Goal: Task Accomplishment & Management: Use online tool/utility

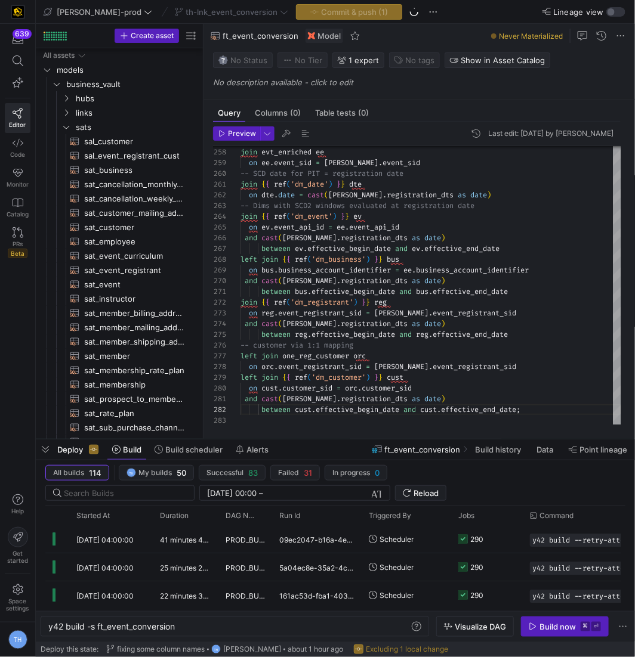
scroll to position [10, 287]
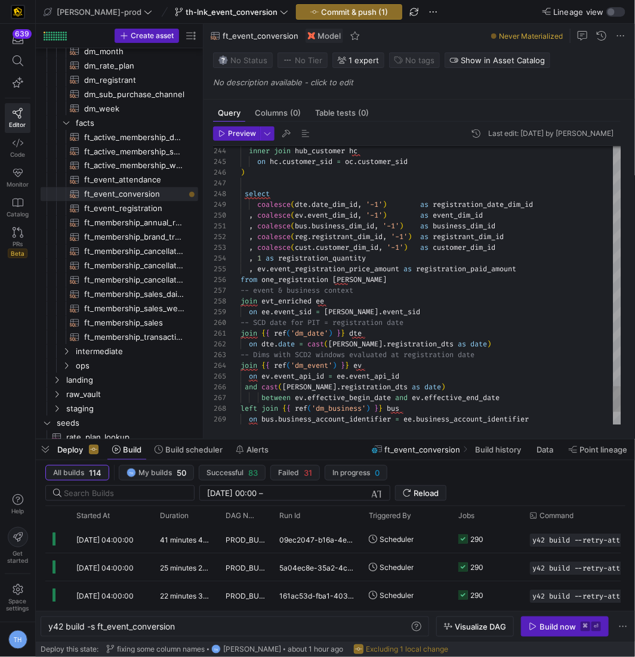
click at [239, 300] on div "258" at bounding box center [226, 301] width 27 height 11
click at [240, 300] on span "join" at bounding box center [248, 301] width 17 height 10
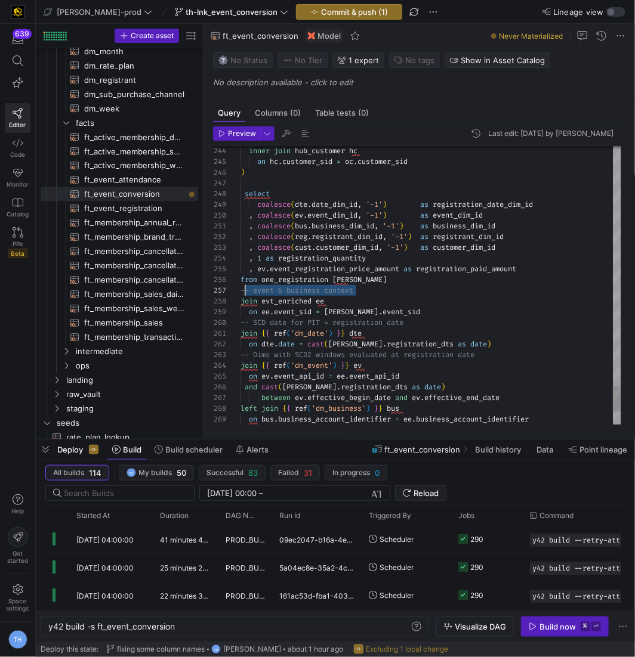
drag, startPoint x: 381, startPoint y: 289, endPoint x: 240, endPoint y: 289, distance: 140.2
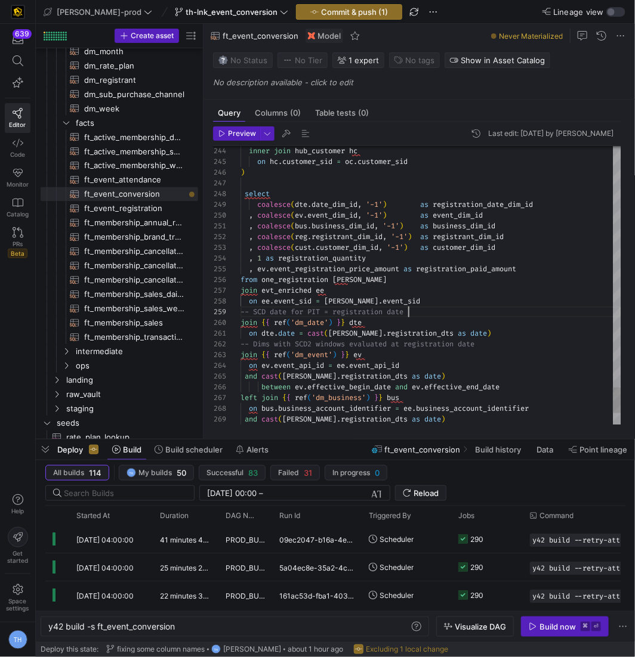
scroll to position [85, 0]
drag, startPoint x: 430, startPoint y: 313, endPoint x: 209, endPoint y: 312, distance: 220.7
type textarea ", coalesce([DOMAIN_NAME]_dim_id, '-1') as business_dim_id , coalesce(reg.regist…"
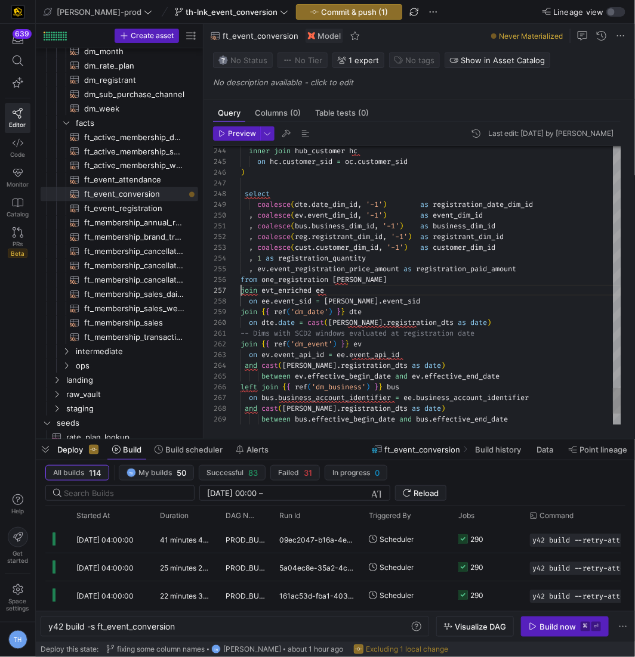
scroll to position [64, 0]
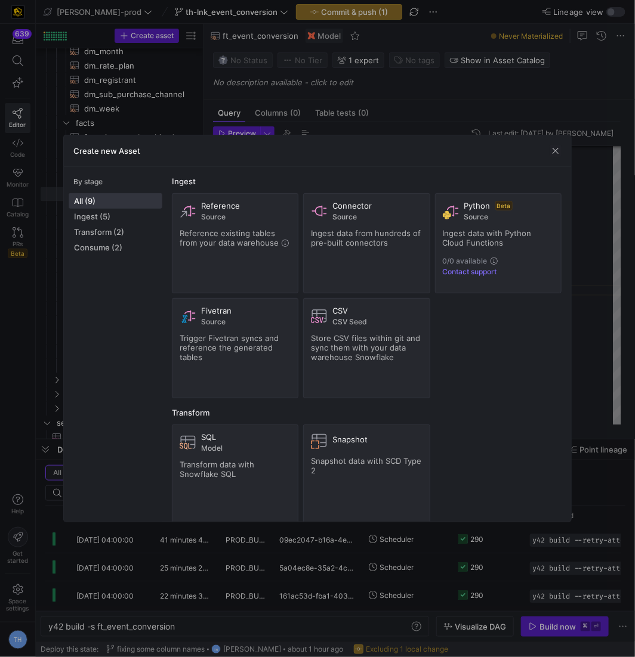
click at [414, 69] on div at bounding box center [317, 328] width 635 height 657
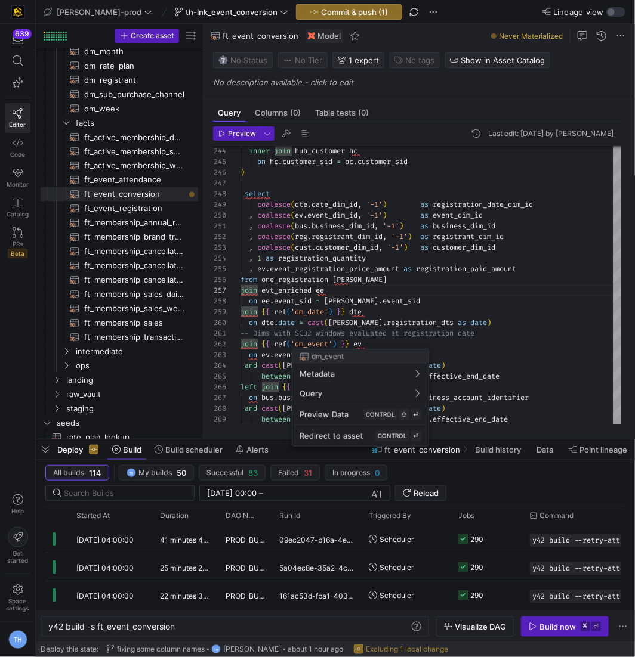
click at [248, 293] on div at bounding box center [317, 328] width 635 height 657
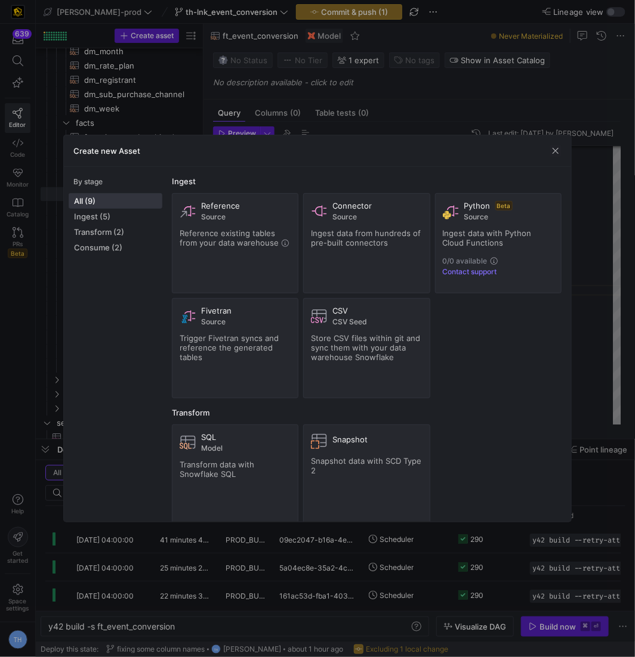
click at [307, 92] on div at bounding box center [317, 328] width 635 height 657
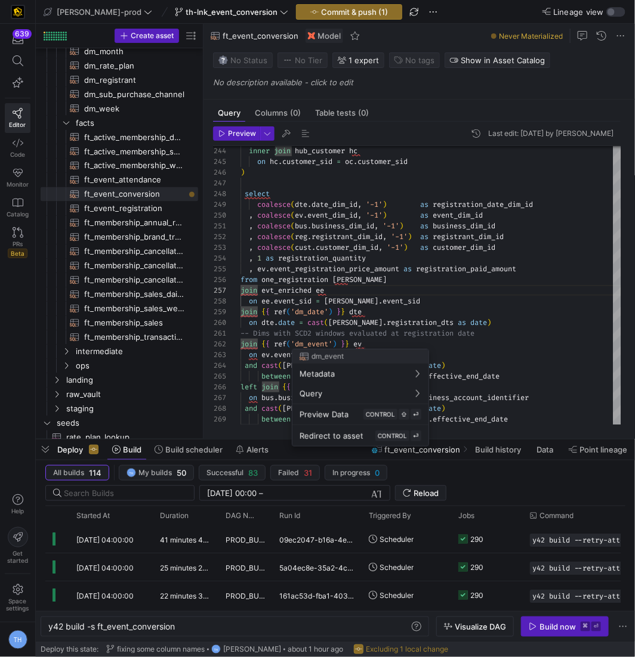
click at [345, 356] on div "dm_event" at bounding box center [360, 357] width 136 height 14
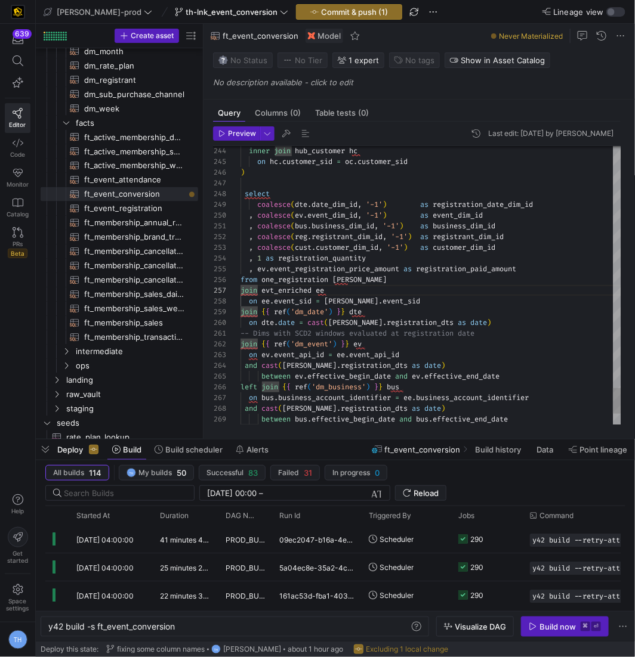
type textarea ", coalesce([DOMAIN_NAME]_dim_id, '-1') as business_dim_id , coalesce(reg.regist…"
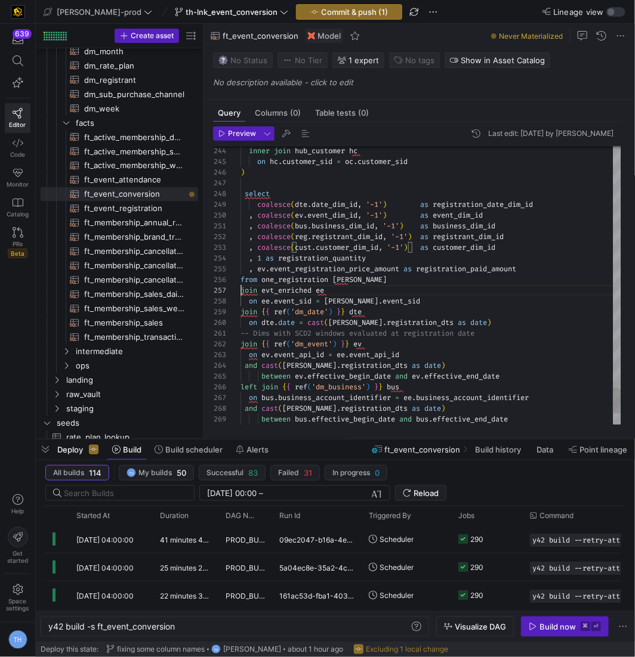
scroll to position [64, 0]
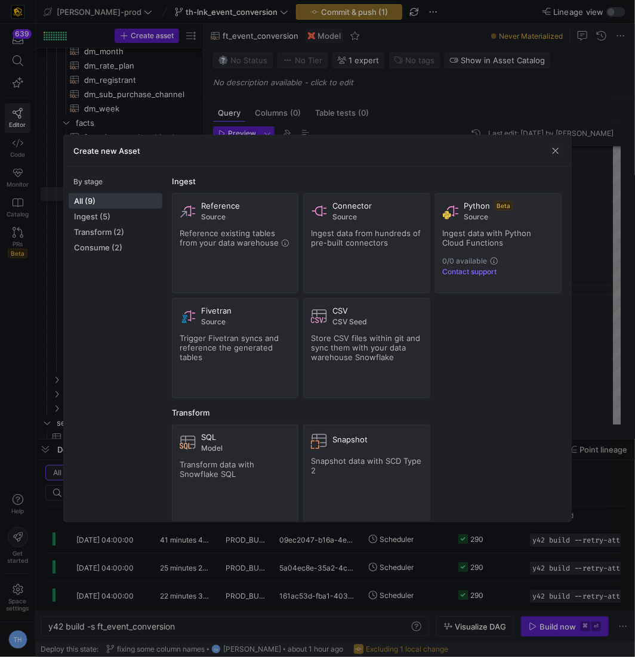
click at [370, 92] on div at bounding box center [317, 328] width 635 height 657
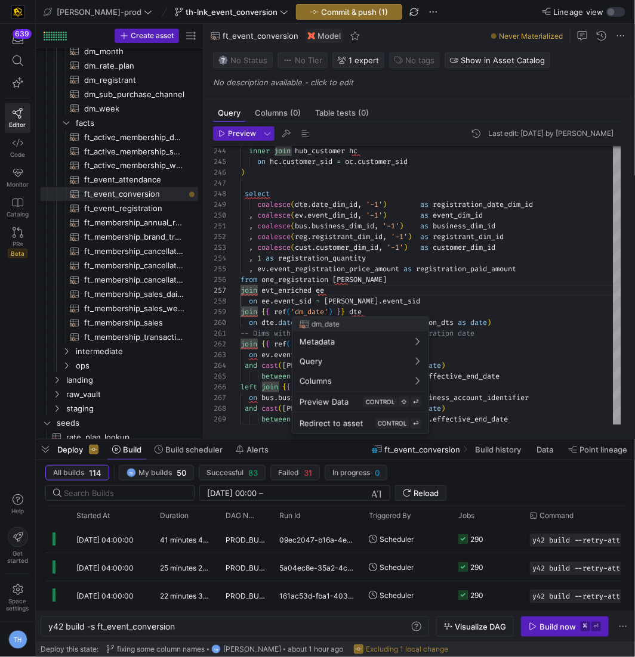
click at [260, 293] on div at bounding box center [317, 328] width 635 height 657
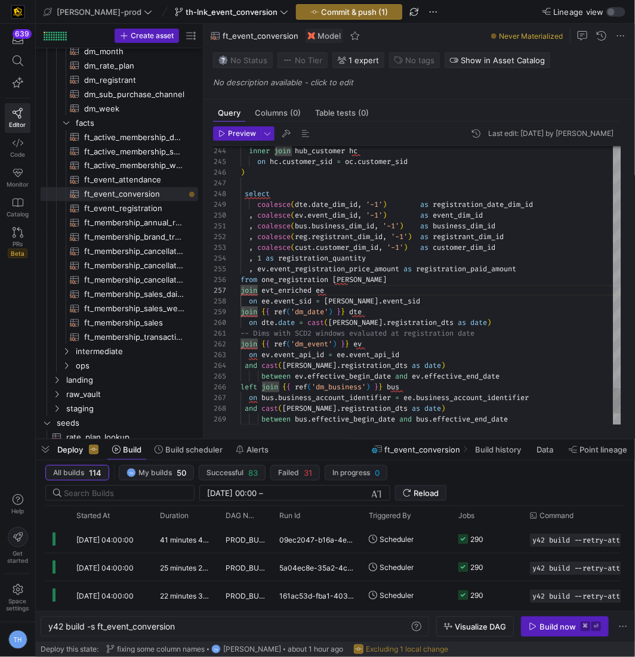
click at [240, 314] on div "259" at bounding box center [226, 312] width 27 height 11
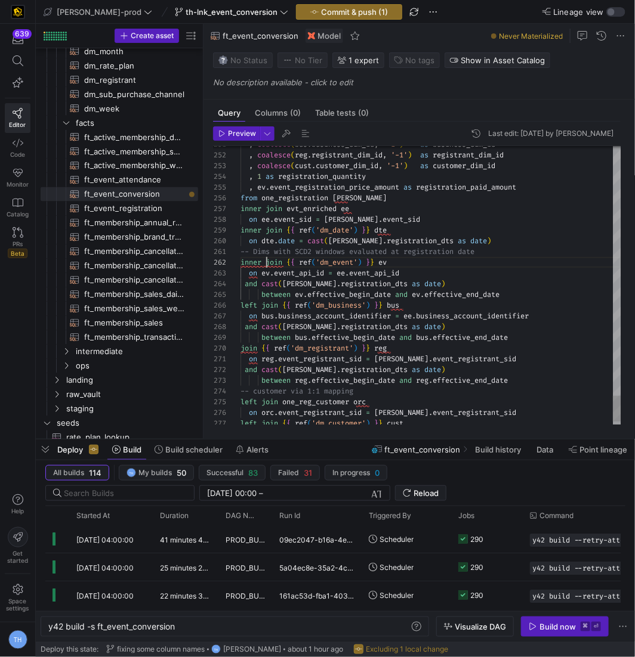
type textarea "-- Dims with SCD2 windows evaluated at registration date inner join {{ ref('dm_…"
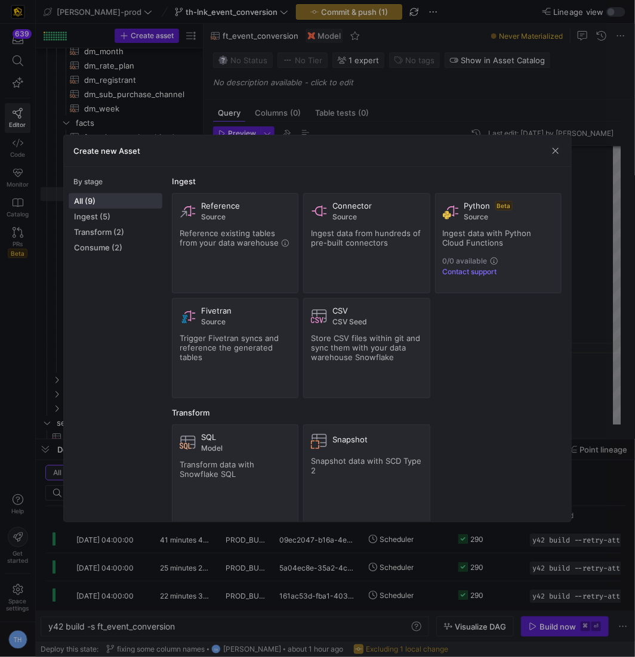
click at [359, 88] on div at bounding box center [317, 328] width 635 height 657
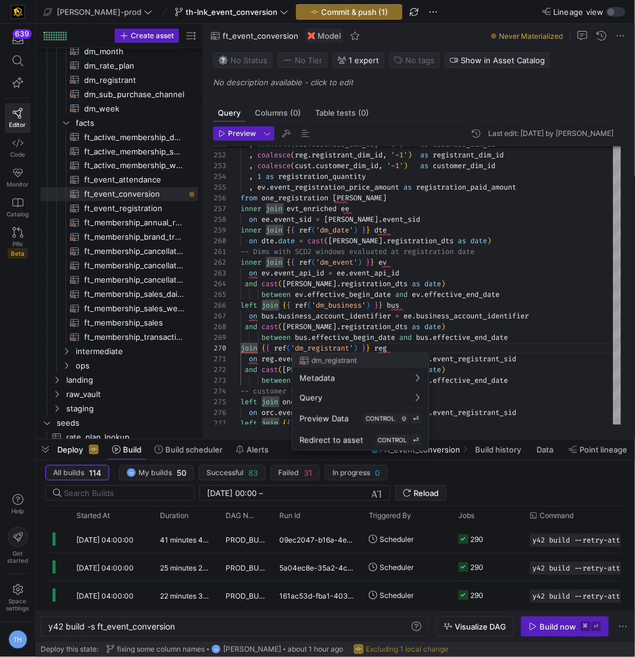
click at [252, 378] on div at bounding box center [317, 328] width 635 height 657
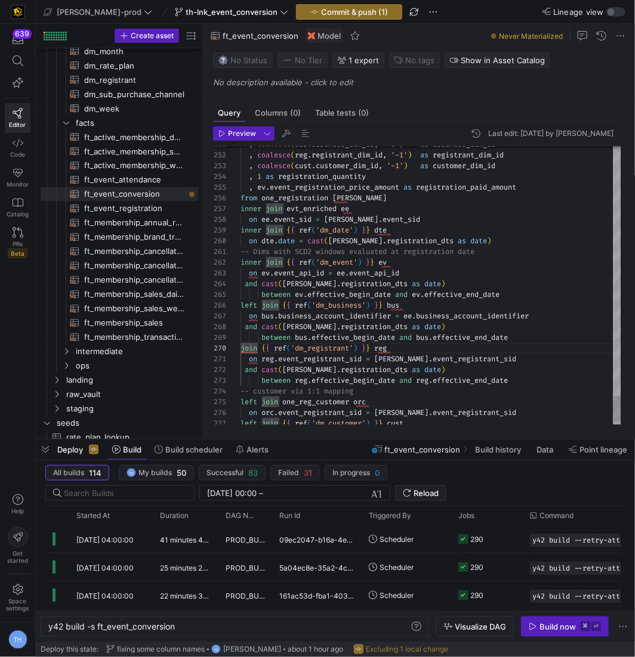
click at [240, 347] on div at bounding box center [226, 348] width 27 height 11
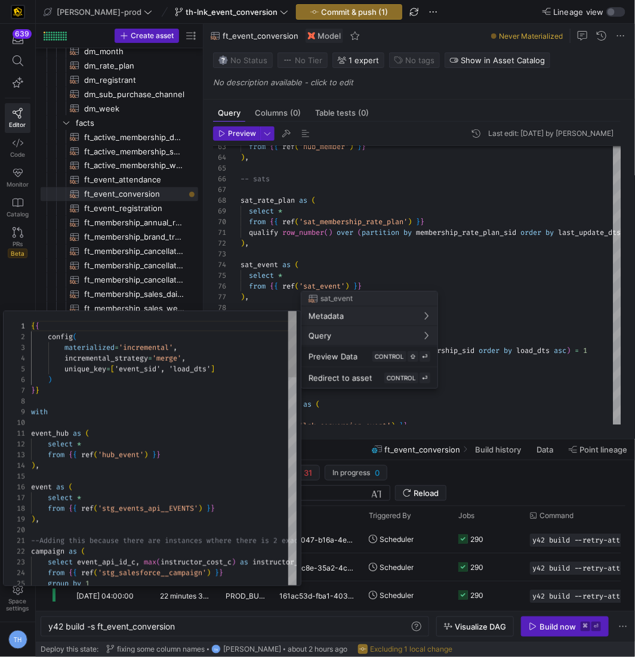
scroll to position [107, 0]
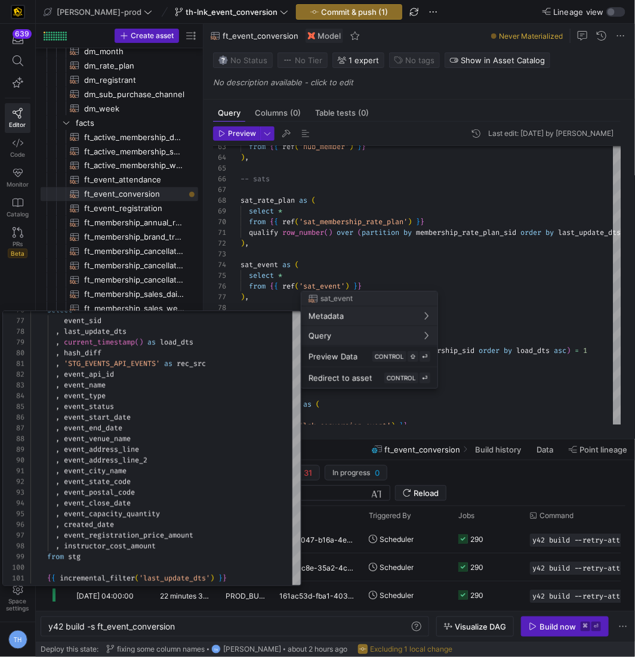
click at [367, 141] on div at bounding box center [317, 328] width 635 height 657
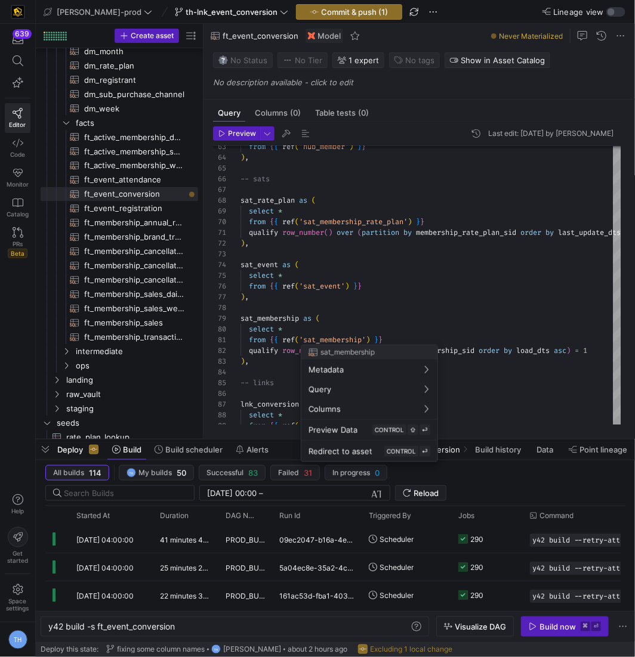
click at [365, 277] on div at bounding box center [317, 328] width 635 height 657
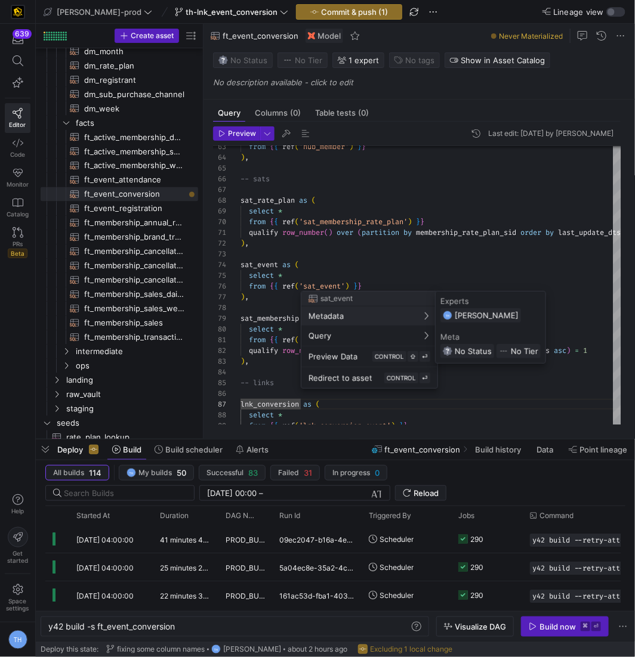
click at [382, 206] on div at bounding box center [317, 328] width 635 height 657
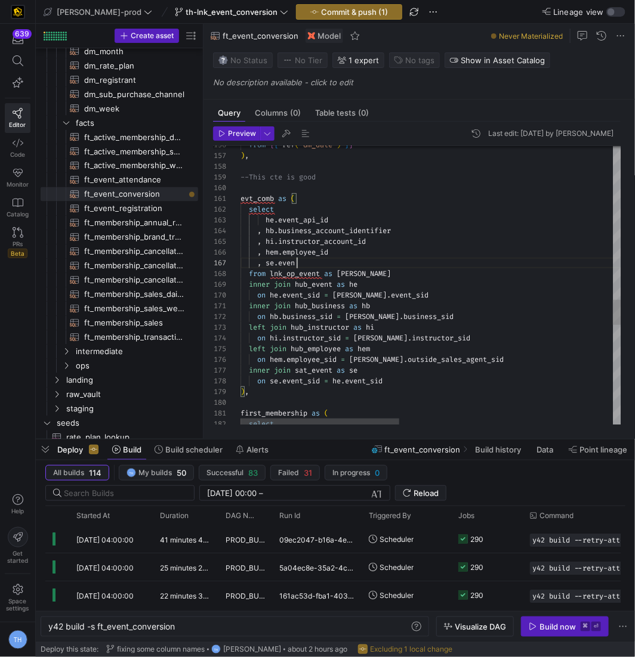
scroll to position [64, 60]
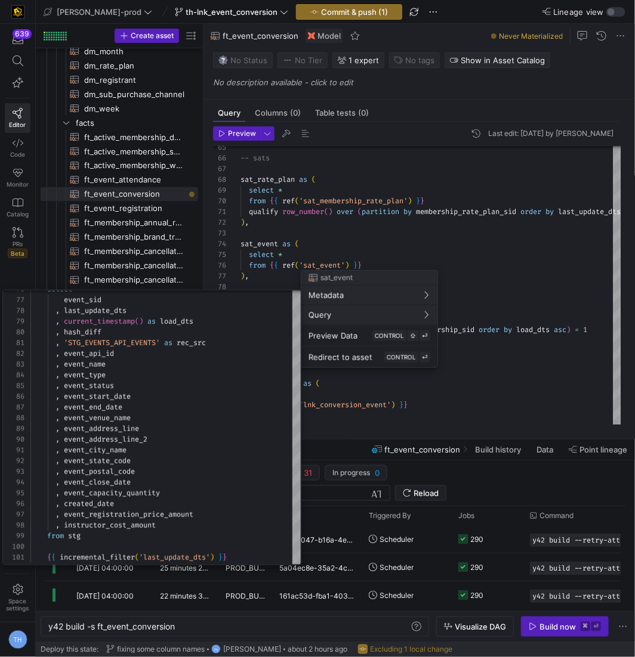
click at [317, 215] on div at bounding box center [317, 328] width 635 height 657
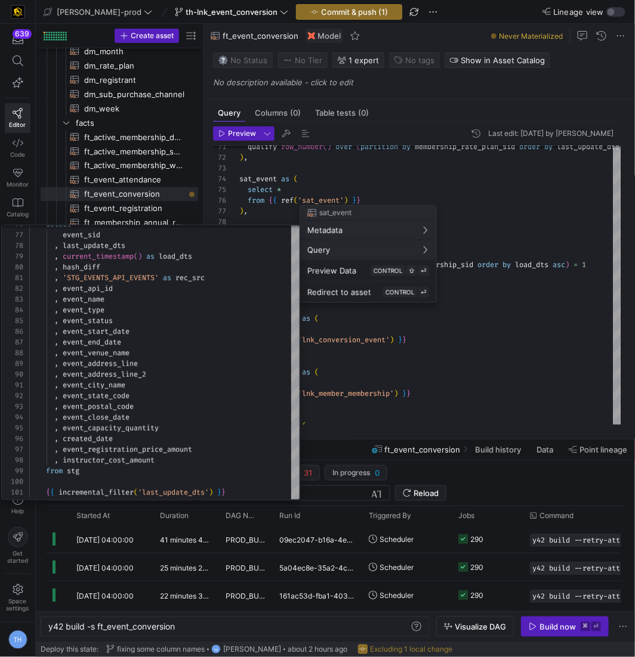
click at [437, 388] on div at bounding box center [317, 328] width 635 height 657
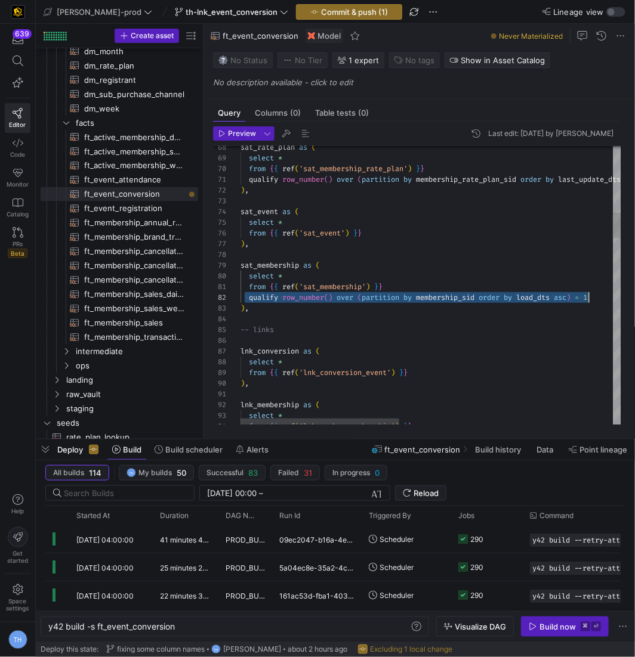
scroll to position [10, 356]
drag, startPoint x: 244, startPoint y: 298, endPoint x: 599, endPoint y: 294, distance: 355.0
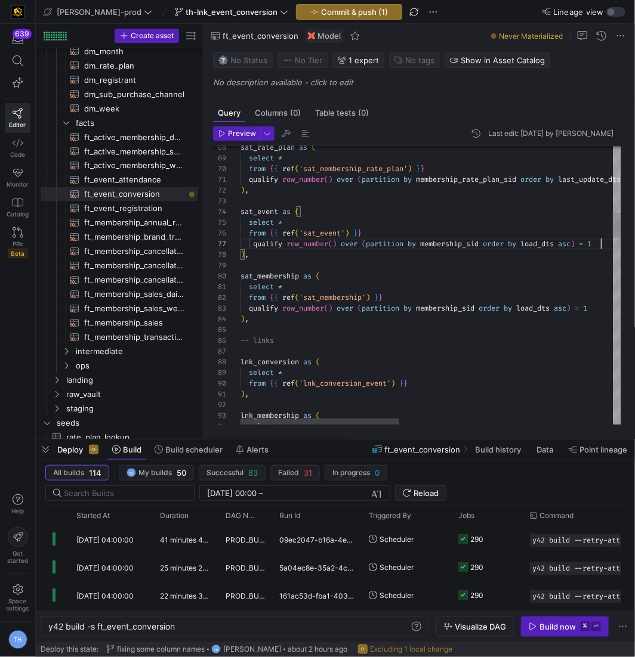
scroll to position [64, 360]
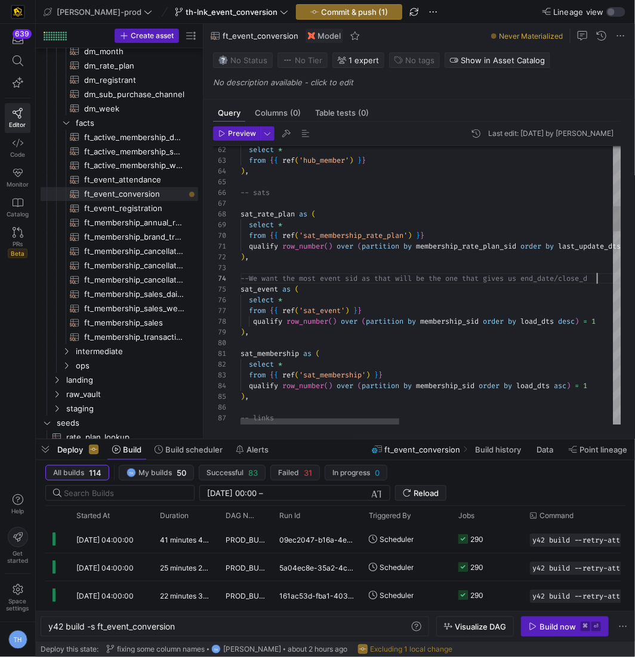
scroll to position [32, 369]
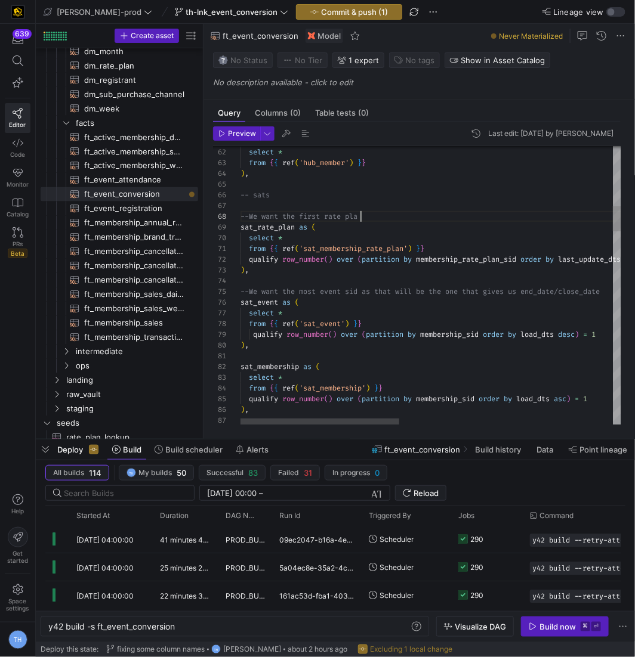
scroll to position [75, 124]
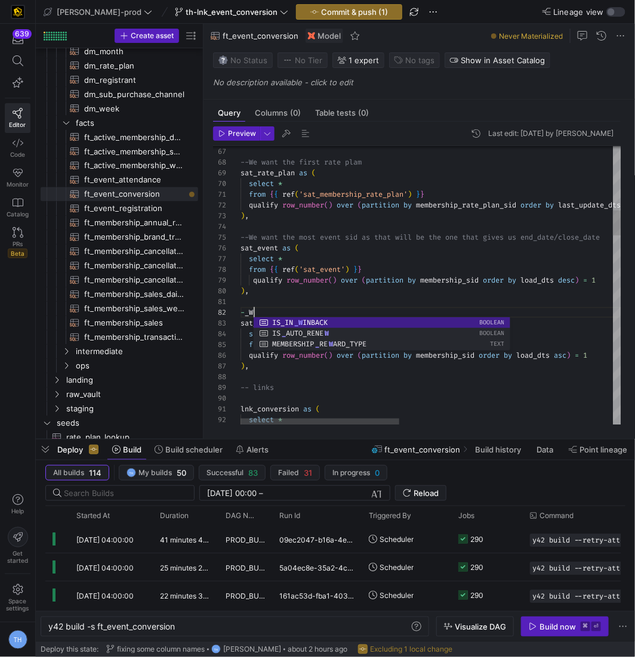
scroll to position [10, 17]
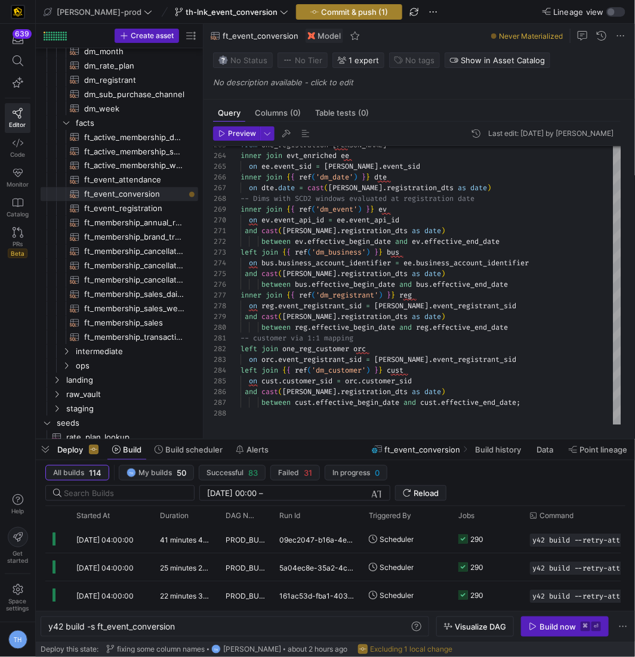
type textarea "--We want the most revent membership sat_membership as ( select * from {{ ref('…"
click at [321, 16] on span "Commit & push (1)" at bounding box center [354, 12] width 67 height 10
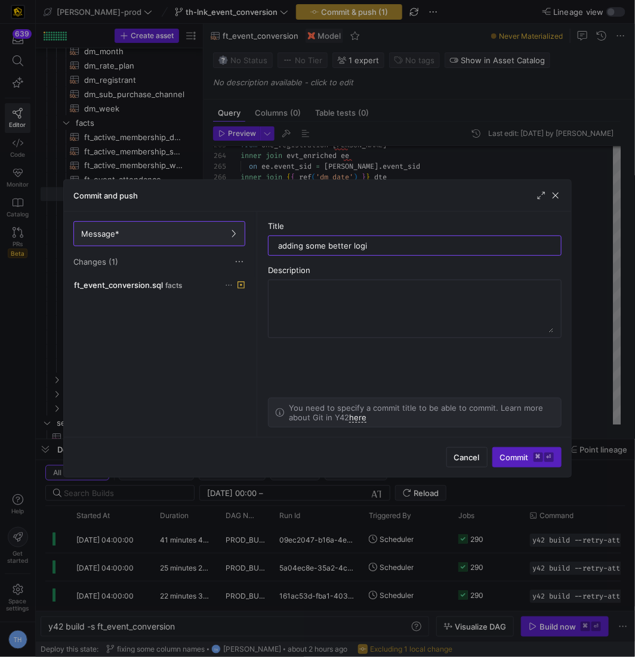
type input "adding some better logic"
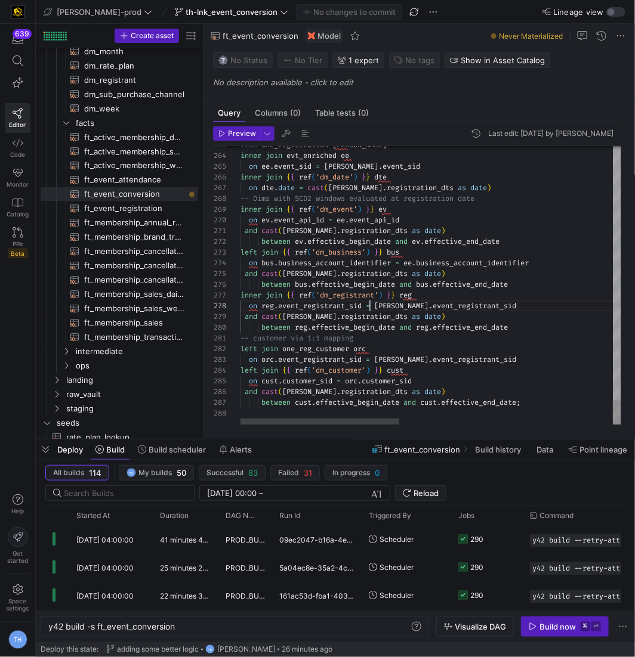
scroll to position [75, 129]
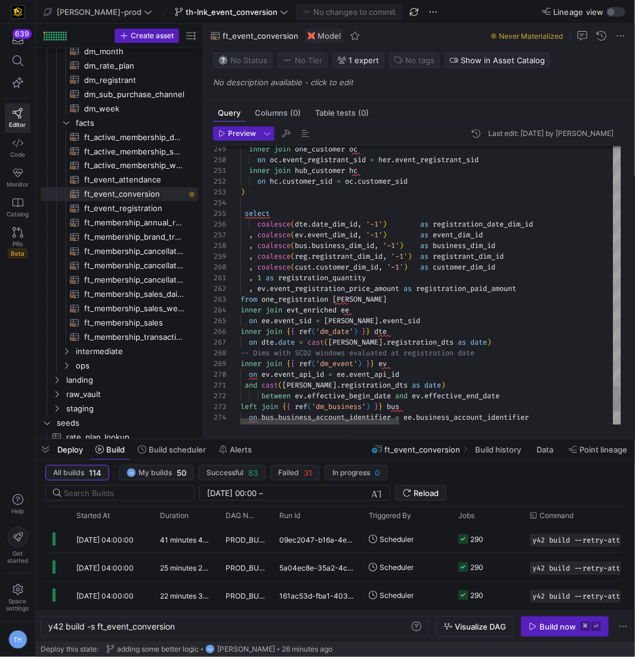
scroll to position [43, 78]
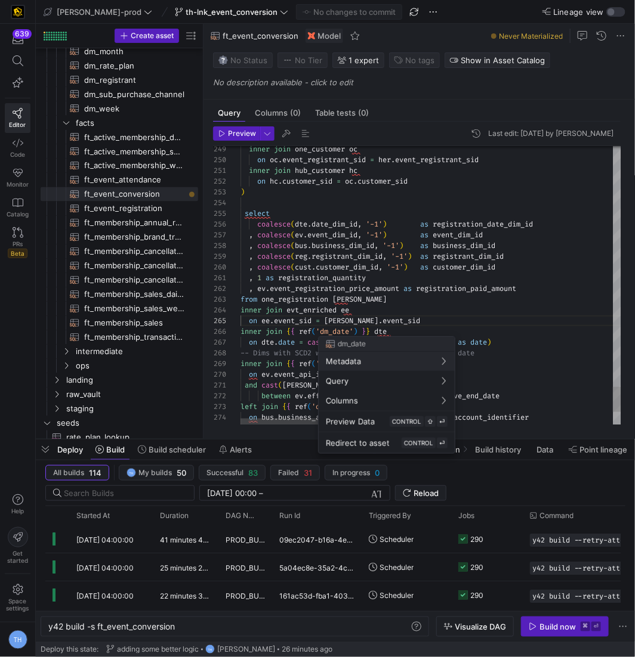
click at [339, 326] on div at bounding box center [317, 328] width 635 height 657
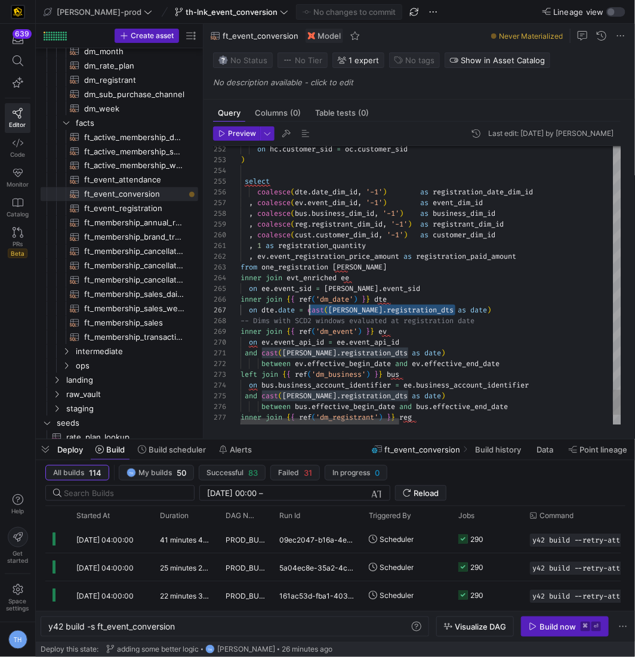
scroll to position [64, 69]
drag, startPoint x: 461, startPoint y: 310, endPoint x: 309, endPoint y: 310, distance: 151.5
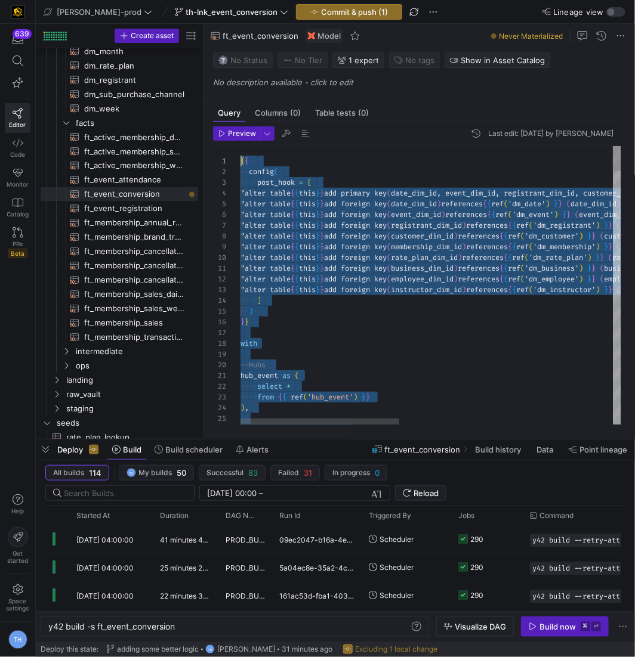
scroll to position [0, 0]
drag, startPoint x: 554, startPoint y: 401, endPoint x: 61, endPoint y: -58, distance: 673.7
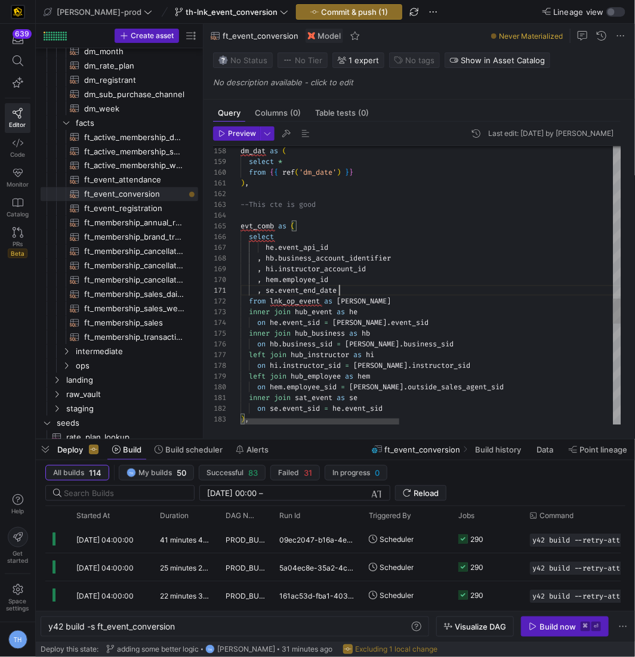
scroll to position [0, 98]
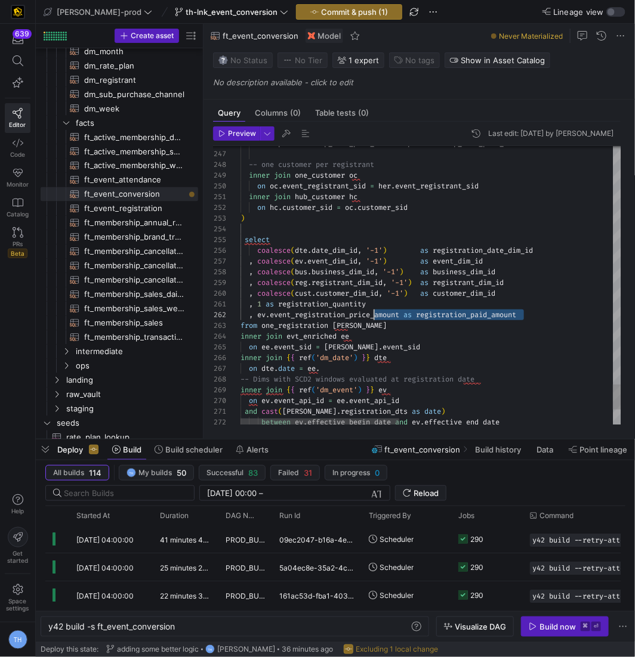
scroll to position [10, 129]
drag, startPoint x: 564, startPoint y: 315, endPoint x: 370, endPoint y: 314, distance: 193.9
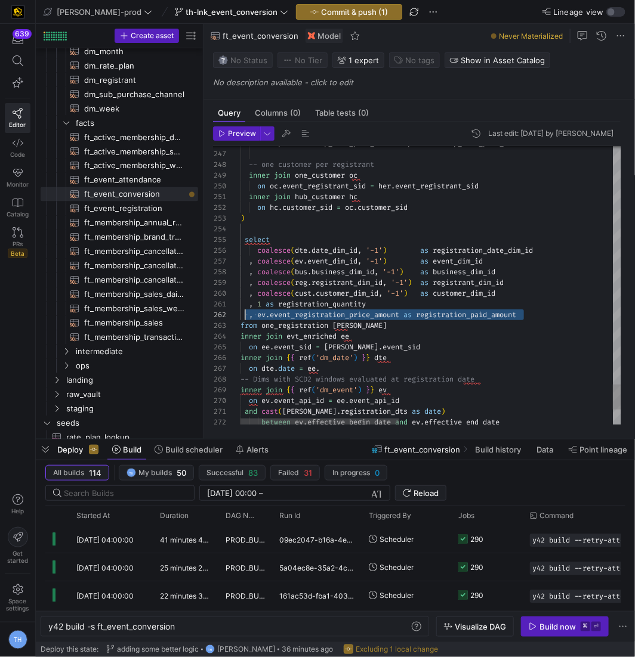
drag, startPoint x: 551, startPoint y: 311, endPoint x: 245, endPoint y: 316, distance: 306.7
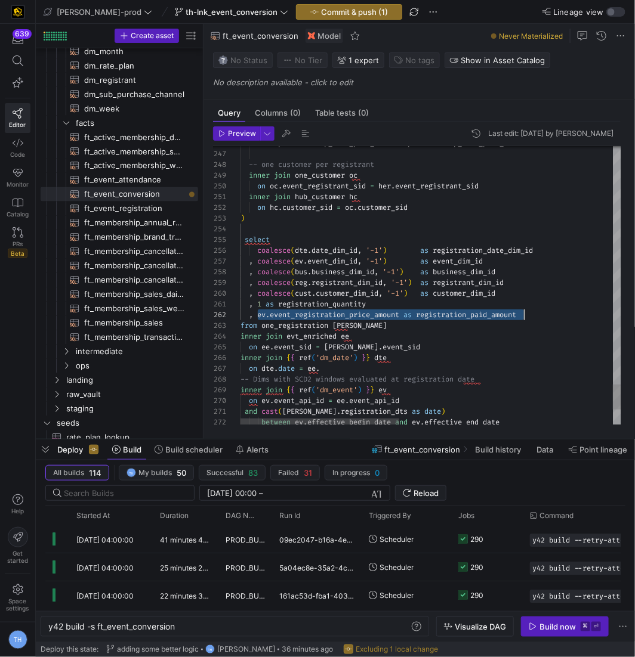
scroll to position [10, 282]
drag, startPoint x: 257, startPoint y: 314, endPoint x: 631, endPoint y: 314, distance: 373.5
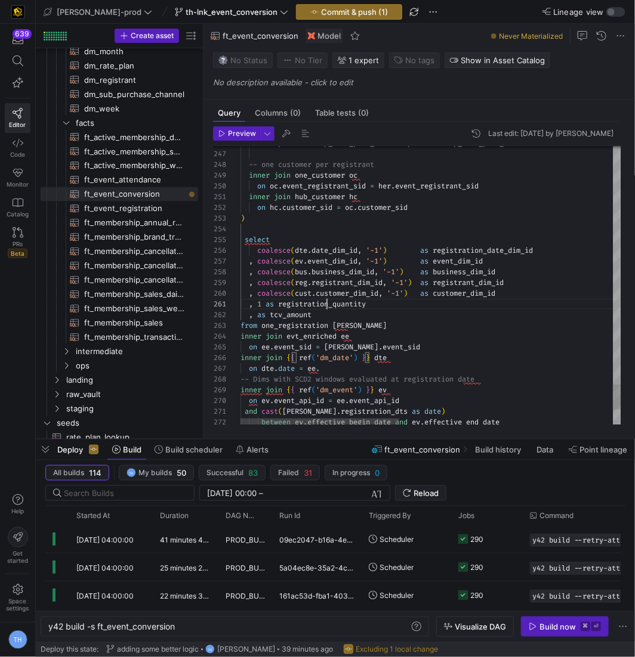
scroll to position [0, 90]
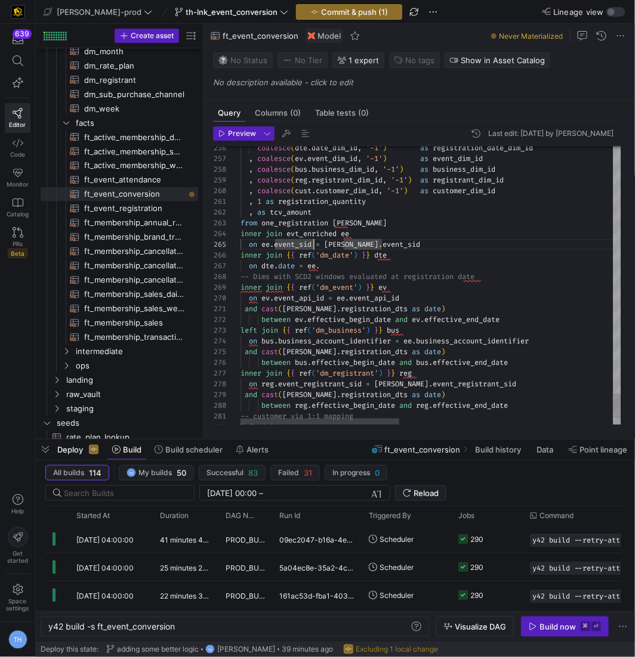
scroll to position [43, 73]
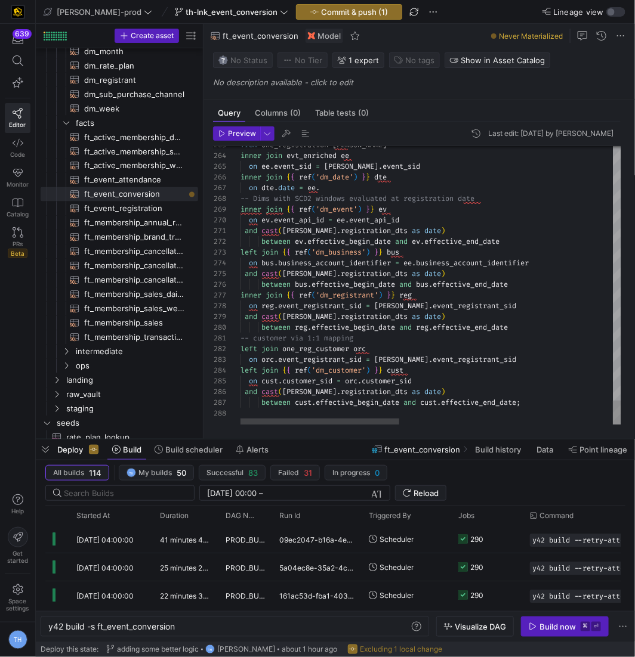
scroll to position [43, 159]
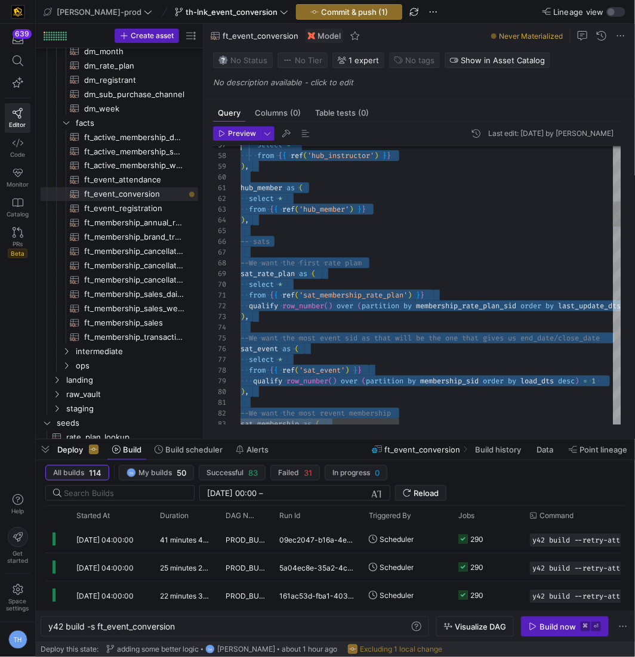
scroll to position [0, 0]
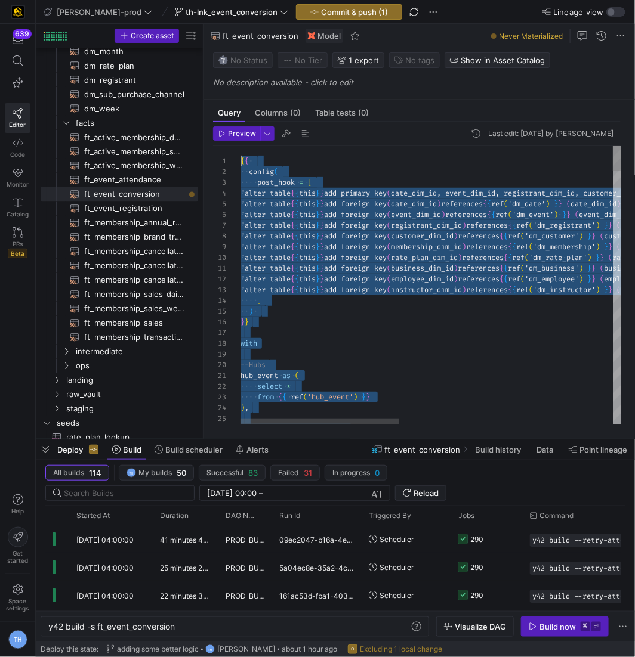
drag, startPoint x: 527, startPoint y: 402, endPoint x: 54, endPoint y: -9, distance: 626.3
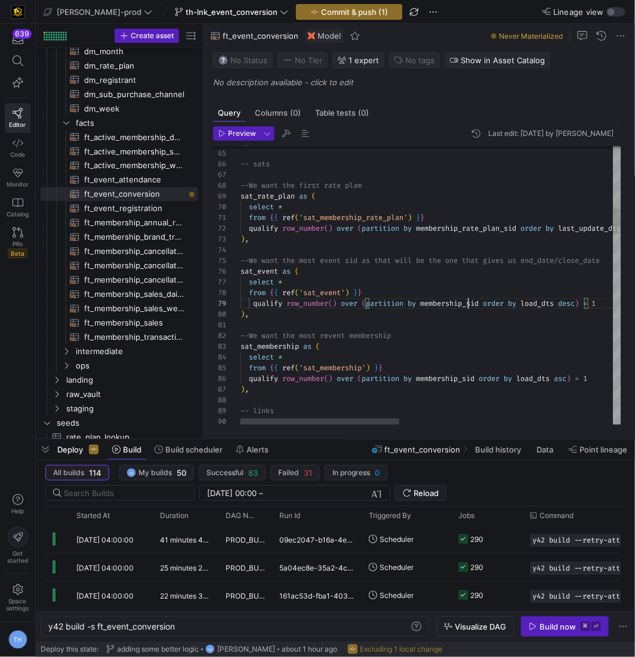
scroll to position [85, 227]
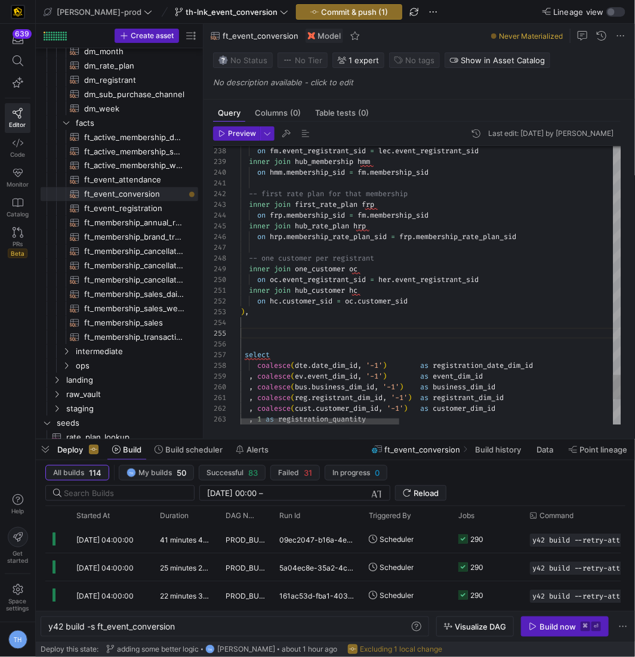
scroll to position [54, 8]
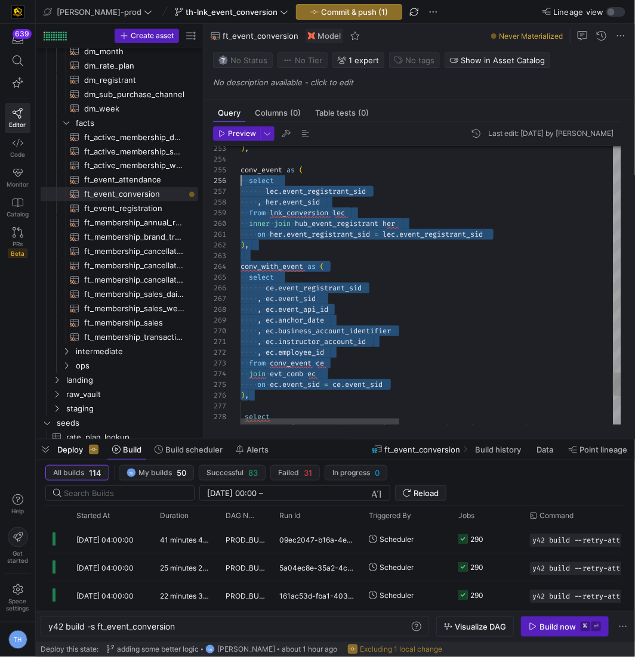
scroll to position [43, 0]
drag, startPoint x: 395, startPoint y: 394, endPoint x: 168, endPoint y: 165, distance: 322.3
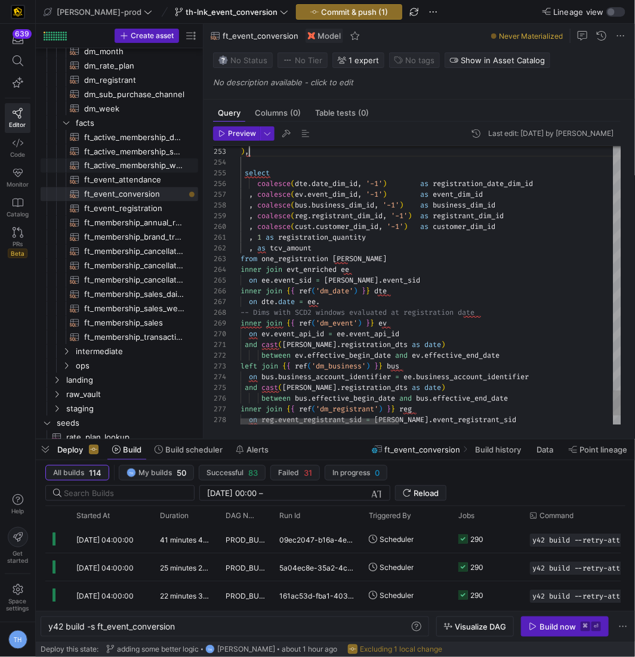
scroll to position [21, 4]
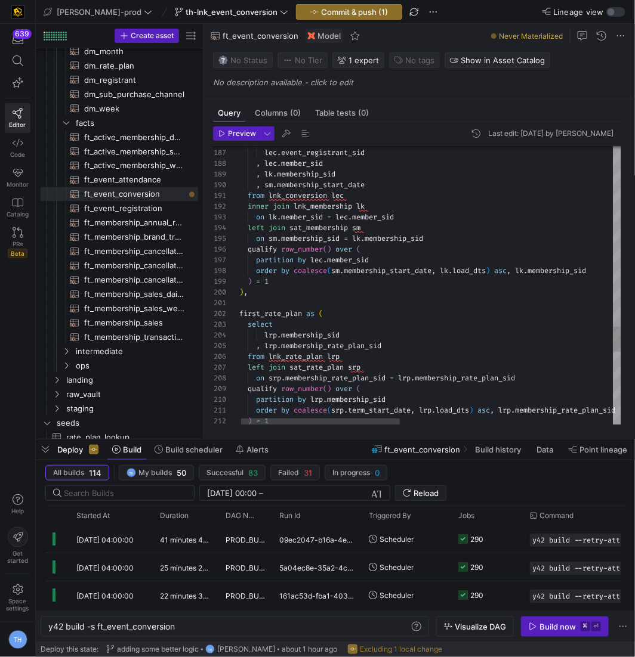
type textarea "from lnk_conversion lec inner join lnk_membership lk on lk.member_sid = lec.mem…"
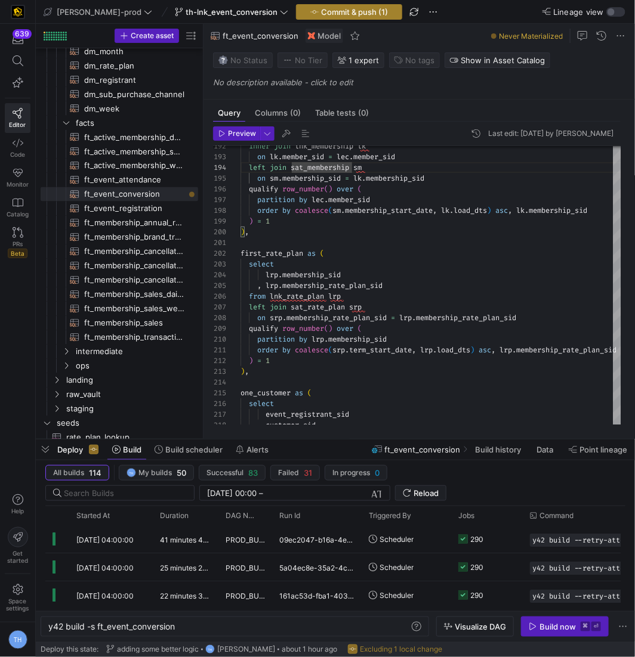
click at [341, 11] on span "Commit & push (1)" at bounding box center [354, 12] width 67 height 10
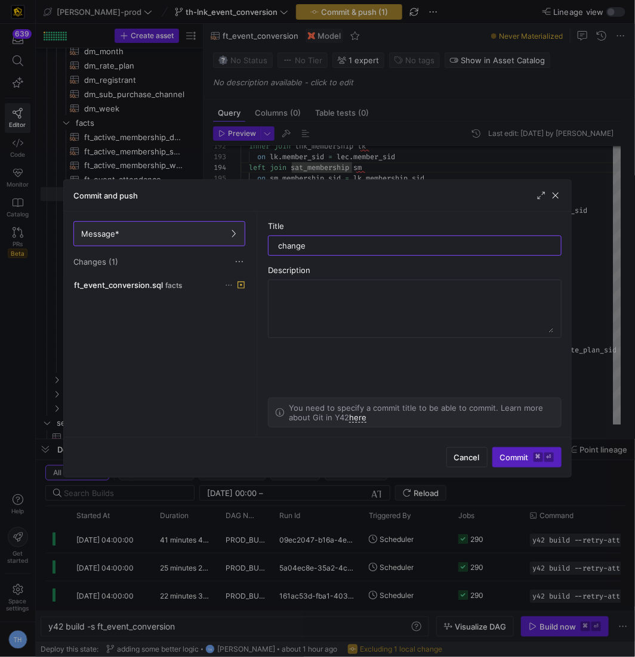
type input "changes"
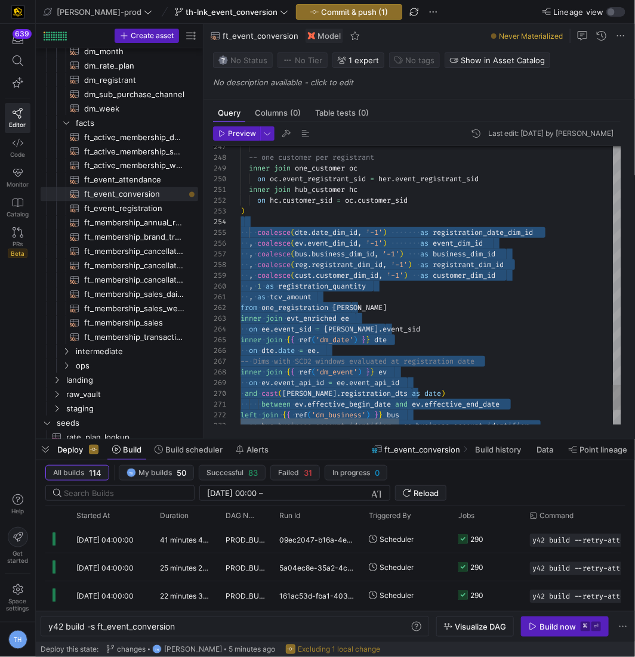
scroll to position [43, 0]
drag, startPoint x: 543, startPoint y: 399, endPoint x: 226, endPoint y: 229, distance: 360.3
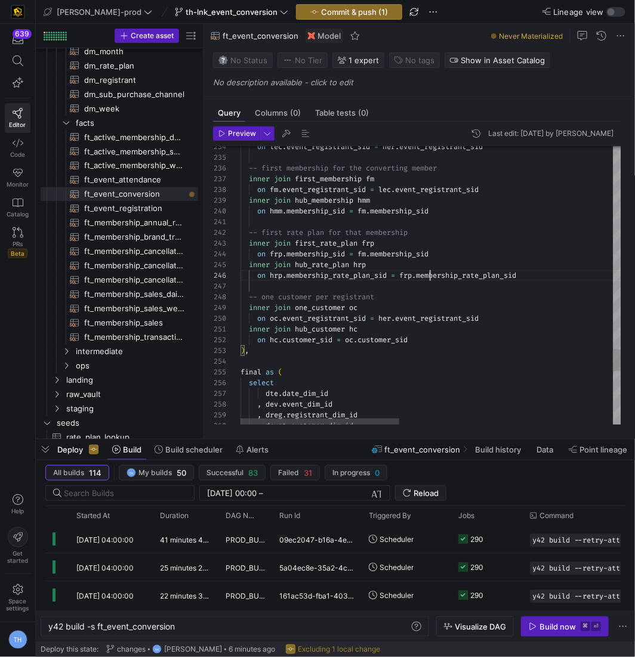
scroll to position [54, 189]
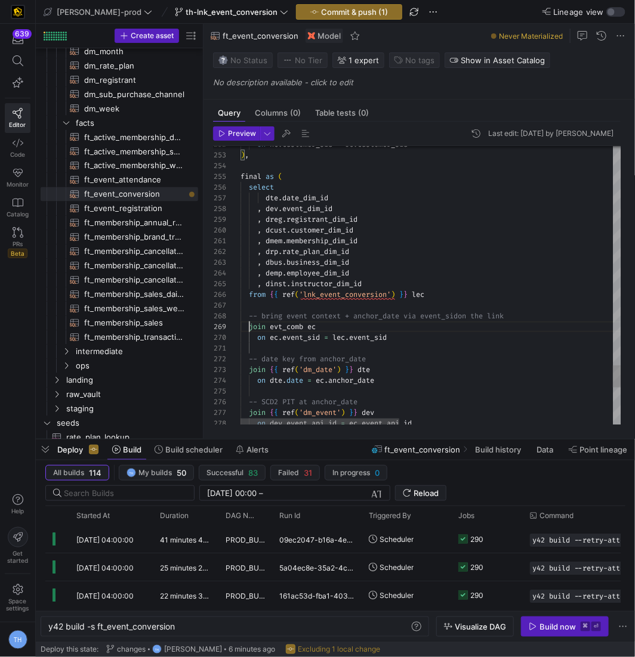
scroll to position [85, 8]
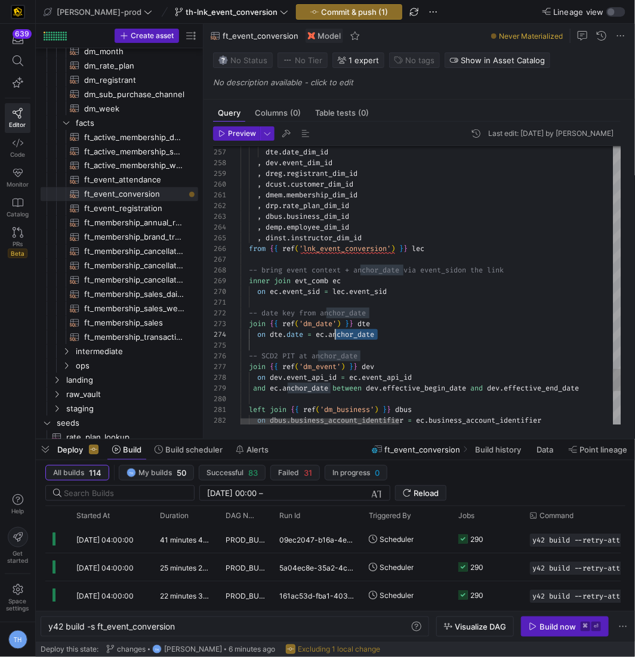
drag, startPoint x: 392, startPoint y: 331, endPoint x: 333, endPoint y: 331, distance: 59.1
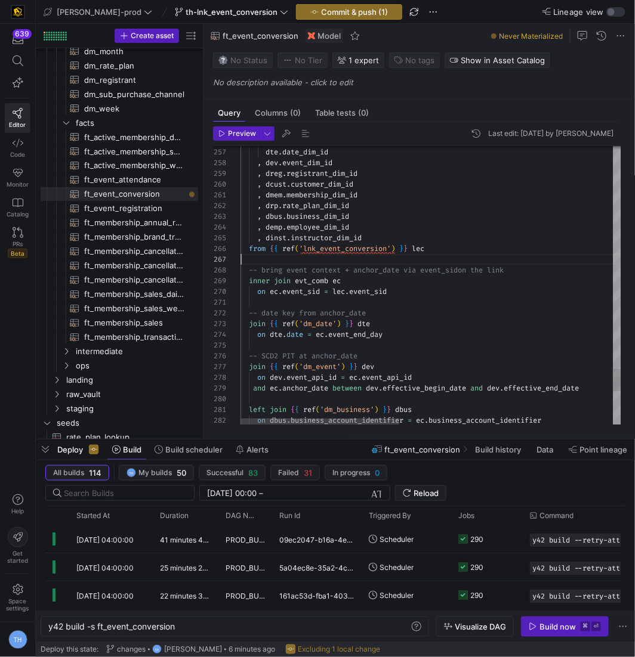
drag, startPoint x: 415, startPoint y: 249, endPoint x: 271, endPoint y: 243, distance: 143.9
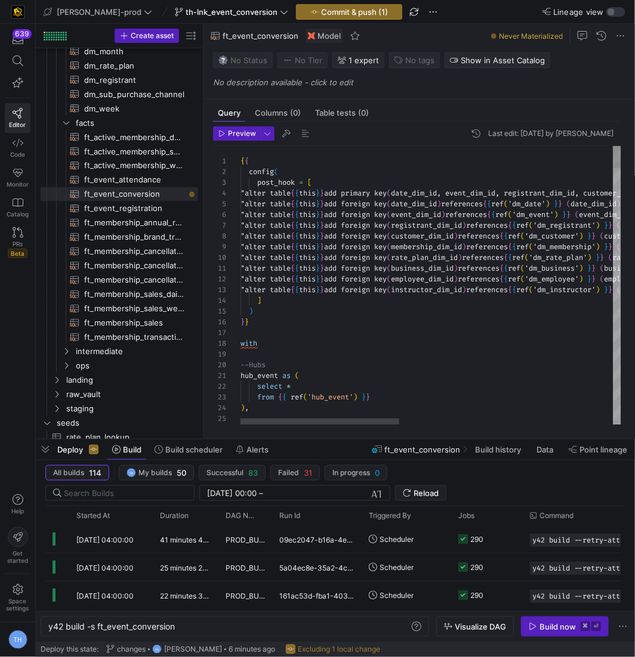
drag, startPoint x: 239, startPoint y: 362, endPoint x: 255, endPoint y: 369, distance: 17.1
click at [255, 369] on div "21 22 23 24 25 26 14 15 16 17 18 19 20 7 8 9 10 11 12 13 1 2 3 4 5 6 hub_event …" at bounding box center [417, 286] width 408 height 280
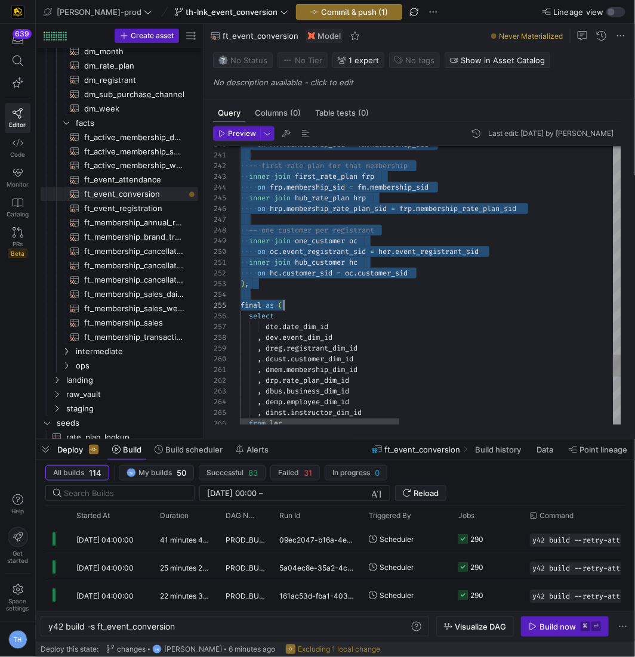
scroll to position [97, 0]
drag, startPoint x: 242, startPoint y: 363, endPoint x: 490, endPoint y: 296, distance: 257.0
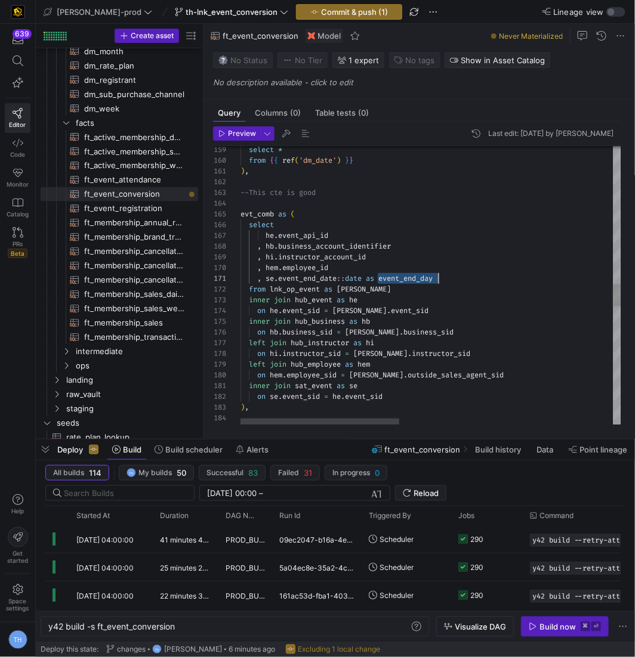
drag, startPoint x: 379, startPoint y: 277, endPoint x: 465, endPoint y: 276, distance: 85.9
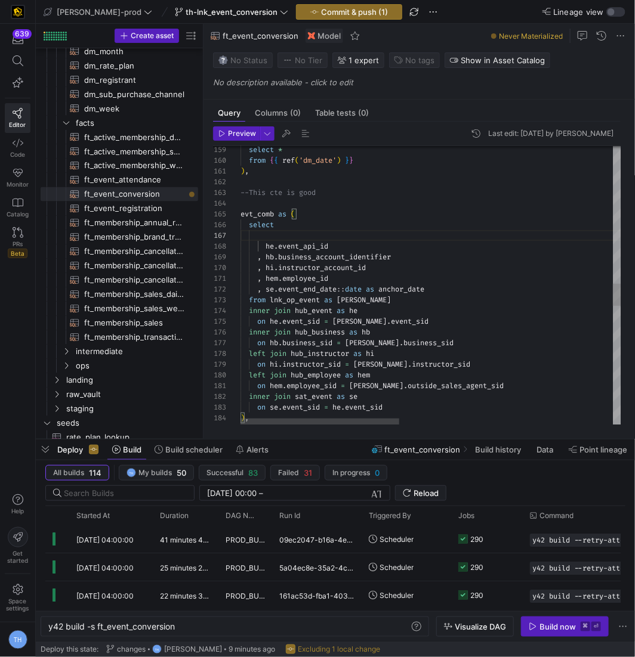
scroll to position [64, 78]
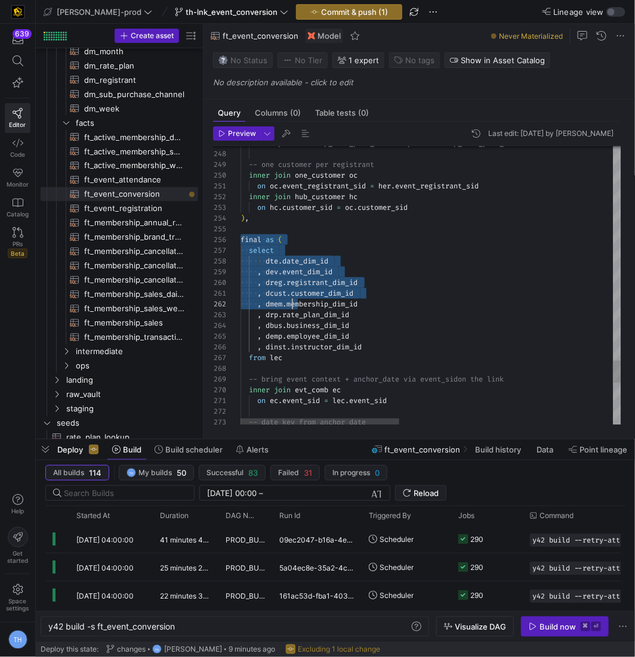
scroll to position [54, 0]
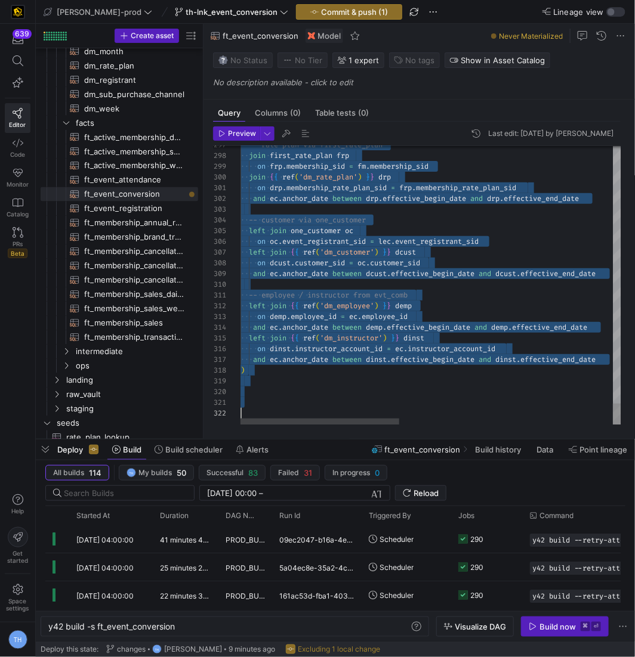
drag, startPoint x: 242, startPoint y: 240, endPoint x: 447, endPoint y: 593, distance: 408.0
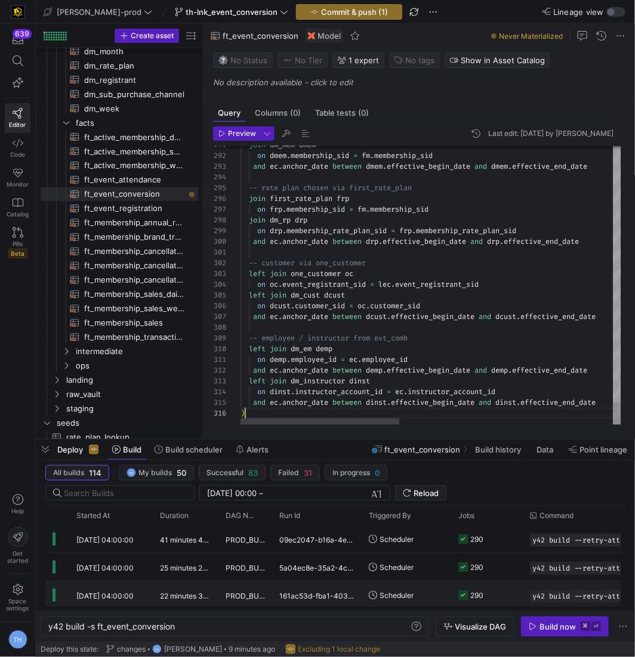
scroll to position [54, 4]
type textarea "-- customer via one_customer left join one_customer oc on oc.event_registrant_s…"
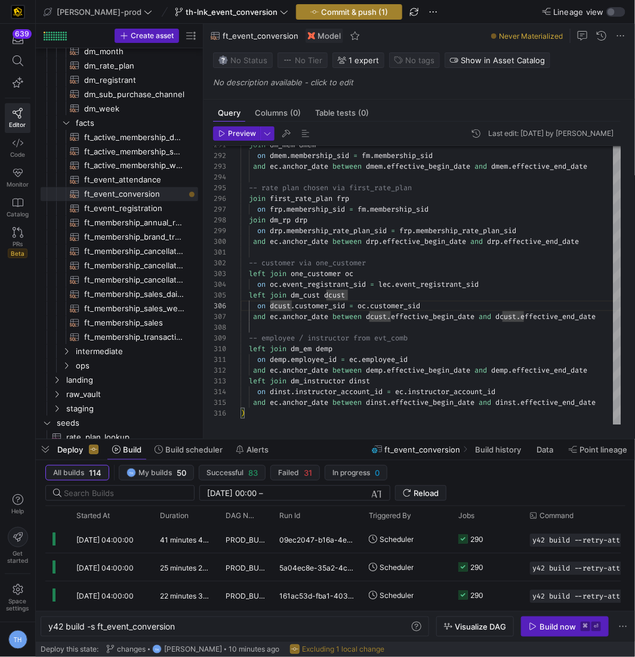
click at [321, 16] on span "Commit & push (1)" at bounding box center [354, 12] width 67 height 10
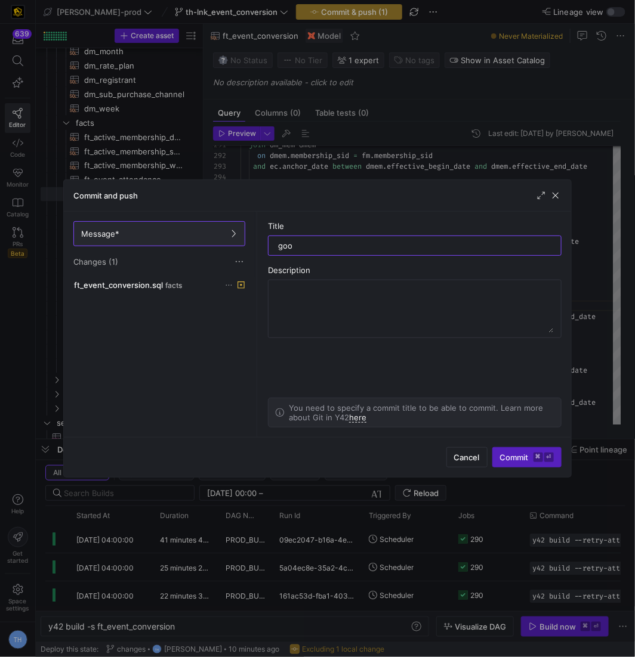
type input "good"
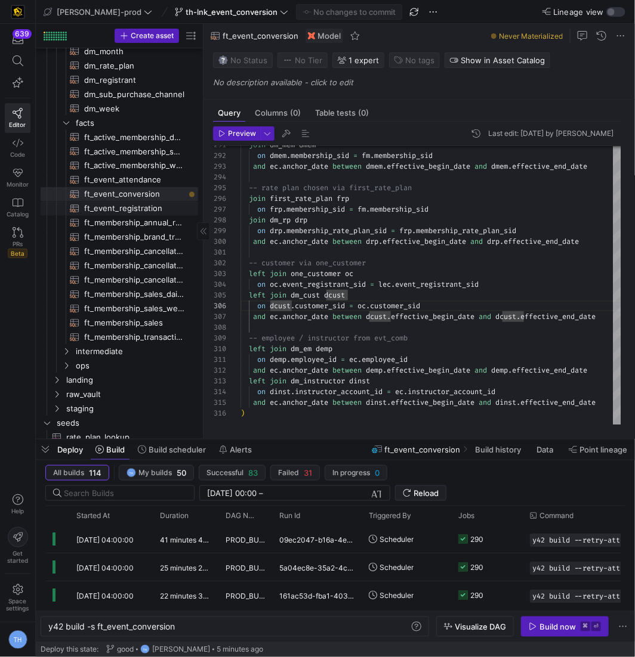
click at [133, 214] on link "ft_event_registration​​​​​​​​​​" at bounding box center [119, 209] width 157 height 14
type textarea "{{ config( post_hook = [ "alter table {{ this }} add primary key (registration_…"
type textarea "y42 build -s ft_event_registration"
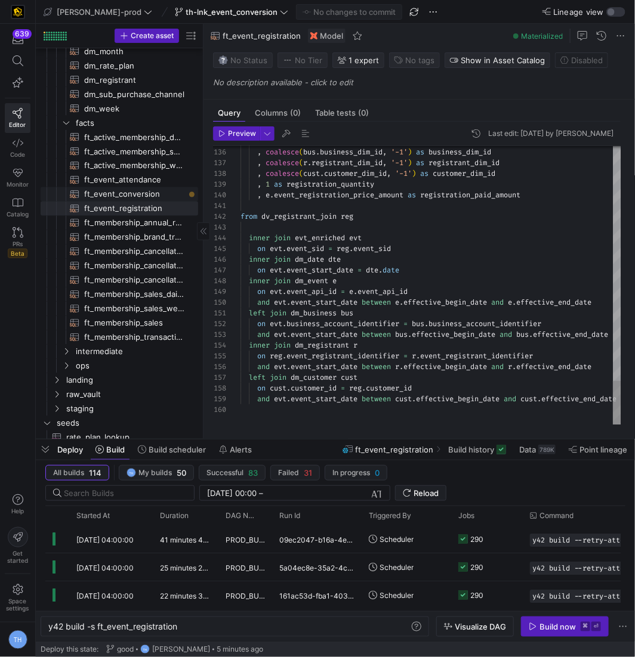
click at [133, 193] on span "ft_event_conversion​​​​​​​​​​" at bounding box center [134, 195] width 100 height 14
type textarea "{{ config( post_hook = [ "alter table {{ this }} add primary key (date_dim_id, …"
type textarea "y42 build -s ft_event_conversion"
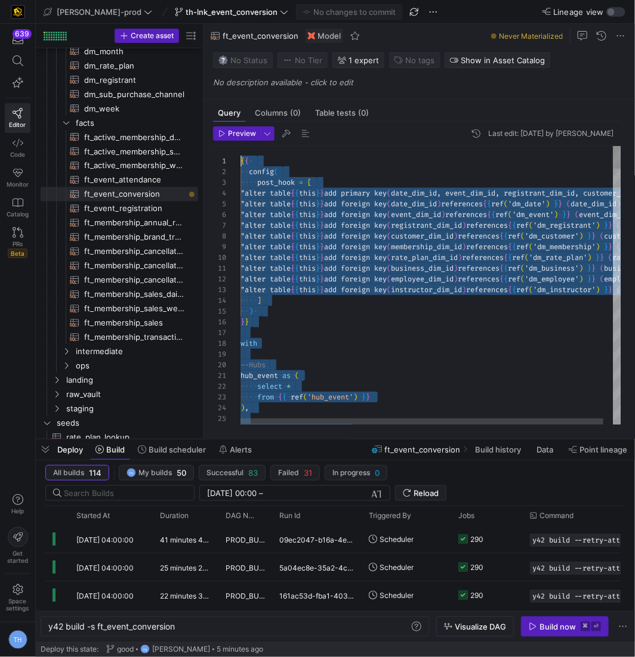
drag, startPoint x: 286, startPoint y: 409, endPoint x: 203, endPoint y: -58, distance: 474.3
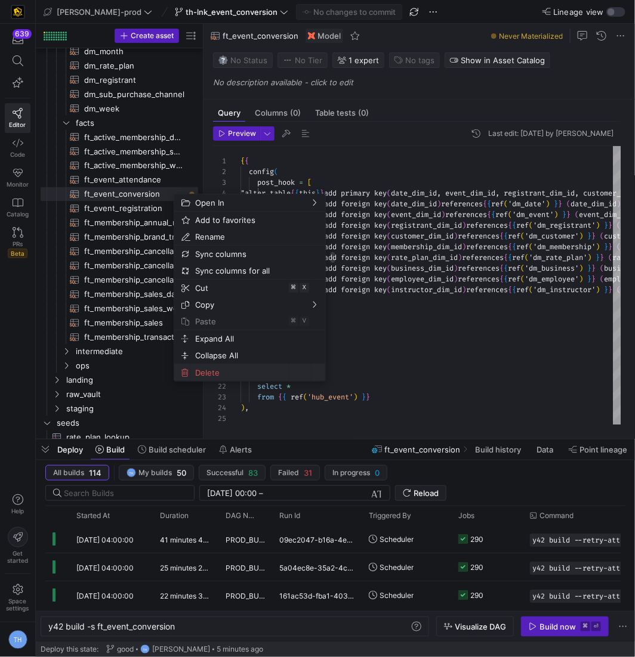
click at [230, 368] on span "Delete" at bounding box center [239, 373] width 98 height 17
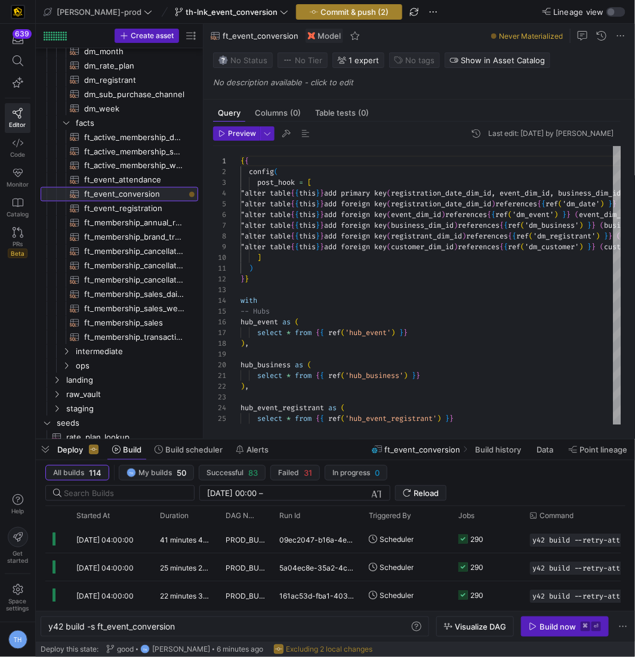
type textarea "{{ config( post_hook = [ "alter table {{ this }} add primary key (registration_…"
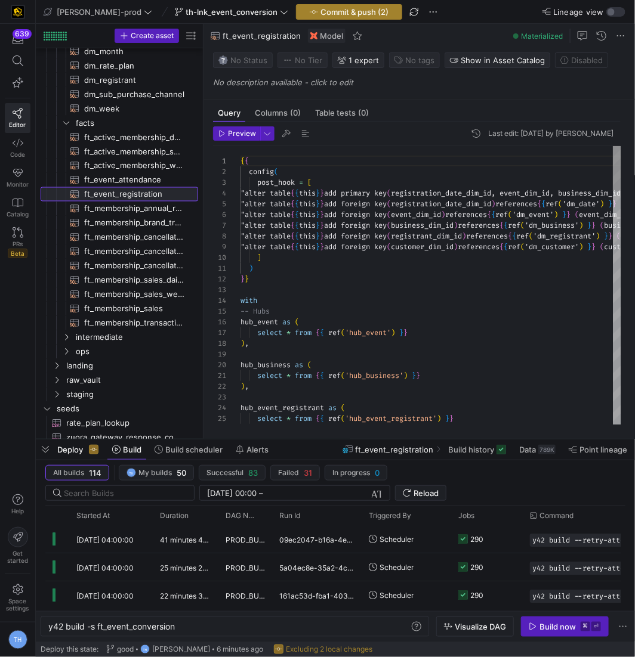
type textarea "y42 build -s ft_event_registration"
click at [324, 8] on span "Commit & push (2)" at bounding box center [354, 12] width 68 height 10
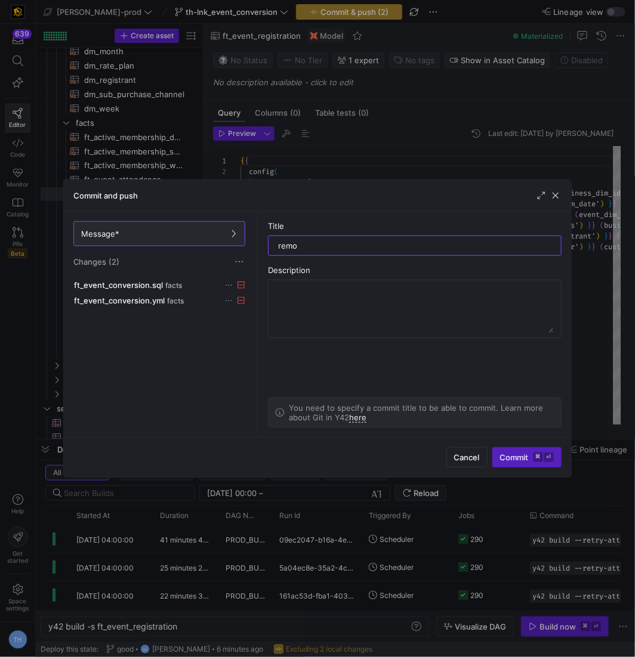
scroll to position [0, 0]
type input "removing for the merge"
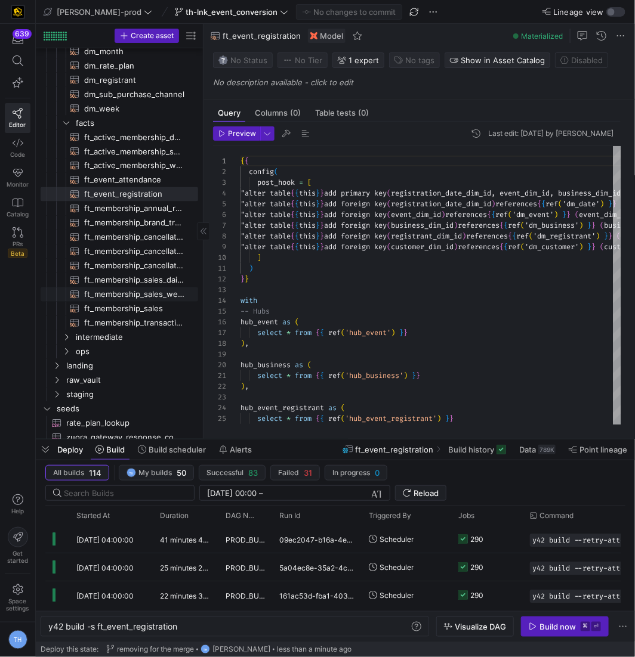
scroll to position [611, 0]
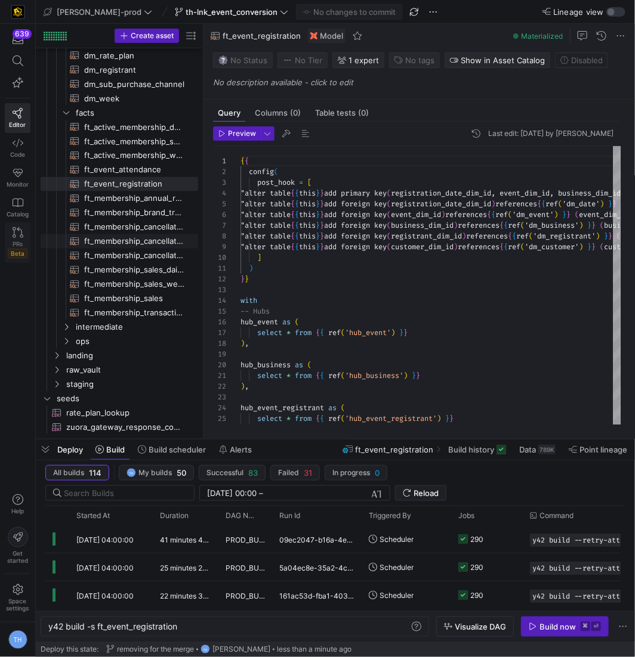
click at [21, 230] on icon at bounding box center [18, 232] width 11 height 11
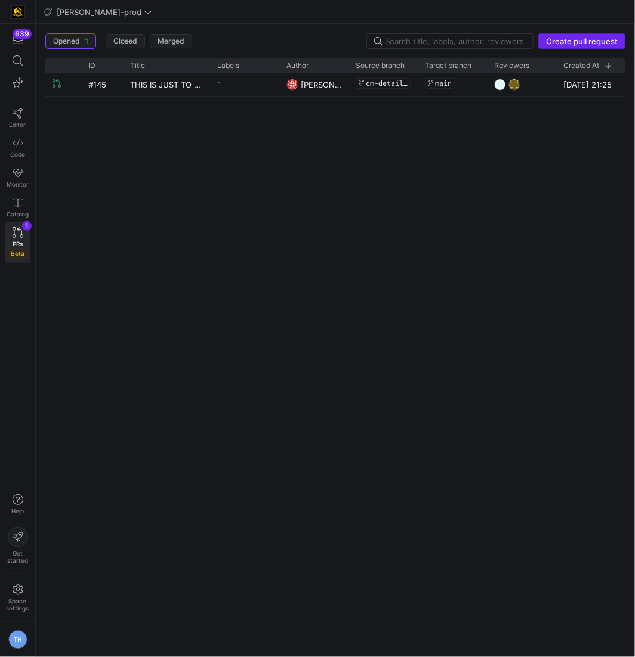
click at [580, 39] on span "Create pull request" at bounding box center [582, 41] width 72 height 10
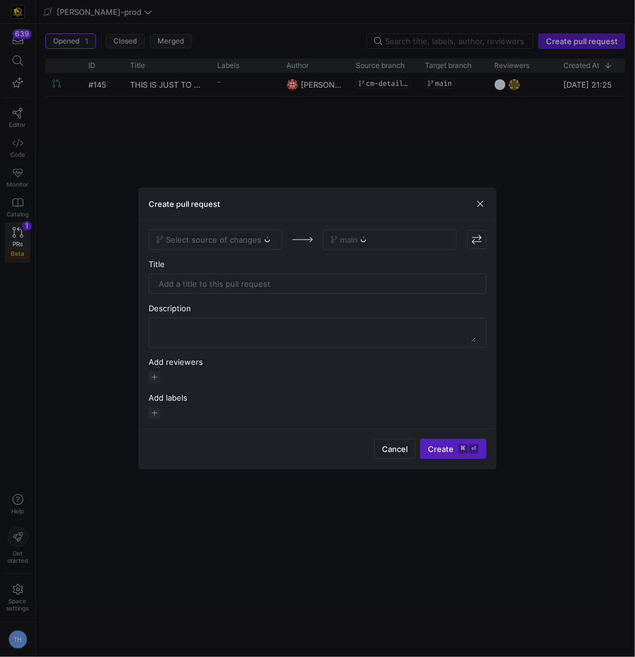
click at [228, 238] on div "Select source of changes" at bounding box center [216, 240] width 134 height 20
click at [227, 241] on span "Select source of changes" at bounding box center [213, 240] width 95 height 10
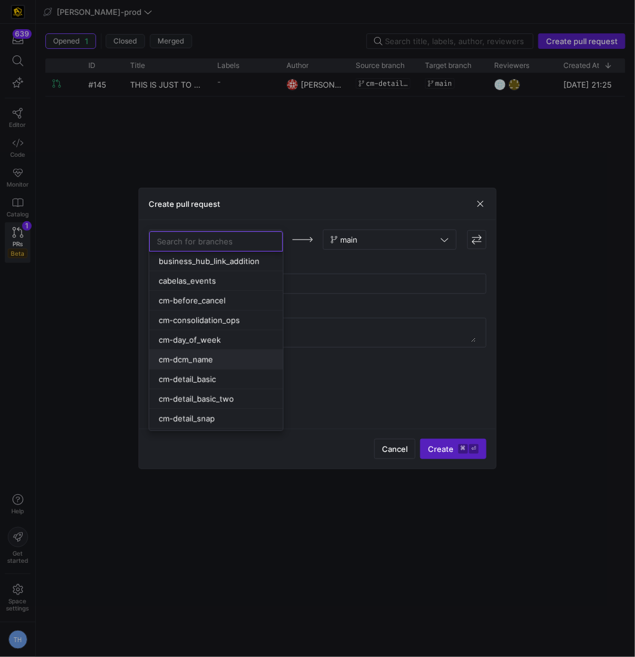
scroll to position [694, 0]
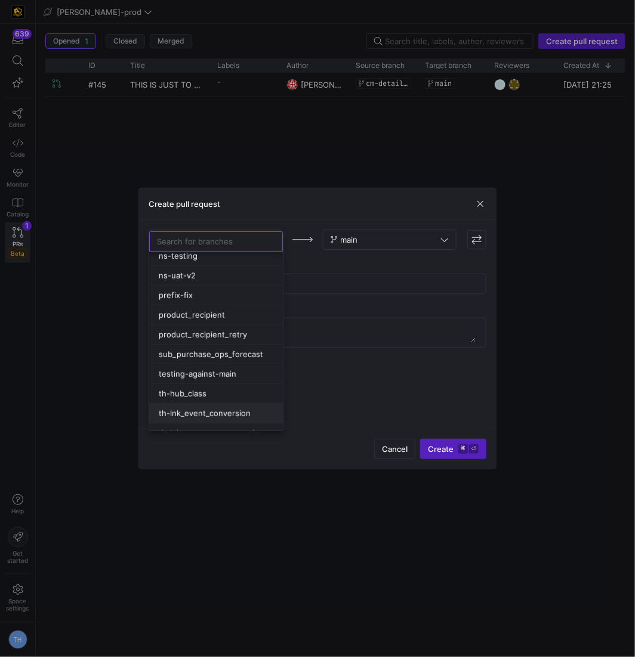
click at [235, 409] on span "th-lnk_event_conversion" at bounding box center [205, 414] width 92 height 10
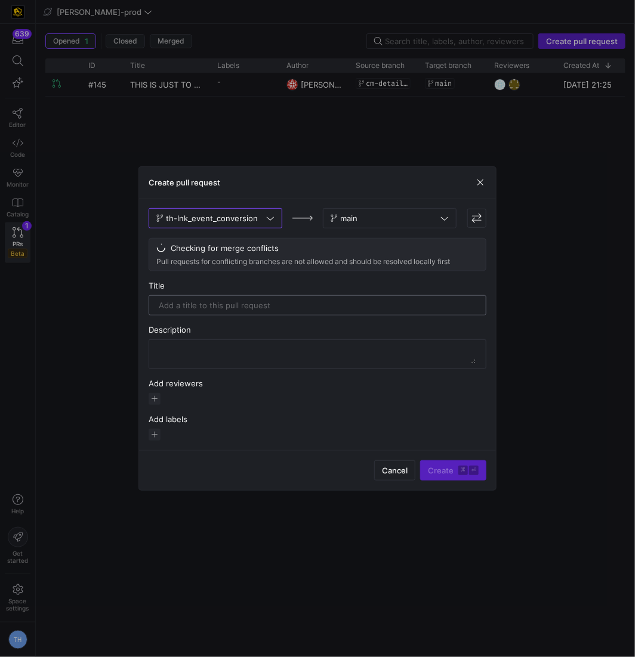
click at [248, 299] on div at bounding box center [317, 305] width 317 height 19
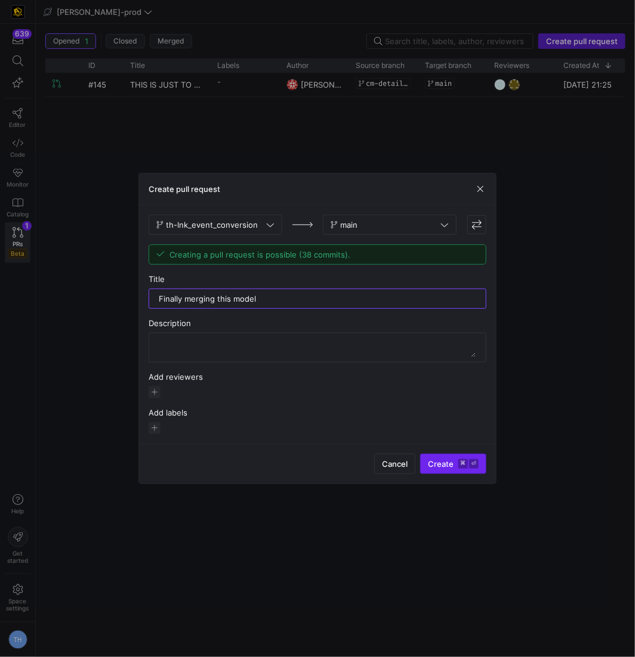
type input "Finally merging this model"
click at [457, 459] on span "Create ⌘ ⏎" at bounding box center [453, 464] width 51 height 10
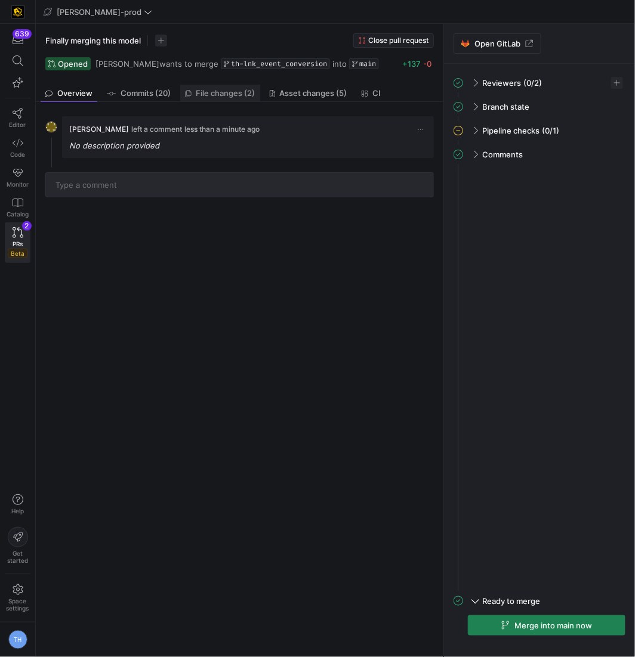
click at [212, 89] on span "File changes (2)" at bounding box center [225, 93] width 59 height 8
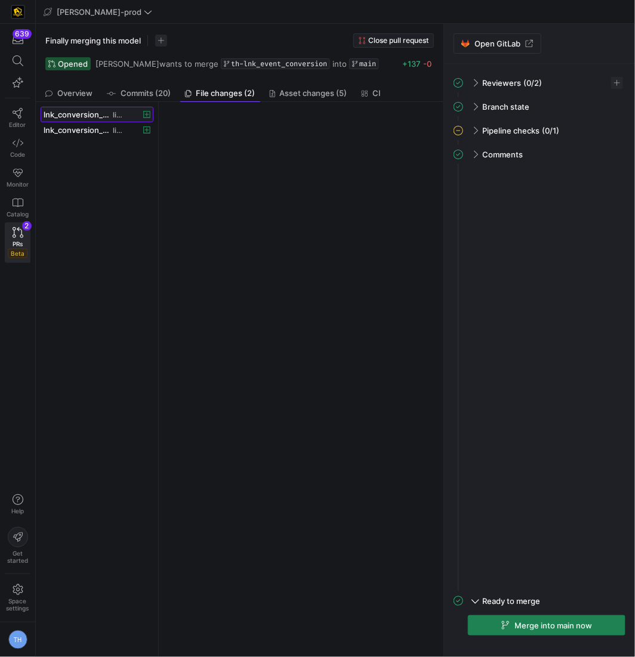
click at [118, 115] on span "links" at bounding box center [118, 115] width 11 height 8
click at [118, 126] on span "links" at bounding box center [118, 130] width 11 height 8
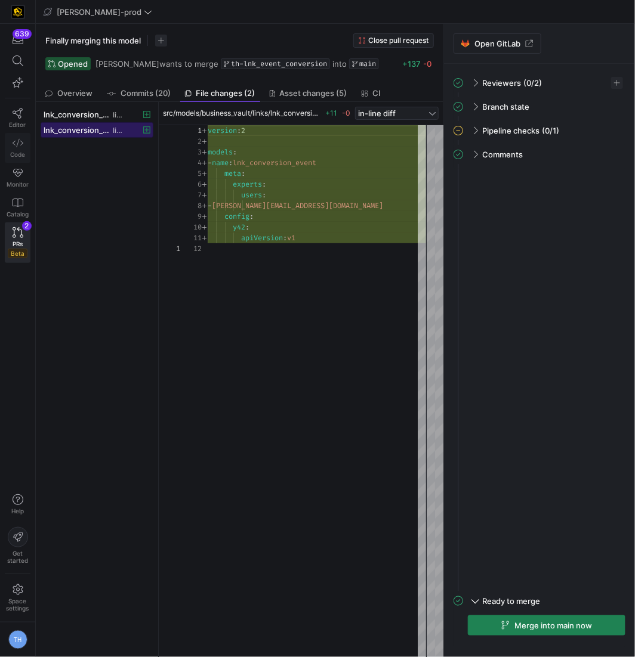
scroll to position [107, 0]
click at [94, 113] on span "lnk_conversion_event.sql" at bounding box center [77, 115] width 67 height 10
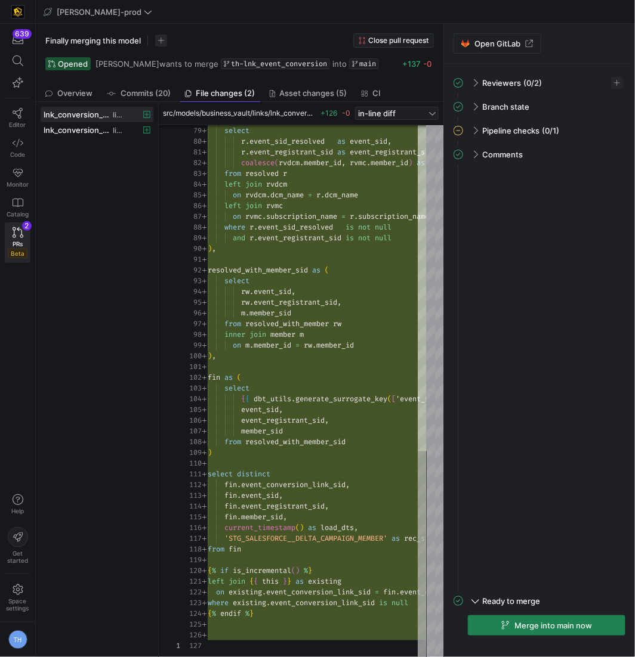
type textarea "r.event_registrant_sid as event_registrant_sid, coalesce(rvdcm.member_id, rvmc.…"
click at [14, 115] on icon at bounding box center [18, 113] width 11 height 11
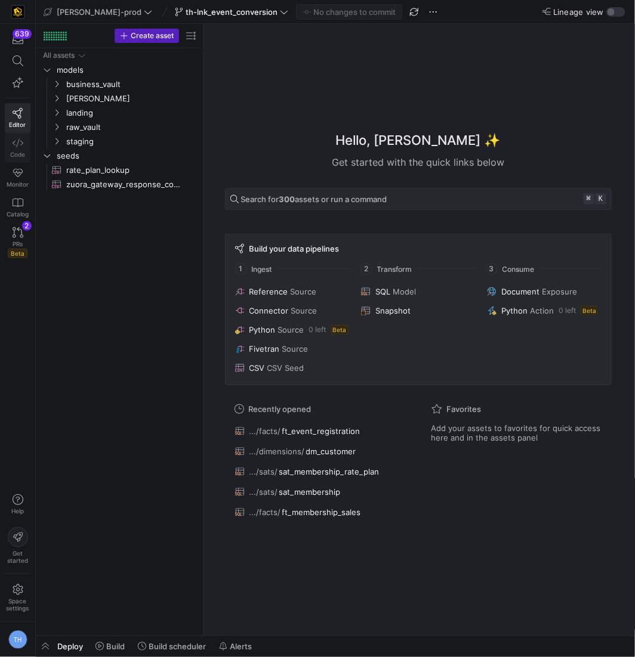
click at [14, 146] on link "Code" at bounding box center [18, 148] width 26 height 30
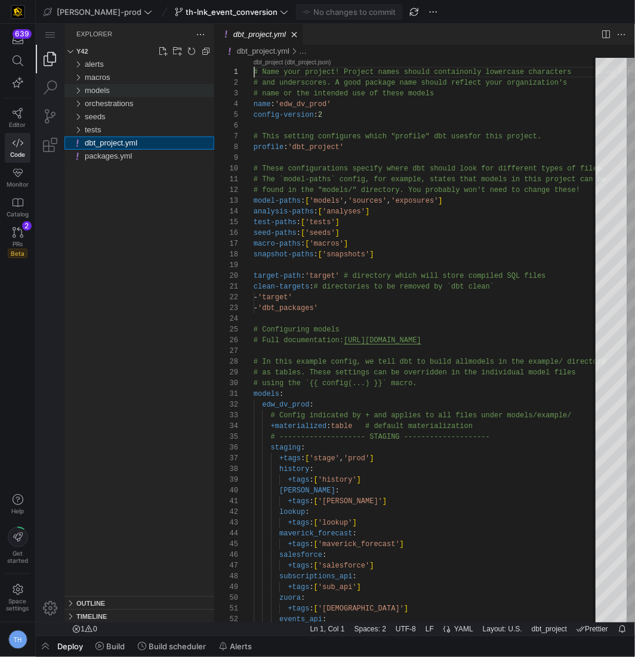
click at [104, 86] on span "models" at bounding box center [96, 89] width 25 height 9
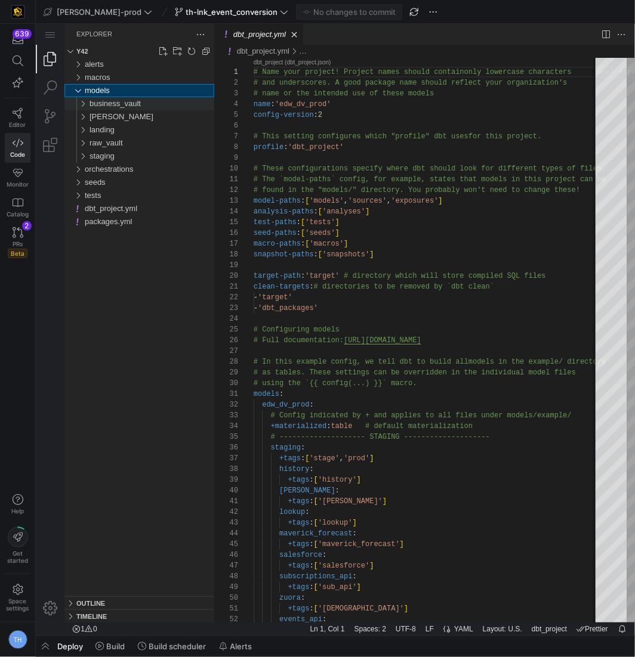
click at [121, 102] on span "business_vault" at bounding box center [114, 102] width 51 height 9
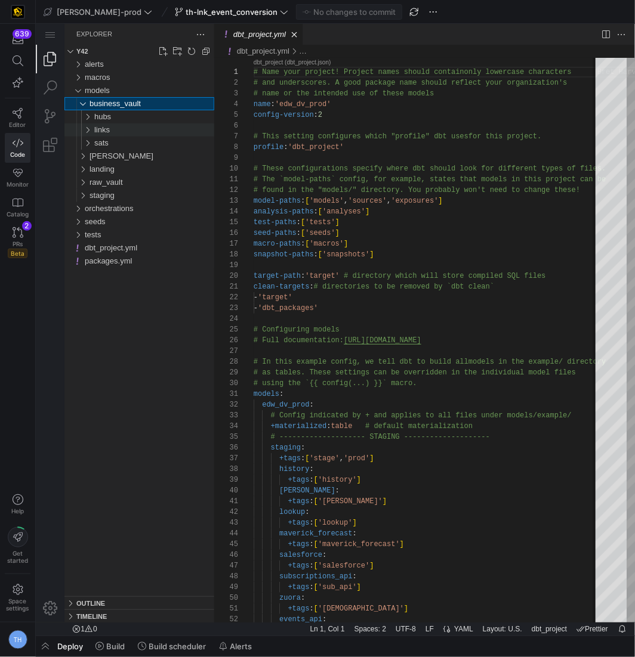
click at [127, 126] on div "links" at bounding box center [154, 129] width 120 height 13
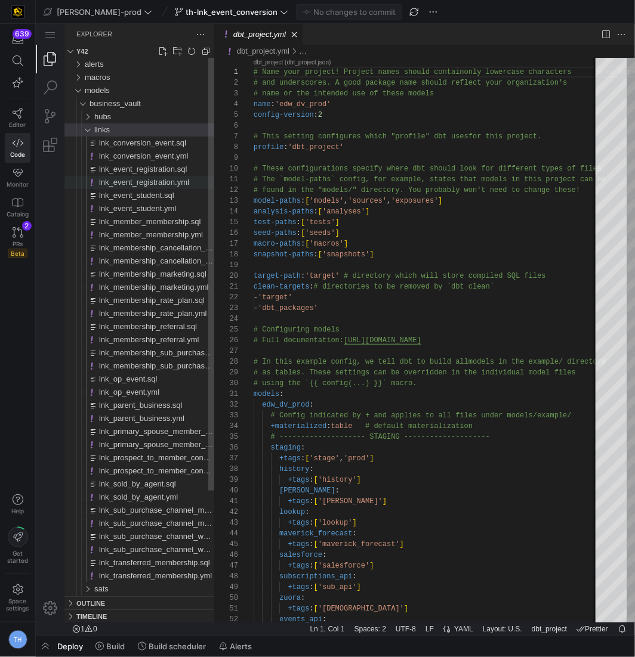
click at [149, 182] on span "lnk_event_registration.yml" at bounding box center [143, 181] width 90 height 9
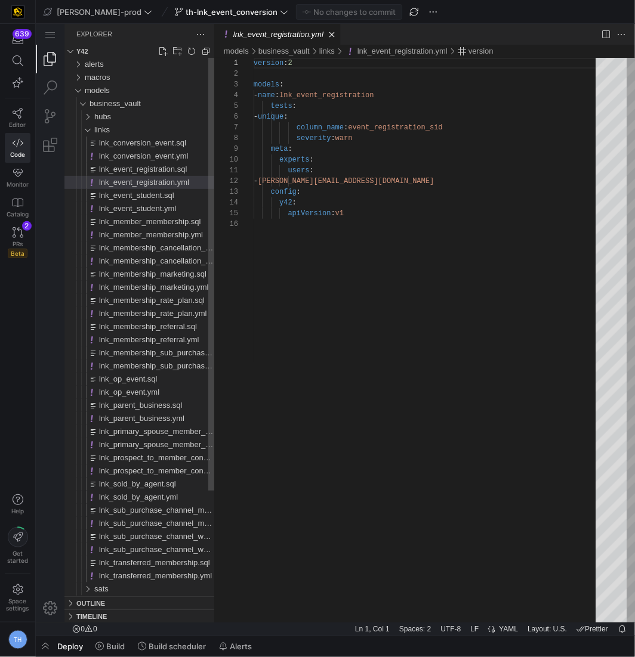
scroll to position [107, 0]
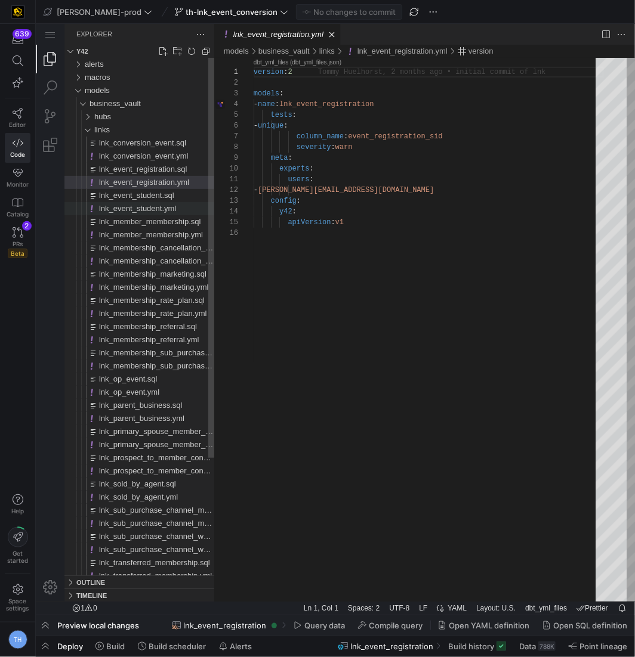
click at [166, 207] on span "lnk_event_student.yml" at bounding box center [136, 207] width 77 height 9
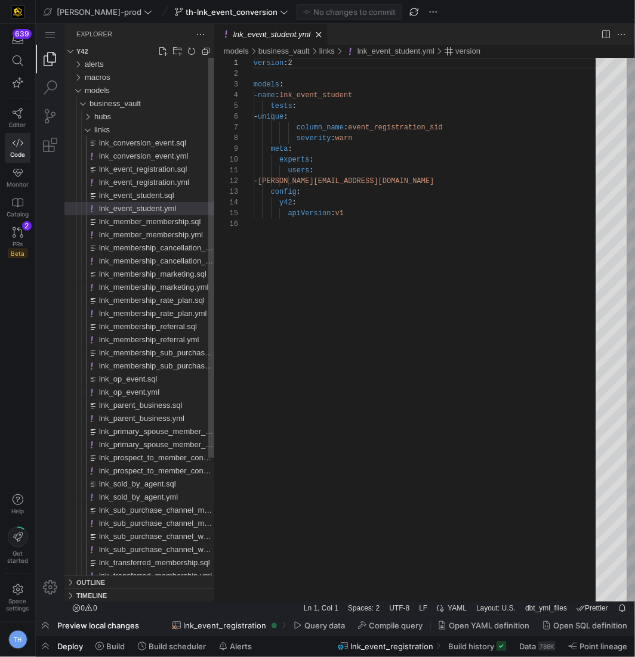
scroll to position [107, 0]
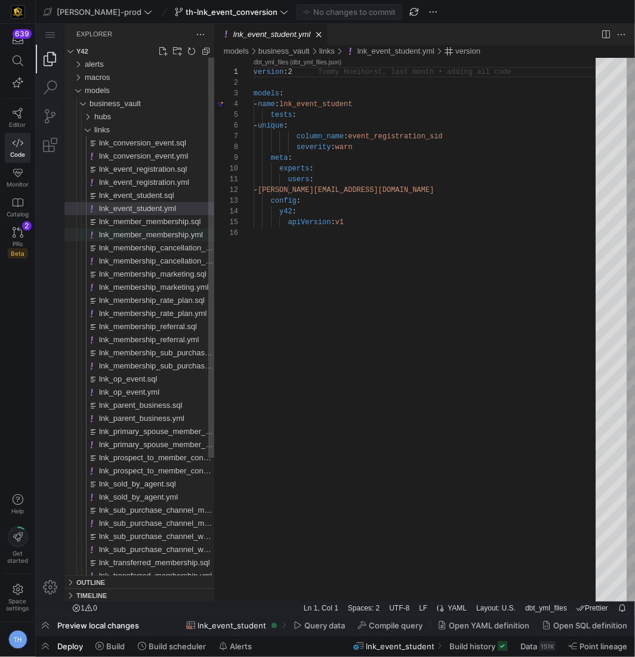
click at [174, 237] on span "lnk_member_membership.yml" at bounding box center [150, 234] width 104 height 9
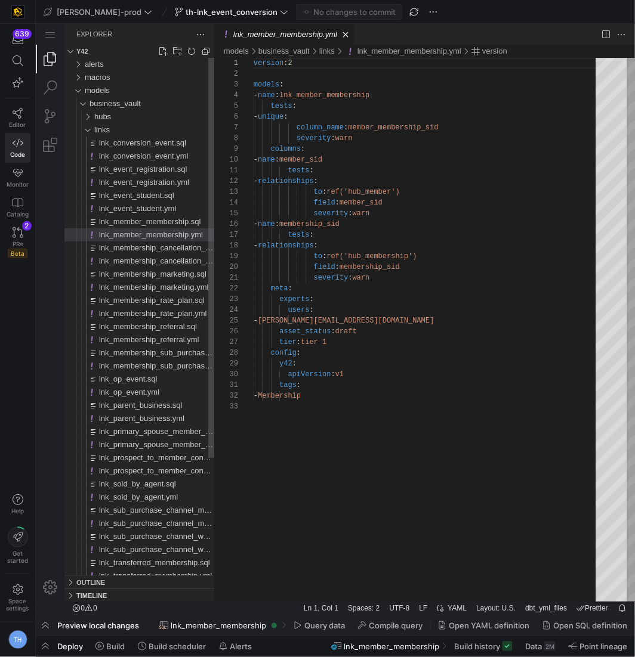
scroll to position [107, 0]
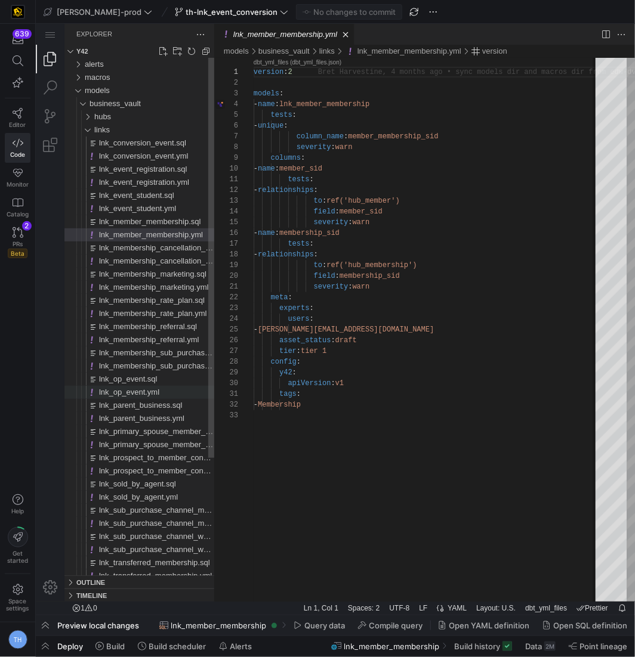
click at [167, 393] on div "lnk_op_event.yml" at bounding box center [155, 391] width 115 height 13
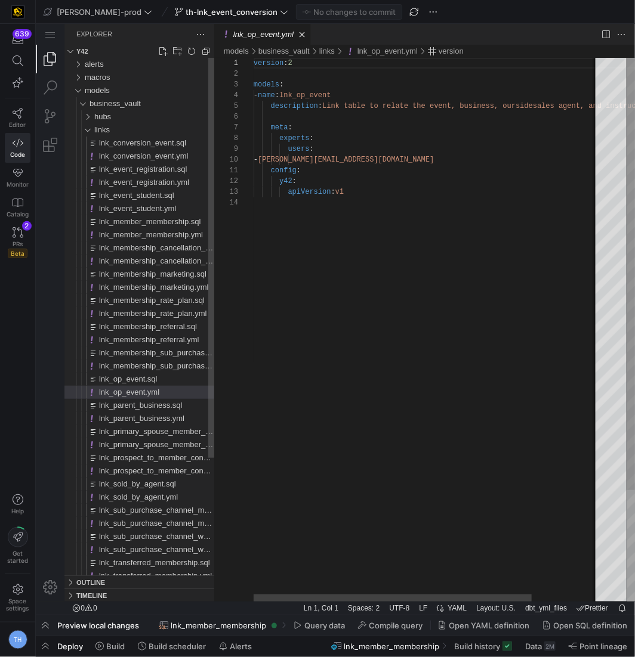
scroll to position [107, 0]
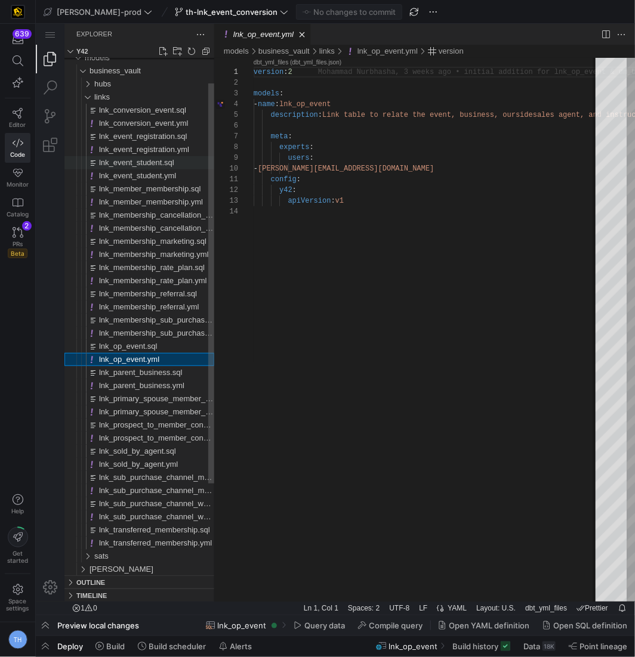
click at [152, 166] on span "lnk_event_student.sql" at bounding box center [135, 161] width 75 height 9
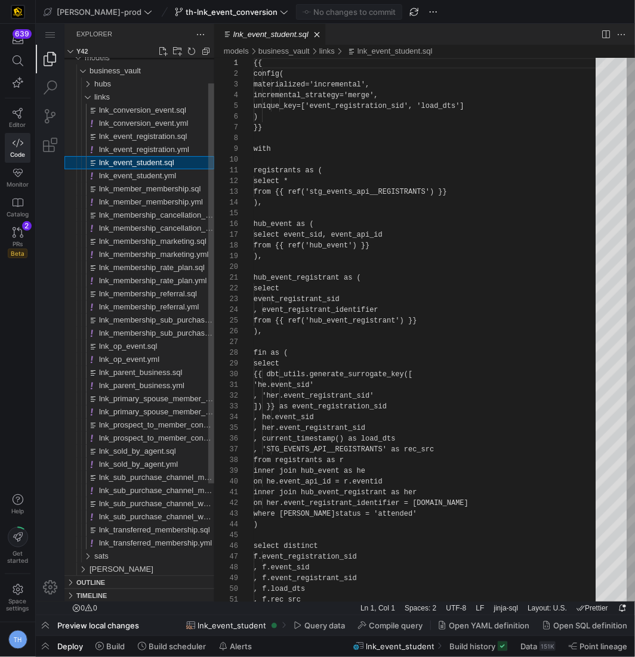
scroll to position [107, 0]
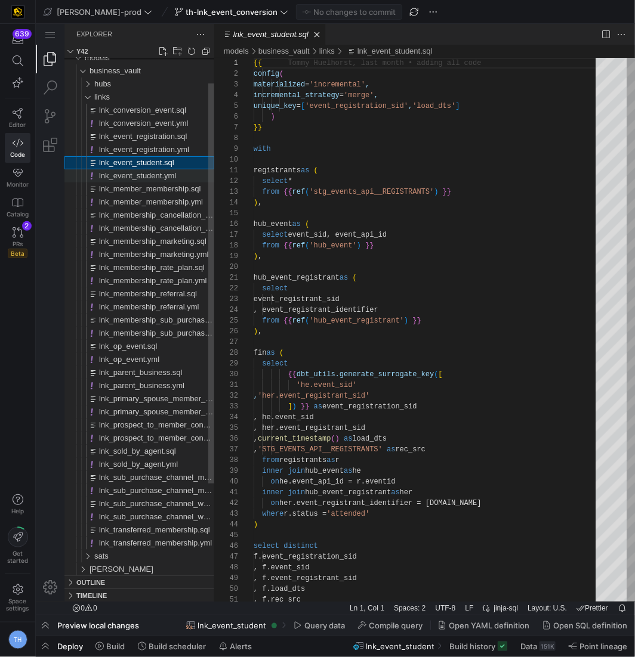
click at [154, 172] on span "lnk_event_student.yml" at bounding box center [136, 175] width 77 height 9
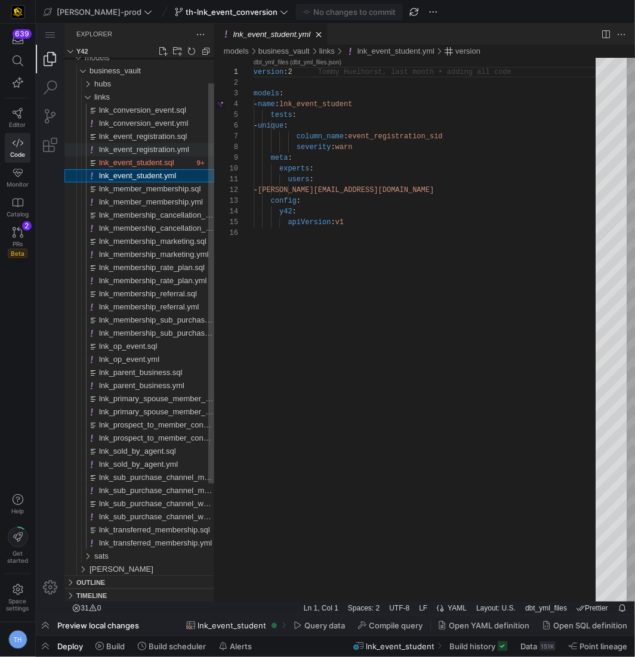
click at [174, 145] on span "lnk_event_registration.yml" at bounding box center [143, 148] width 90 height 9
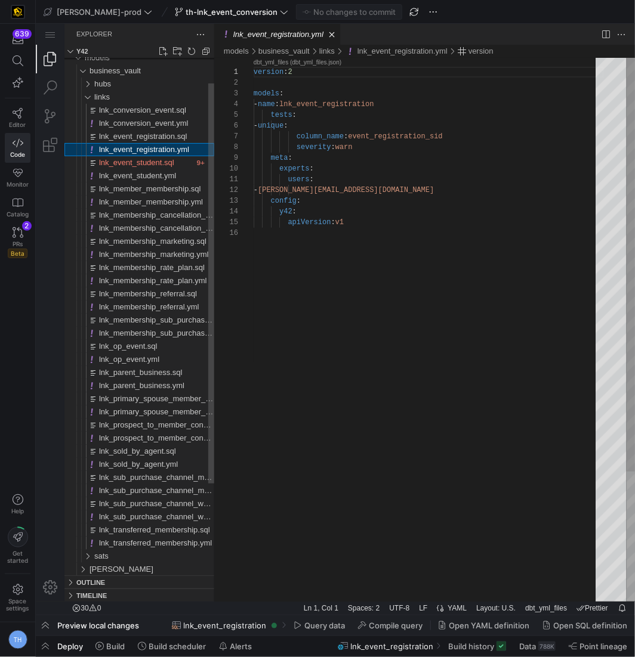
scroll to position [107, 0]
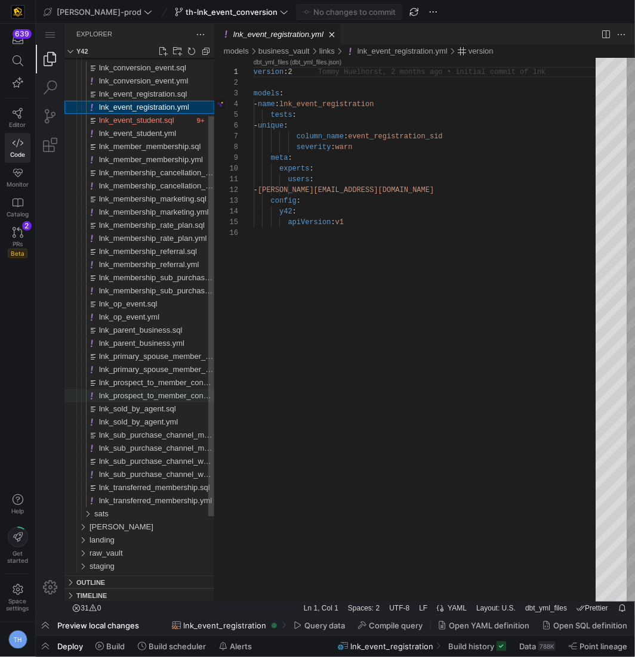
click at [178, 392] on span "lnk_prospect_to_member_conversion.yml" at bounding box center [170, 395] width 144 height 9
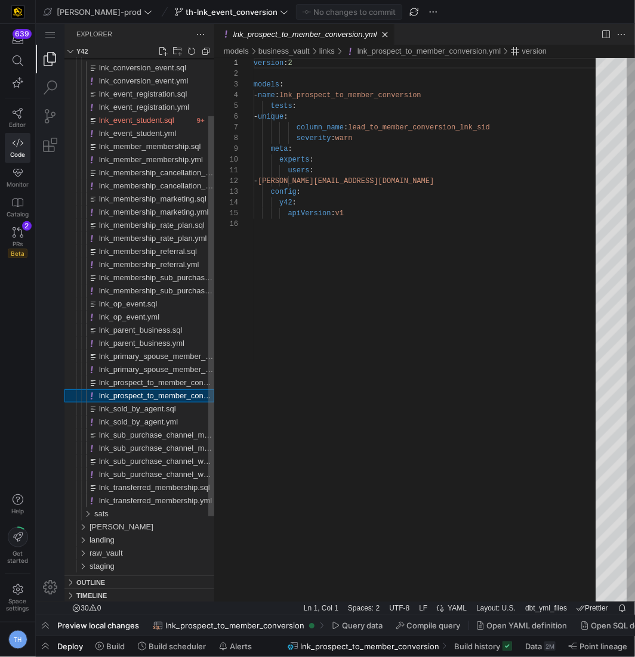
scroll to position [107, 0]
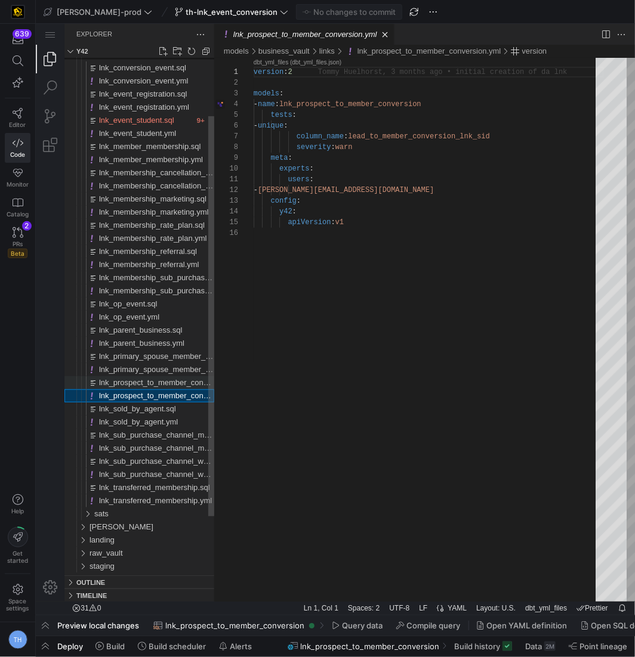
click at [177, 384] on span "lnk_prospect_to_member_conversion.sql" at bounding box center [168, 382] width 141 height 9
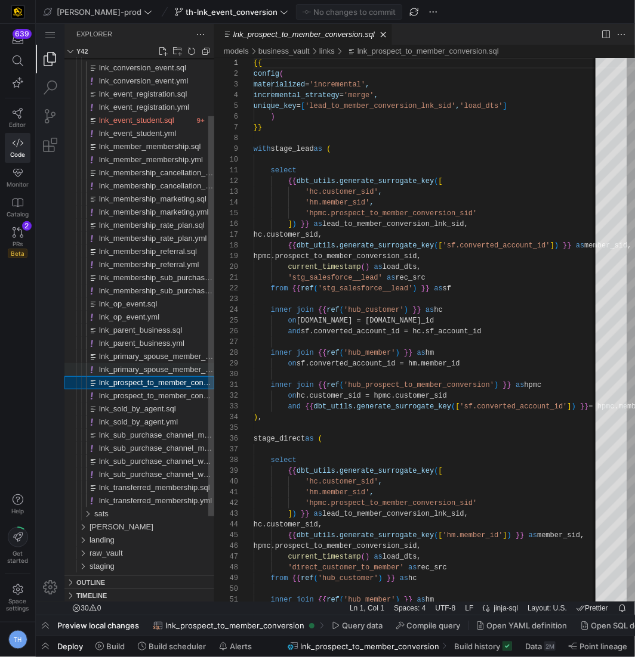
click at [175, 367] on span "lnk_primary_spouse_member_grouping.yml" at bounding box center [173, 369] width 151 height 9
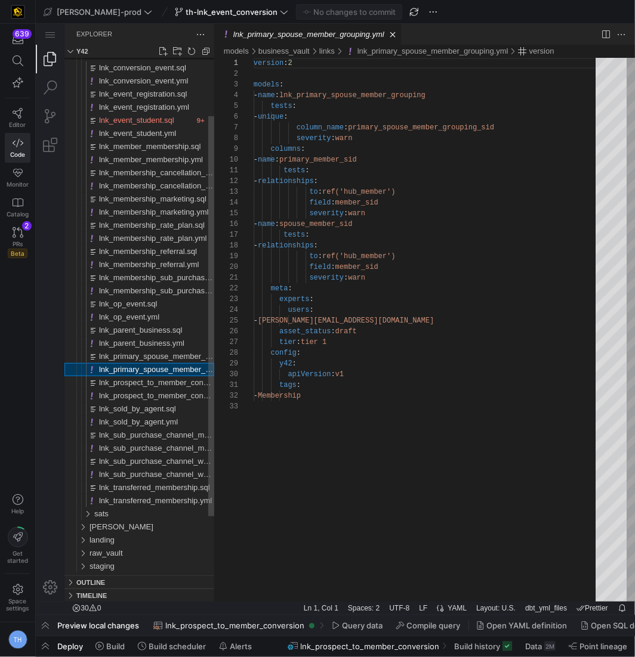
scroll to position [107, 0]
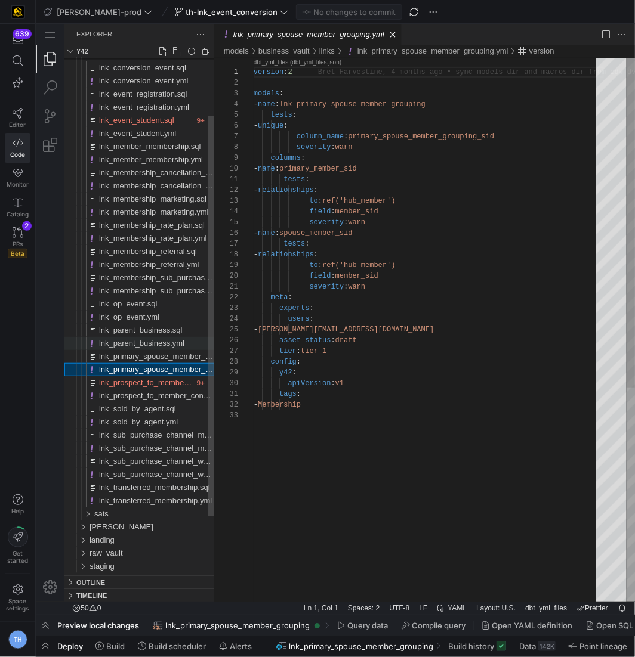
click at [172, 339] on span "lnk_parent_business.yml" at bounding box center [140, 342] width 85 height 9
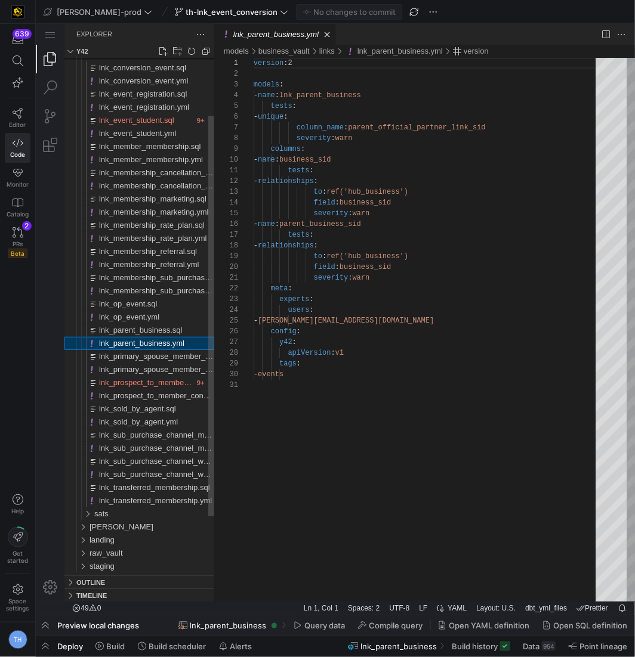
scroll to position [107, 0]
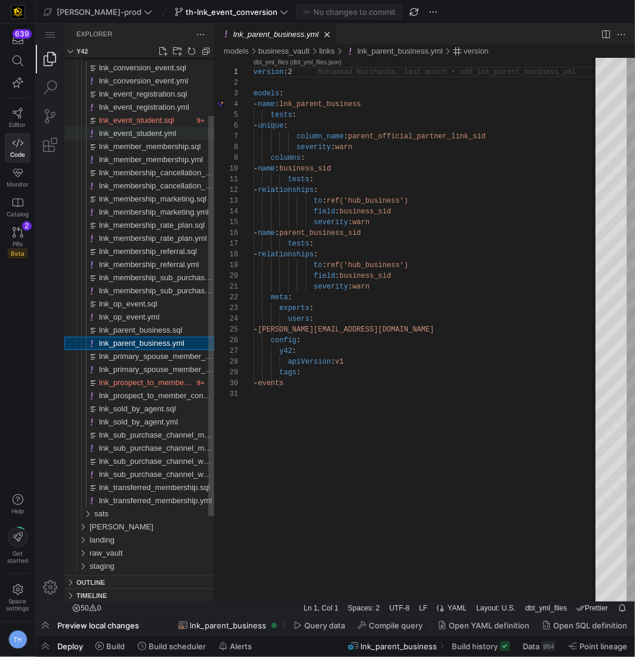
click at [170, 130] on span "lnk_event_student.yml" at bounding box center [136, 132] width 77 height 9
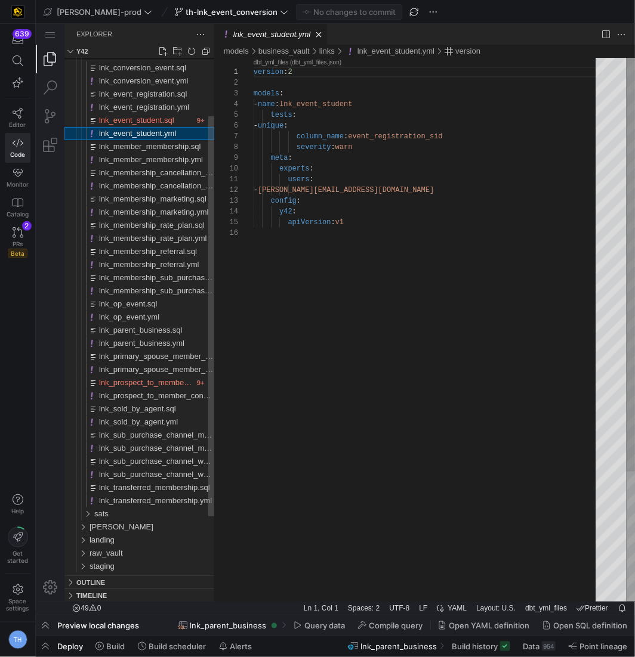
scroll to position [107, 0]
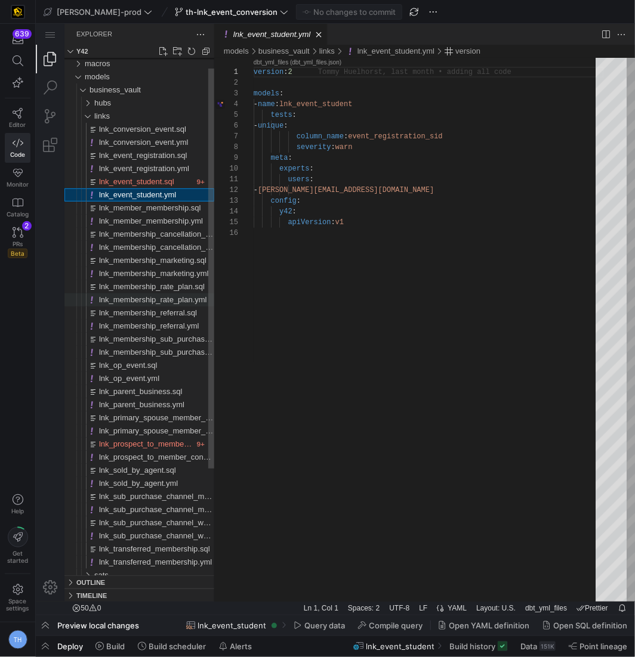
click at [175, 296] on span "lnk_membership_rate_plan.yml" at bounding box center [152, 299] width 108 height 9
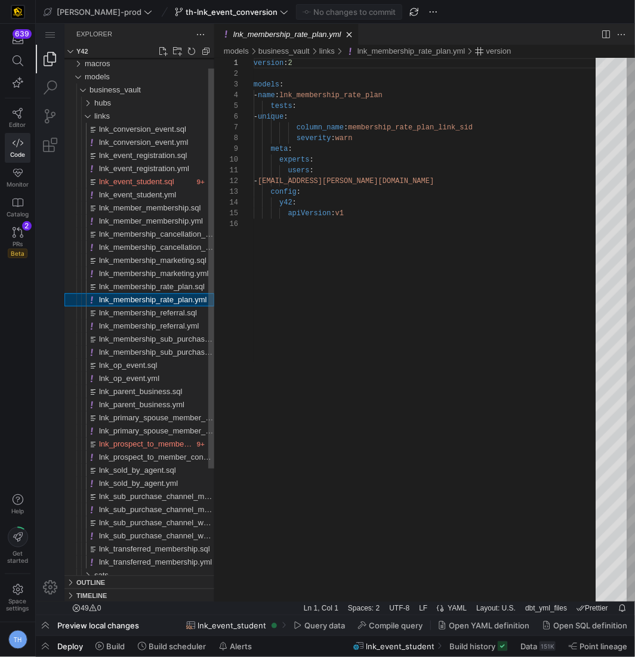
scroll to position [107, 0]
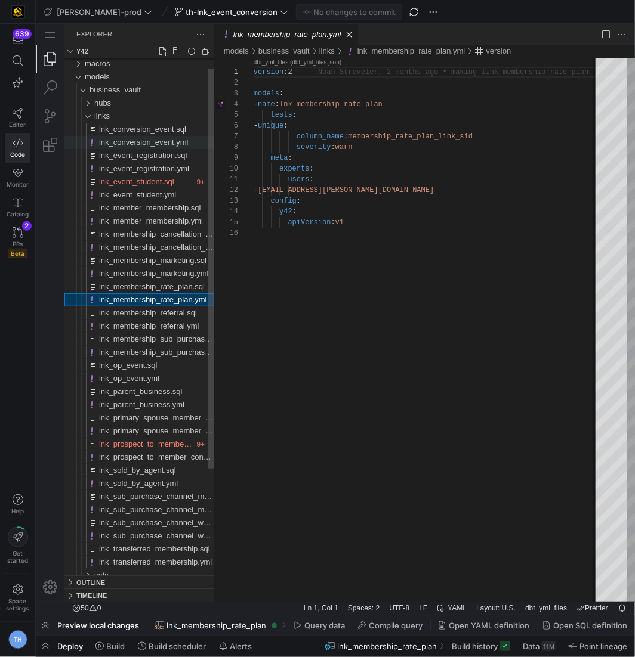
click at [144, 141] on span "lnk_conversion_event.yml" at bounding box center [142, 141] width 89 height 9
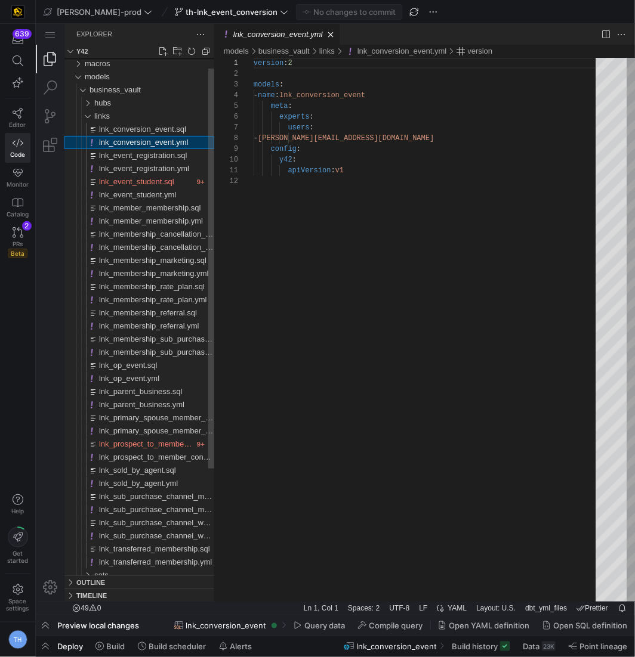
scroll to position [107, 0]
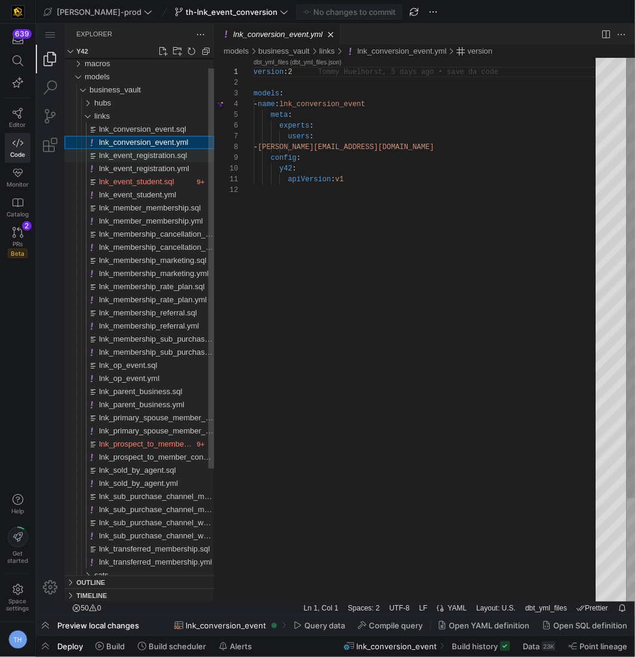
click at [145, 151] on span "lnk_event_registration.sql" at bounding box center [142, 154] width 88 height 9
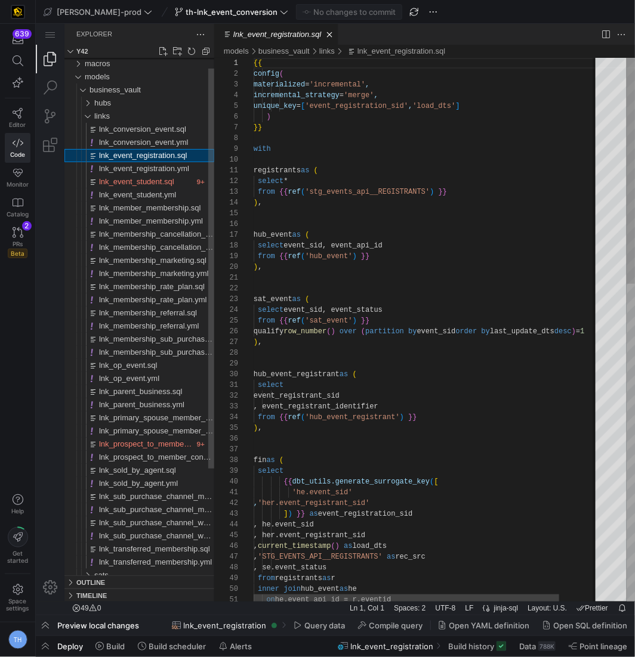
scroll to position [107, 0]
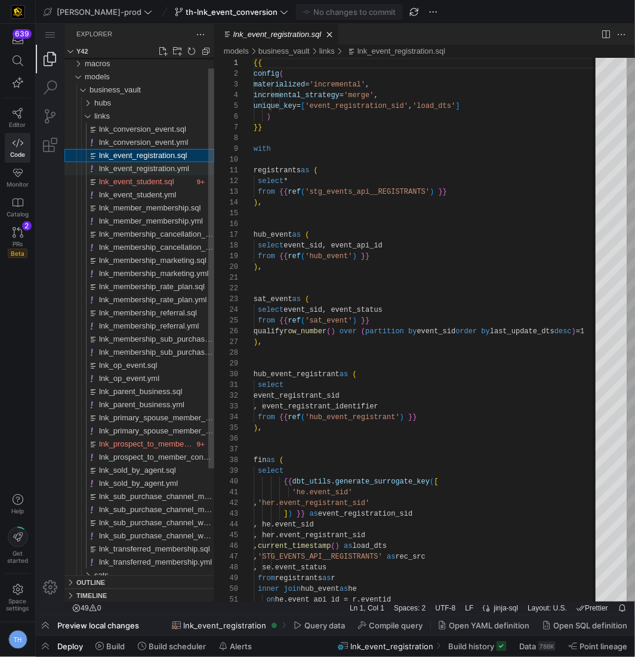
click at [148, 162] on div "lnk_event_registration.yml" at bounding box center [155, 168] width 115 height 13
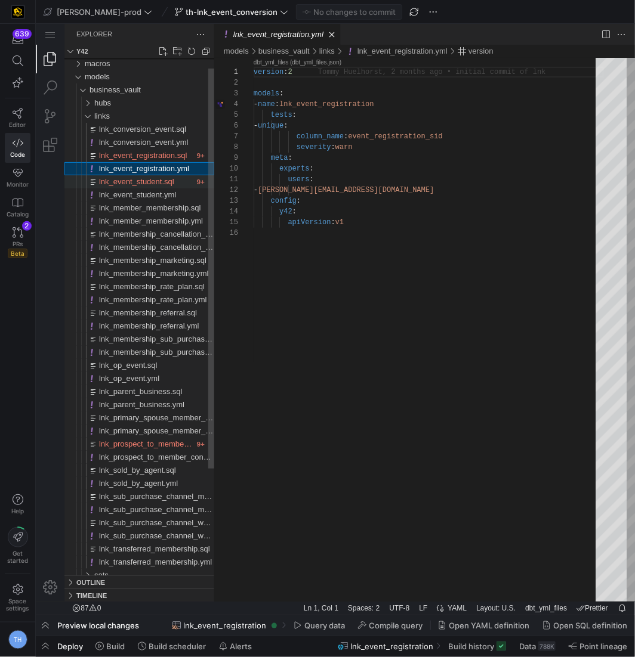
click at [149, 183] on span "lnk_event_student.sql" at bounding box center [135, 181] width 75 height 9
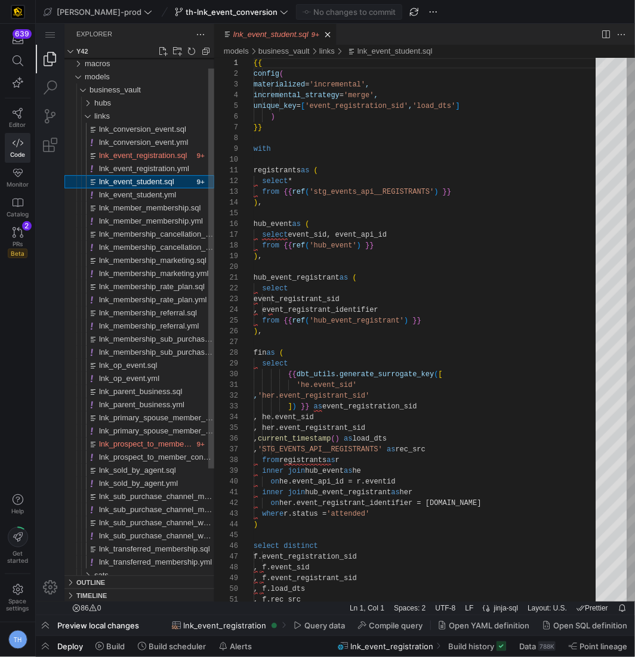
scroll to position [107, 0]
click at [147, 163] on span "lnk_event_registration.yml" at bounding box center [143, 167] width 90 height 9
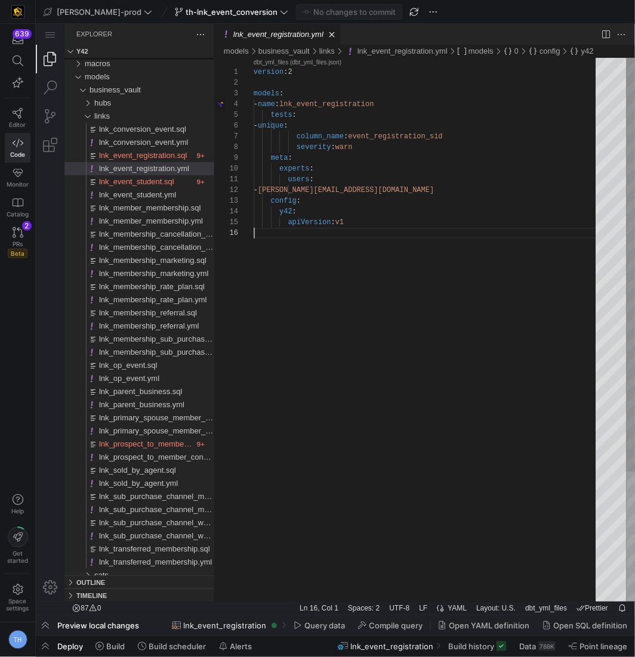
type textarea "version: 2 models: - name: lnk_event_registration tests: - unique: column_name:…"
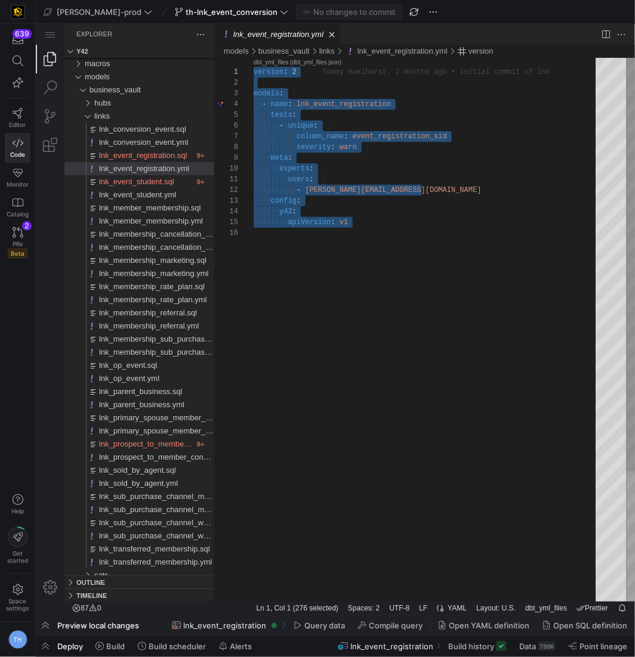
drag, startPoint x: 391, startPoint y: 245, endPoint x: 178, endPoint y: 59, distance: 283.3
click at [253, 59] on div "version : ·‌ 2 models : ·‌·‌ - ·‌ name : ·‌ lnk_event_registration ·‌·‌·‌·‌ tes…" at bounding box center [428, 414] width 350 height 714
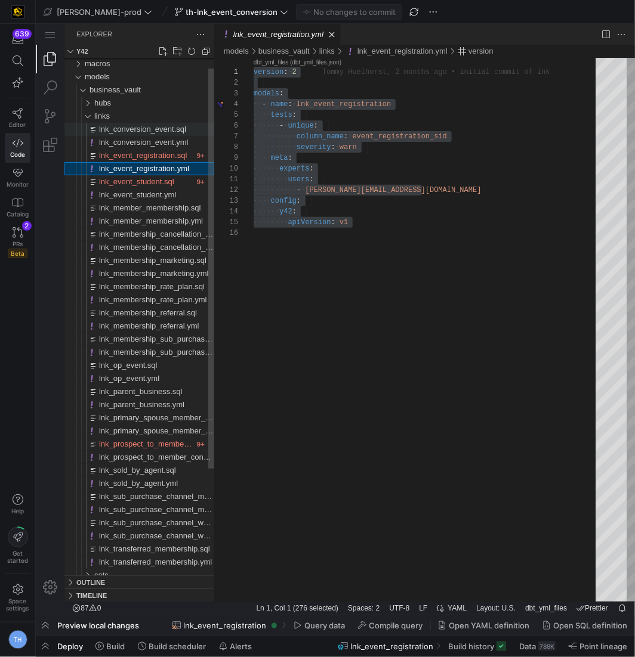
click at [153, 130] on span "lnk_conversion_event.sql" at bounding box center [141, 128] width 87 height 9
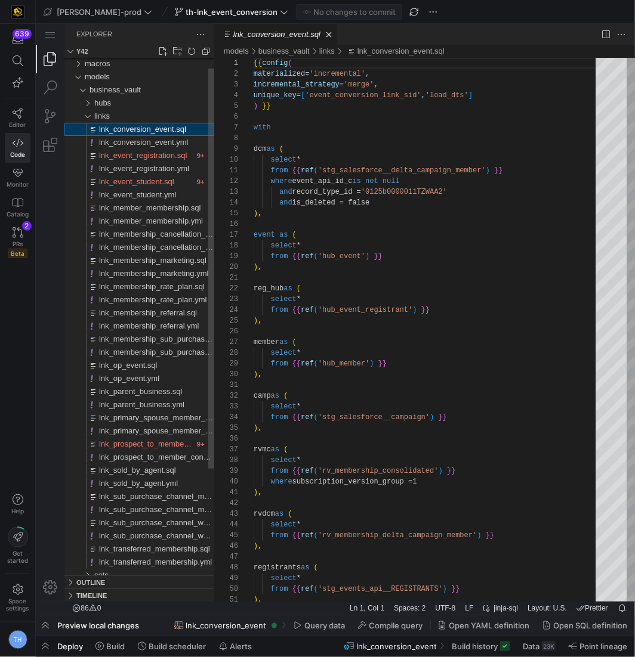
scroll to position [107, 0]
click at [179, 143] on span "lnk_conversion_event.yml" at bounding box center [142, 141] width 89 height 9
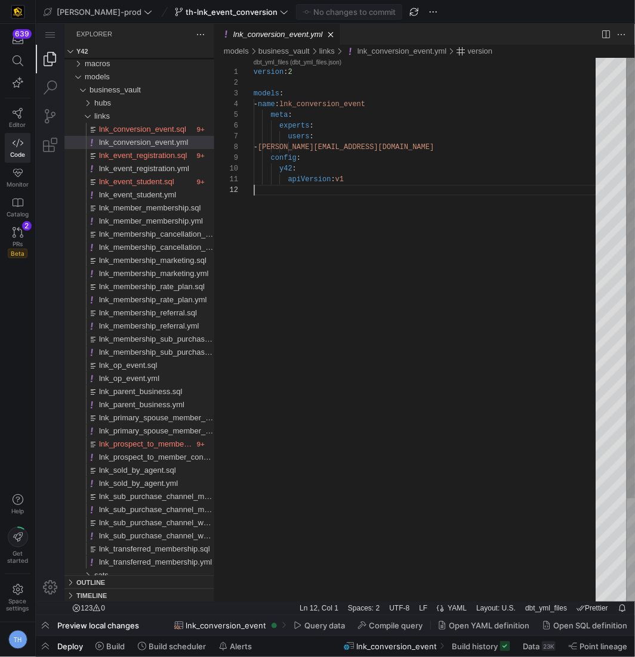
scroll to position [0, 0]
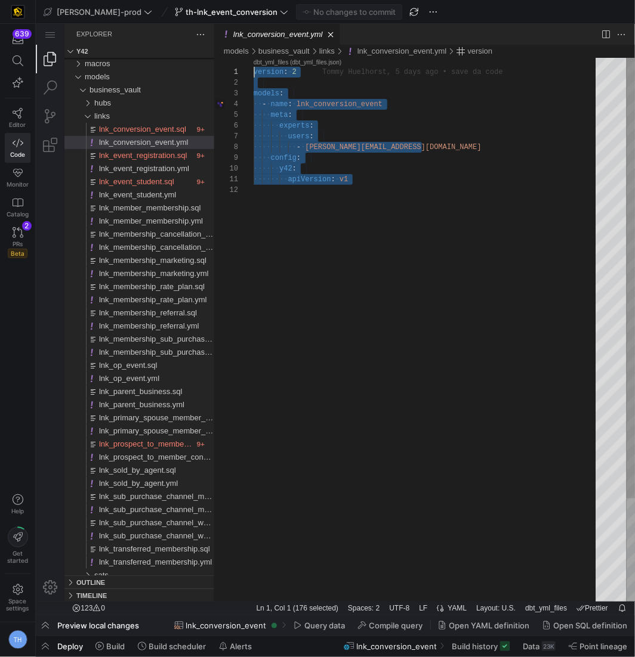
drag, startPoint x: 398, startPoint y: 230, endPoint x: 228, endPoint y: 15, distance: 273.6
click at [228, 23] on html "lnk_conversion_event.yml — y42 — Code - OSS — y42 Explorer y42 macros models bu…" at bounding box center [334, 23] width 599 height 0
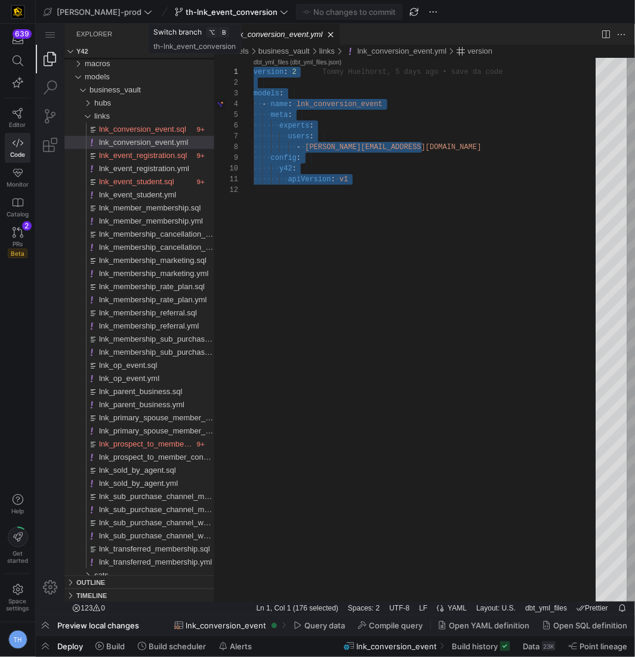
paste textarea "lnk_conversion_event.yml, preview"
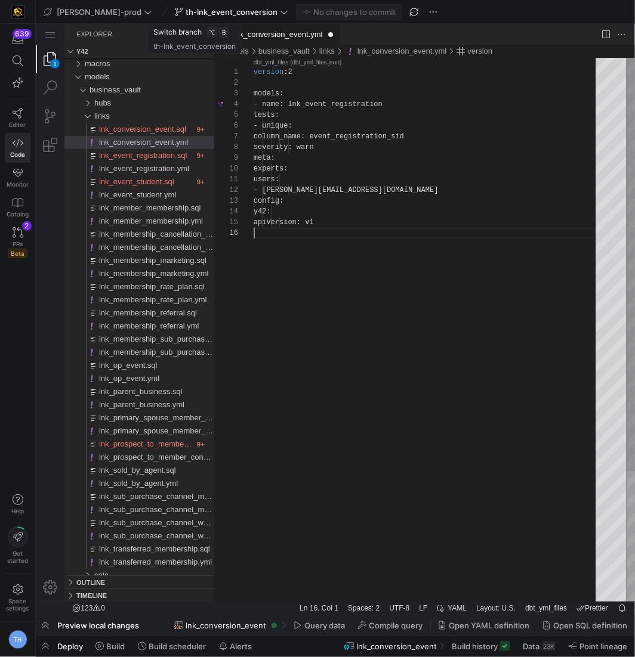
scroll to position [54, 0]
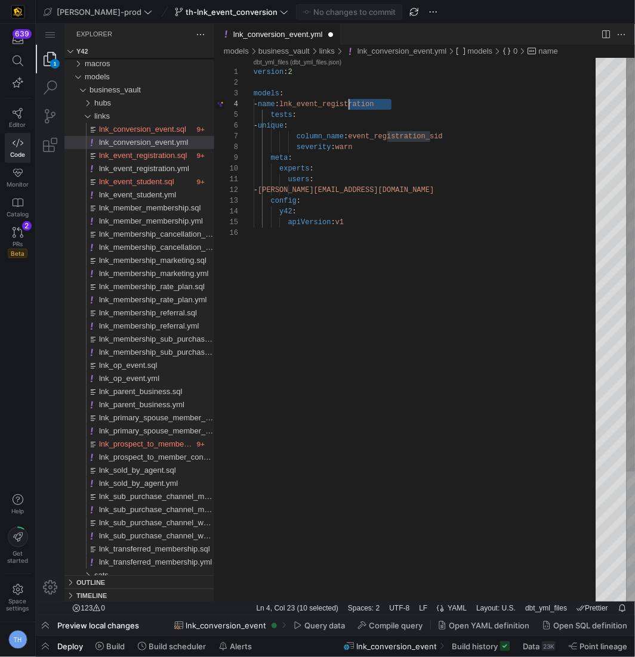
drag, startPoint x: 415, startPoint y: 103, endPoint x: 350, endPoint y: 102, distance: 65.0
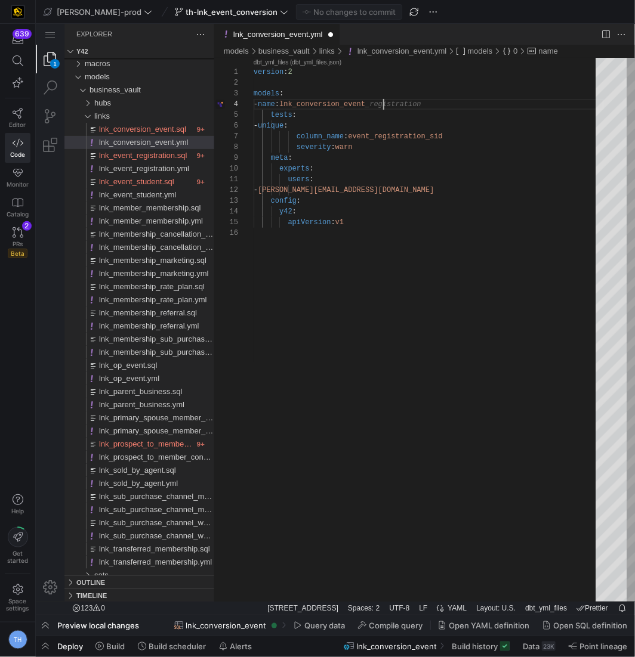
type textarea "version: 2 models: - name: lnk_conversion_event tests: - unique: column_name: e…"
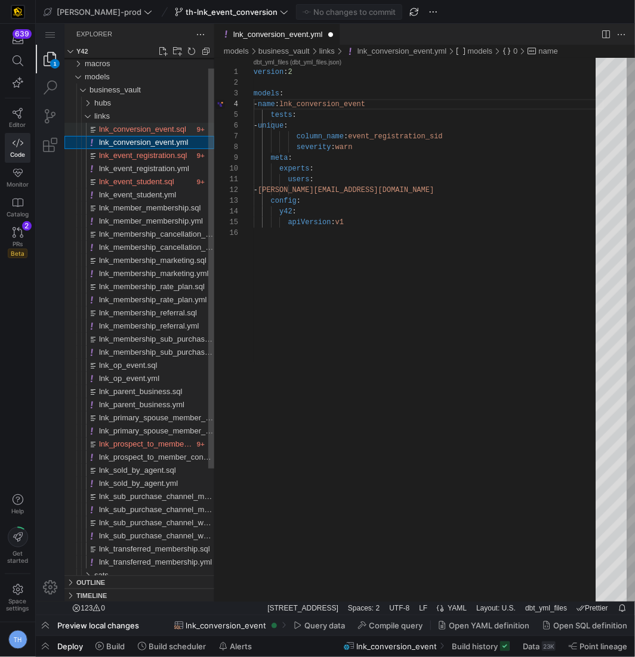
click at [143, 127] on span "lnk_conversion_event.sql" at bounding box center [141, 128] width 87 height 9
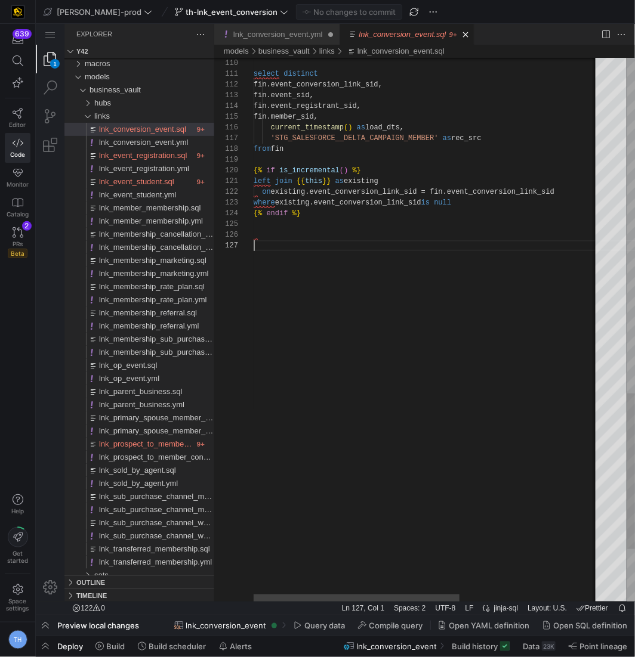
scroll to position [0, 0]
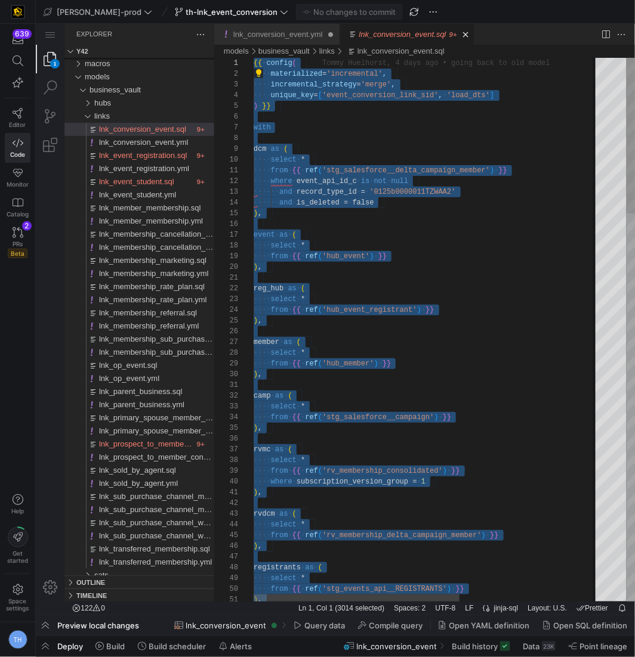
drag, startPoint x: 326, startPoint y: 285, endPoint x: 190, endPoint y: -51, distance: 362.9
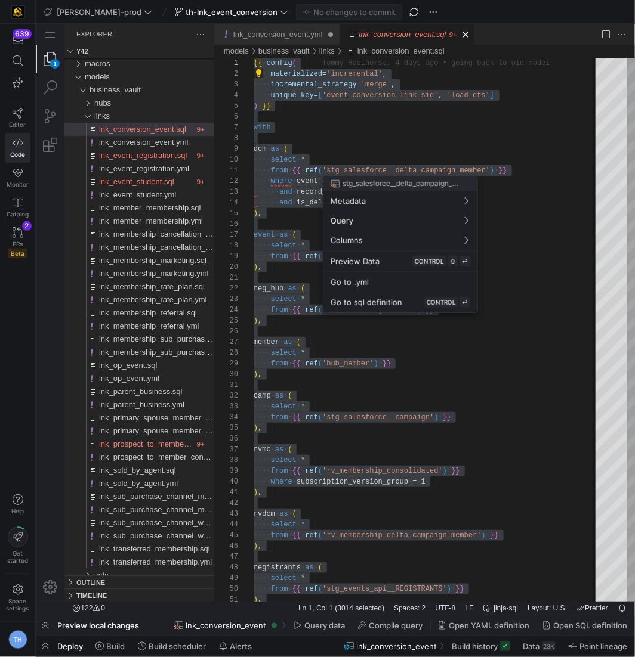
click at [374, 175] on div at bounding box center [317, 328] width 635 height 657
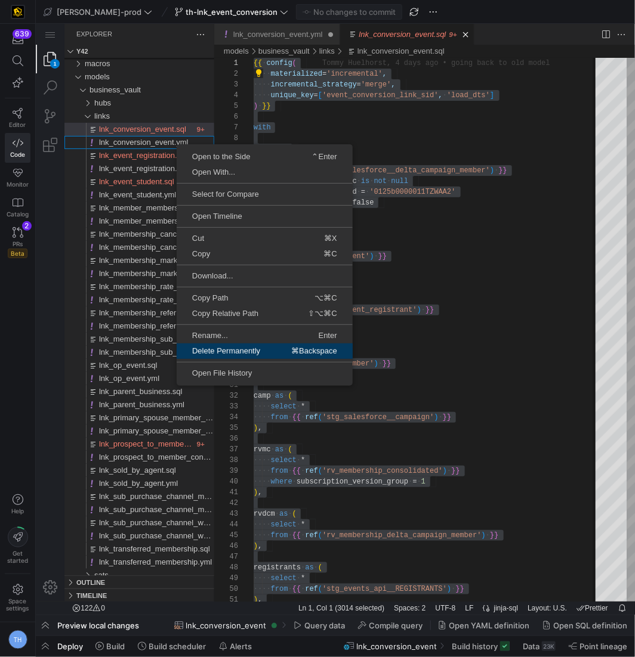
click at [258, 347] on span "Delete Permanently" at bounding box center [225, 351] width 99 height 8
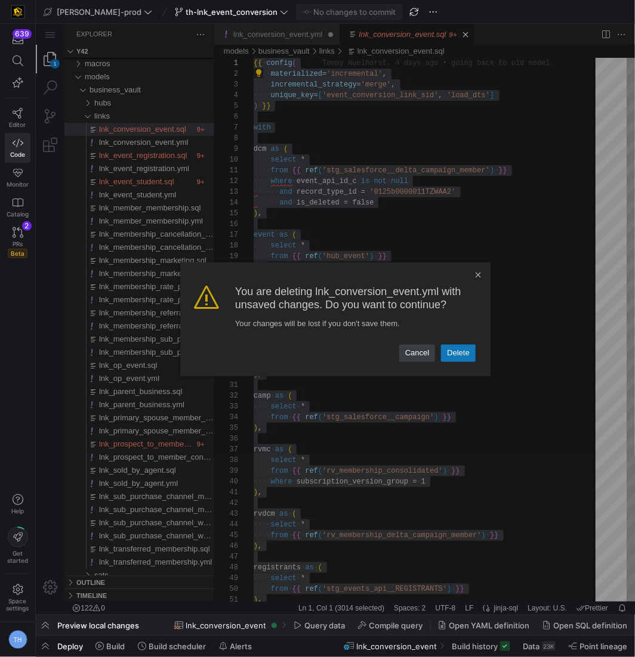
click at [462, 350] on link "Delete" at bounding box center [457, 352] width 35 height 17
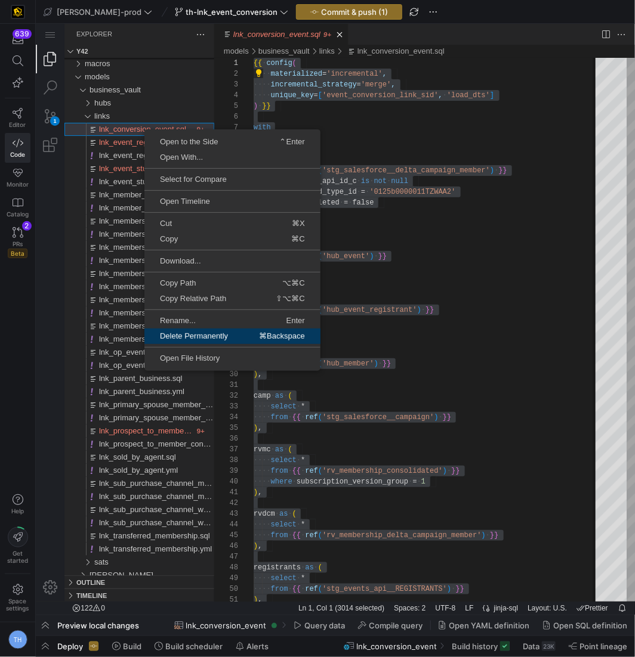
click at [248, 333] on span "⌘Backspace" at bounding box center [281, 336] width 77 height 8
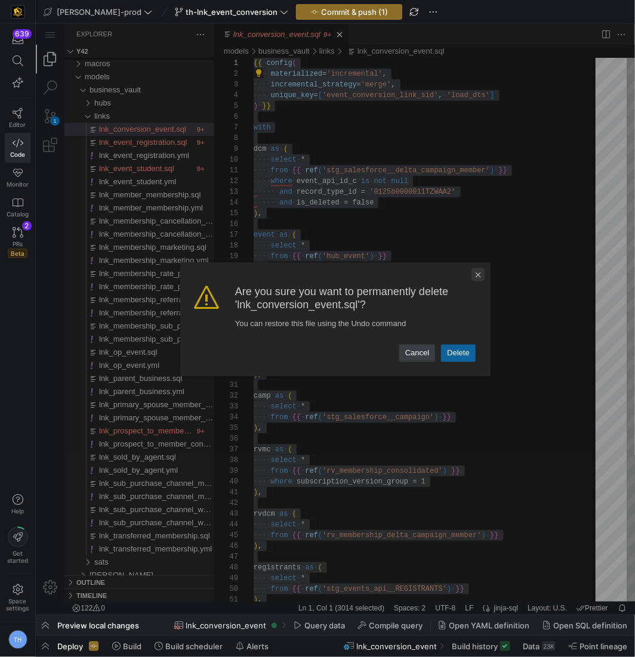
click at [477, 271] on link "Close Dialog" at bounding box center [477, 274] width 13 height 13
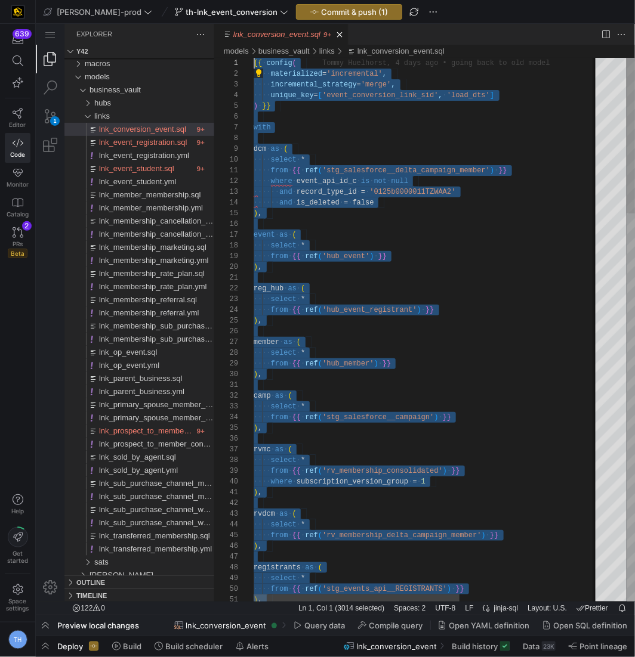
drag, startPoint x: 461, startPoint y: 304, endPoint x: 367, endPoint y: -57, distance: 372.2
click at [367, 23] on html "lnk_conversion_event.sql — y42 — Code - OSS — y42 1 Explorer y42 macros models …" at bounding box center [334, 23] width 599 height 0
type textarea "from {{ ref('stg_salesforce__delta_campaign_member') }} where event_api_id_c is…"
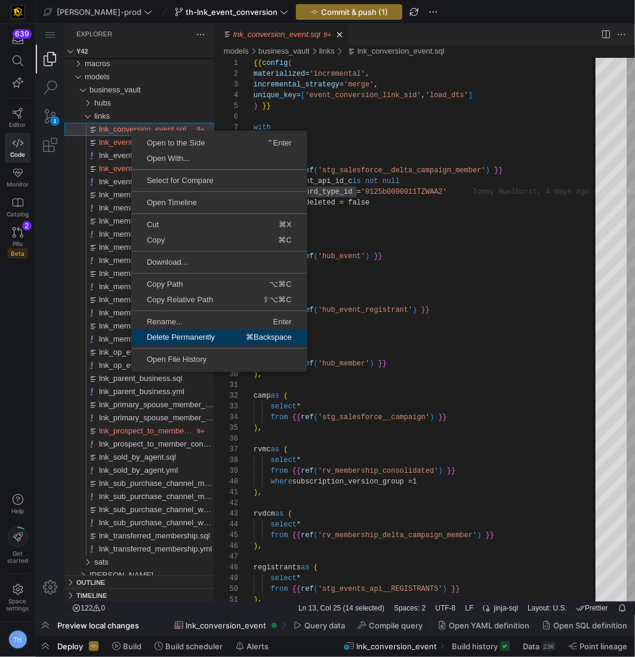
click at [213, 339] on span "Delete Permanently" at bounding box center [180, 337] width 99 height 8
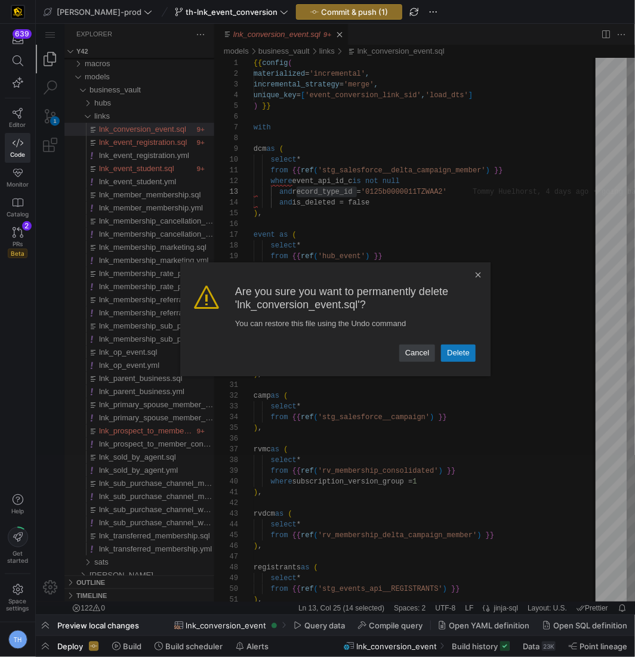
click at [461, 357] on link "Delete" at bounding box center [457, 352] width 35 height 17
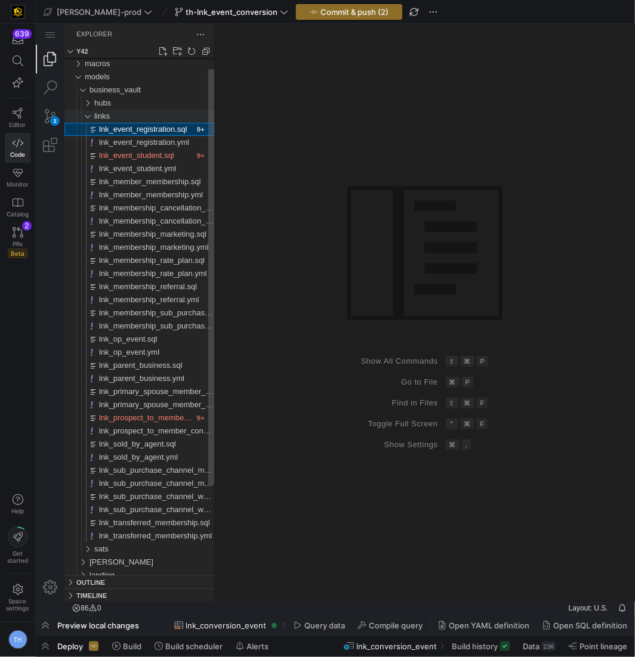
click at [98, 116] on span "links" at bounding box center [102, 115] width 16 height 9
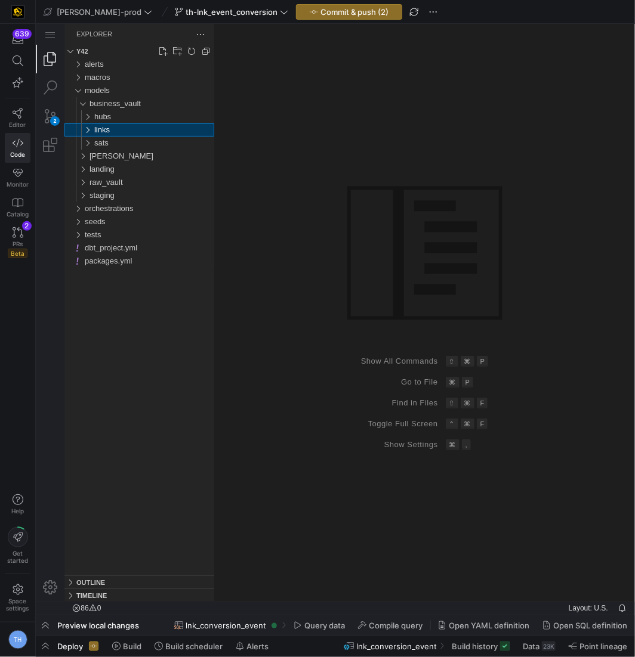
click at [98, 116] on span "hubs" at bounding box center [102, 116] width 17 height 9
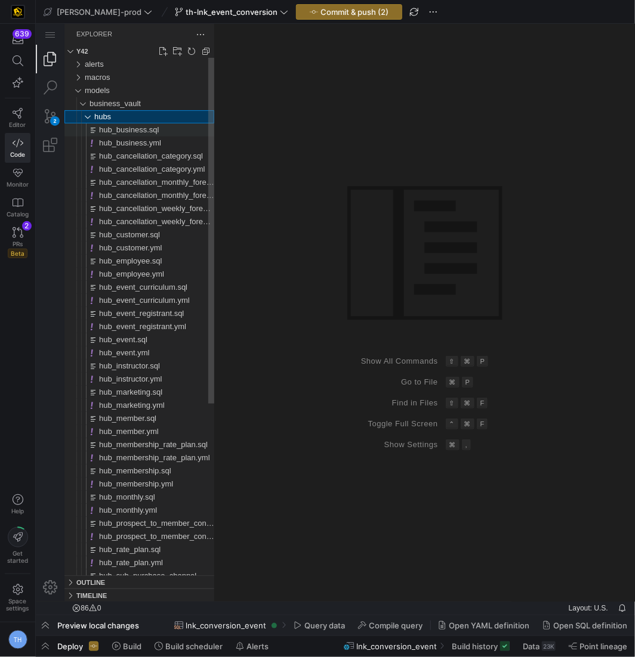
click at [98, 116] on span "hubs" at bounding box center [102, 116] width 17 height 9
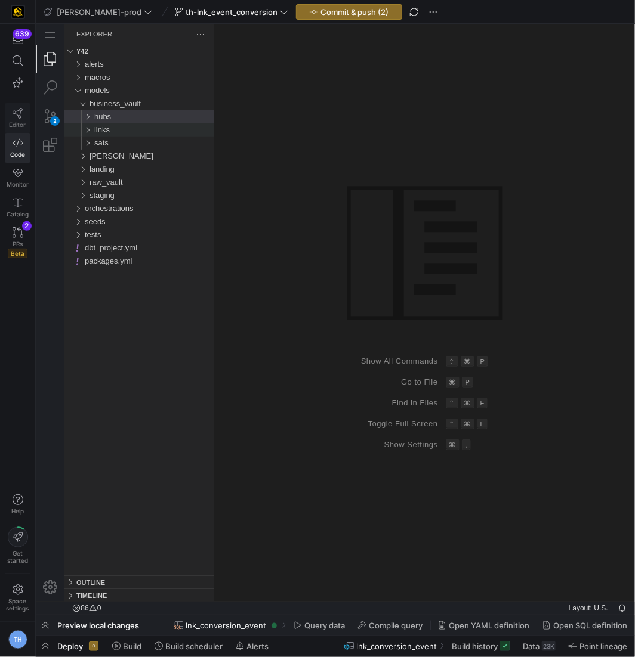
click at [20, 114] on icon at bounding box center [18, 113] width 11 height 11
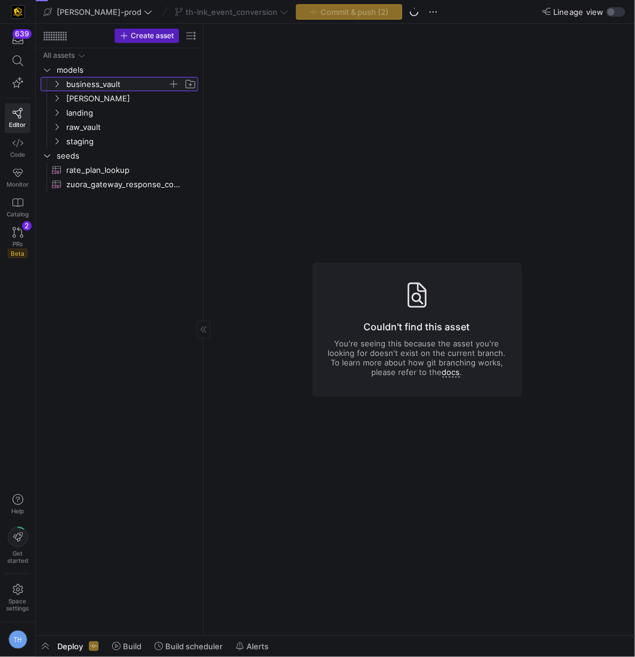
click at [116, 88] on span "business_vault" at bounding box center [116, 85] width 101 height 14
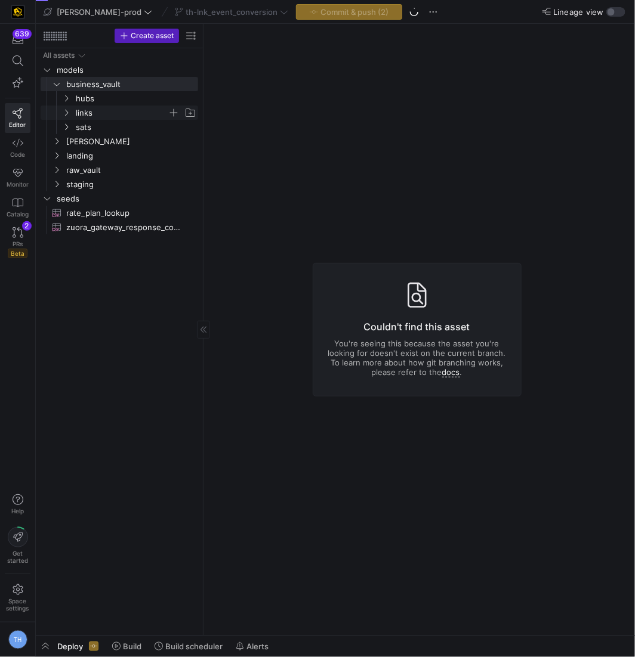
click at [115, 108] on span "links" at bounding box center [122, 113] width 92 height 14
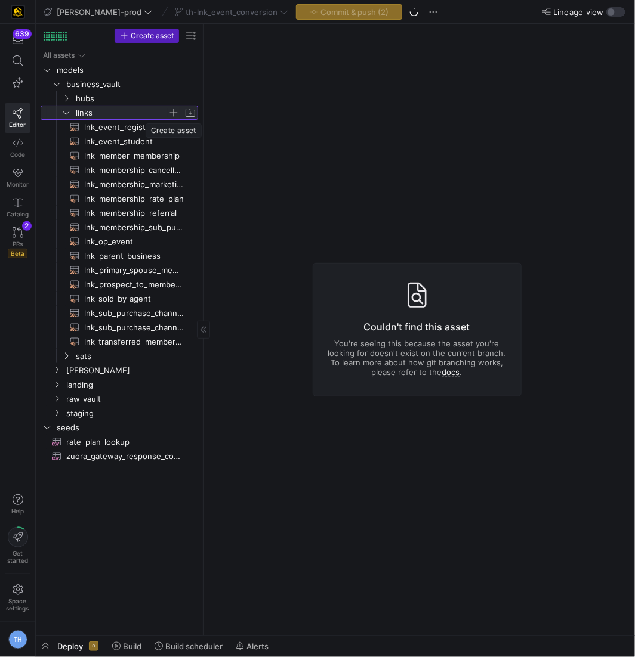
click at [173, 110] on span "button" at bounding box center [174, 113] width 12 height 12
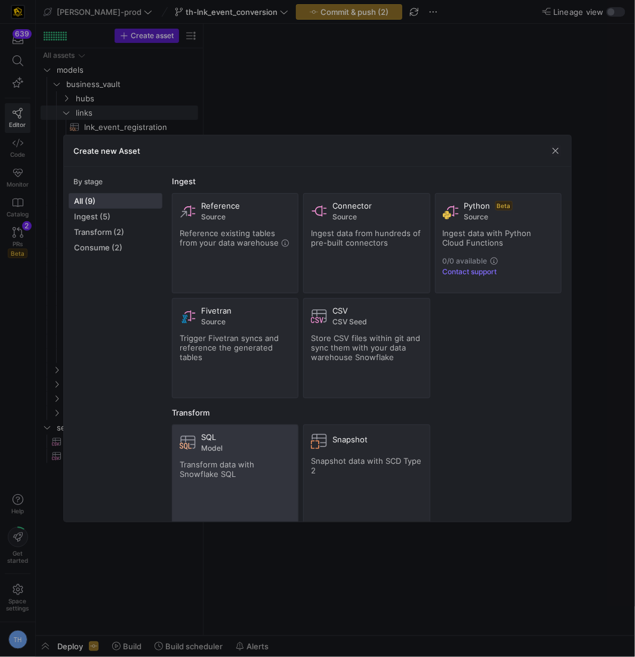
click at [242, 436] on div "SQL" at bounding box center [245, 438] width 89 height 10
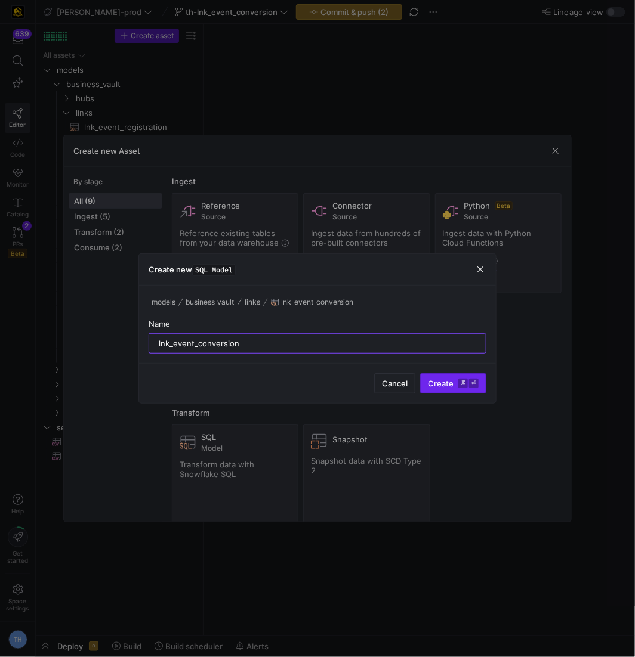
type input "lnk_event_conversion"
click at [464, 387] on kbd "⌘" at bounding box center [463, 384] width 10 height 10
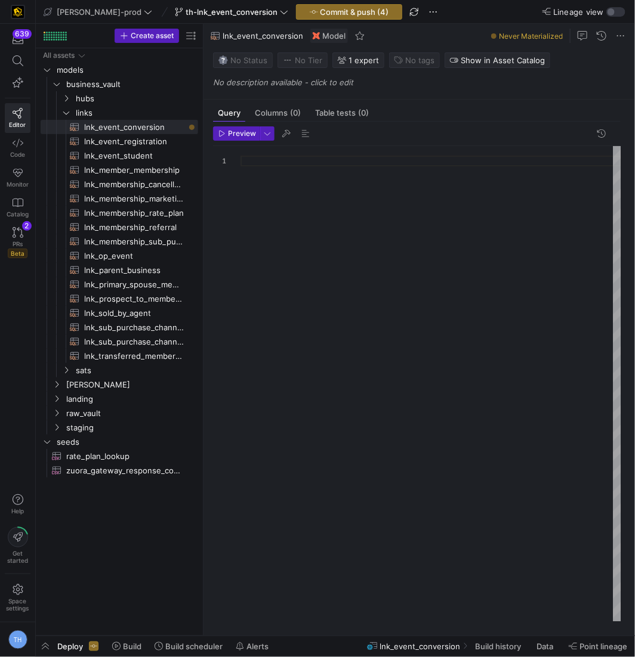
click at [351, 178] on div at bounding box center [430, 384] width 381 height 477
type textarea "left join {{ this }} as existing on existing.event_conversion_link_sid = fin.ev…"
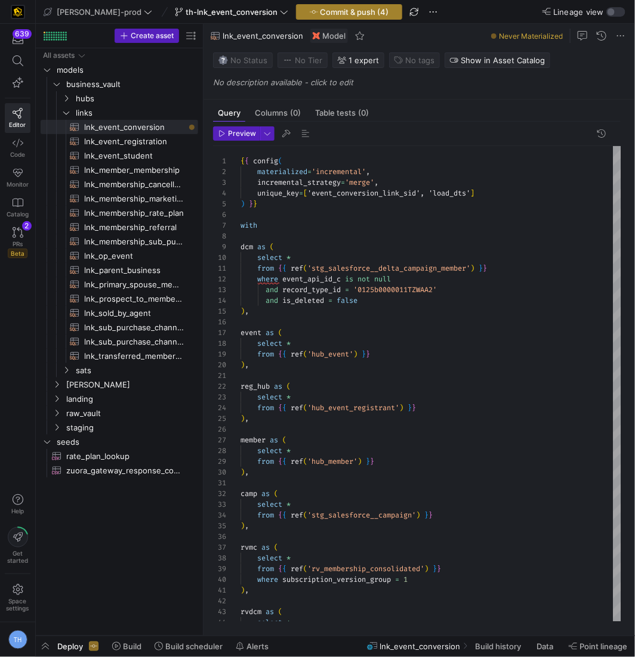
click at [320, 10] on span "Commit & push (4)" at bounding box center [354, 12] width 69 height 10
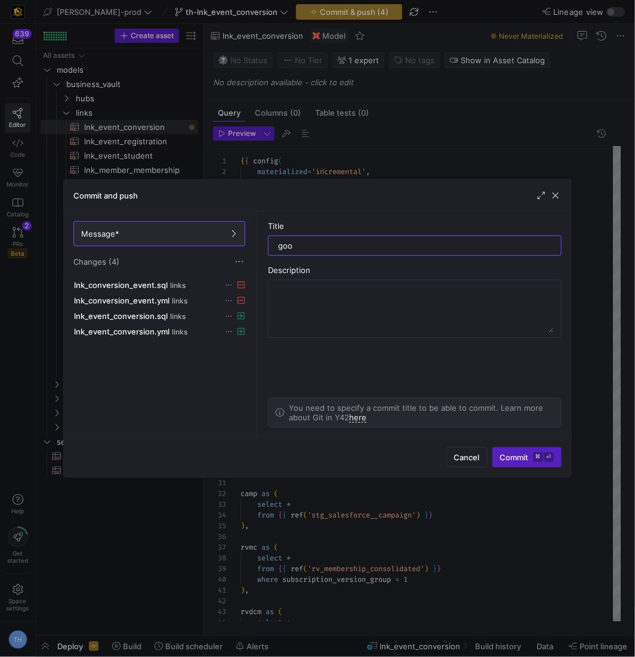
type input "good"
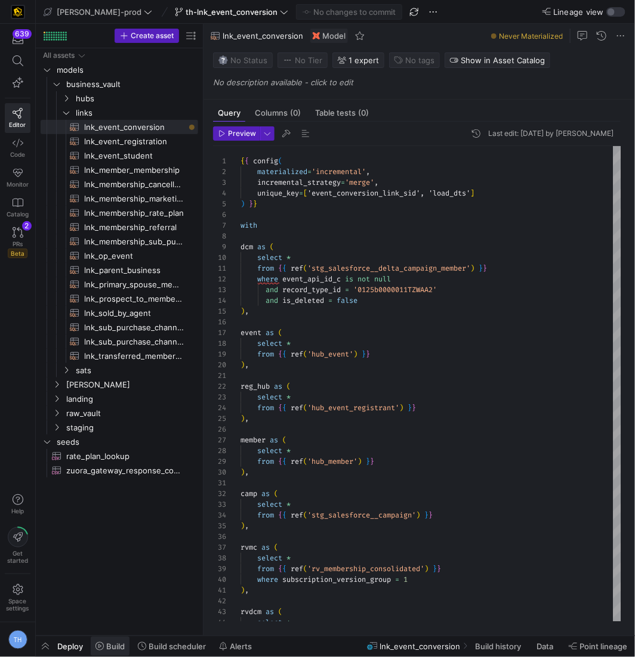
click at [109, 647] on span "Build" at bounding box center [115, 647] width 18 height 10
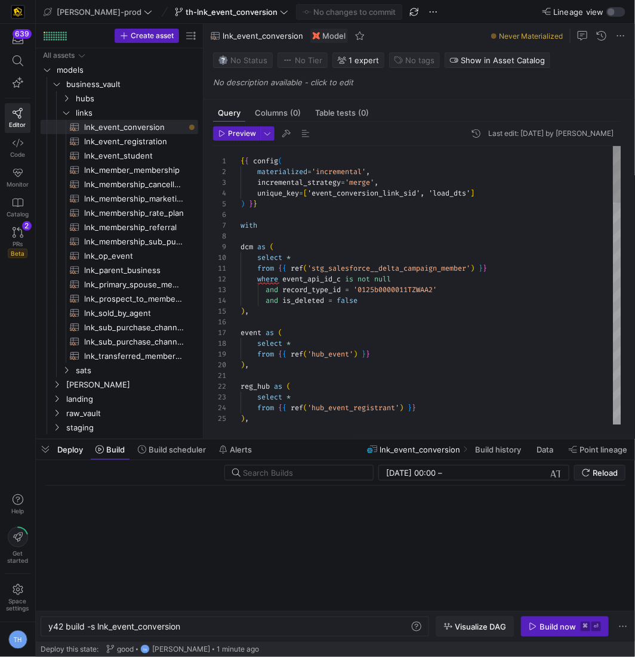
scroll to position [0, 132]
click at [593, 628] on kbd "⏎" at bounding box center [596, 627] width 10 height 10
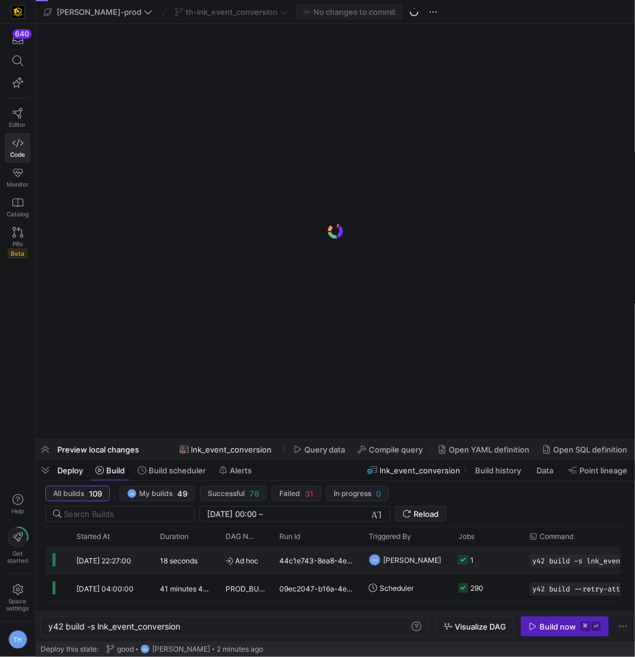
click at [310, 557] on div "44c1e743-8ea8-4e6c-ad22-7f590eeddc69" at bounding box center [316, 559] width 89 height 27
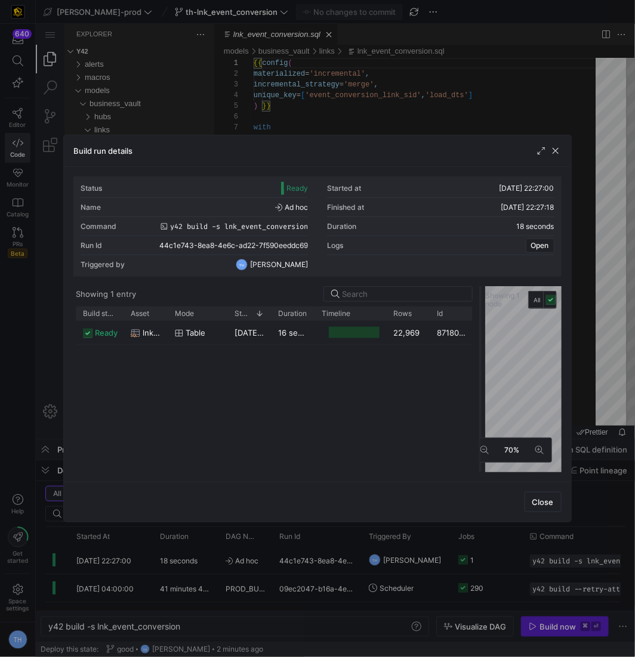
drag, startPoint x: 317, startPoint y: 330, endPoint x: 482, endPoint y: 331, distance: 165.3
click at [482, 331] on div at bounding box center [480, 379] width 5 height 186
click at [428, 100] on div at bounding box center [317, 328] width 635 height 657
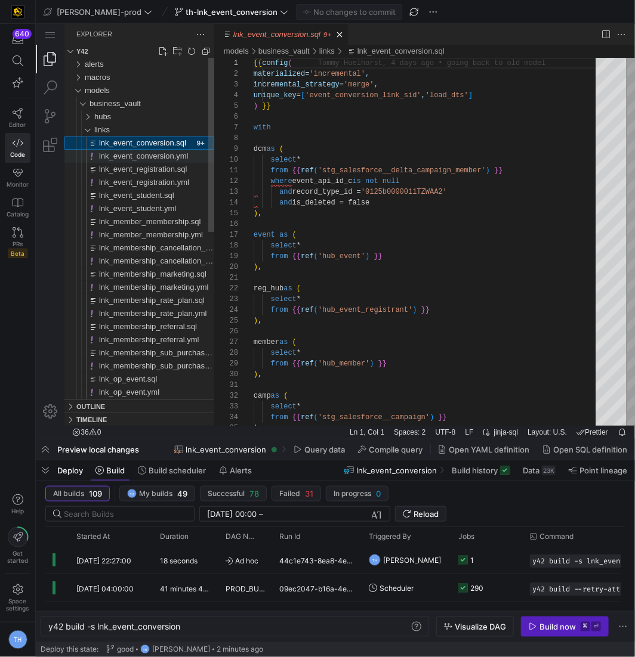
click at [165, 156] on span "lnk_event_conversion.yml" at bounding box center [142, 155] width 89 height 9
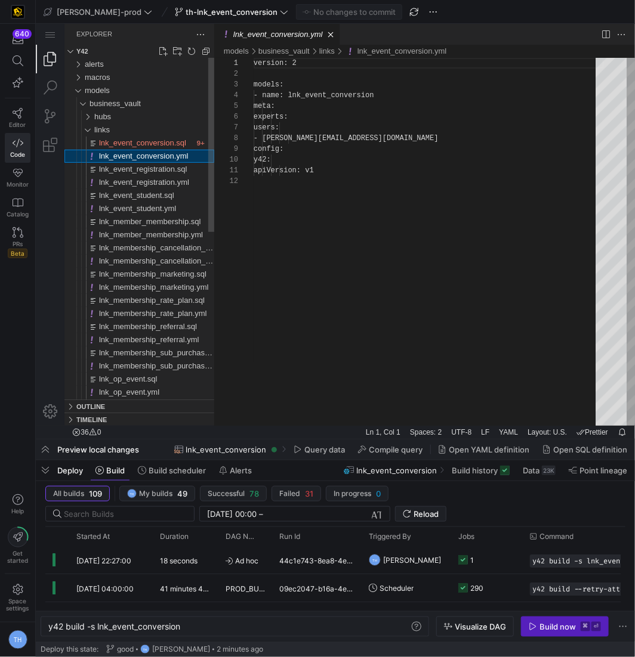
scroll to position [107, 0]
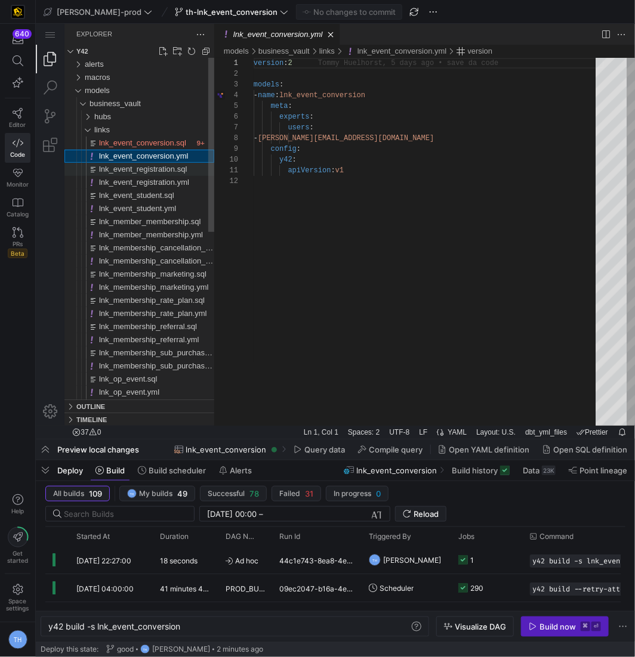
click at [166, 166] on span "lnk_event_registration.sql" at bounding box center [142, 168] width 88 height 9
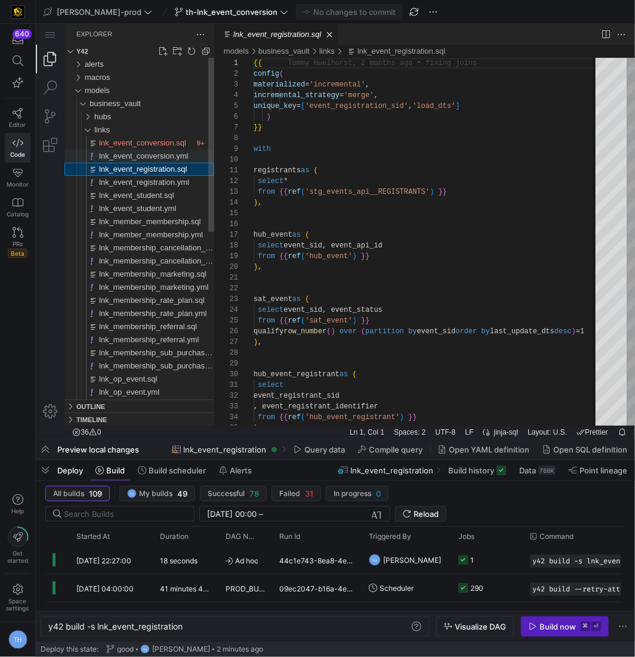
click at [157, 156] on span "lnk_event_conversion.yml" at bounding box center [142, 155] width 89 height 9
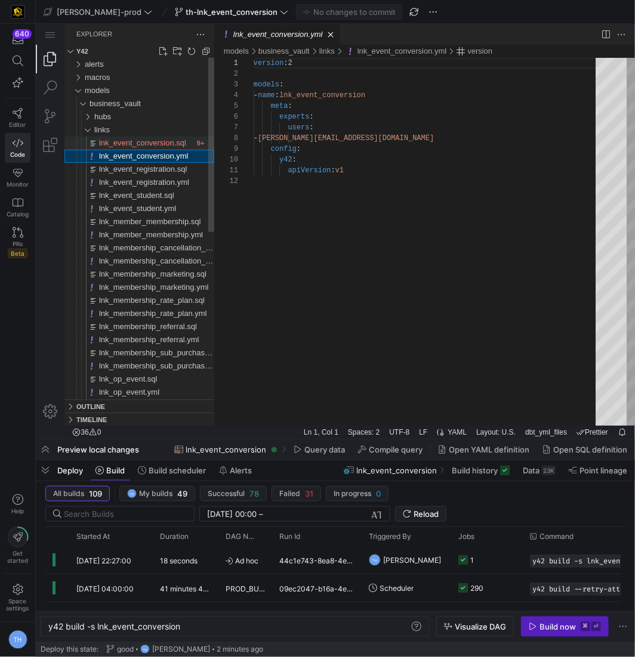
scroll to position [107, 0]
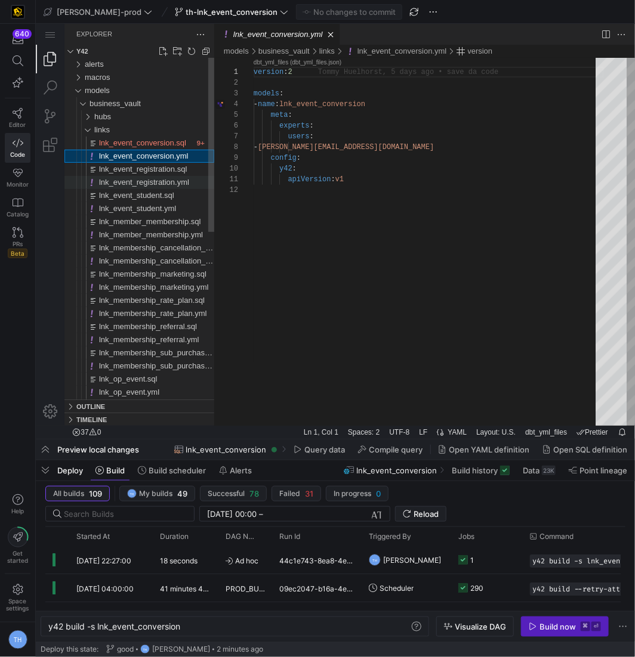
click at [164, 181] on span "lnk_event_registration.yml" at bounding box center [143, 181] width 90 height 9
type textarea "y42 build -s lnk_event_registration"
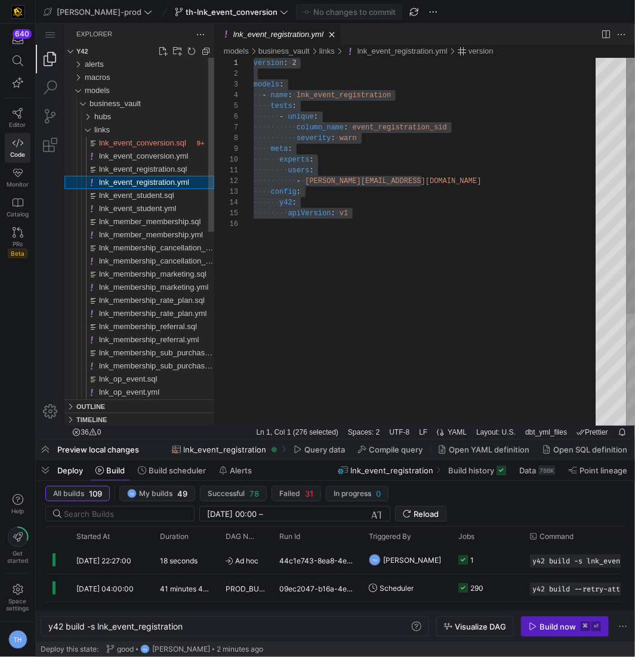
scroll to position [161, 0]
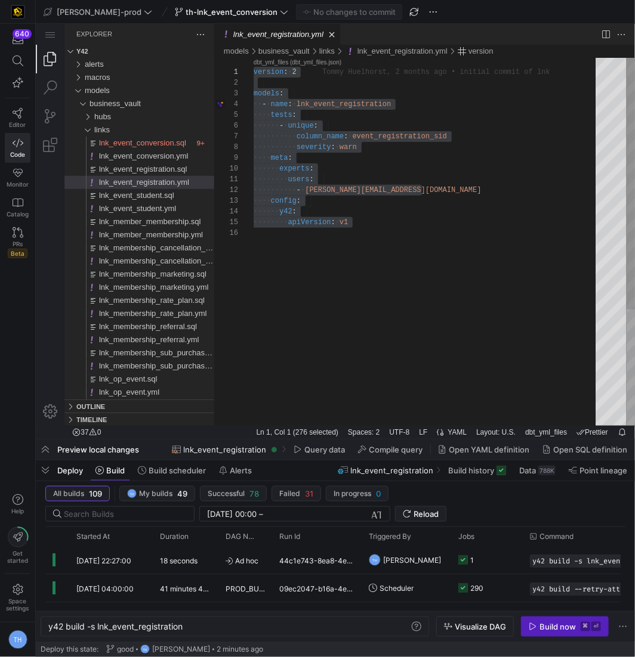
click at [331, 143] on div "version : ·‌ 2 models : ·‌·‌ - ·‌ name : ·‌ lnk_event_registration ·‌·‌·‌·‌ tes…" at bounding box center [428, 326] width 350 height 538
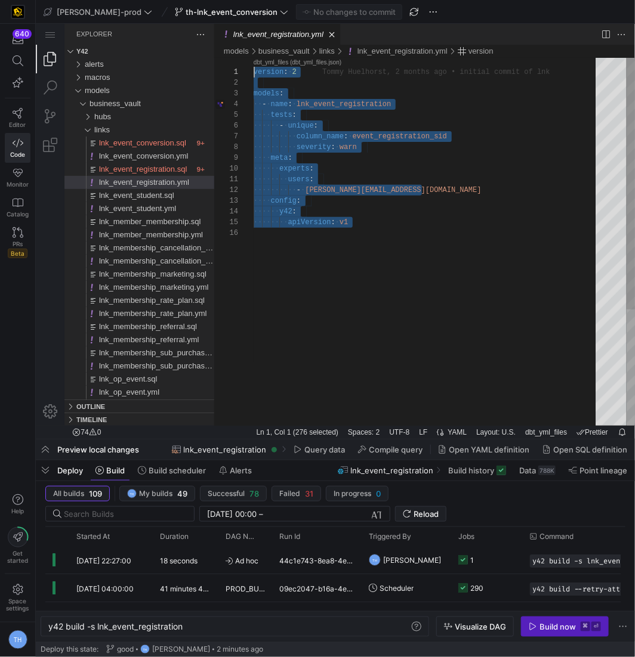
click at [280, 123] on div "version : ·‌ 2 models : ·‌·‌ - ·‌ name : ·‌ lnk_event_registration ·‌·‌·‌·‌ tes…" at bounding box center [428, 326] width 350 height 538
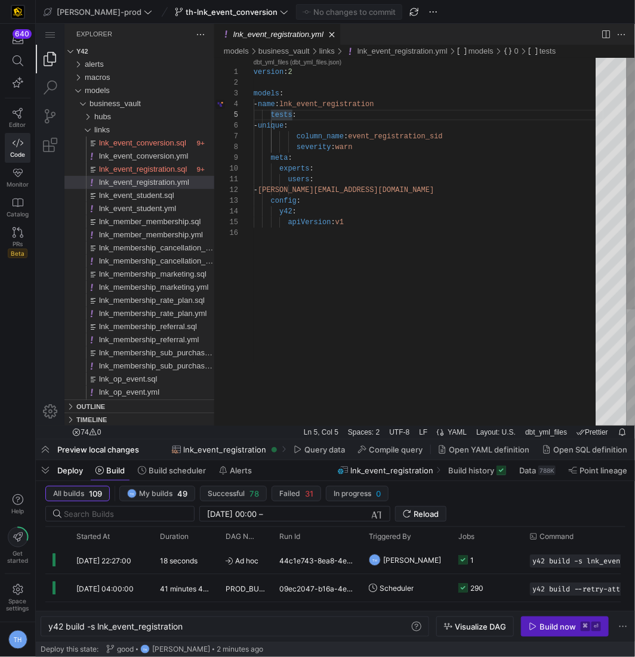
type textarea "version: 2 models: - name: lnk_event_registration tests: - unique: column_name:…"
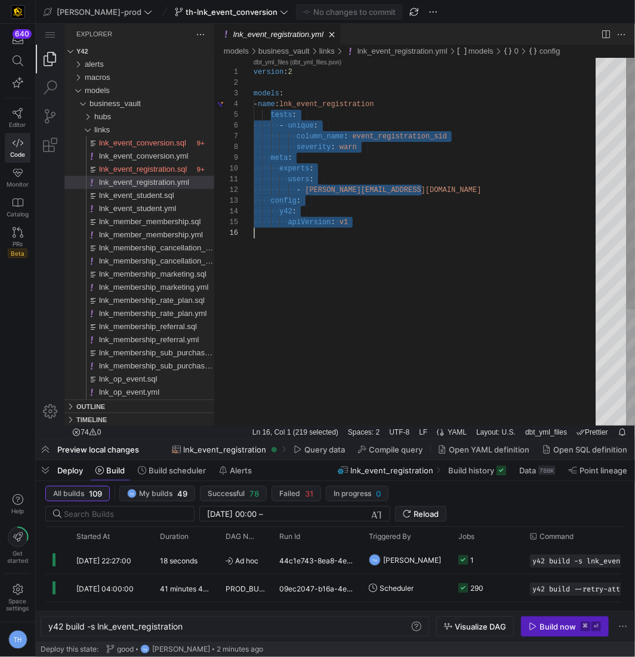
scroll to position [43, 0]
drag, startPoint x: 268, startPoint y: 115, endPoint x: 403, endPoint y: 233, distance: 178.4
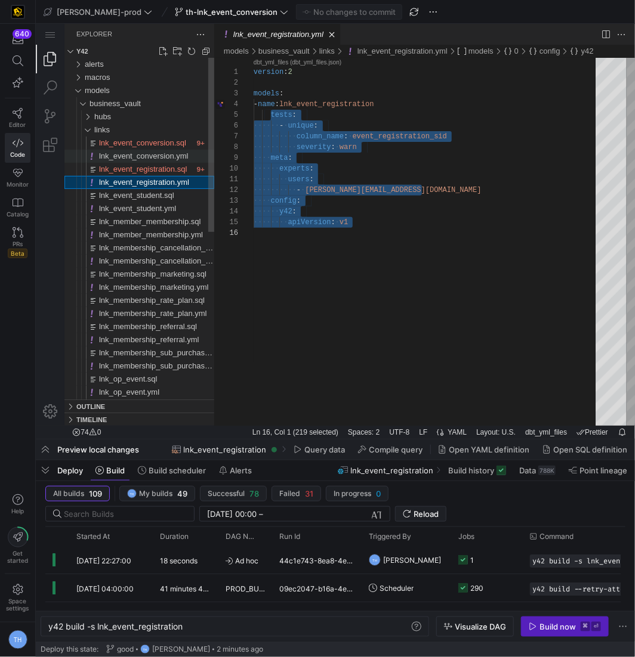
click at [174, 155] on span "lnk_event_conversion.yml" at bounding box center [142, 155] width 89 height 9
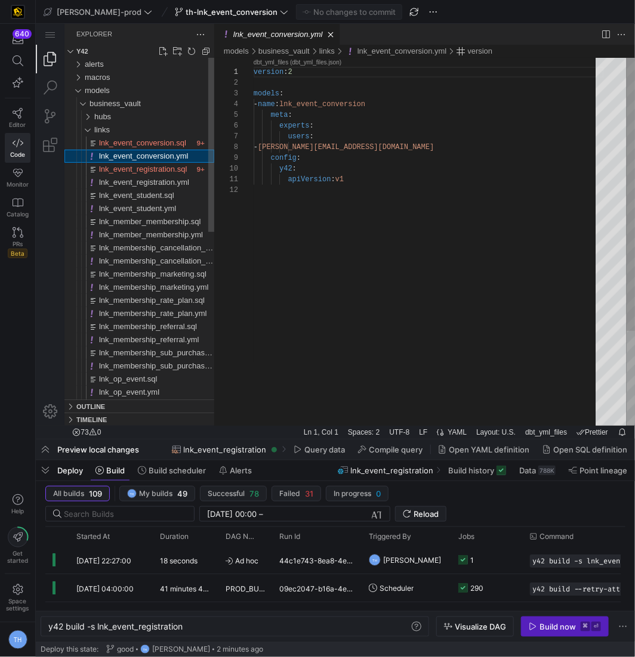
type textarea "y42 build -s lnk_event_conversion"
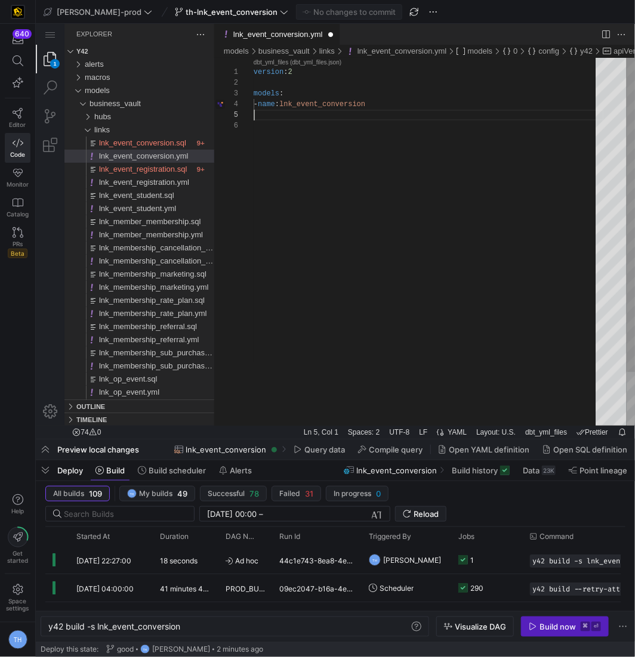
scroll to position [43, 0]
click at [410, 107] on div "version : 2 models : - name : lnk_event_conversion" at bounding box center [428, 272] width 350 height 431
paste textarea "users: - thomas.huelhorst@uscca.com config: y42: apiVersion: v1"
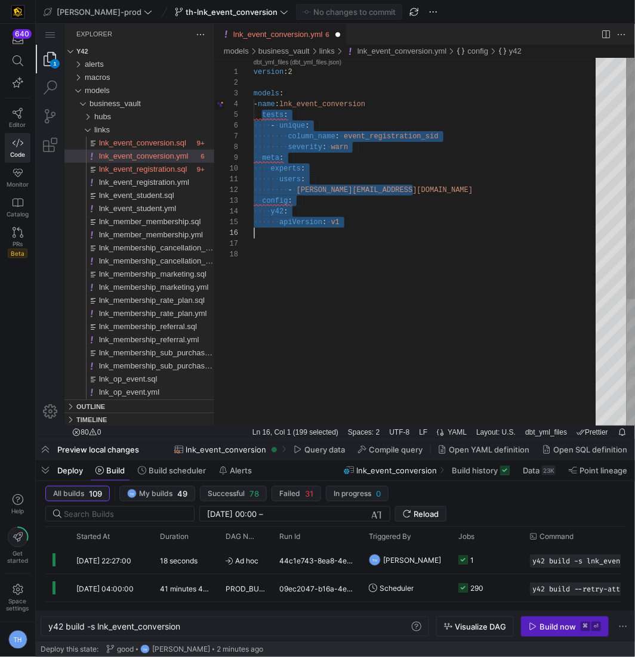
scroll to position [43, 0]
drag, startPoint x: 260, startPoint y: 114, endPoint x: 401, endPoint y: 230, distance: 183.1
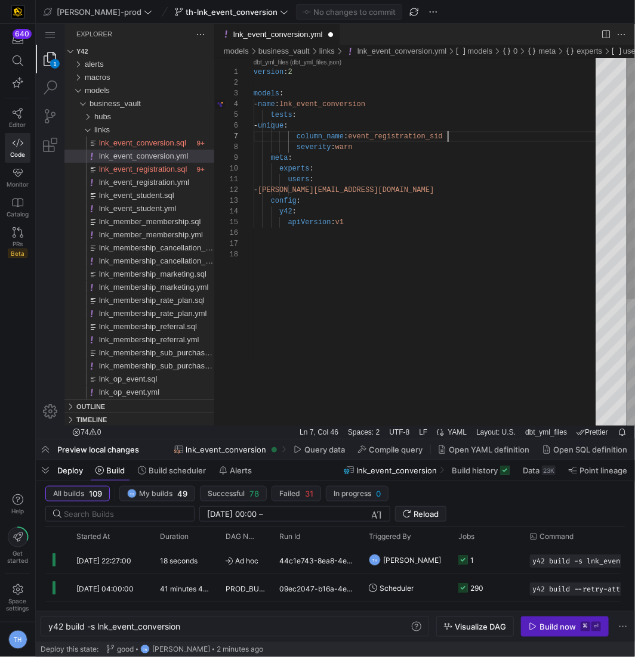
scroll to position [0, 25]
drag, startPoint x: 457, startPoint y: 136, endPoint x: 399, endPoint y: 135, distance: 57.9
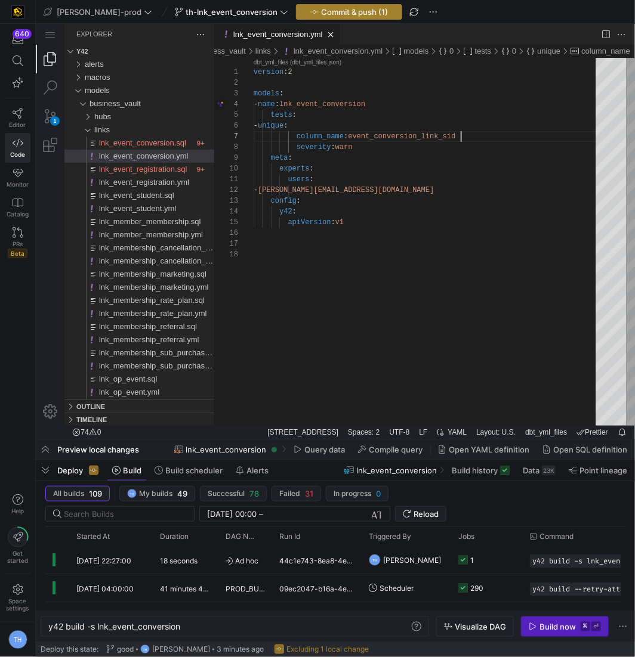
type textarea "version: 2 models: - name: lnk_event_conversion tests: - unique: column_name: e…"
click at [321, 11] on span "Commit & push (1)" at bounding box center [354, 12] width 67 height 10
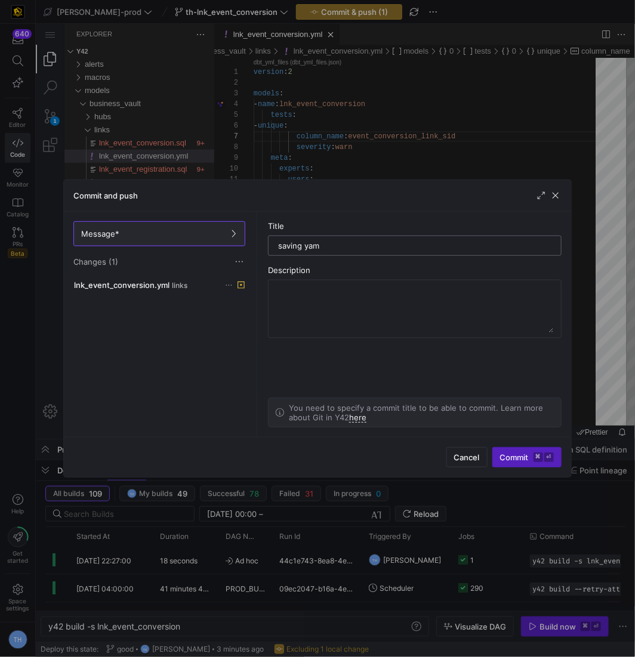
type input "saving yaml"
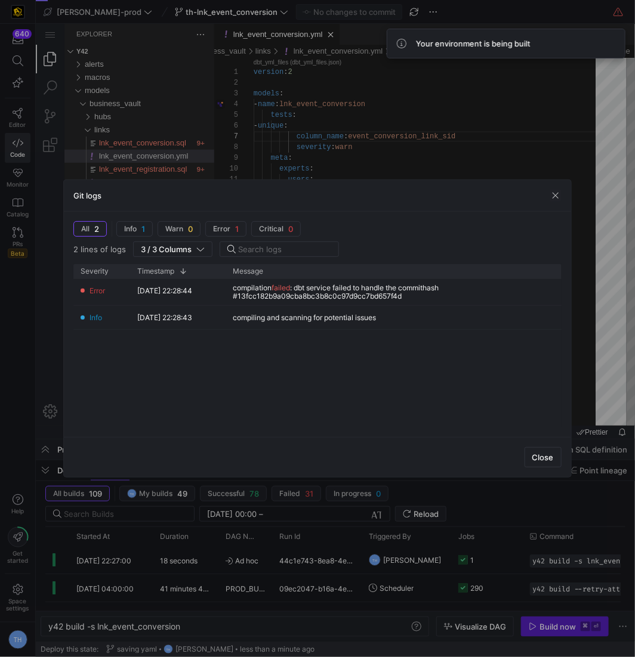
click at [526, 473] on div "Close" at bounding box center [317, 457] width 506 height 40
click at [536, 463] on span "button" at bounding box center [543, 457] width 36 height 19
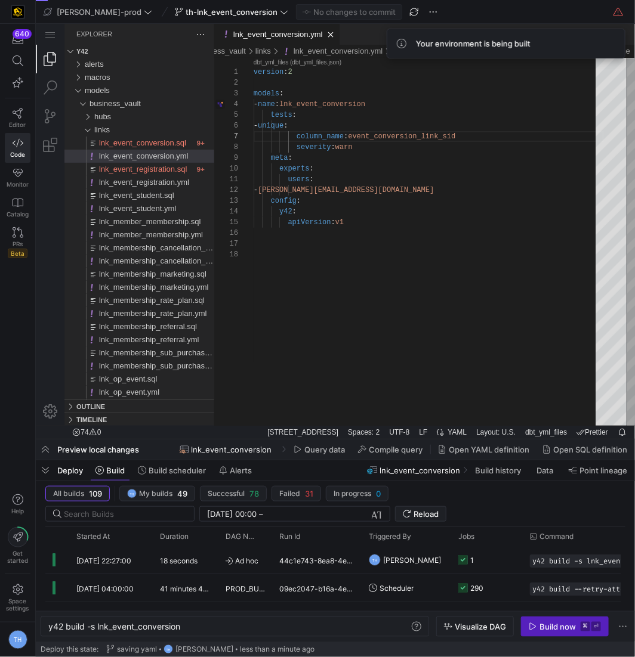
type textarea "users: - thomas.huelhorst@uscca.com config: y42: apiVersion: v1"
click at [405, 243] on div "version : 2 models : - name : lnk_event_conversion tests : - unique : column_na…" at bounding box center [428, 337] width 350 height 560
click at [13, 113] on icon at bounding box center [18, 113] width 11 height 11
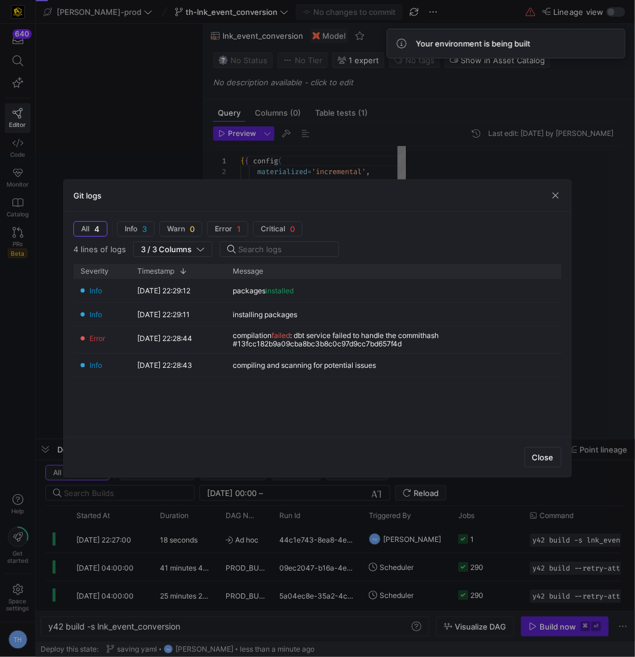
scroll to position [107, 0]
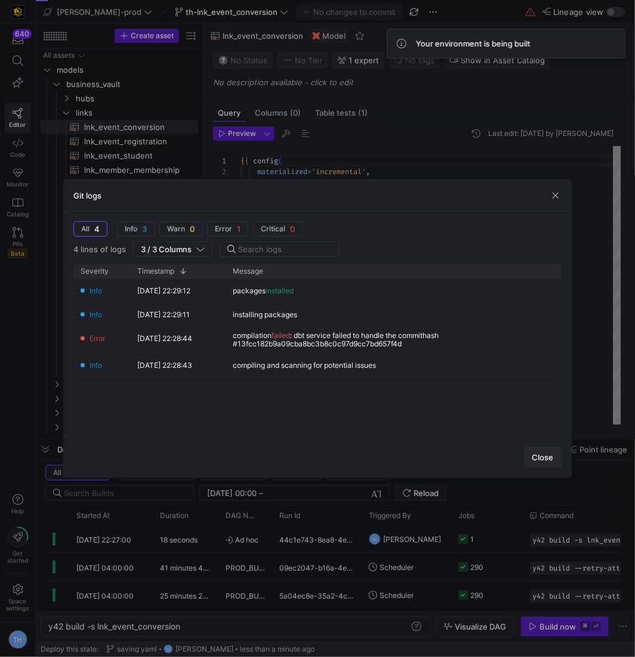
click at [535, 452] on span "button" at bounding box center [543, 457] width 36 height 19
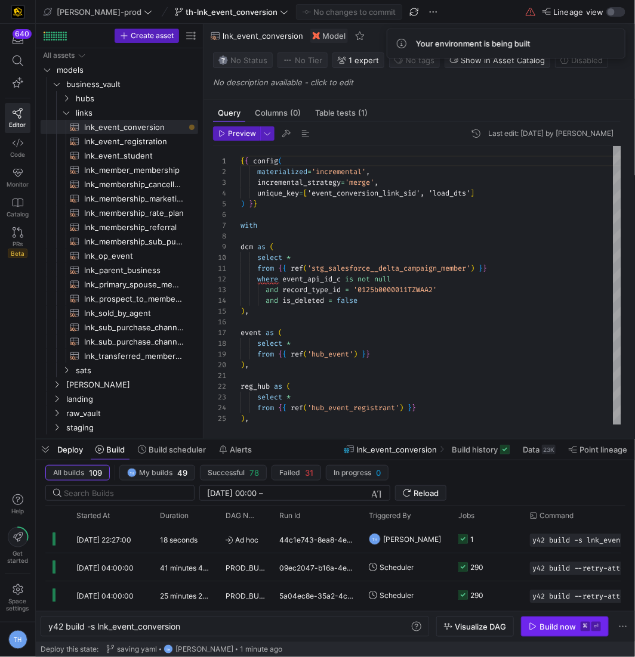
click at [542, 629] on div "Build now" at bounding box center [557, 627] width 36 height 10
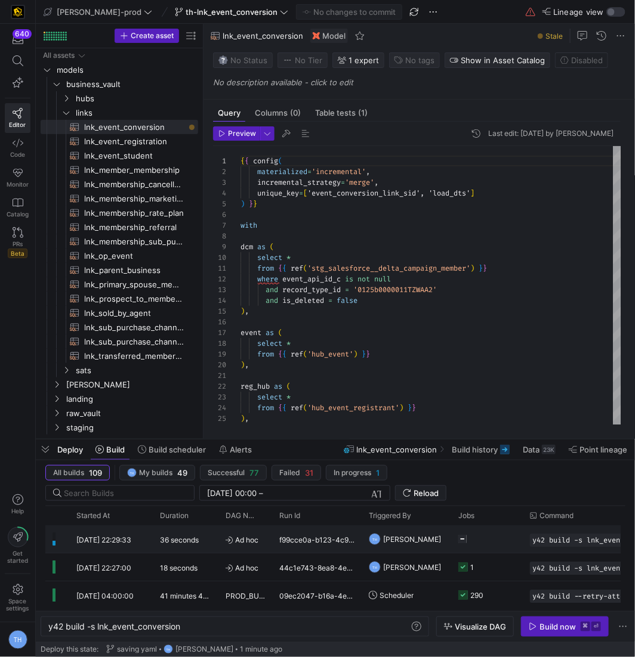
click at [197, 541] on y42-duration "36 seconds" at bounding box center [179, 540] width 39 height 9
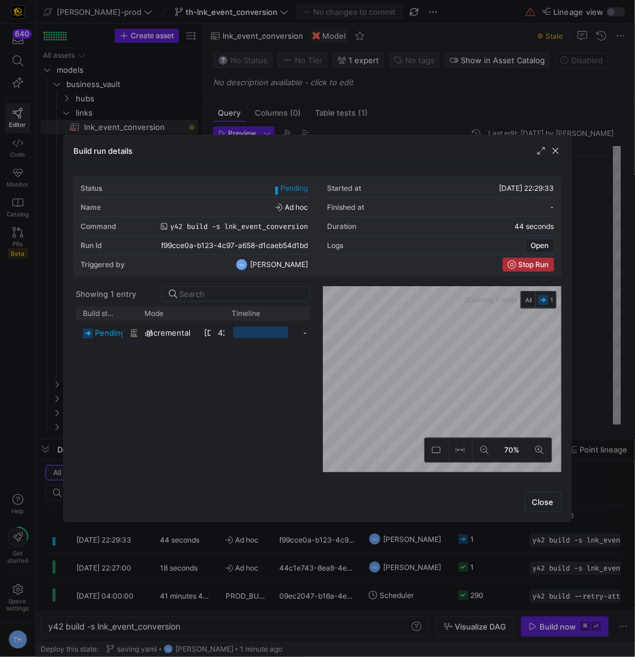
click at [538, 266] on span "Stop Run" at bounding box center [533, 265] width 30 height 8
click at [557, 151] on span "button" at bounding box center [555, 151] width 12 height 12
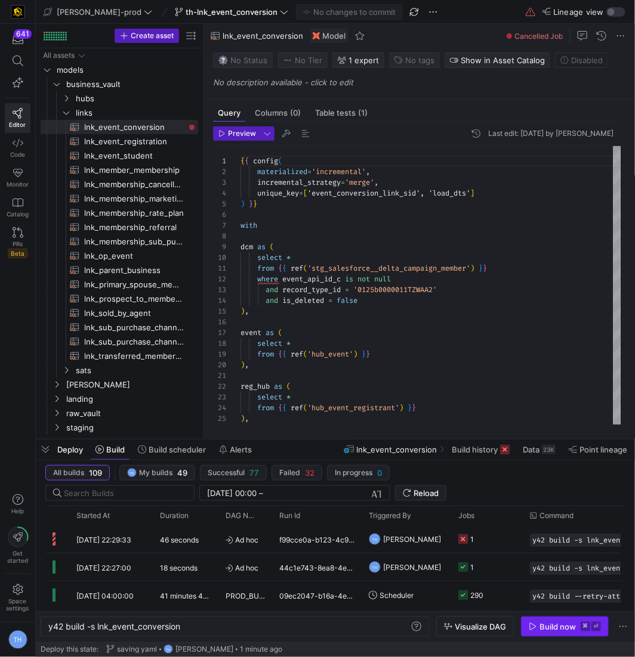
click at [579, 626] on span "Build now ⌘ ⏎" at bounding box center [565, 627] width 72 height 10
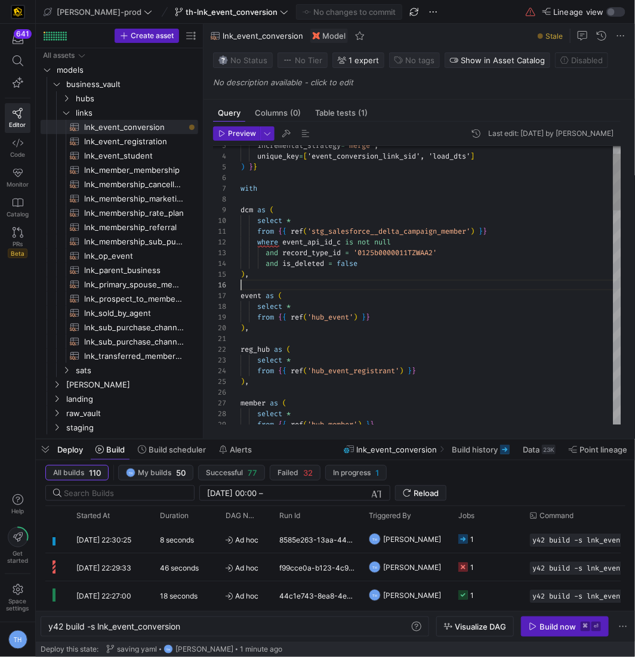
scroll to position [54, 0]
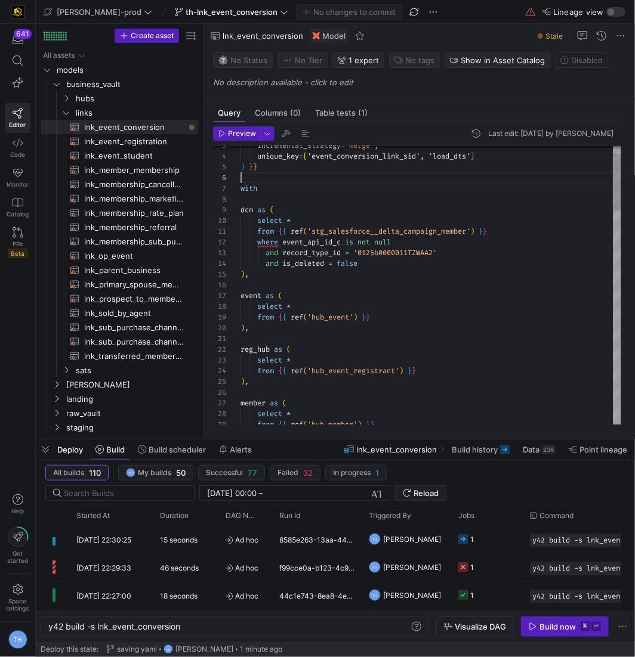
scroll to position [54, 0]
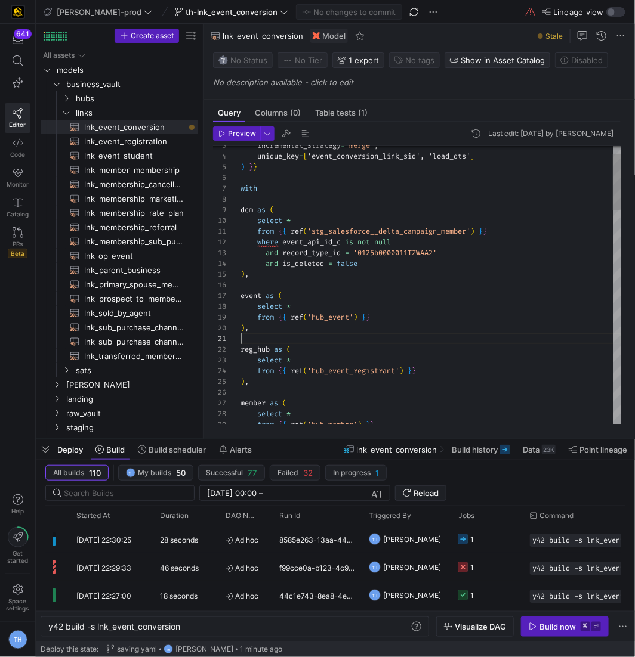
type textarea "from {{ ref('stg_salesforce__delta_campaign_member') }} where event_api_id_c is…"
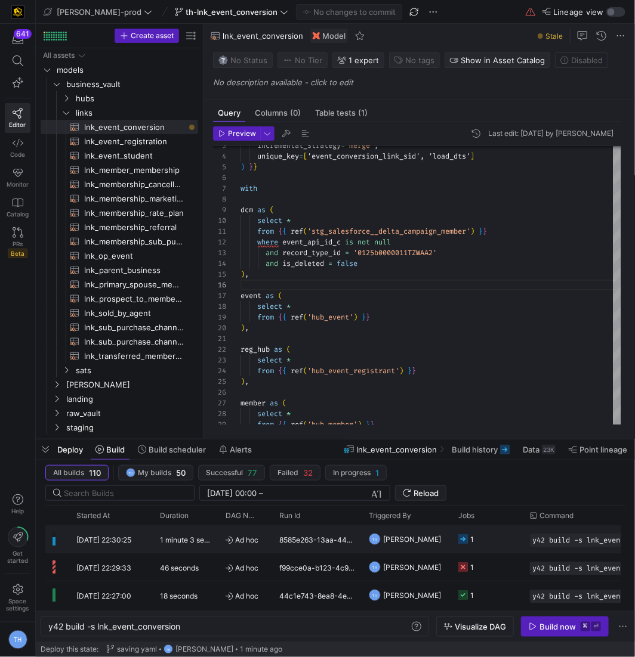
click at [184, 538] on y42-duration "1 minute 3 seconds" at bounding box center [192, 540] width 64 height 9
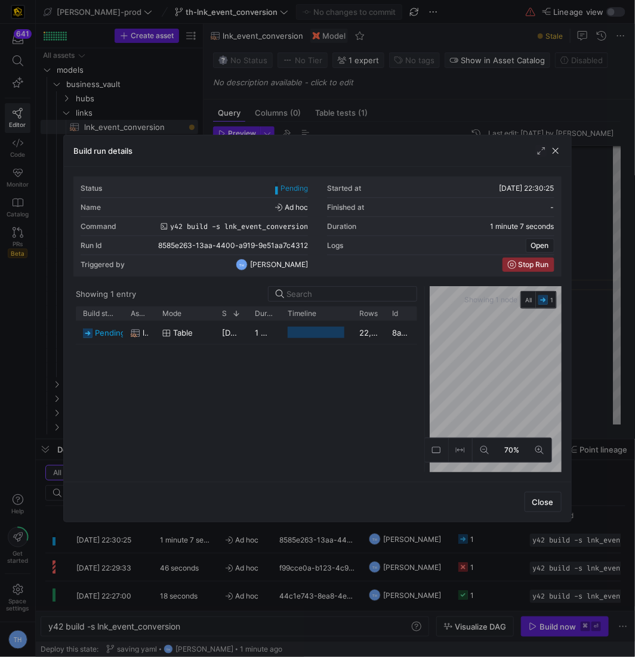
drag, startPoint x: 316, startPoint y: 308, endPoint x: 422, endPoint y: 311, distance: 105.7
click at [424, 311] on div at bounding box center [424, 379] width 5 height 186
click at [416, 125] on div at bounding box center [317, 328] width 635 height 657
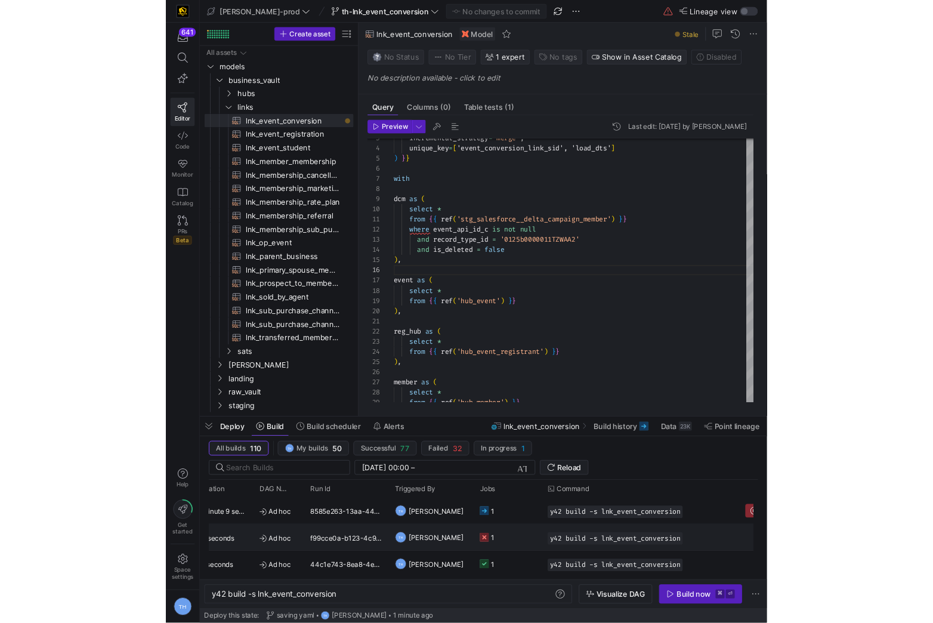
scroll to position [0, 176]
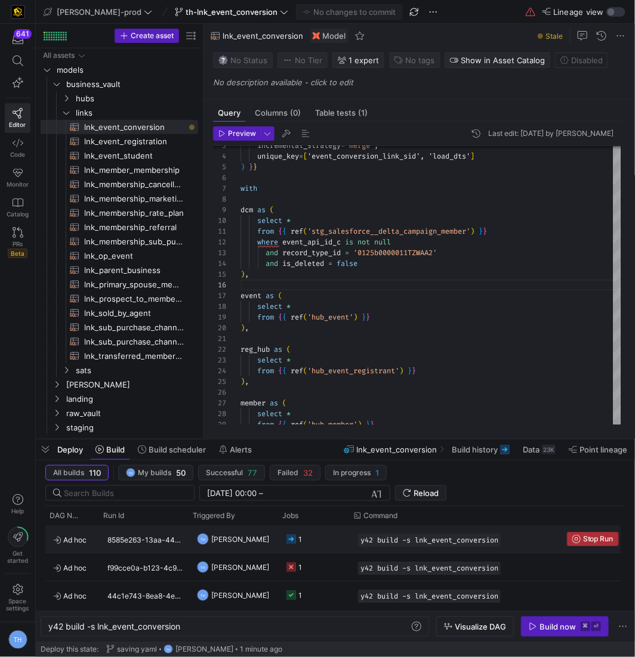
click at [595, 535] on span "Stop Run" at bounding box center [598, 539] width 30 height 8
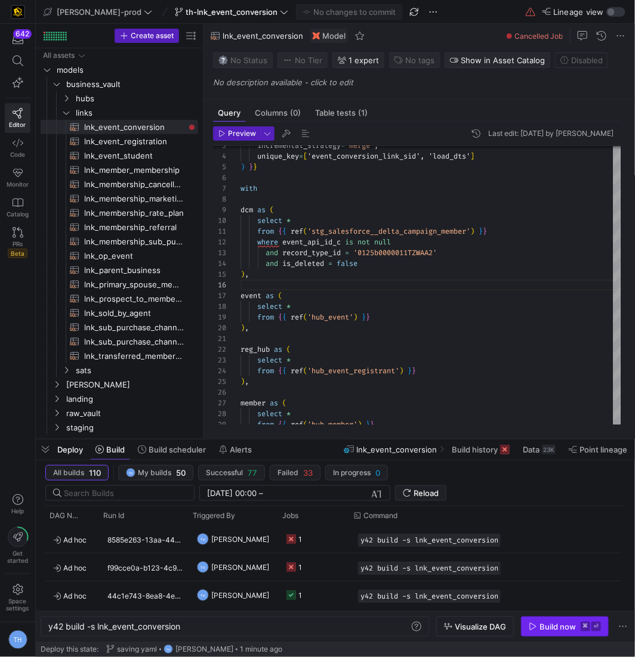
click at [579, 627] on span "Build now ⌘ ⏎" at bounding box center [565, 627] width 72 height 10
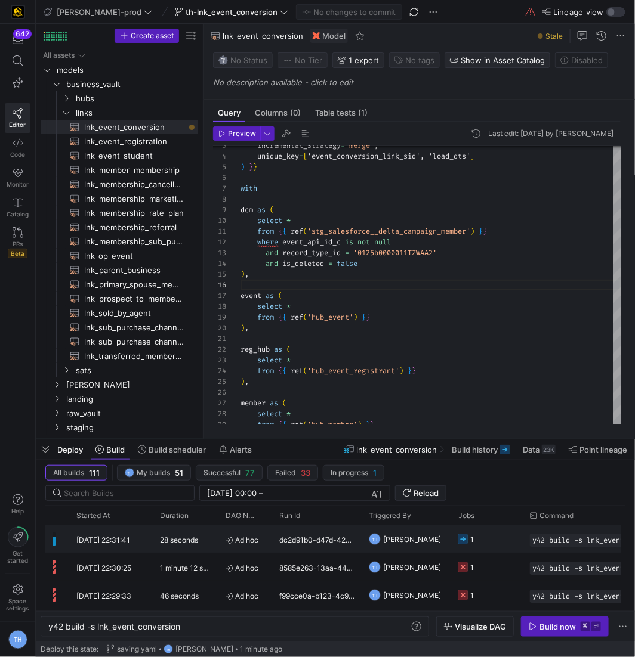
click at [202, 535] on div "28 seconds" at bounding box center [186, 539] width 66 height 27
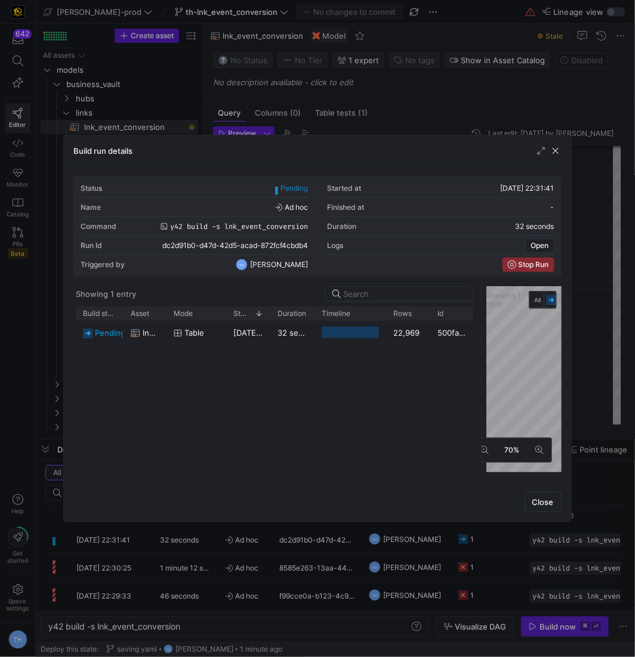
drag, startPoint x: 320, startPoint y: 305, endPoint x: 484, endPoint y: 313, distance: 164.2
click at [418, 103] on div at bounding box center [317, 328] width 635 height 657
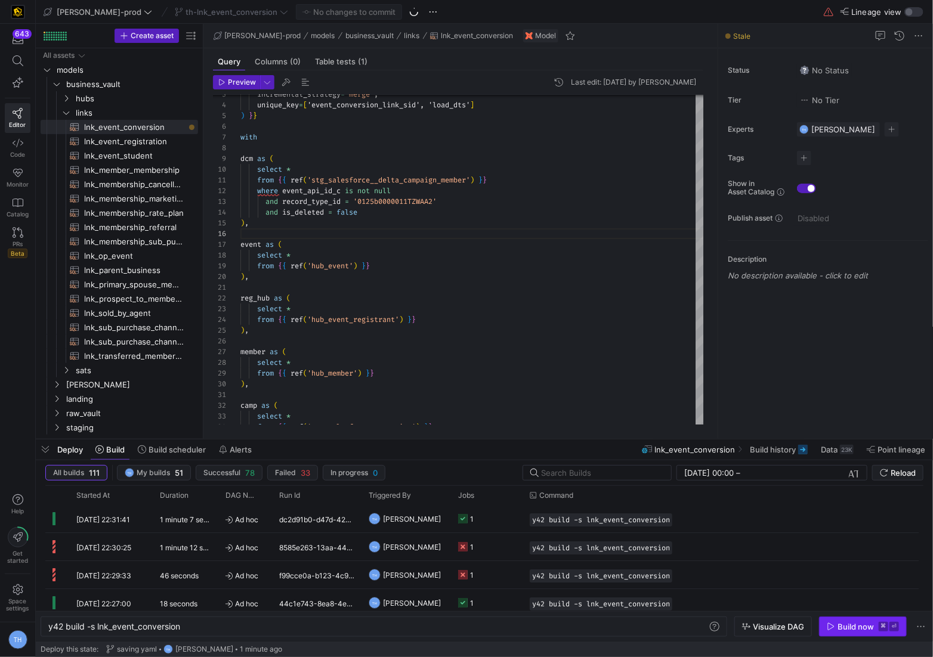
click at [634, 629] on div "Build now" at bounding box center [856, 627] width 36 height 10
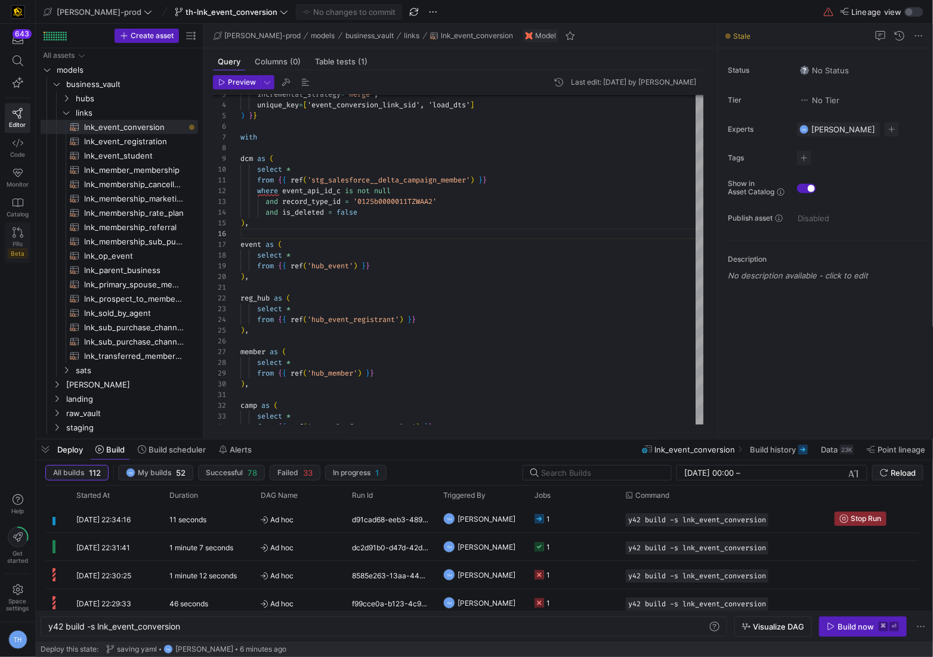
click at [13, 231] on icon at bounding box center [18, 232] width 11 height 11
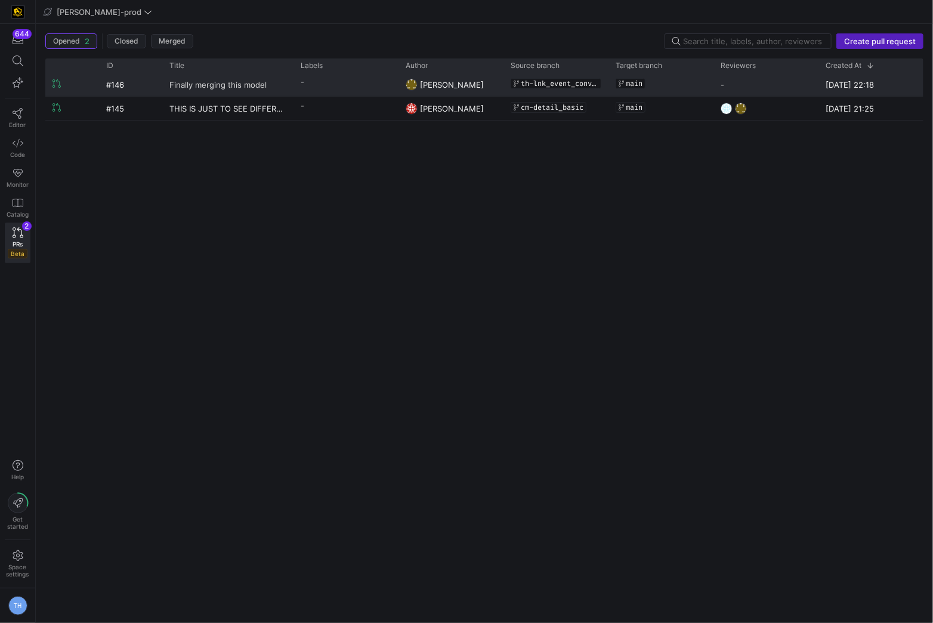
click at [220, 83] on span "Finally merging this model" at bounding box center [217, 84] width 97 height 22
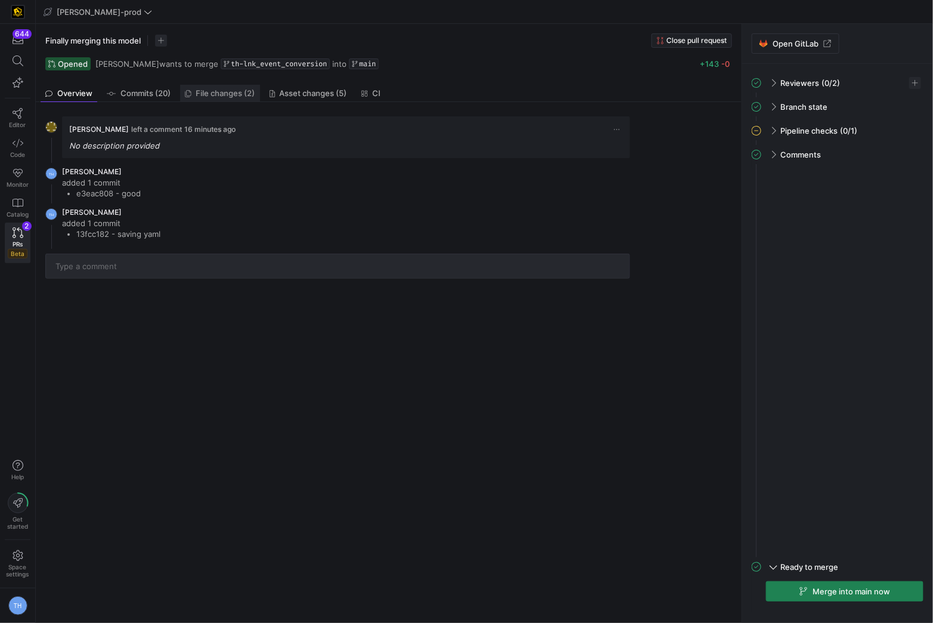
click at [230, 91] on span "File changes (2)" at bounding box center [225, 93] width 59 height 8
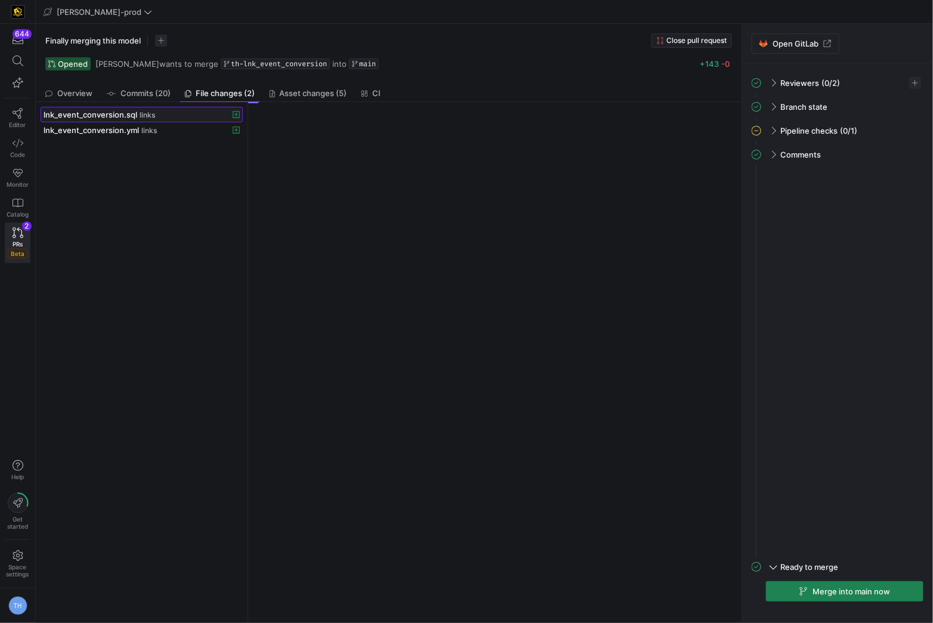
click at [186, 115] on div "lnk_event_conversion.sql links" at bounding box center [129, 115] width 170 height 10
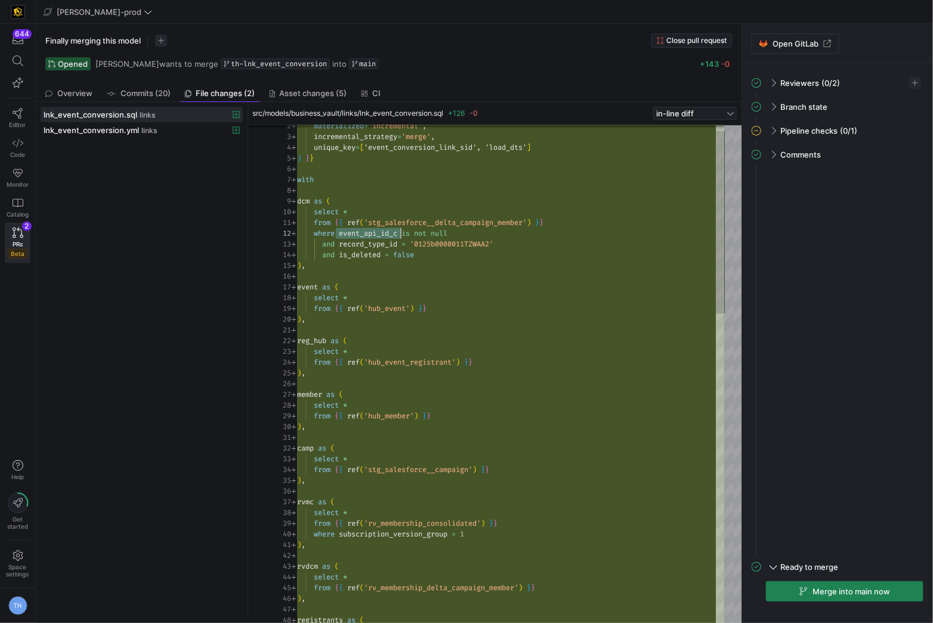
scroll to position [10, 103]
drag, startPoint x: 336, startPoint y: 231, endPoint x: 400, endPoint y: 229, distance: 64.5
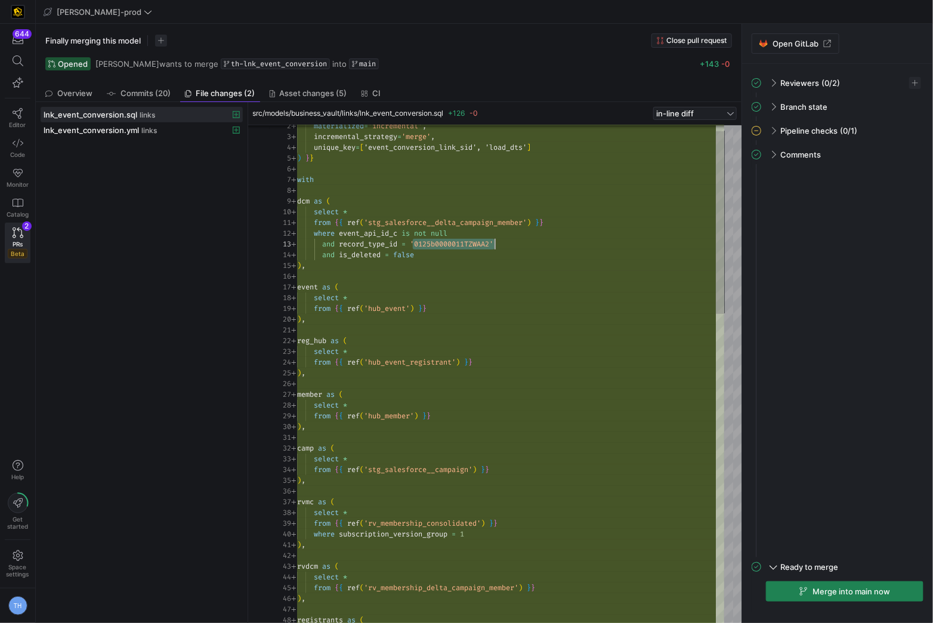
drag, startPoint x: 415, startPoint y: 239, endPoint x: 495, endPoint y: 239, distance: 79.9
drag, startPoint x: 339, startPoint y: 233, endPoint x: 399, endPoint y: 231, distance: 60.3
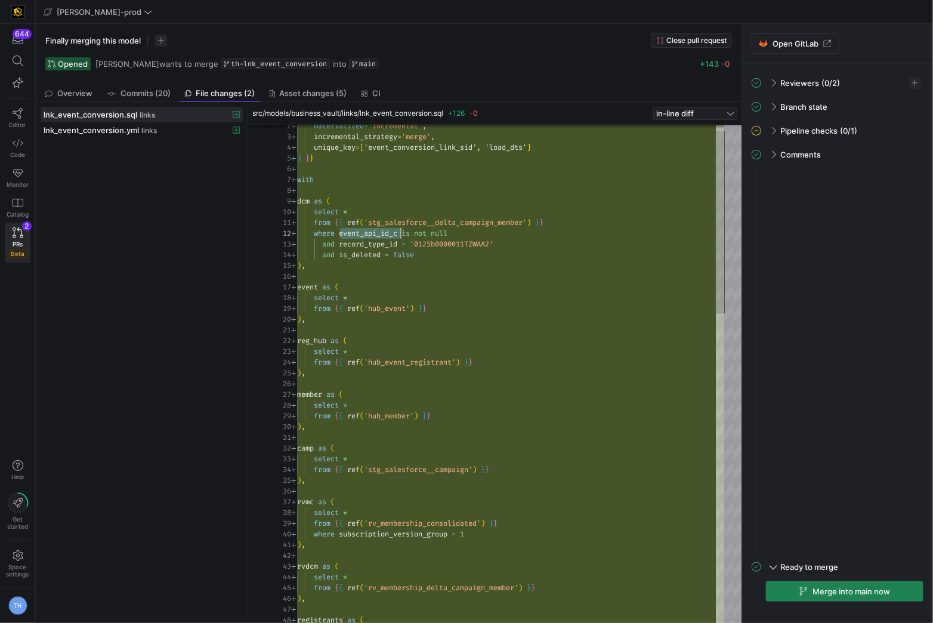
drag, startPoint x: 420, startPoint y: 240, endPoint x: 492, endPoint y: 240, distance: 72.2
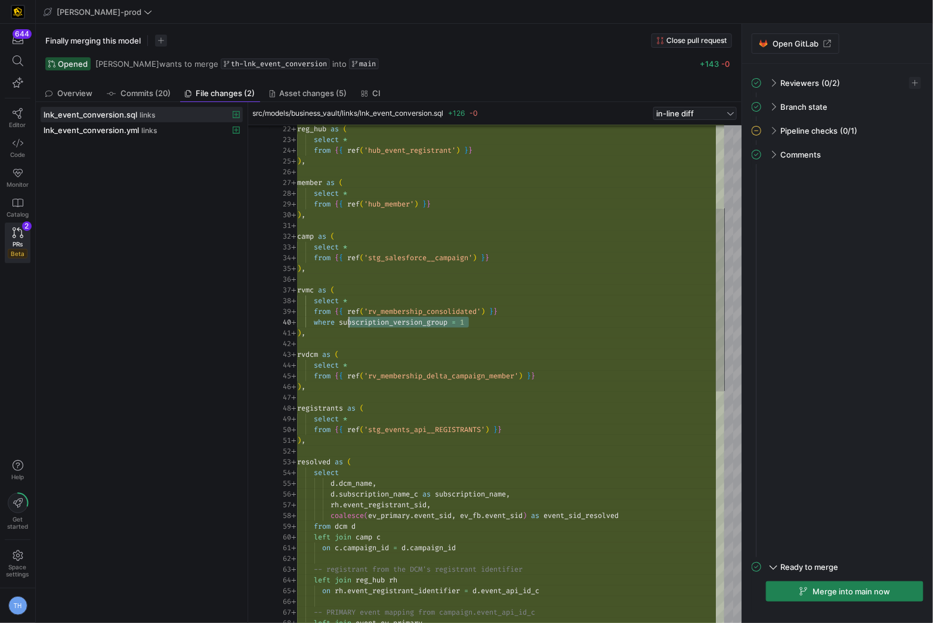
scroll to position [97, 43]
drag, startPoint x: 480, startPoint y: 317, endPoint x: 340, endPoint y: 320, distance: 140.2
click at [340, 320] on div "reg_hub as ( select * from { { ref ( 'hub_event_registrant' ) } } ) , member as…" at bounding box center [510, 580] width 427 height 1364
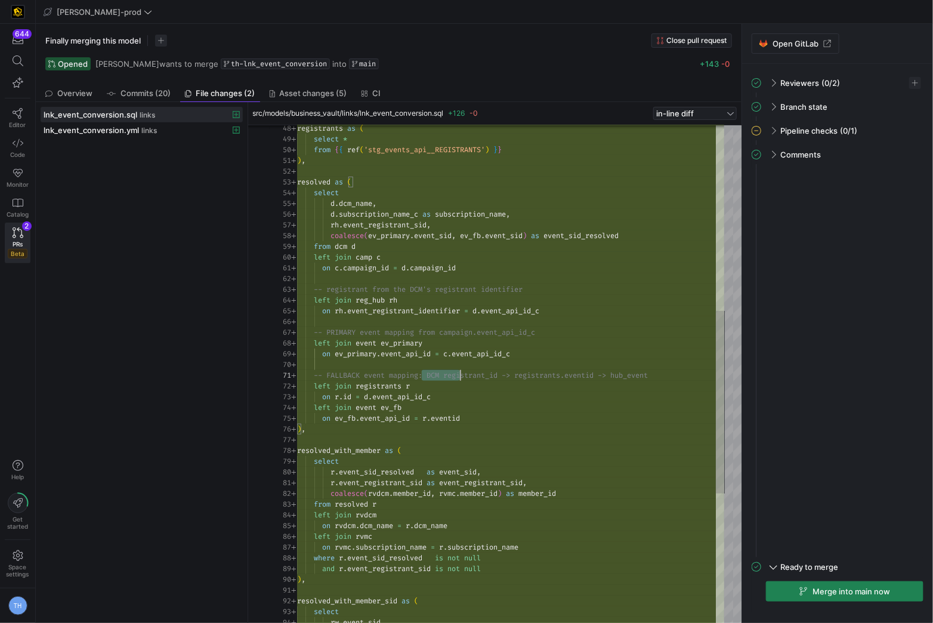
scroll to position [0, 288]
drag, startPoint x: 423, startPoint y: 375, endPoint x: 580, endPoint y: 373, distance: 157.5
click at [476, 357] on div ") , resolved as ( select d . dcm_name , d . subscription_name_c as subscription…" at bounding box center [510, 300] width 427 height 1364
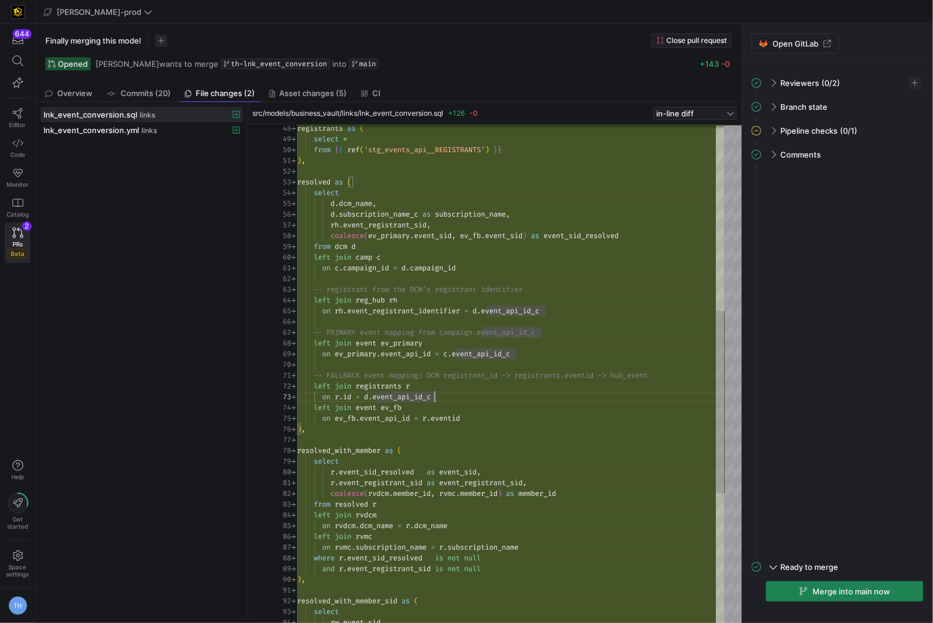
scroll to position [21, 137]
click at [450, 393] on div ") , resolved as ( select d . dcm_name , d . subscription_name_c as subscription…" at bounding box center [510, 300] width 427 height 1364
click at [580, 320] on div ") , resolved as ( select d . dcm_name , d . subscription_name_c as subscription…" at bounding box center [510, 300] width 427 height 1364
drag, startPoint x: 449, startPoint y: 325, endPoint x: 489, endPoint y: 325, distance: 40.0
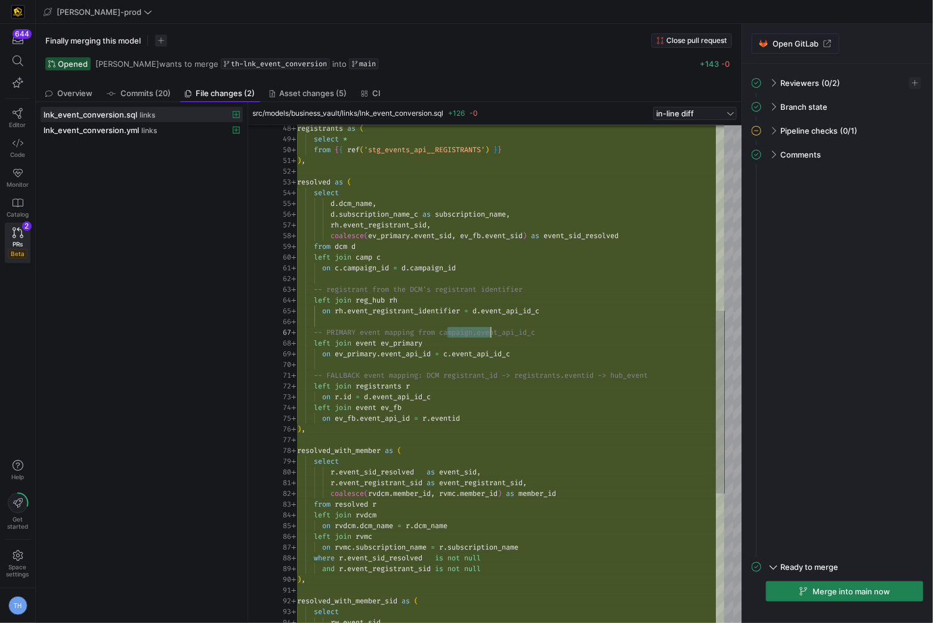
click at [489, 325] on div ") , resolved as ( select d . dcm_name , d . subscription_name_c as subscription…" at bounding box center [510, 300] width 427 height 1364
click at [533, 328] on div ") , resolved as ( select d . dcm_name , d . subscription_name_c as subscription…" at bounding box center [510, 300] width 427 height 1364
drag, startPoint x: 446, startPoint y: 375, endPoint x: 504, endPoint y: 373, distance: 58.5
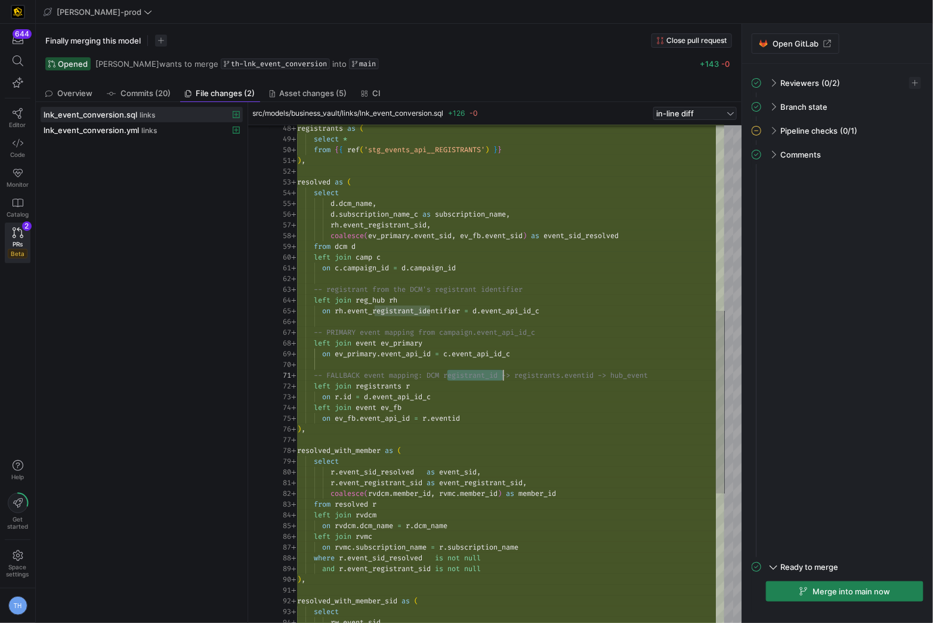
click at [504, 373] on span "-- FALLBACK event mapping: DCM registrant_id -> re" at bounding box center [418, 375] width 209 height 10
drag, startPoint x: 531, startPoint y: 376, endPoint x: 589, endPoint y: 376, distance: 57.9
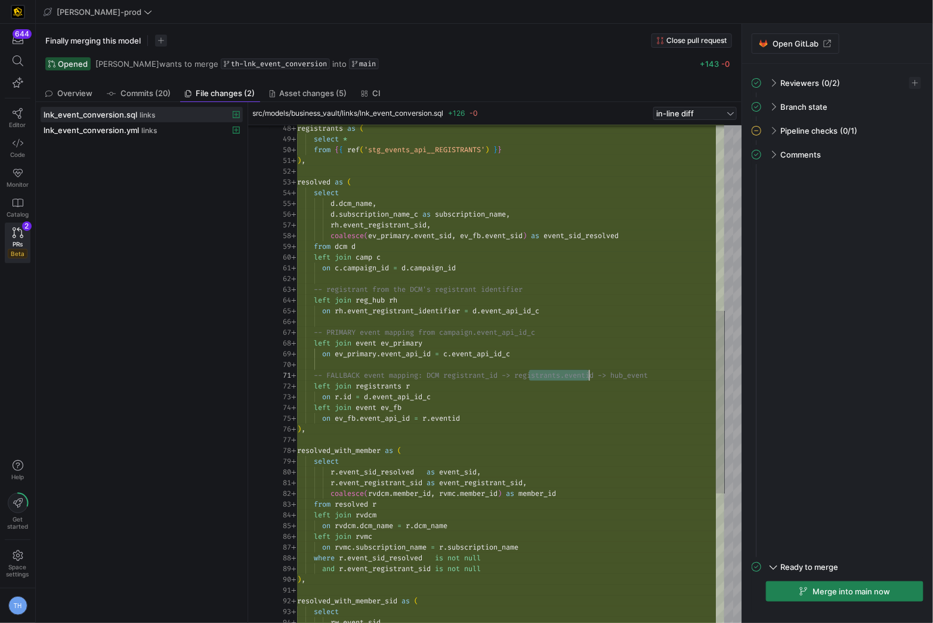
click at [521, 400] on div ") , resolved as ( select d . dcm_name , d . subscription_name_c as subscription…" at bounding box center [510, 300] width 427 height 1364
drag, startPoint x: 527, startPoint y: 375, endPoint x: 577, endPoint y: 375, distance: 50.1
click at [578, 375] on div ") , resolved as ( select d . dcm_name , d . subscription_name_c as subscription…" at bounding box center [510, 300] width 427 height 1364
drag, startPoint x: 616, startPoint y: 373, endPoint x: 674, endPoint y: 372, distance: 57.9
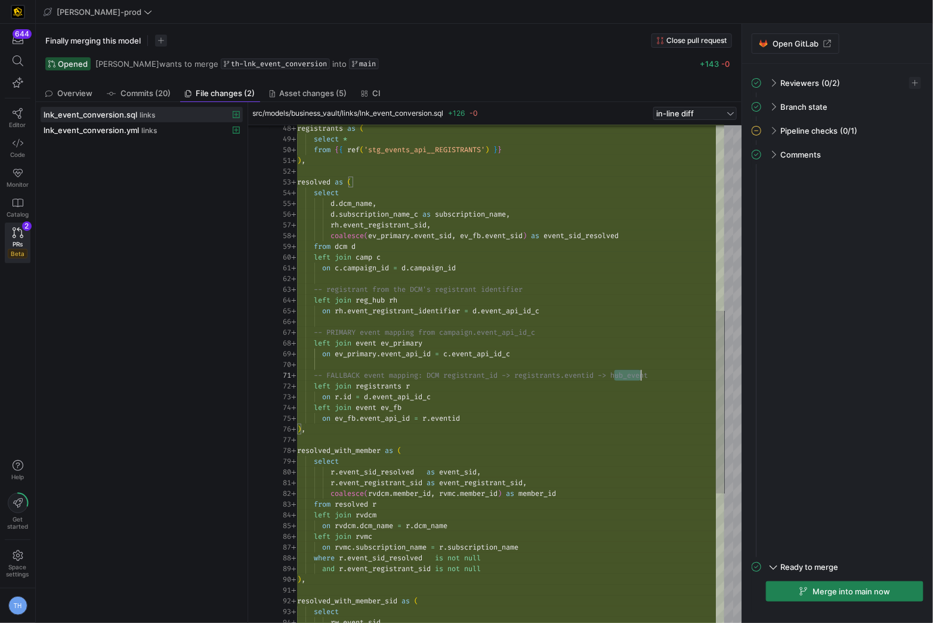
click at [634, 372] on div "-- FALLBACK event mapping: DCM registrant_id -> re gistrants.eventid -> hub_eve…" at bounding box center [510, 375] width 427 height 11
click at [536, 404] on div ") , resolved as ( select d . dcm_name , d . subscription_name_c as subscription…" at bounding box center [510, 300] width 427 height 1364
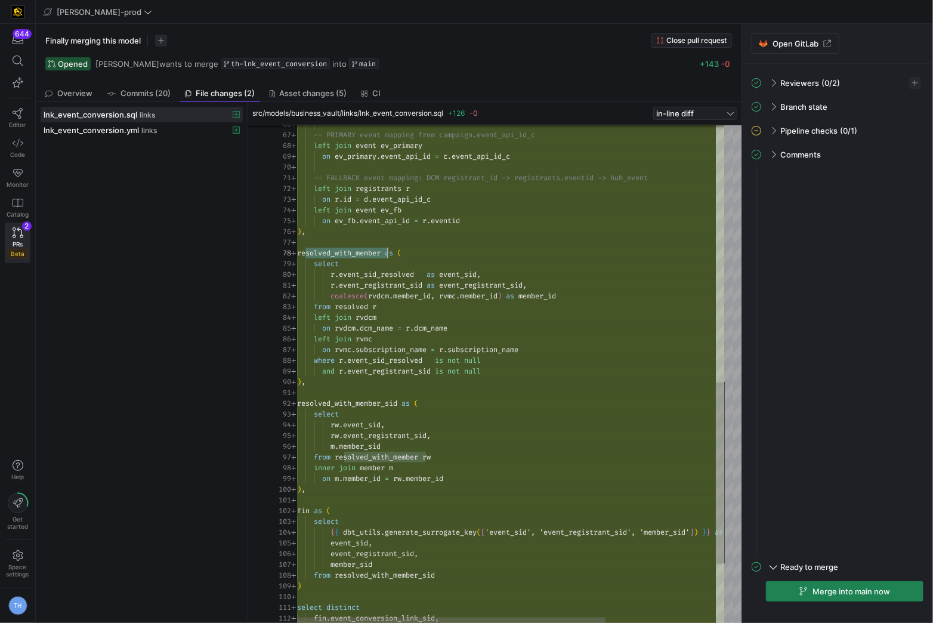
drag, startPoint x: 305, startPoint y: 249, endPoint x: 388, endPoint y: 252, distance: 83.0
click at [389, 252] on div "coalesce ( rvdcm . member_id , rvmc . member_id ) as member_id from resolved r …" at bounding box center [586, 106] width 579 height 1371
click at [388, 252] on div "coalesce ( rvdcm . member_id , rvmc . member_id ) as member_id from resolved r …" at bounding box center [586, 106] width 579 height 1371
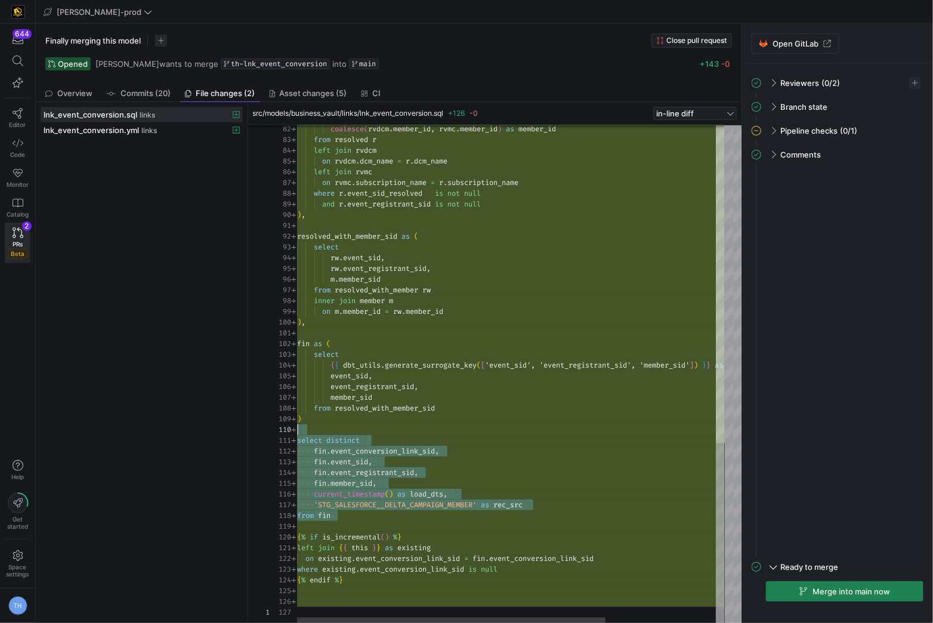
scroll to position [85, 0]
drag, startPoint x: 368, startPoint y: 515, endPoint x: 243, endPoint y: 422, distance: 155.9
type textarea "fin as ( select {{ dbt_utils.generate_surrogate_key(['event_sid', 'event_regist…"
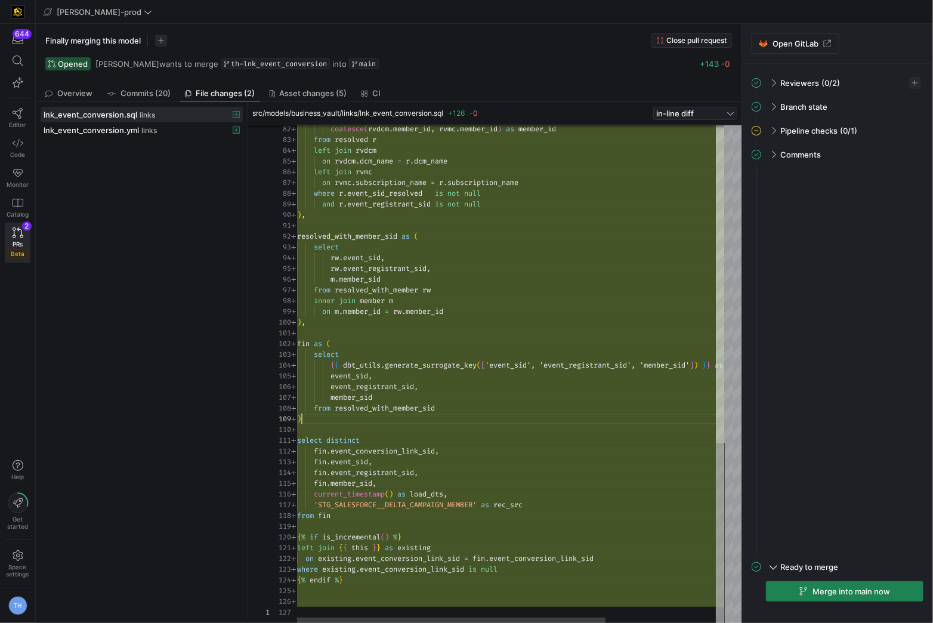
scroll to position [85, 4]
click at [167, 126] on div "lnk_event_conversion.yml links" at bounding box center [129, 130] width 170 height 10
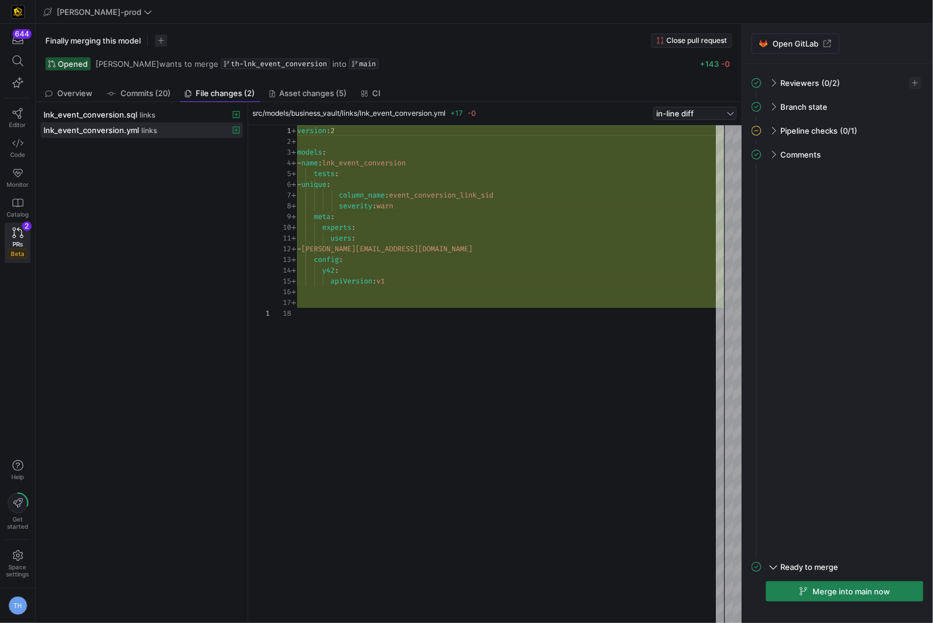
scroll to position [85, 39]
click at [459, 213] on div "version : 2 models : - name : lnk_event_conversion tests : - unique : column_na…" at bounding box center [510, 374] width 427 height 499
click at [634, 81] on span at bounding box center [773, 83] width 10 height 5
click at [634, 80] on span at bounding box center [773, 82] width 5 height 10
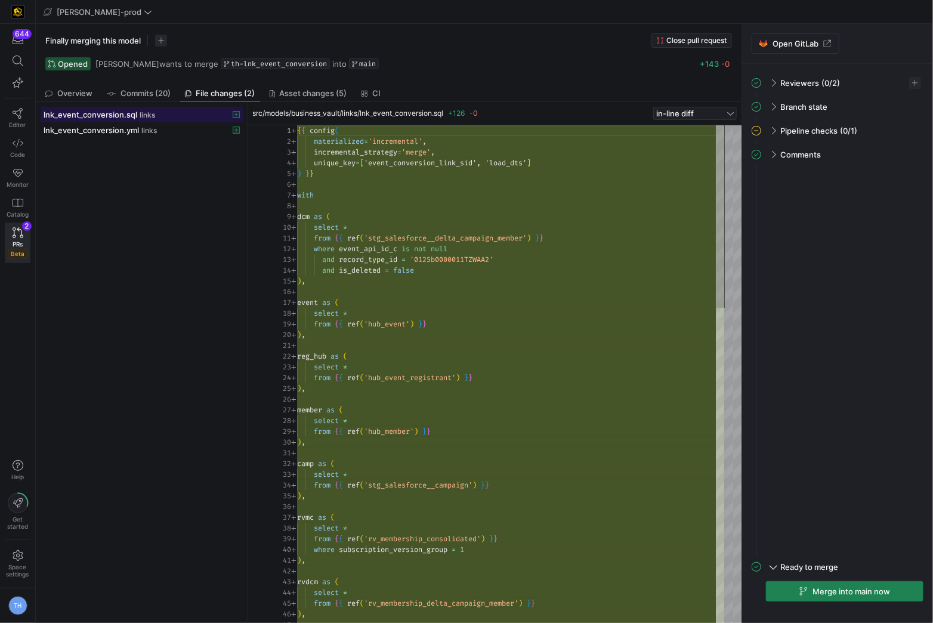
click at [190, 113] on div "lnk_event_conversion.sql links" at bounding box center [129, 115] width 170 height 10
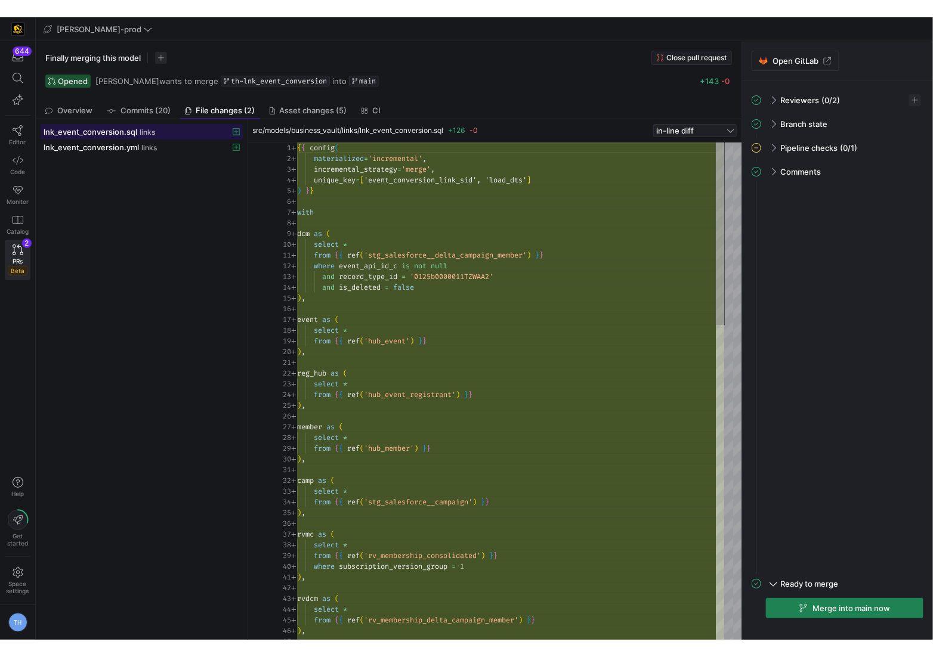
scroll to position [107, 0]
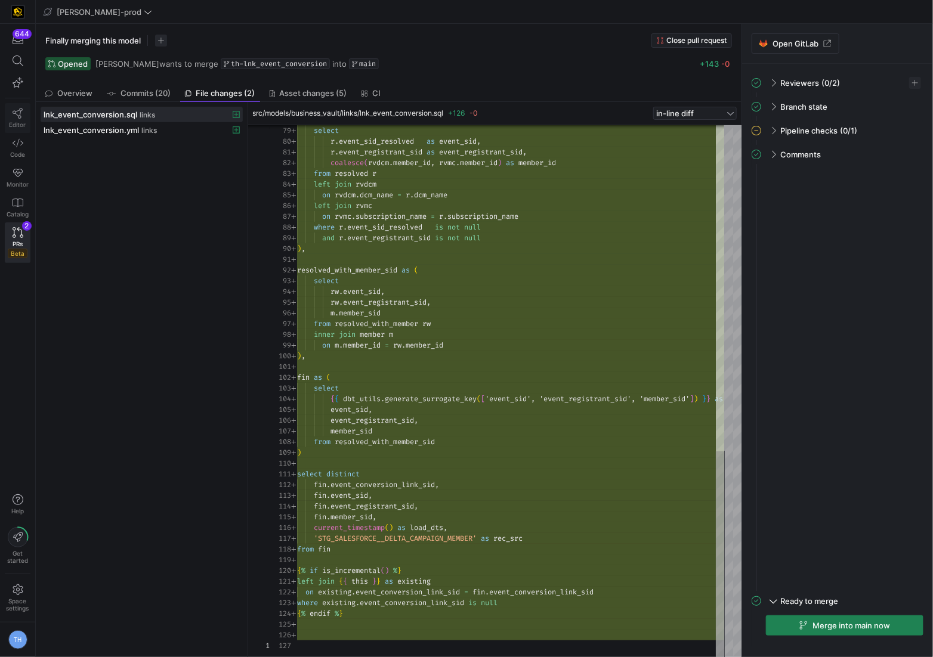
click at [18, 116] on icon at bounding box center [18, 113] width 10 height 11
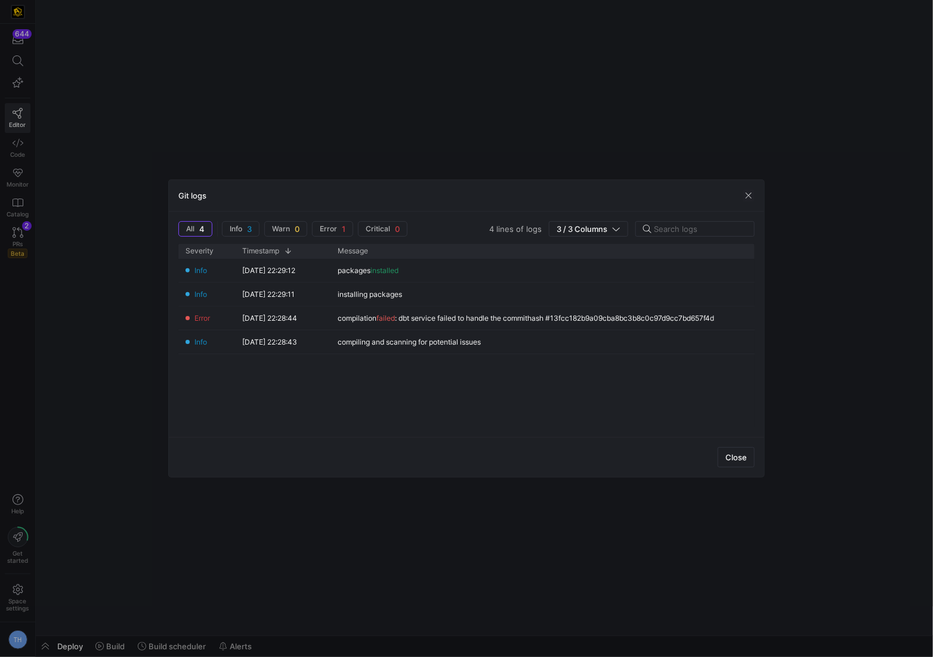
click at [313, 86] on div at bounding box center [466, 328] width 933 height 657
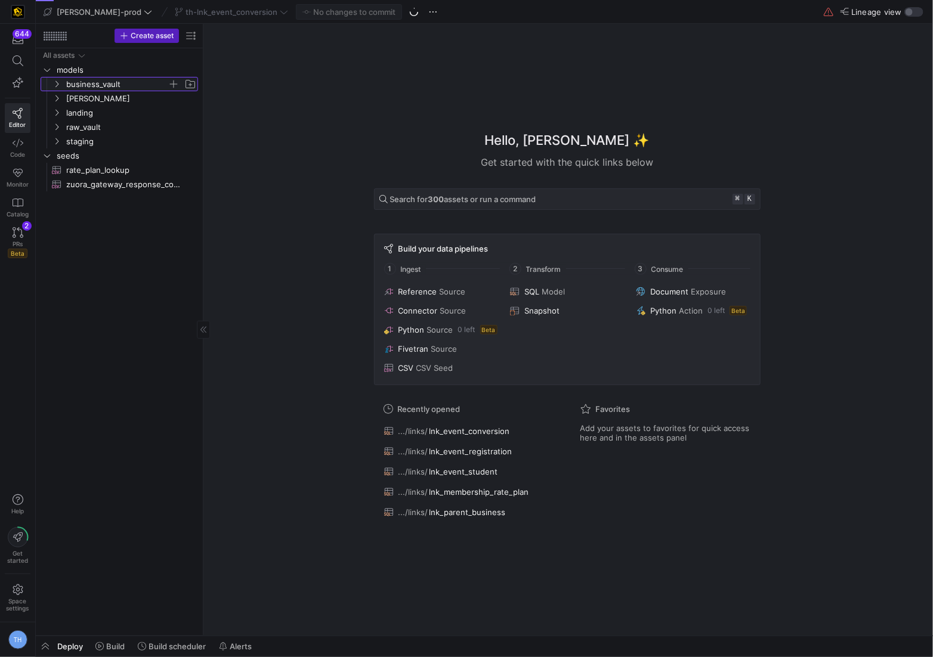
click at [109, 87] on span "business_vault" at bounding box center [116, 85] width 101 height 14
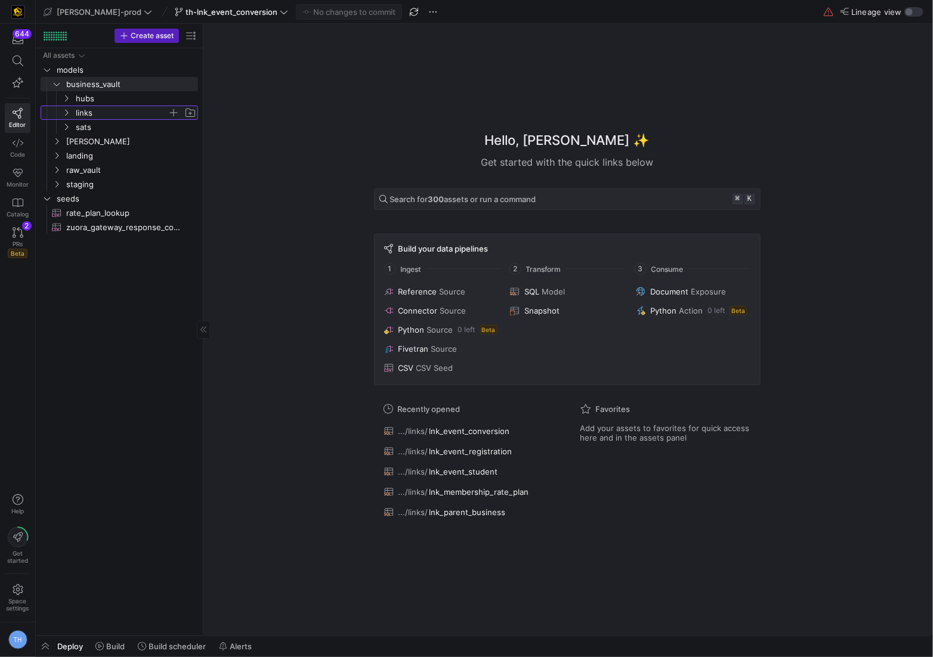
click at [116, 115] on span "links" at bounding box center [122, 113] width 92 height 14
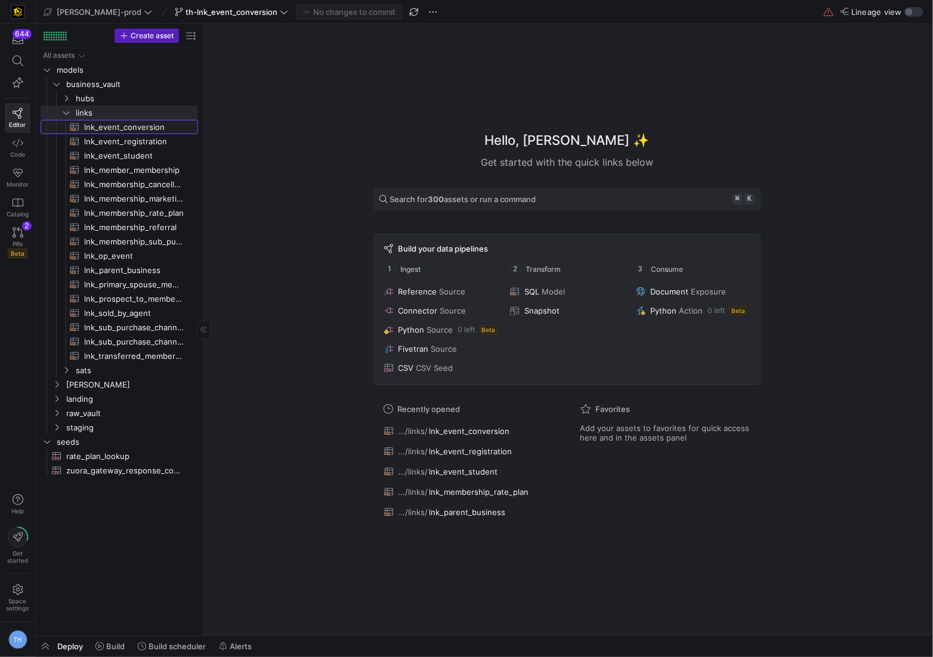
click at [121, 125] on span "lnk_event_conversion​​​​​​​​​​" at bounding box center [134, 128] width 100 height 14
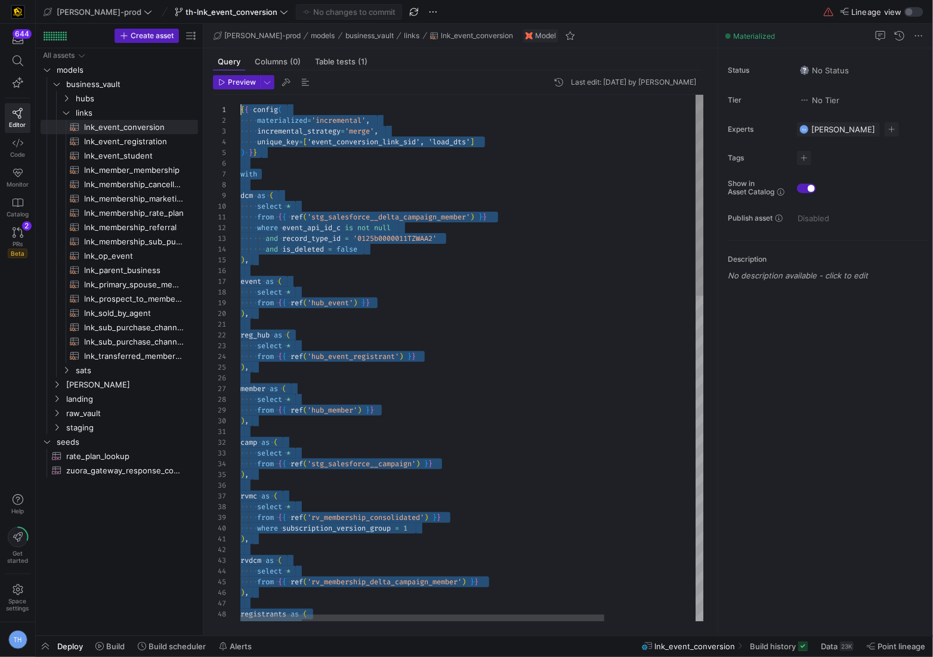
drag, startPoint x: 307, startPoint y: 584, endPoint x: 105, endPoint y: 17, distance: 601.8
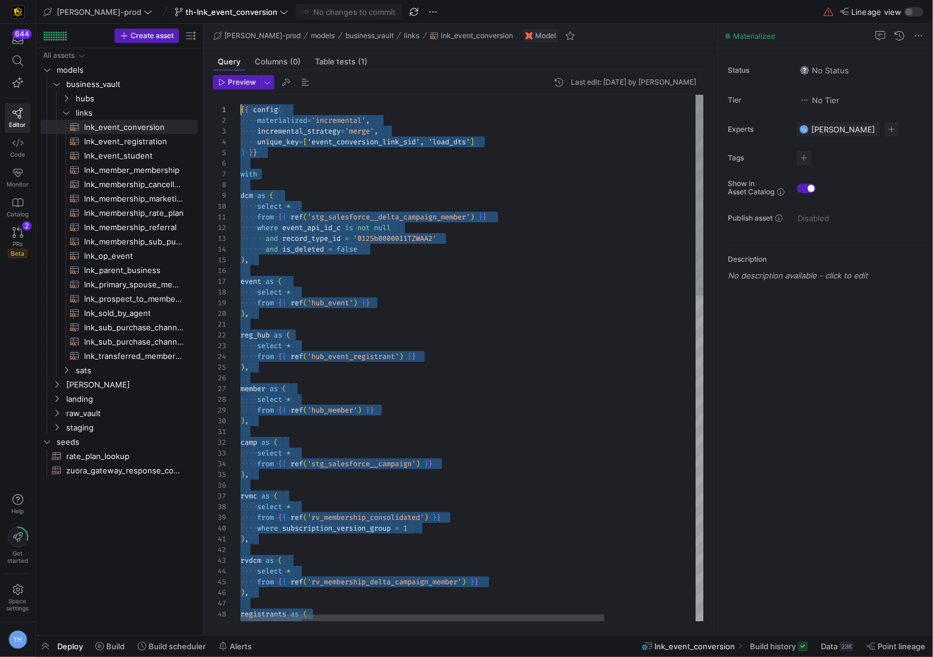
drag, startPoint x: 307, startPoint y: 596, endPoint x: 146, endPoint y: -42, distance: 657.8
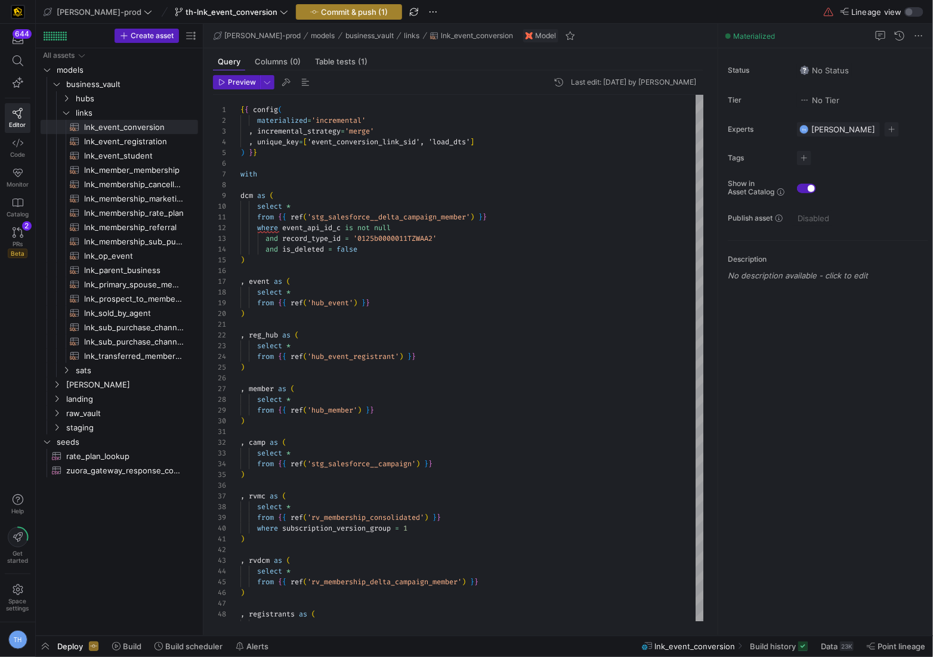
click at [325, 11] on span "Commit & push (1)" at bounding box center [354, 12] width 67 height 10
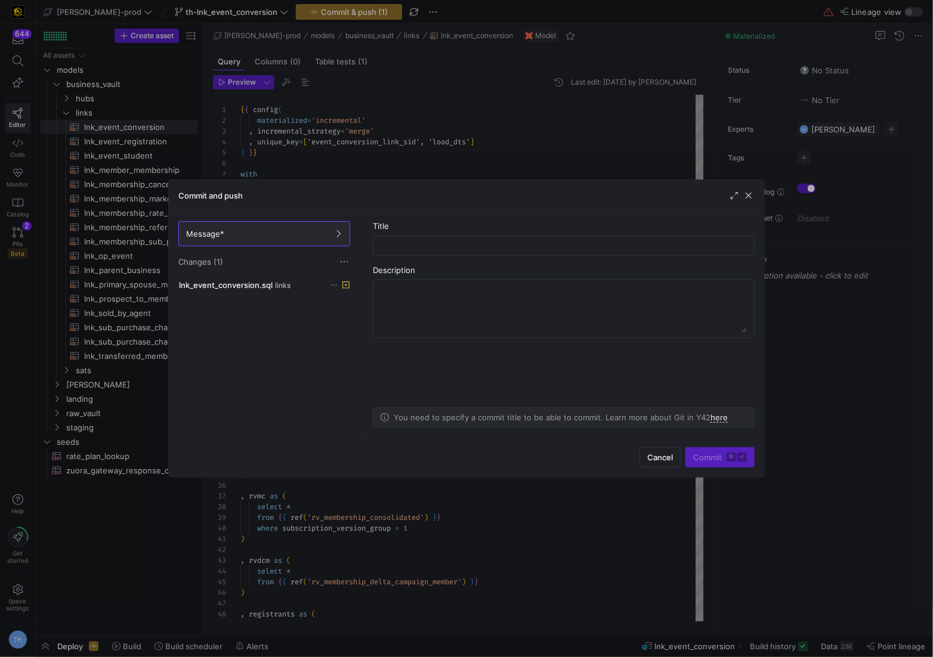
click at [468, 146] on div at bounding box center [466, 328] width 933 height 657
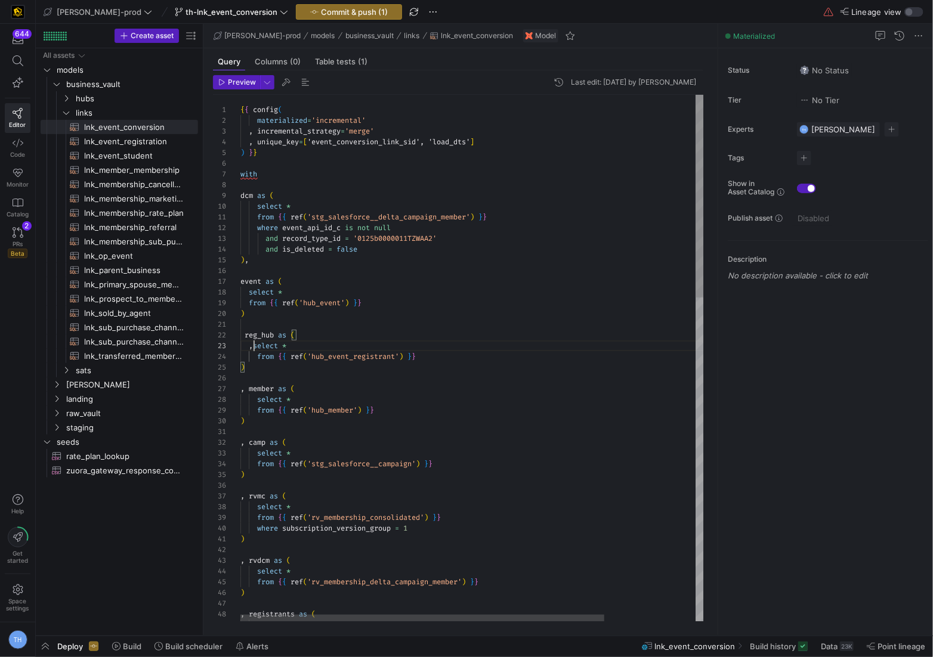
scroll to position [21, 8]
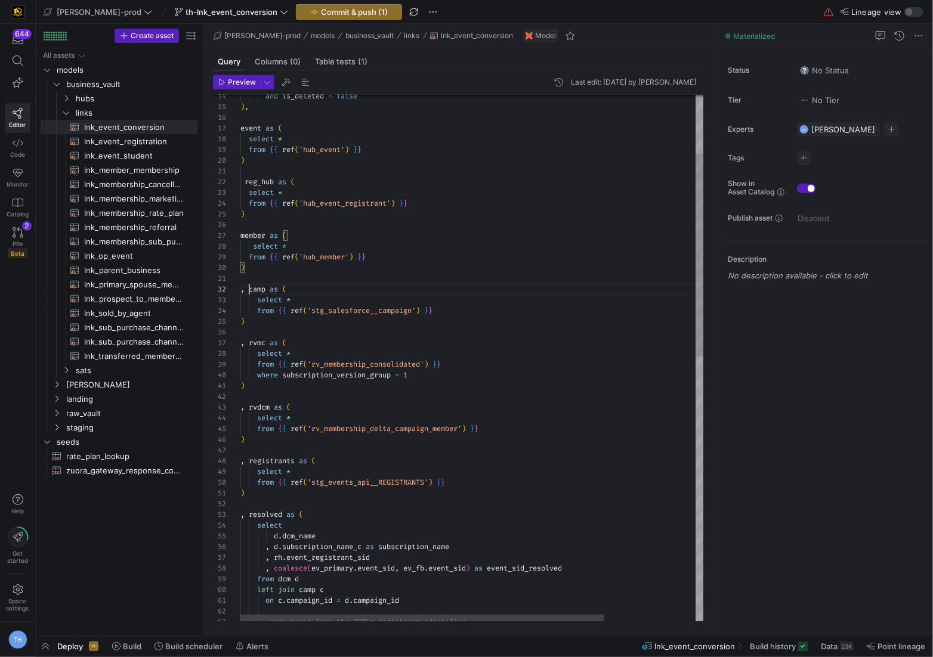
click at [248, 290] on div ", rvmc as ( select * from { { ref ( 'rv_membership_consolidated' ) } } where su…" at bounding box center [529, 627] width 579 height 1370
drag, startPoint x: 246, startPoint y: 288, endPoint x: 246, endPoint y: 309, distance: 21.5
click at [246, 310] on div ", rvmc as ( select * from { { ref ( 'rv_membership_consolidated' ) } } where su…" at bounding box center [529, 627] width 579 height 1370
click at [247, 293] on div ", rvmc as ( select * from { { ref ( 'rv_membership_consolidated' ) } } where su…" at bounding box center [529, 627] width 579 height 1370
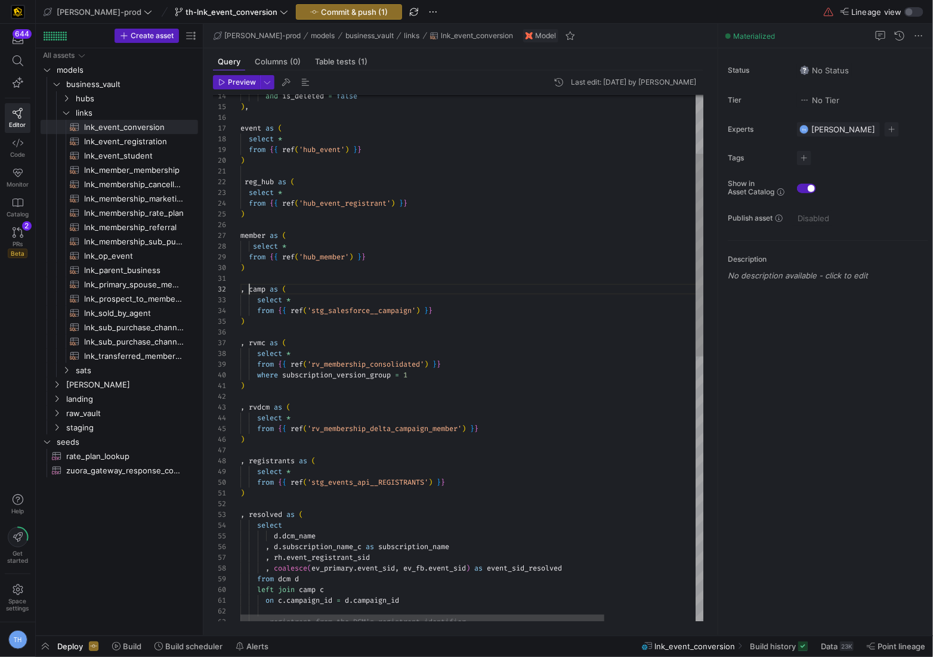
click at [247, 289] on div ", rvmc as ( select * from { { ref ( 'rv_membership_consolidated' ) } } where su…" at bounding box center [529, 627] width 579 height 1370
click at [258, 298] on div ", rvmc as ( select * from { { ref ( 'rv_membership_consolidated' ) } } where su…" at bounding box center [529, 627] width 579 height 1370
click at [264, 308] on div ", rvmc as ( select * from { { ref ( 'rv_membership_consolidated' ) } } where su…" at bounding box center [529, 627] width 579 height 1370
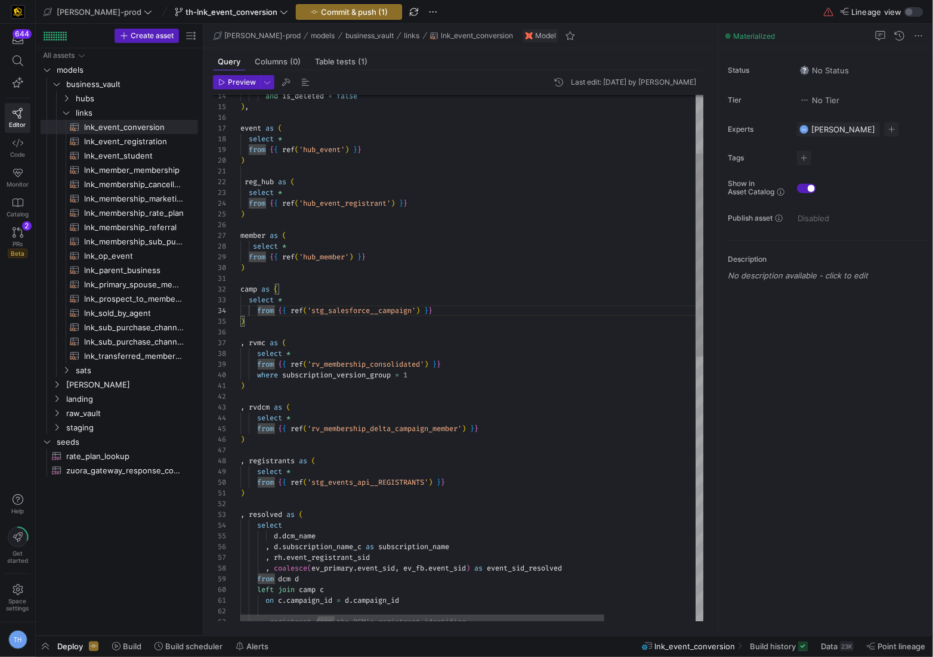
click at [258, 308] on div ", rvmc as ( select * from { { ref ( 'rv_membership_consolidated' ) } } where su…" at bounding box center [529, 627] width 579 height 1370
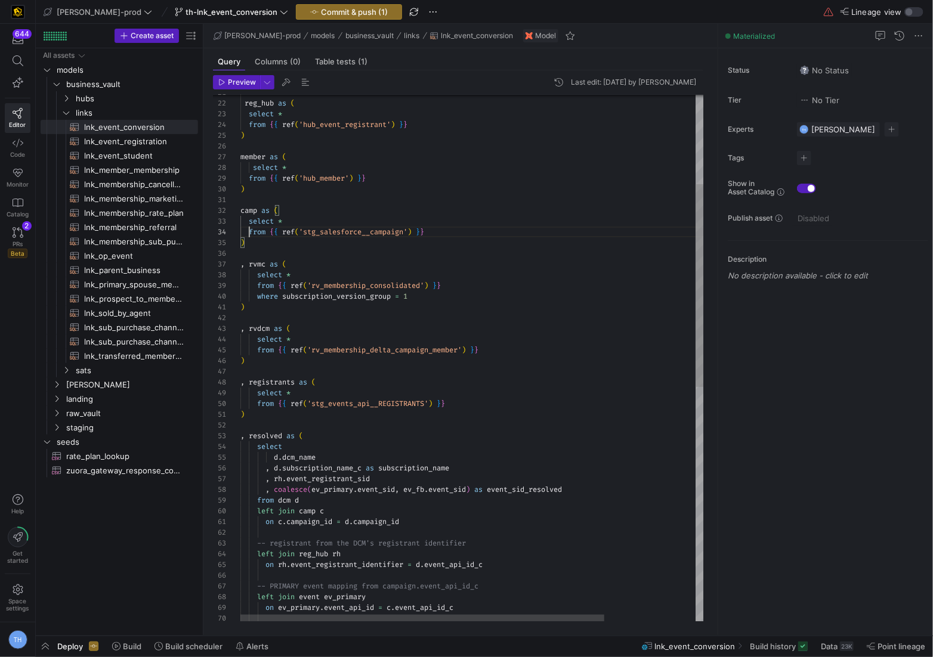
click at [250, 264] on div ", rvmc as ( select * from { { ref ( 'rv_membership_consolidated' ) } } where su…" at bounding box center [529, 548] width 579 height 1370
click at [258, 273] on div "rvmc as ( select * from { { ref ( 'rv_membership_consolidated' ) } } where subs…" at bounding box center [529, 548] width 579 height 1370
click at [258, 286] on div "rvmc as ( select * from { { ref ( 'rv_membership_consolidated' ) } } where subs…" at bounding box center [529, 548] width 579 height 1370
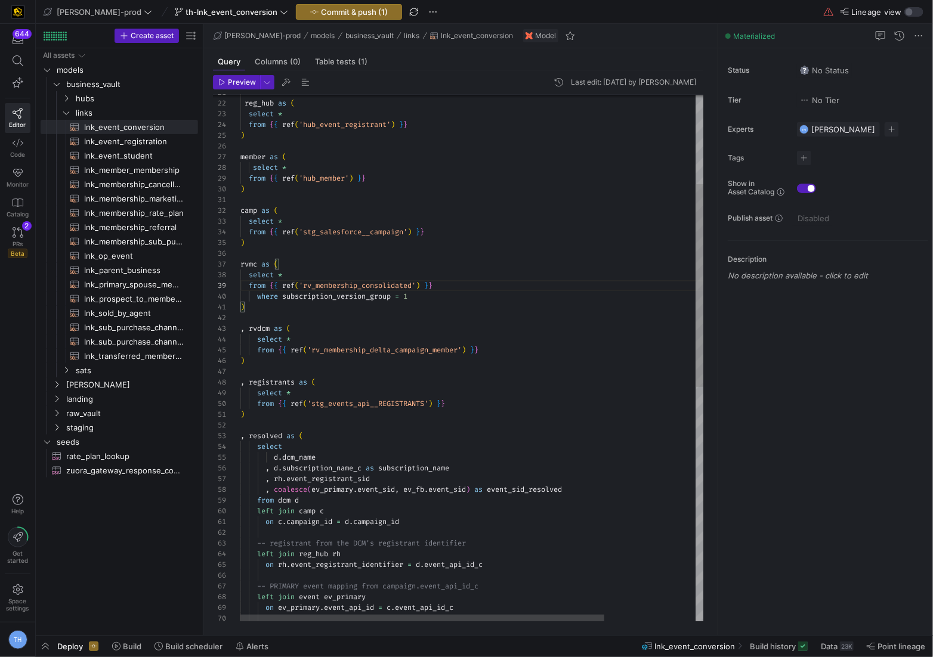
click at [260, 294] on div "rvmc as ( select * from { { ref ( 'rv_membership_consolidated' ) } } where subs…" at bounding box center [529, 548] width 579 height 1370
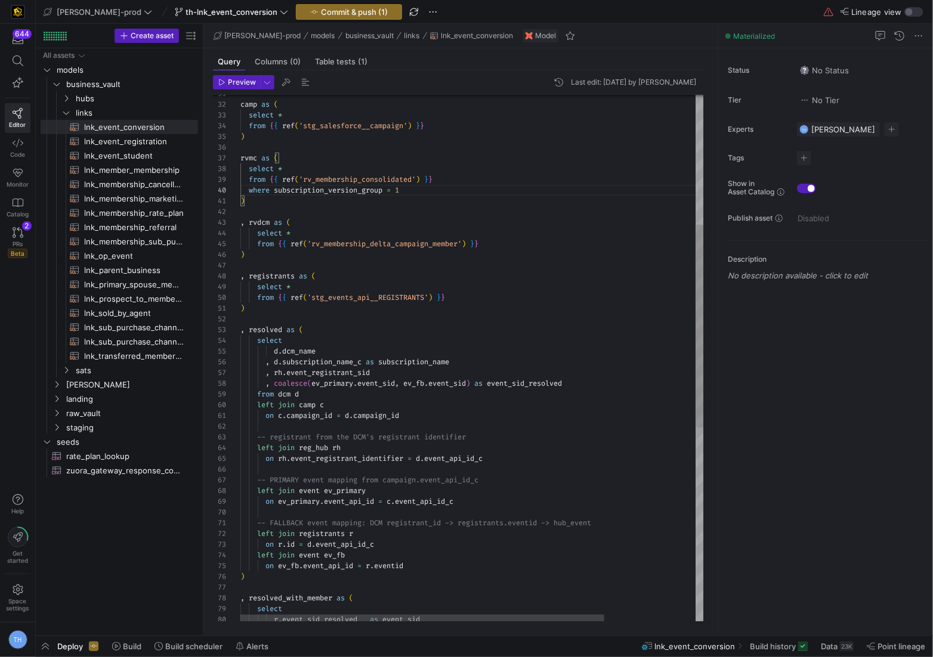
click at [249, 222] on div "rvmc as ( select * from { { ref ( 'rv_membership_consolidated' ) } } where subs…" at bounding box center [529, 442] width 579 height 1370
click at [258, 230] on div "rvmc as ( select * from { { ref ( 'rv_membership_consolidated' ) } } where subs…" at bounding box center [529, 442] width 579 height 1370
click at [262, 243] on div "rvmc as ( select * from { { ref ( 'rv_membership_consolidated' ) } } where subs…" at bounding box center [529, 442] width 579 height 1370
click at [260, 243] on div "rvmc as ( select * from { { ref ( 'rv_membership_consolidated' ) } } where subs…" at bounding box center [529, 442] width 579 height 1370
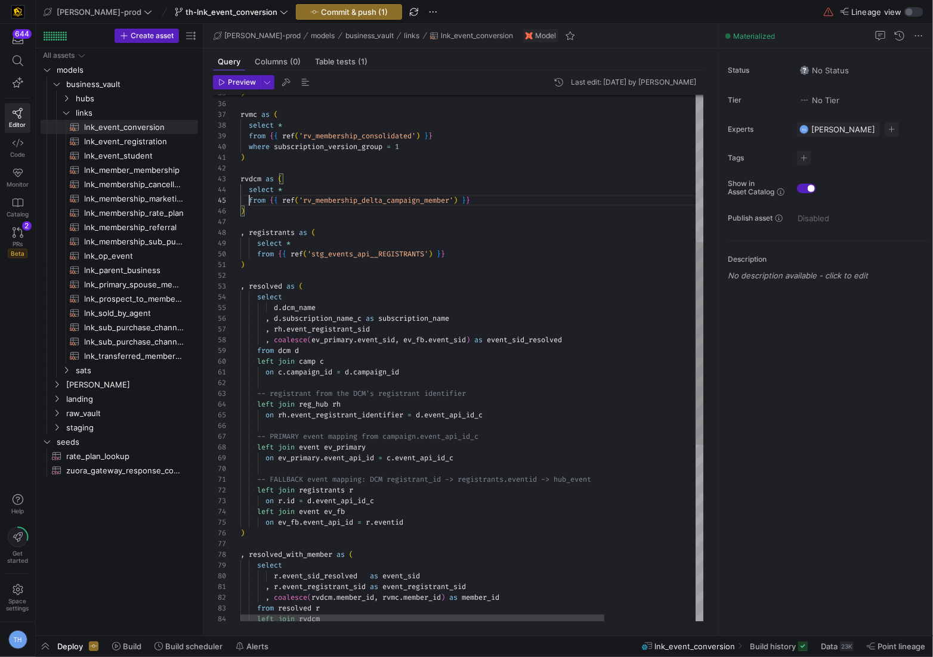
click at [251, 232] on div "rvmc as ( select * from { { ref ( 'rv_membership_consolidated' ) } } where subs…" at bounding box center [529, 398] width 579 height 1370
click at [258, 240] on div "rvmc as ( select * from { { ref ( 'rv_membership_consolidated' ) } } where subs…" at bounding box center [529, 398] width 579 height 1370
click at [260, 254] on div "rvmc as ( select * from { { ref ( 'rv_membership_consolidated' ) } } where subs…" at bounding box center [529, 398] width 579 height 1370
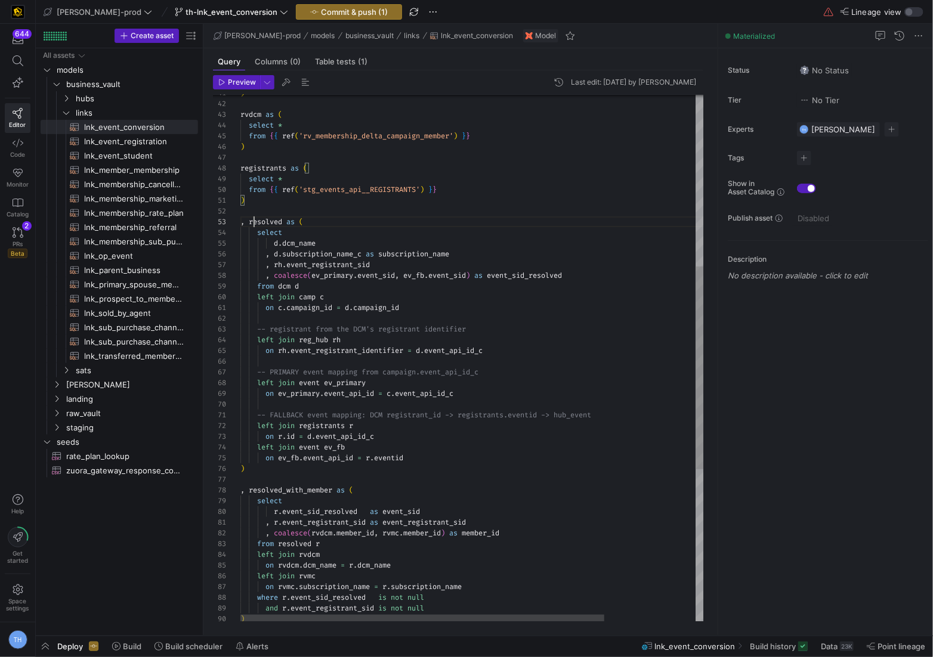
click at [251, 223] on div ") rvdcm as ( select * from { { ref ( 'rv_membership_delta_campaign_member' ) } …" at bounding box center [529, 334] width 579 height 1370
click at [257, 231] on div ") rvdcm as ( select * from { { ref ( 'rv_membership_delta_campaign_member' ) } …" at bounding box center [529, 334] width 579 height 1370
click at [269, 243] on div ") rvdcm as ( select * from { { ref ( 'rv_membership_delta_campaign_member' ) } …" at bounding box center [529, 334] width 579 height 1370
click at [268, 252] on div ") rvdcm as ( select * from { { ref ( 'rv_membership_delta_campaign_member' ) } …" at bounding box center [529, 334] width 579 height 1370
click at [263, 243] on div ") rvdcm as ( select * from { { ref ( 'rv_membership_delta_campaign_member' ) } …" at bounding box center [529, 334] width 579 height 1370
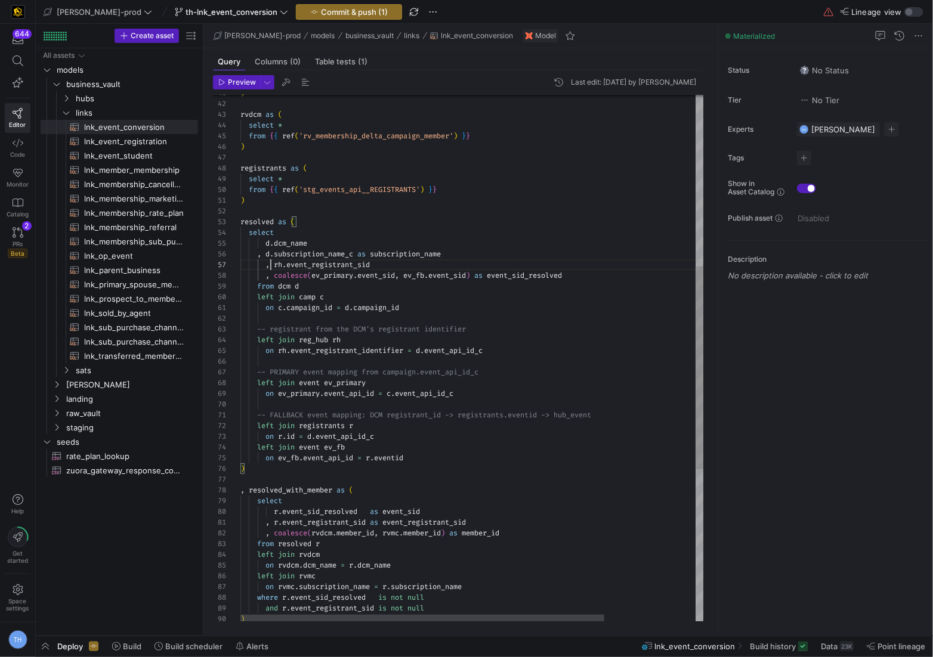
click at [268, 268] on div ") rvdcm as ( select * from { { ref ( 'rv_membership_delta_campaign_member' ) } …" at bounding box center [529, 334] width 579 height 1370
click at [358, 237] on div ") rvdcm as ( select * from { { ref ( 'rv_membership_delta_campaign_member' ) } …" at bounding box center [529, 334] width 579 height 1370
click at [258, 287] on div ") rvdcm as ( select * from { { ref ( 'rv_membership_delta_campaign_member' ) } …" at bounding box center [529, 334] width 579 height 1370
click at [261, 295] on div ") rvdcm as ( select * from { { ref ( 'rv_membership_delta_campaign_member' ) } …" at bounding box center [529, 334] width 579 height 1370
click at [268, 335] on div ") rvdcm as ( select * from { { ref ( 'rv_membership_delta_campaign_member' ) } …" at bounding box center [529, 334] width 579 height 1370
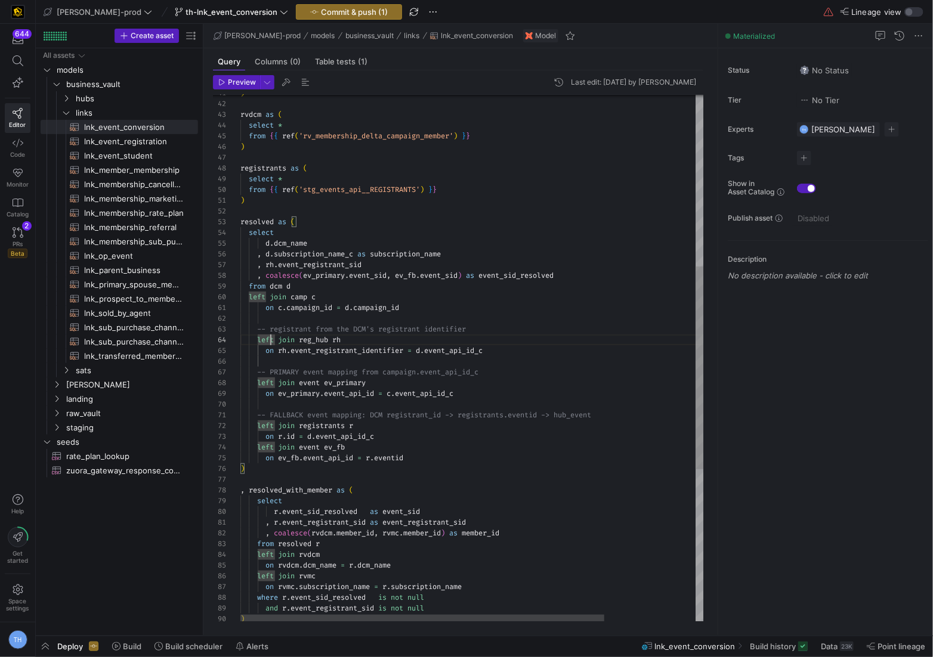
click at [240, 307] on div ") rvdcm as ( select * from { { ref ( 'rv_membership_delta_campaign_member' ) } …" at bounding box center [529, 334] width 579 height 1370
drag, startPoint x: 240, startPoint y: 307, endPoint x: 240, endPoint y: 460, distance: 152.7
click at [240, 460] on div ") rvdcm as ( select * from { { ref ( 'rv_membership_delta_campaign_member' ) } …" at bounding box center [529, 334] width 579 height 1370
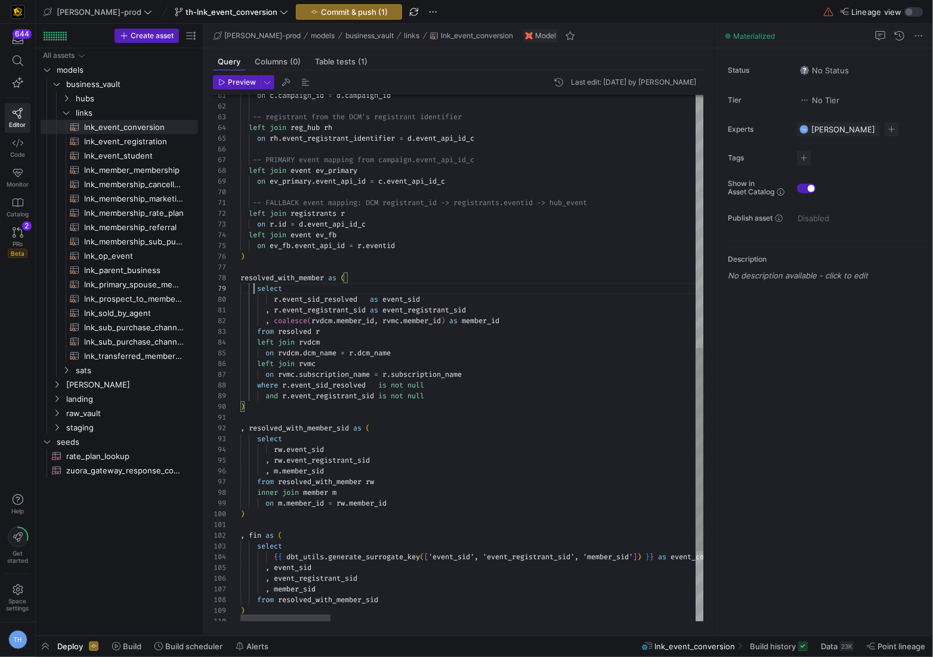
drag, startPoint x: 258, startPoint y: 288, endPoint x: 257, endPoint y: 394, distance: 106.2
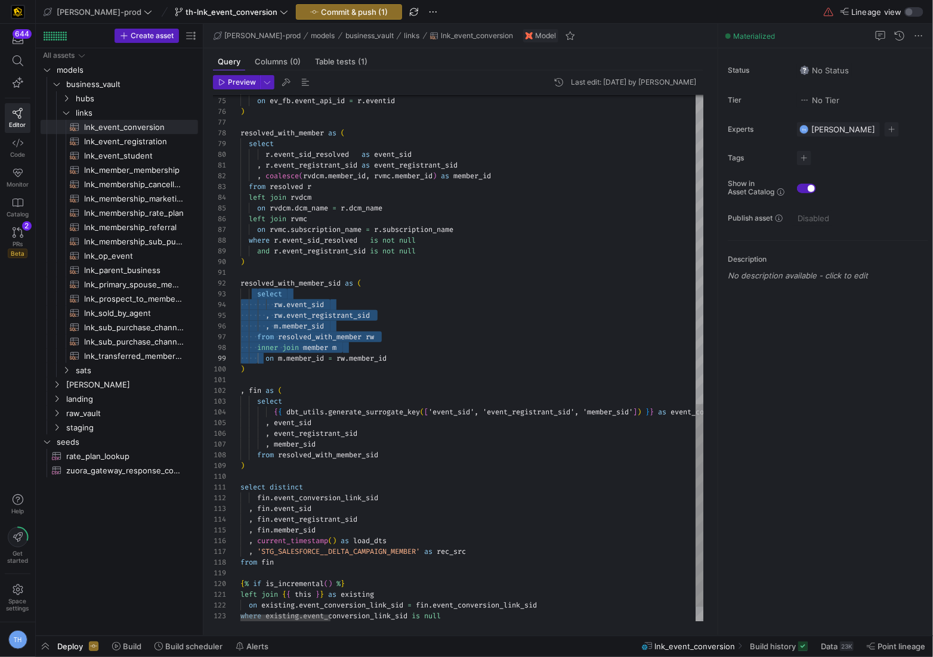
drag, startPoint x: 257, startPoint y: 293, endPoint x: 257, endPoint y: 360, distance: 67.4
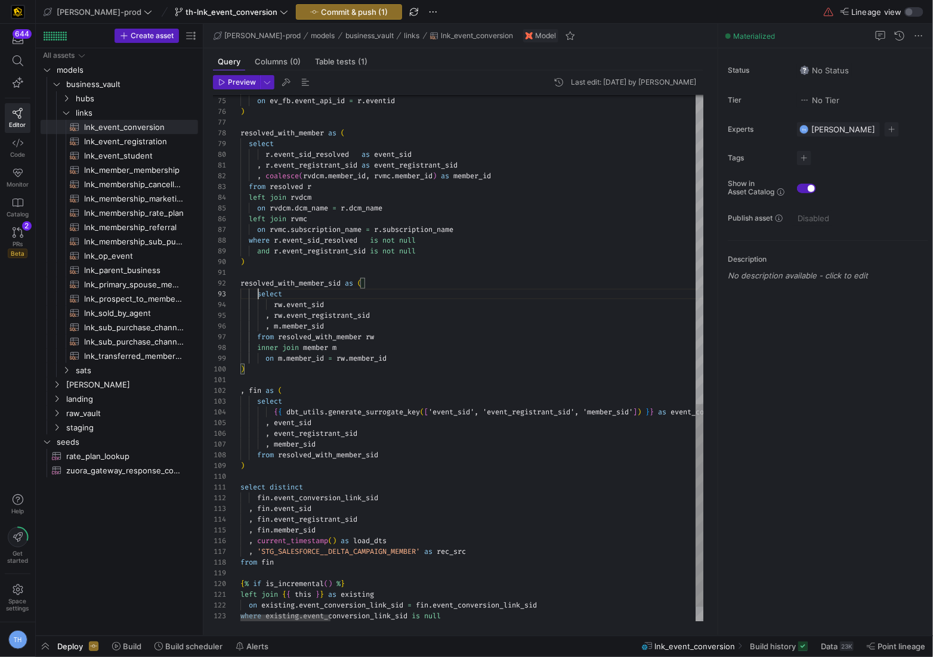
drag, startPoint x: 257, startPoint y: 293, endPoint x: 257, endPoint y: 335, distance: 42.4
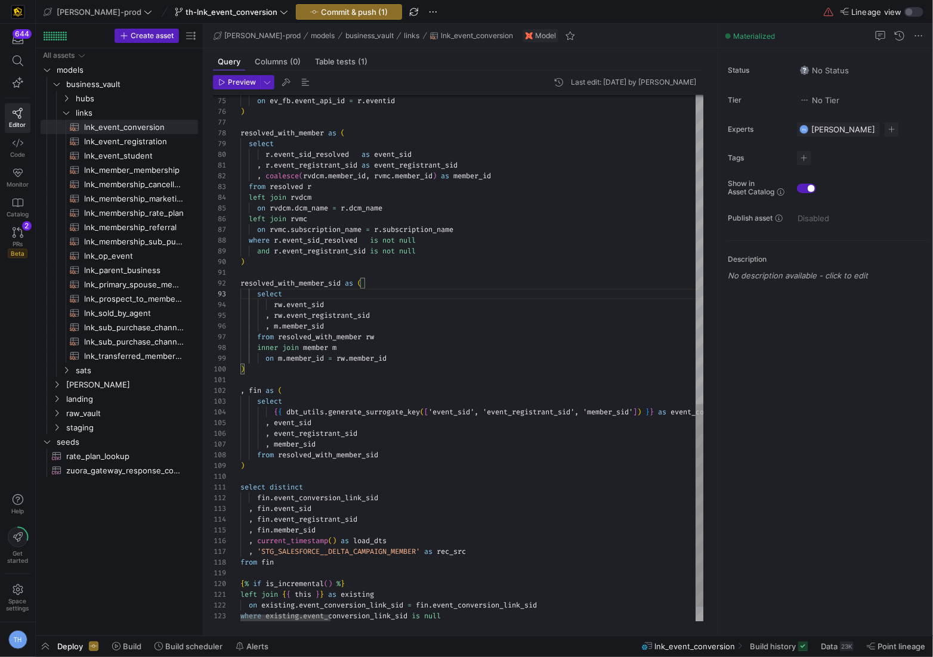
drag, startPoint x: 249, startPoint y: 292, endPoint x: 251, endPoint y: 351, distance: 59.1
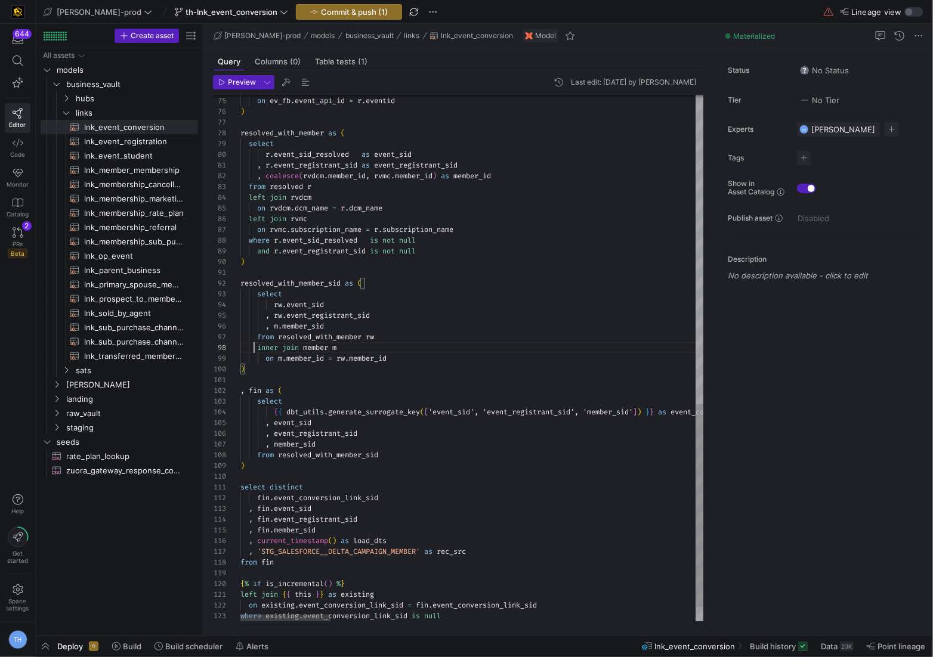
drag, startPoint x: 251, startPoint y: 293, endPoint x: 248, endPoint y: 359, distance: 65.7
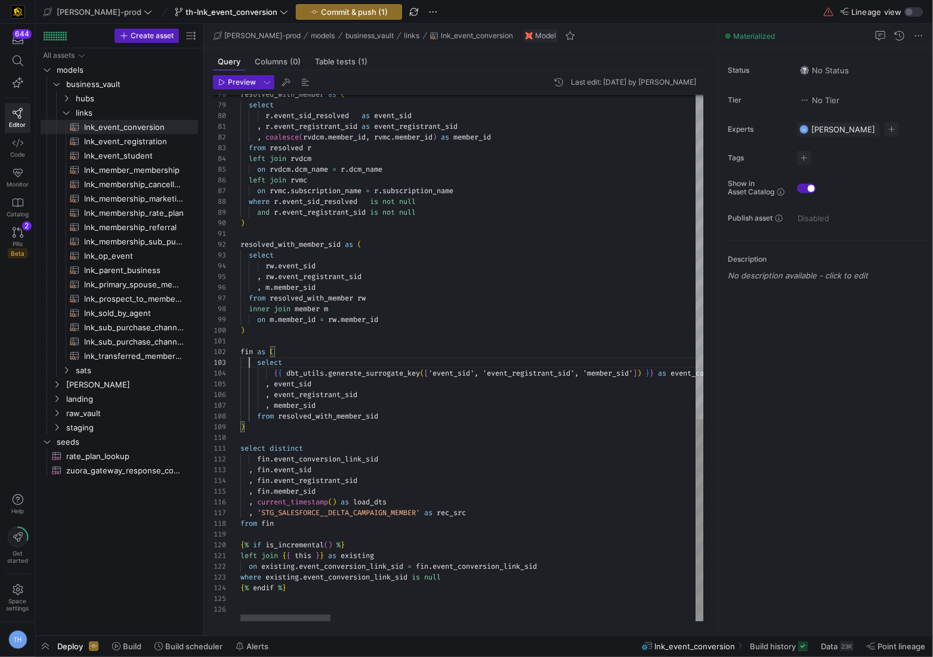
drag, startPoint x: 249, startPoint y: 363, endPoint x: 248, endPoint y: 417, distance: 54.3
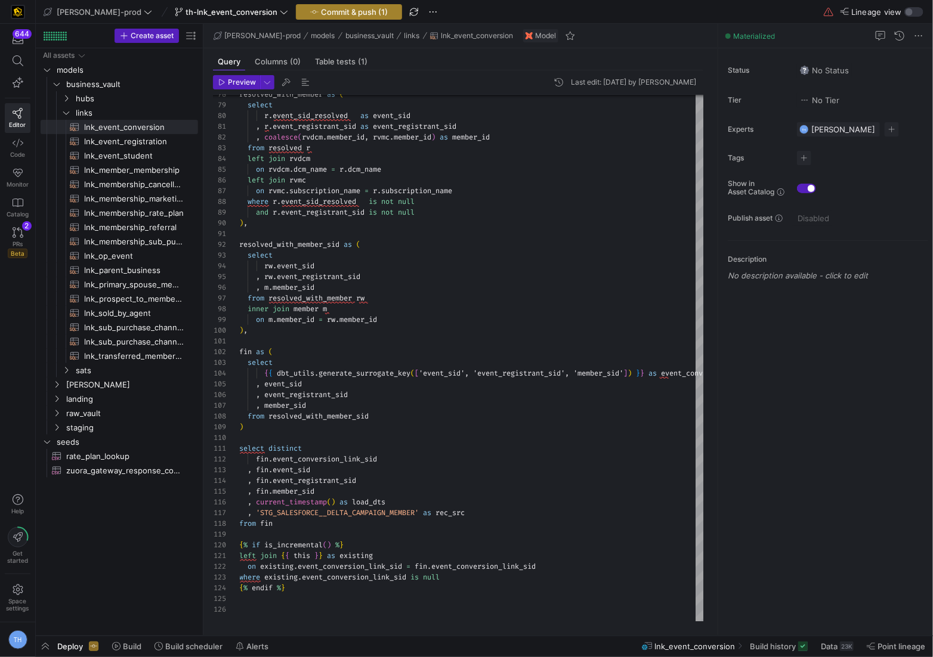
type textarea "camp as ( select * from {{ ref('stg_salesforce__campaign') }} ), rvmc as ( sele…"
click at [321, 9] on span "Commit & push (1)" at bounding box center [354, 12] width 67 height 10
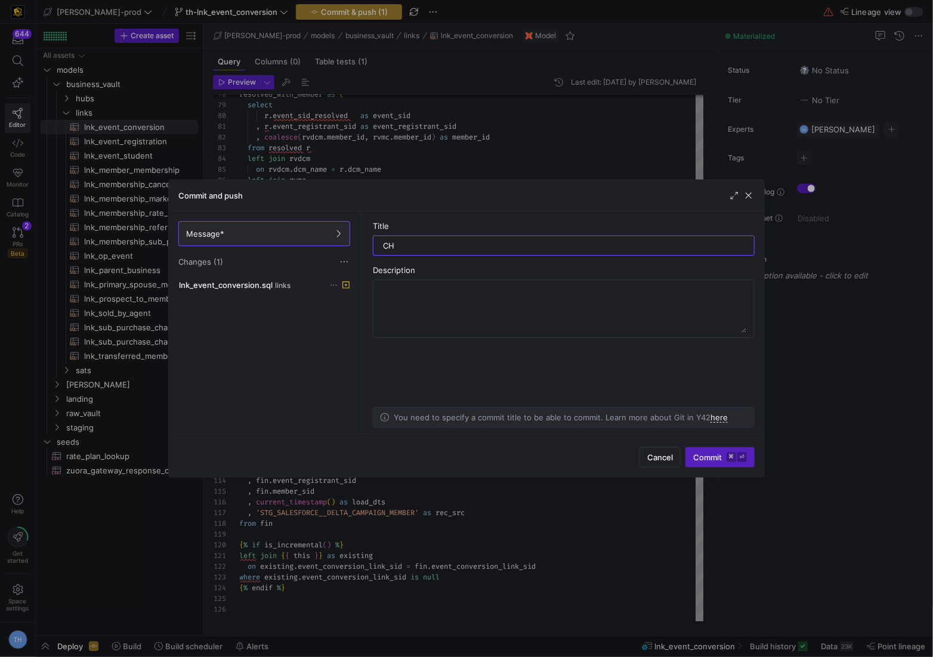
type input "C"
type input "changing to leasding comments"
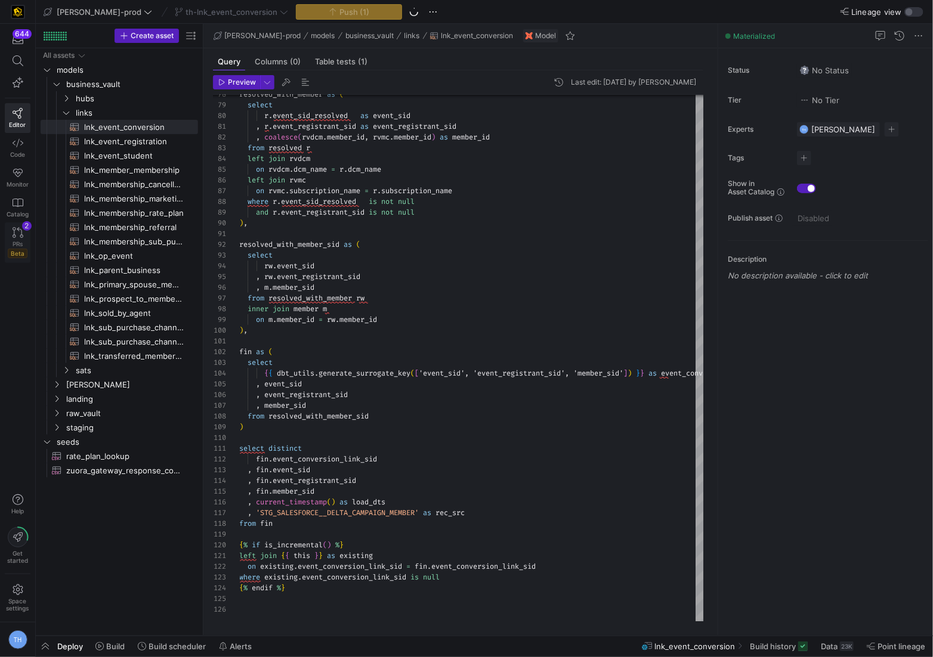
click at [20, 231] on icon at bounding box center [18, 232] width 11 height 11
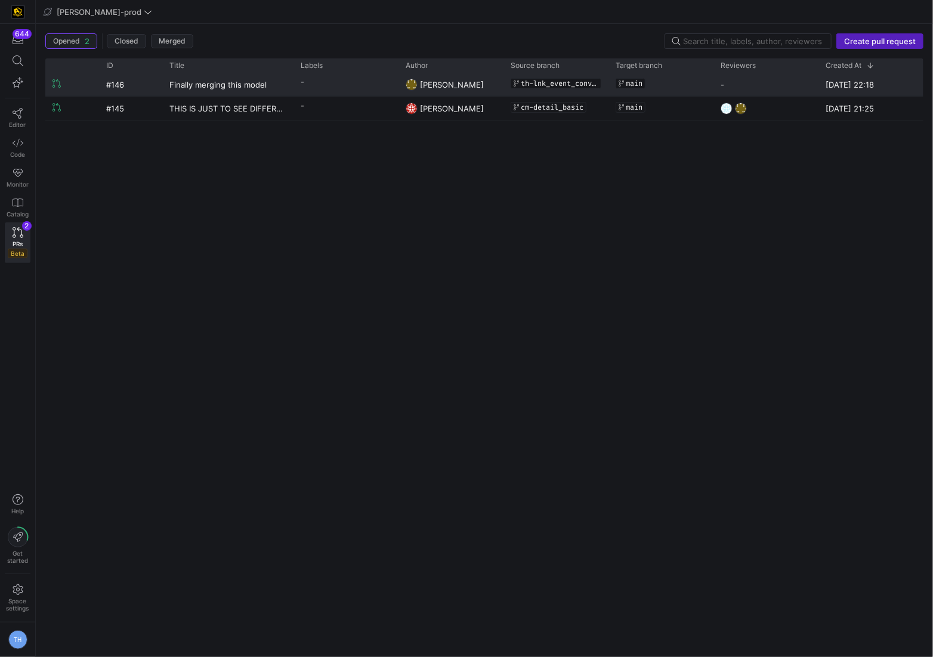
click at [290, 86] on div "Finally merging this model" at bounding box center [227, 84] width 131 height 23
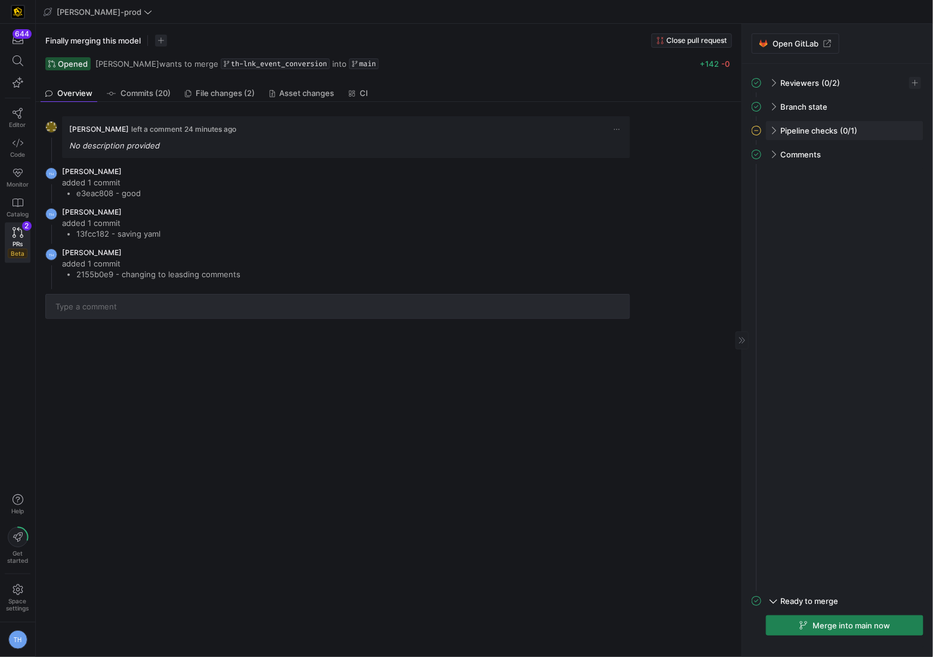
click at [634, 129] on span at bounding box center [773, 130] width 10 height 5
click at [634, 129] on span at bounding box center [773, 130] width 5 height 10
click at [634, 84] on span "button" at bounding box center [915, 83] width 12 height 12
type input "moh"
click at [634, 115] on span "Mohammad Nurbhasha" at bounding box center [840, 118] width 64 height 10
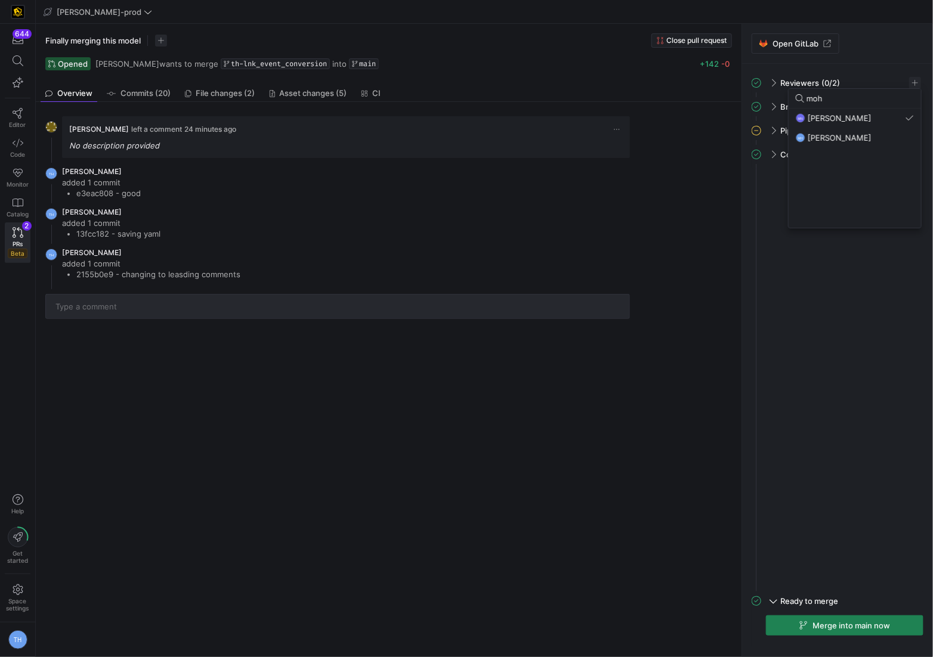
click at [634, 82] on div at bounding box center [466, 328] width 933 height 657
click at [634, 78] on span "button" at bounding box center [915, 83] width 12 height 12
type input "noah"
click at [634, 121] on div "NS Noah Streveler" at bounding box center [855, 118] width 118 height 10
click at [601, 48] on div at bounding box center [466, 328] width 933 height 657
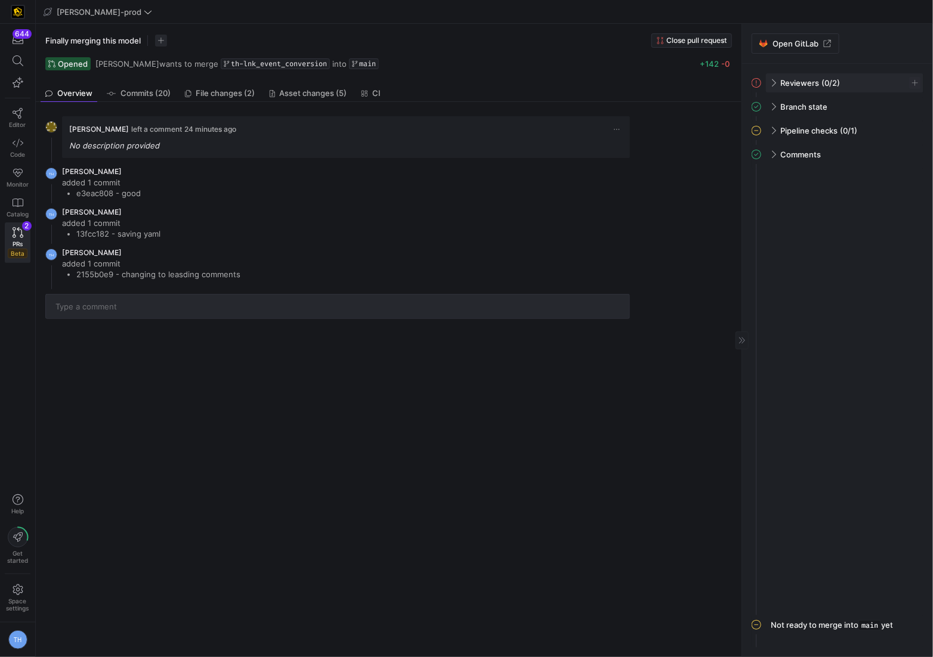
click at [634, 84] on div "Reviewers (0/2)" at bounding box center [844, 82] width 157 height 19
click at [634, 82] on span "button" at bounding box center [915, 83] width 12 height 12
type input "no"
click at [634, 113] on span "[PERSON_NAME]" at bounding box center [840, 118] width 64 height 10
click at [620, 366] on div at bounding box center [466, 328] width 933 height 657
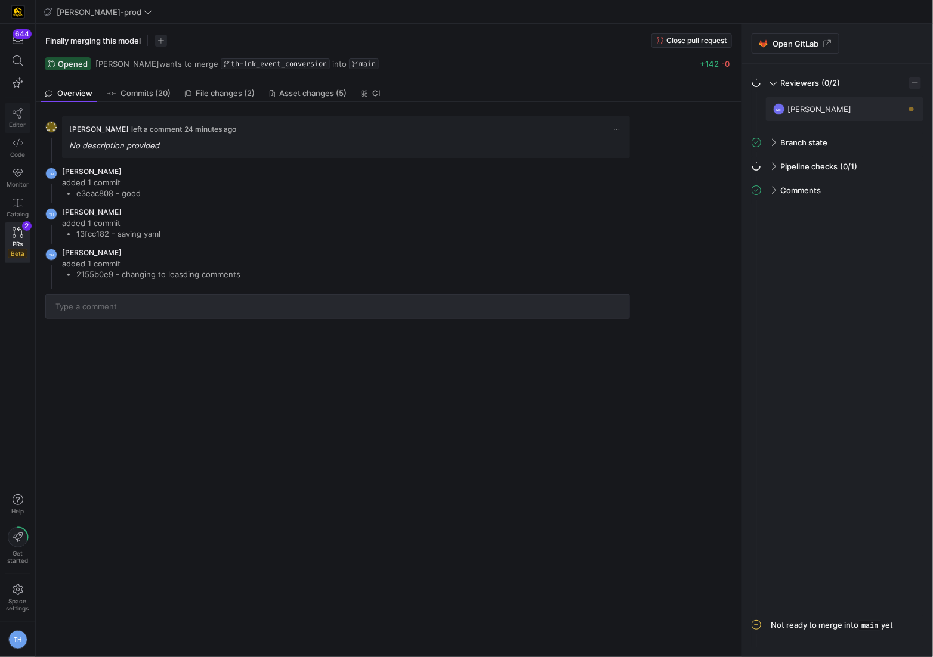
click at [13, 109] on icon at bounding box center [18, 113] width 10 height 11
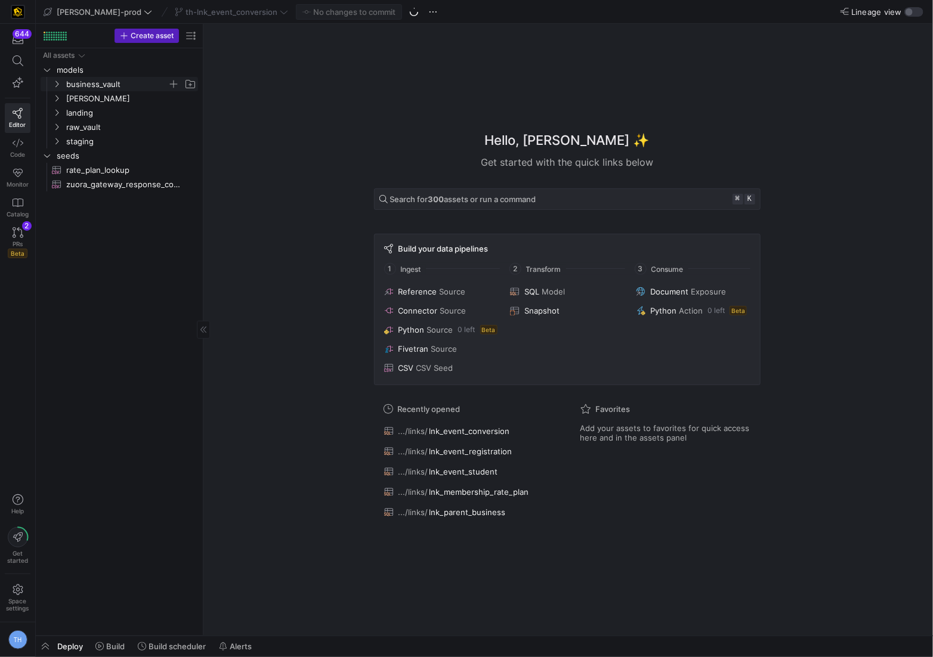
click at [108, 82] on span "business_vault" at bounding box center [116, 85] width 101 height 14
click at [48, 27] on div "Create asset" at bounding box center [119, 36] width 167 height 24
click at [49, 38] on div at bounding box center [55, 36] width 23 height 9
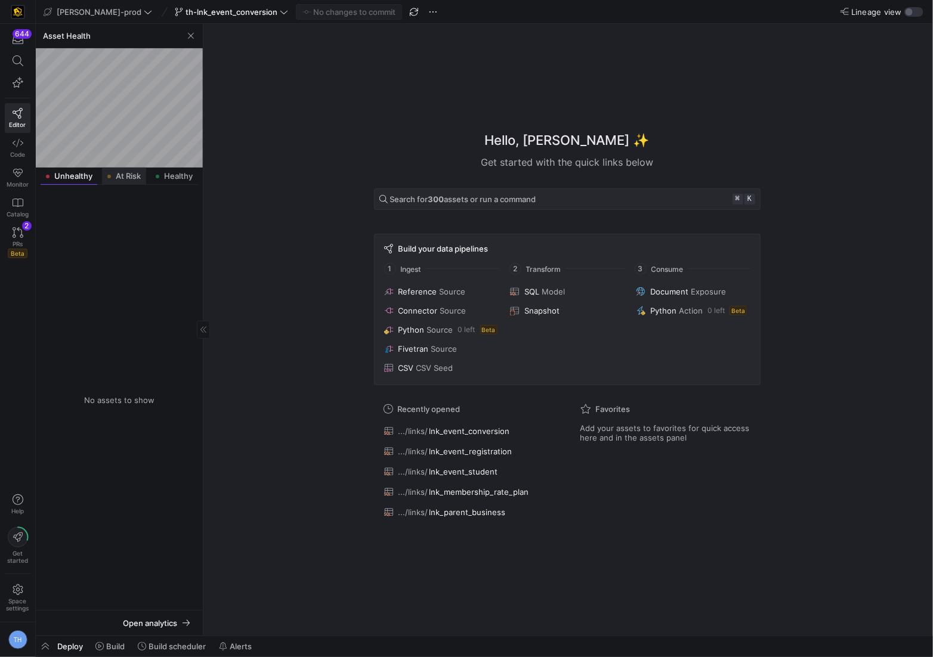
click at [132, 181] on div "At Risk" at bounding box center [124, 176] width 44 height 17
click at [122, 224] on span "business_vault" at bounding box center [131, 226] width 130 height 14
click at [98, 243] on span "links" at bounding box center [136, 240] width 121 height 14
click at [107, 251] on span "lnk_event_conversion​​​​​​​​​​" at bounding box center [134, 255] width 100 height 14
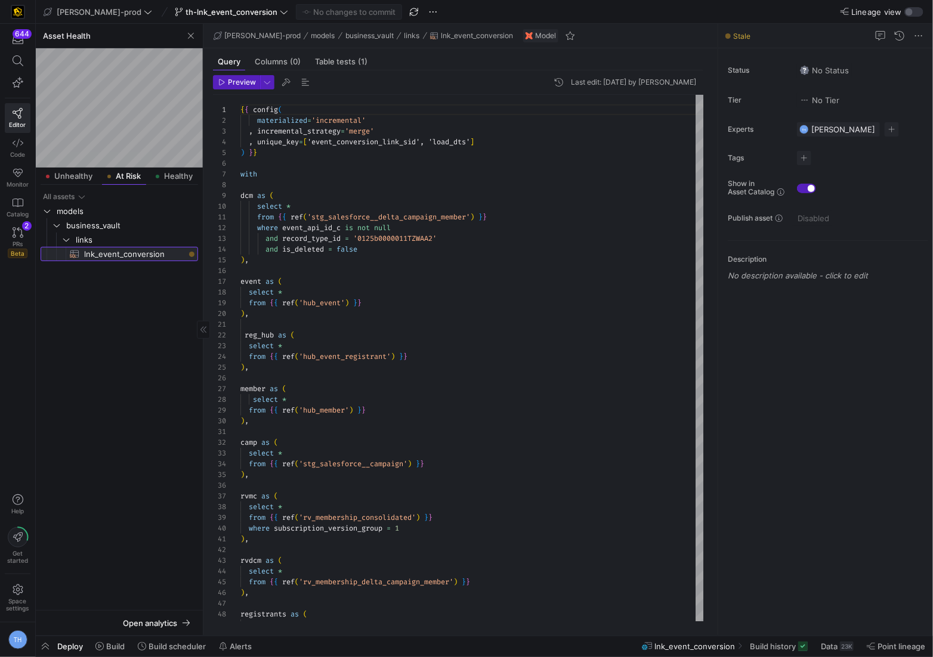
scroll to position [107, 0]
click at [116, 649] on span "Build" at bounding box center [115, 647] width 18 height 10
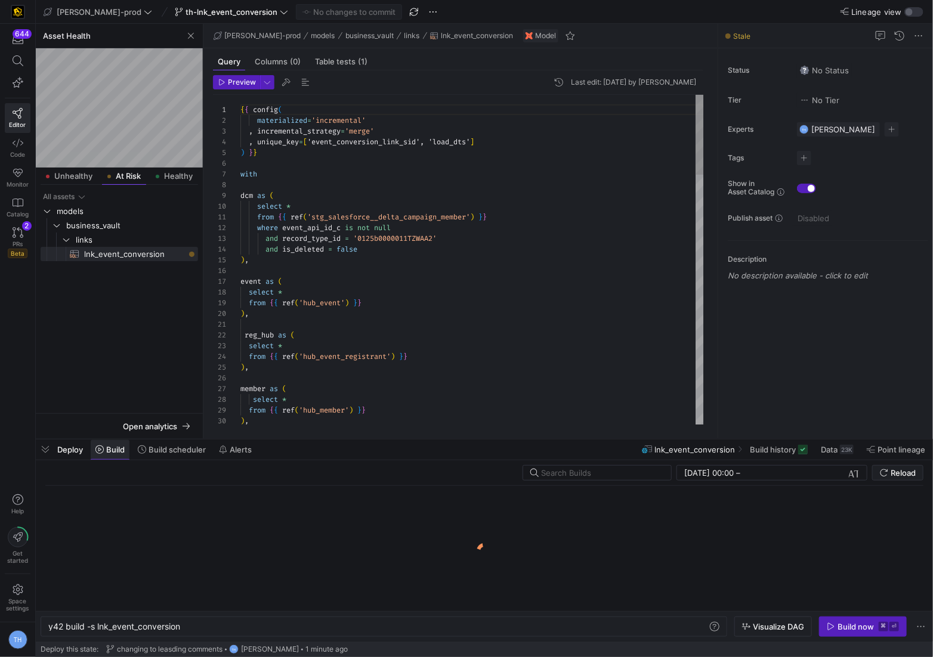
scroll to position [0, 132]
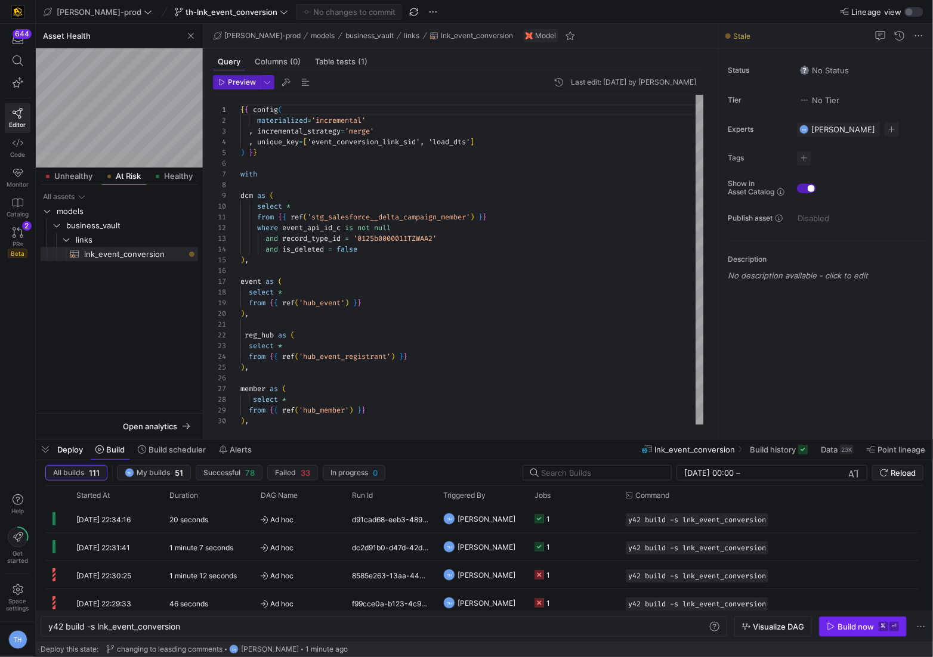
click at [634, 623] on kbd "⌘" at bounding box center [884, 627] width 10 height 10
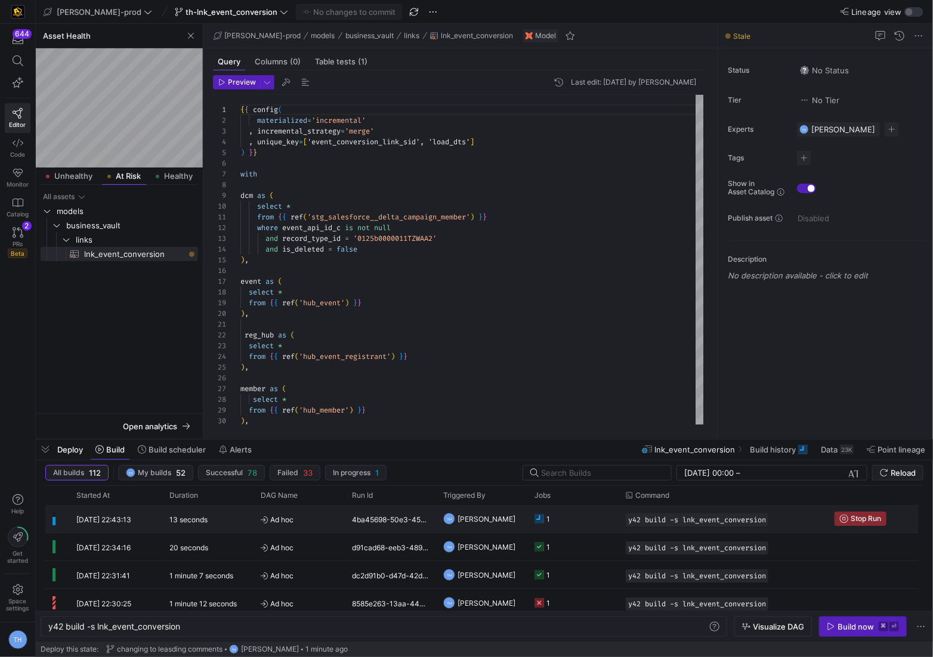
click at [575, 525] on y42-job-status-cell-renderer "1" at bounding box center [573, 519] width 77 height 26
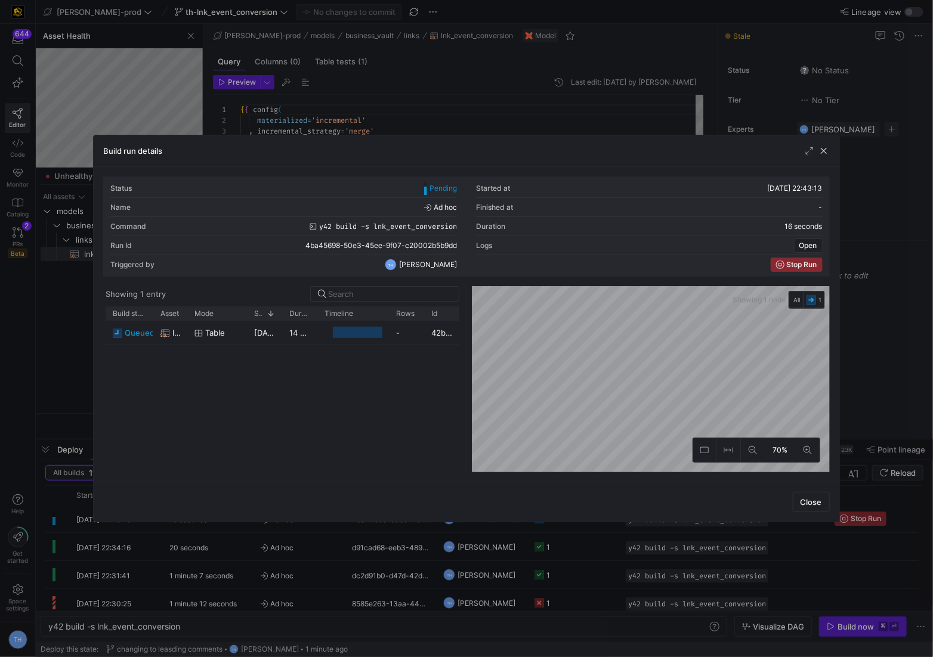
click at [514, 85] on div at bounding box center [466, 328] width 933 height 657
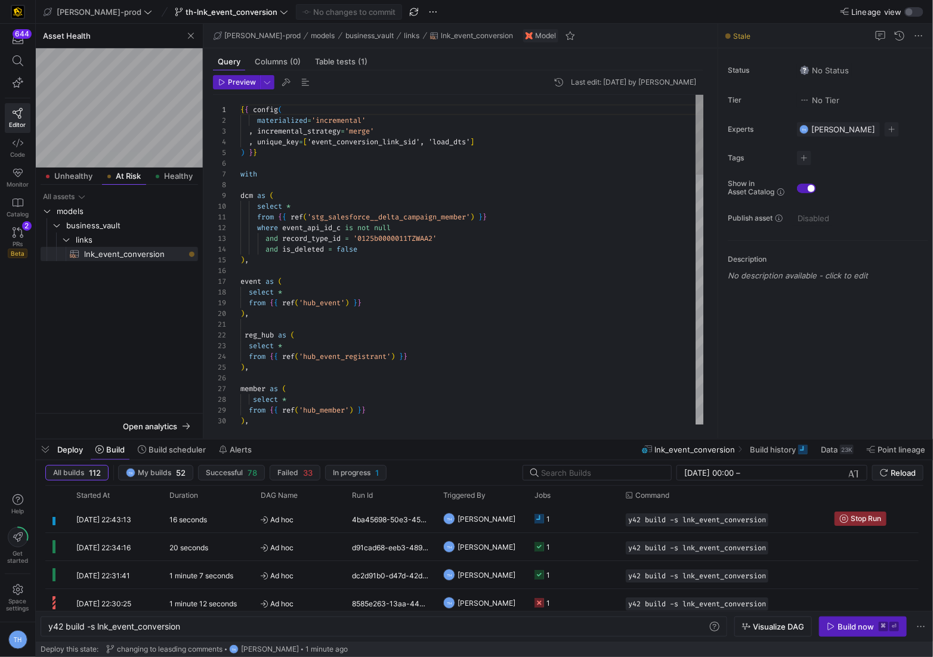
type textarea "from {{ ref('stg_salesforce__delta_campaign_member') }} where event_api_id_c is…"
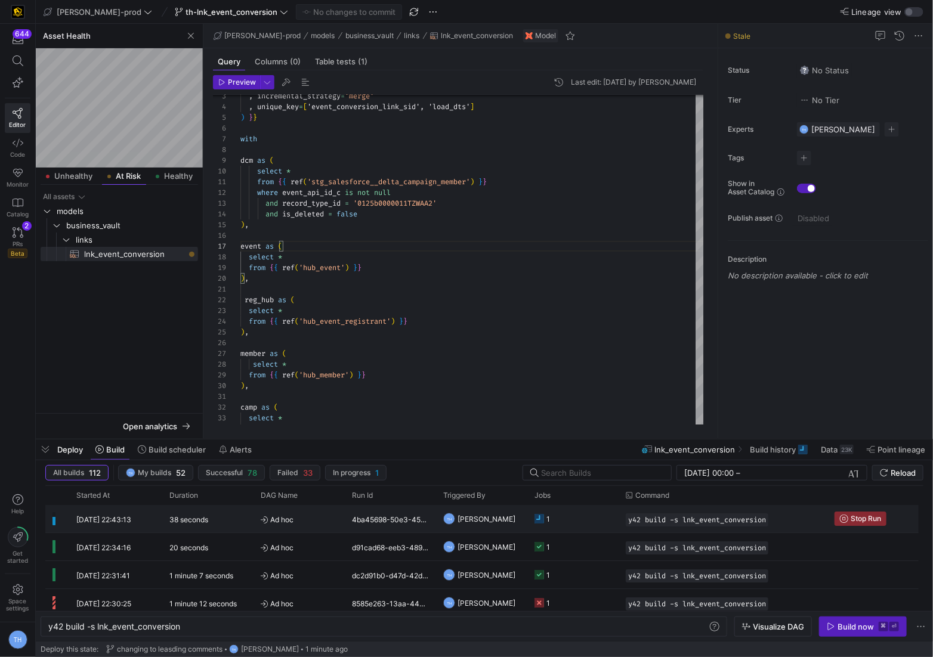
click at [512, 524] on span "[PERSON_NAME]" at bounding box center [487, 519] width 58 height 28
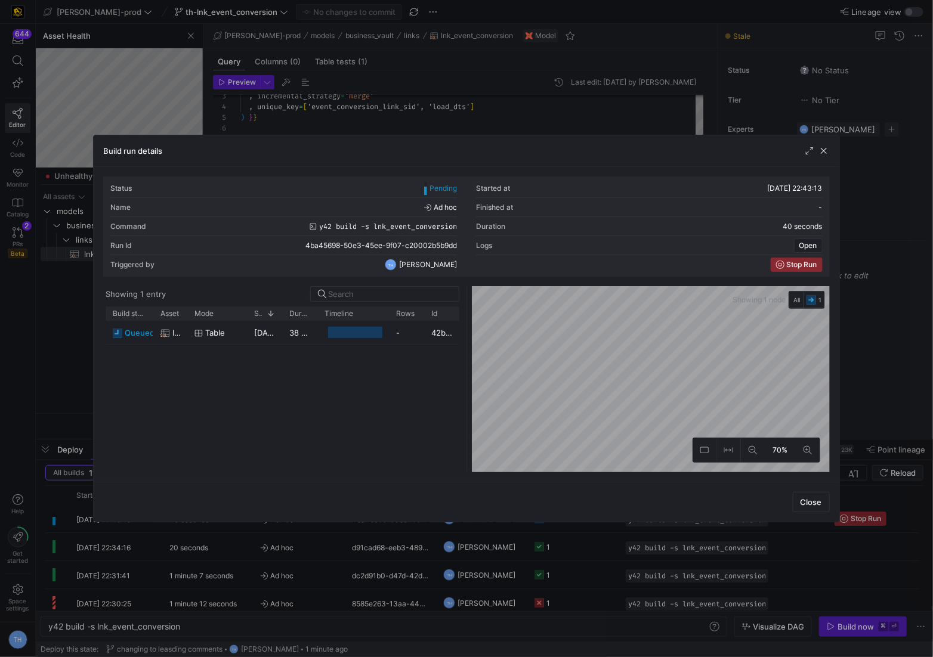
click at [533, 109] on div at bounding box center [466, 328] width 933 height 657
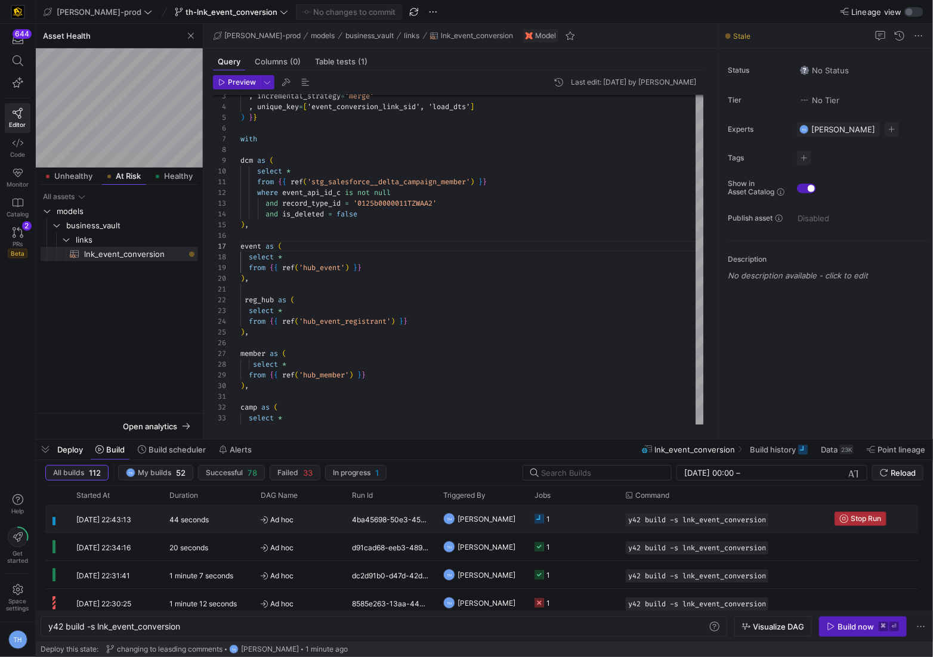
click at [634, 515] on icon "Press SPACE to select this row." at bounding box center [844, 519] width 8 height 8
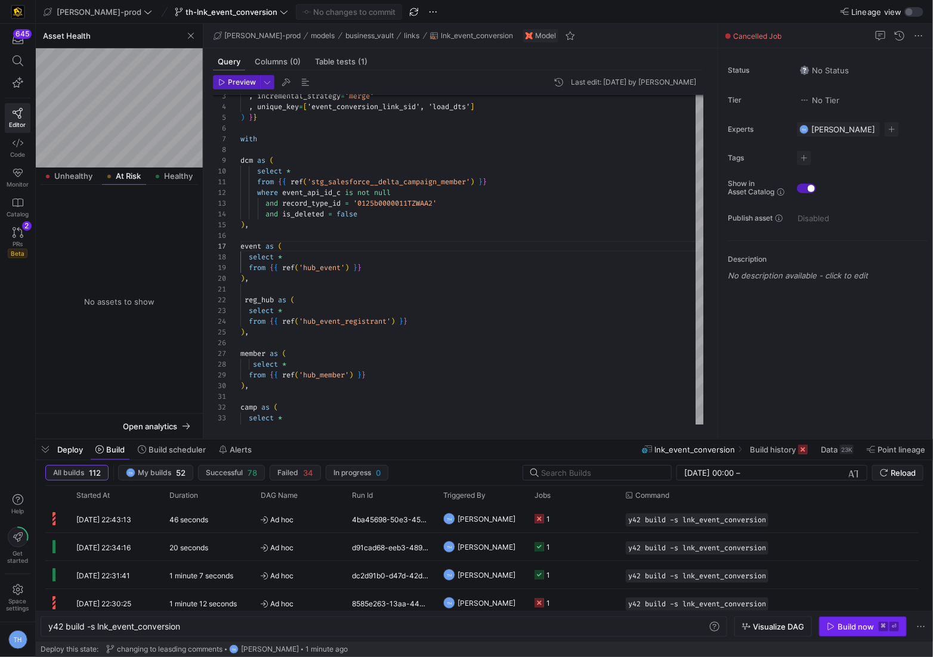
click at [634, 622] on span "button" at bounding box center [863, 626] width 87 height 19
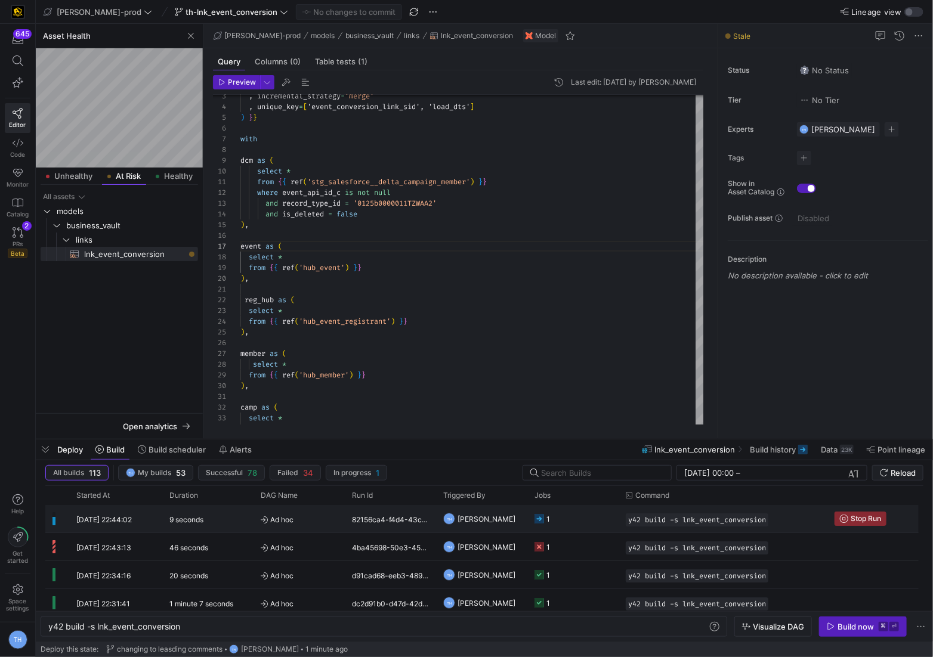
click at [311, 523] on span "Ad hoc" at bounding box center [299, 520] width 77 height 28
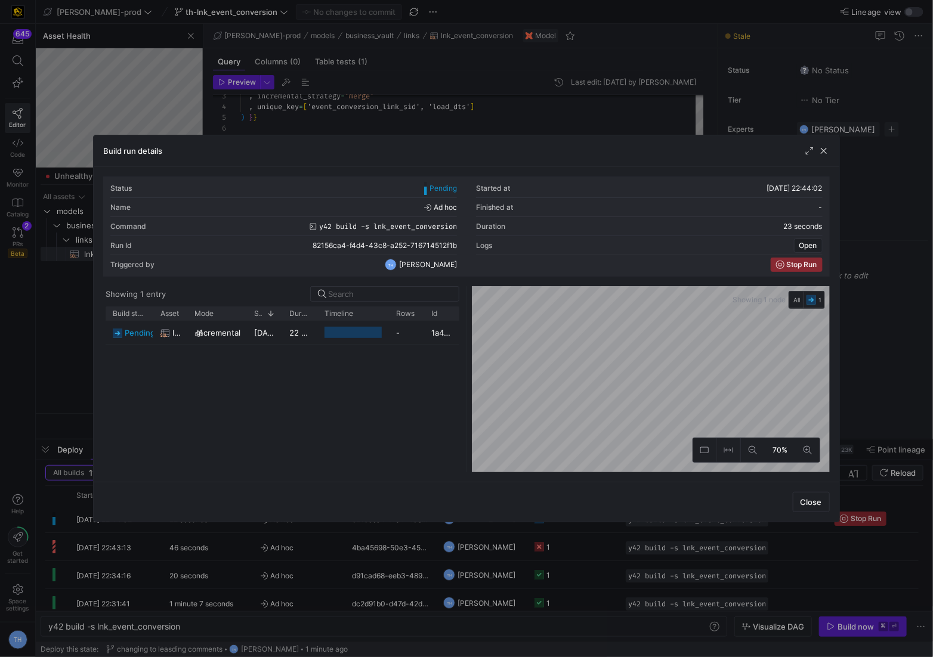
click at [390, 127] on div at bounding box center [466, 328] width 933 height 657
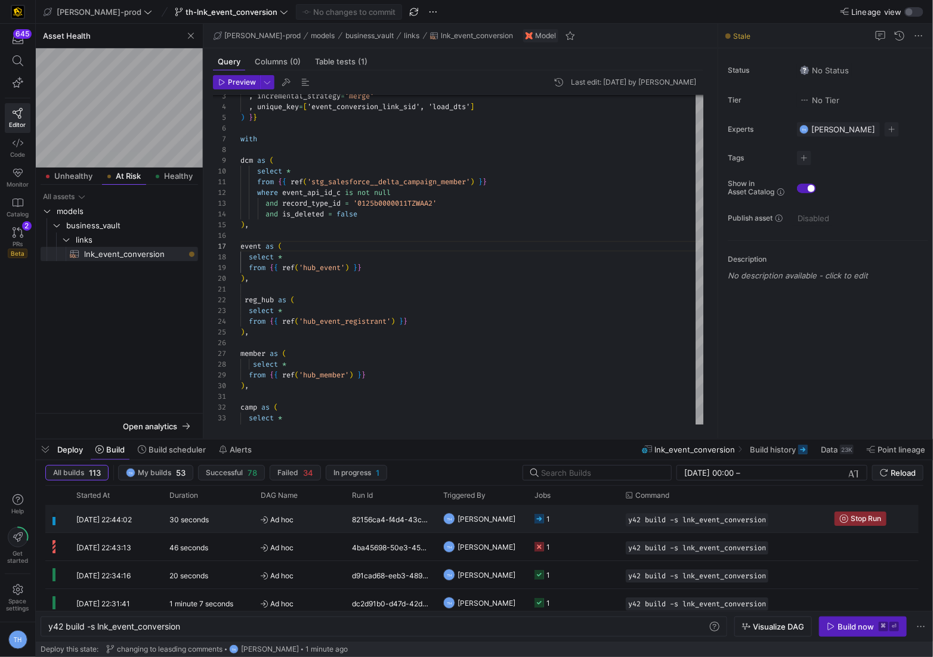
click at [569, 513] on y42-job-status-cell-renderer "1" at bounding box center [573, 519] width 77 height 26
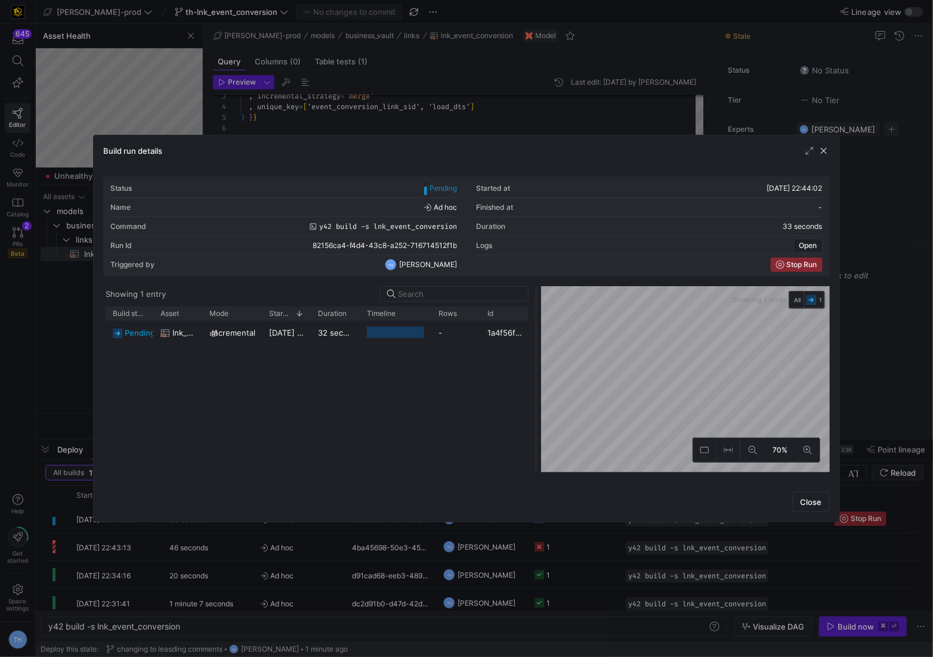
drag, startPoint x: 467, startPoint y: 313, endPoint x: 540, endPoint y: 314, distance: 73.4
click at [539, 314] on div at bounding box center [536, 379] width 5 height 186
click at [546, 115] on div at bounding box center [466, 328] width 933 height 657
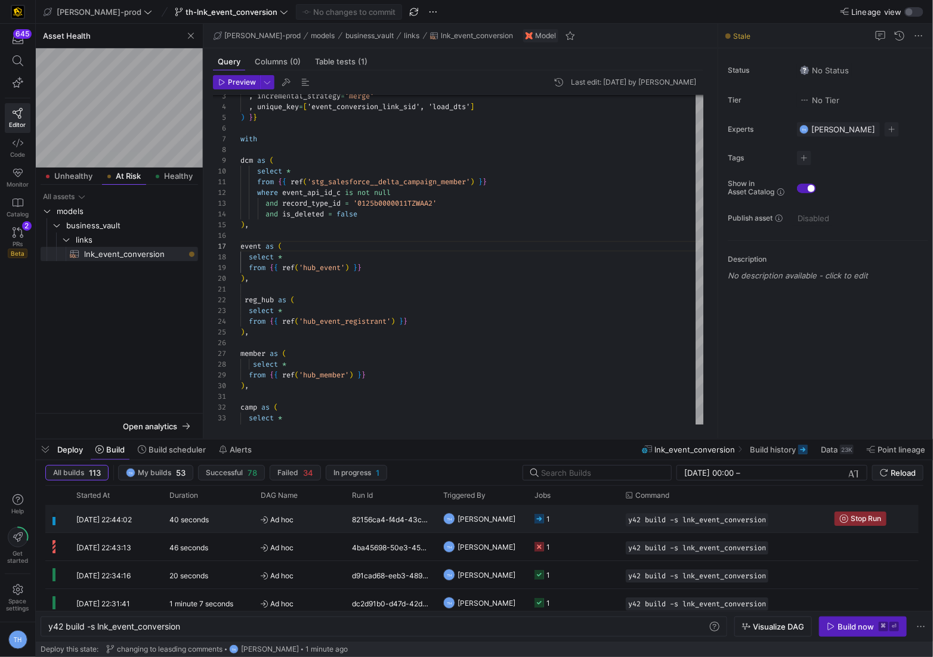
click at [582, 513] on y42-job-status-cell-renderer "1" at bounding box center [573, 519] width 77 height 26
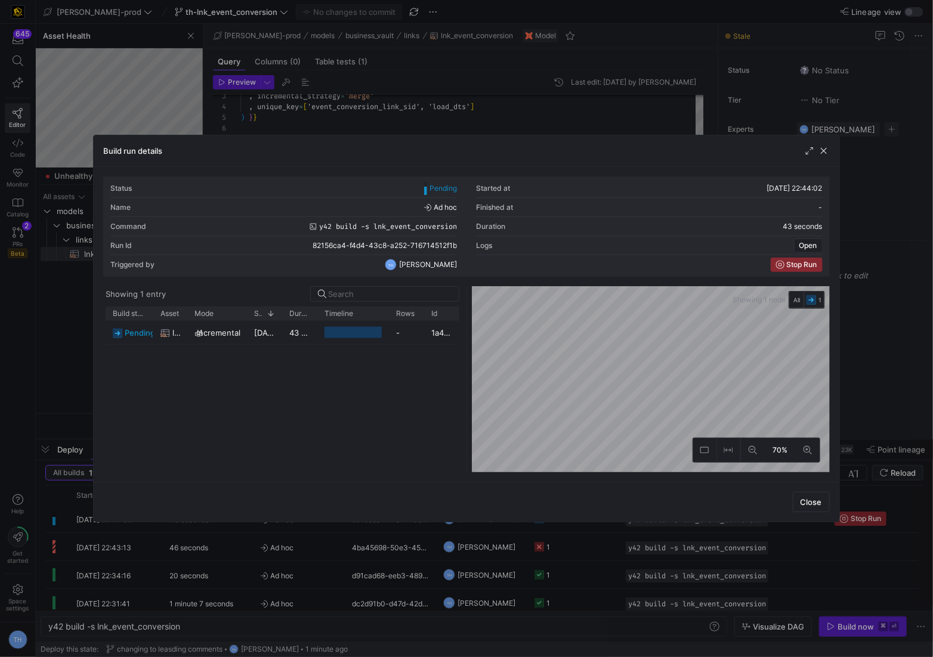
click at [523, 99] on div at bounding box center [466, 328] width 933 height 657
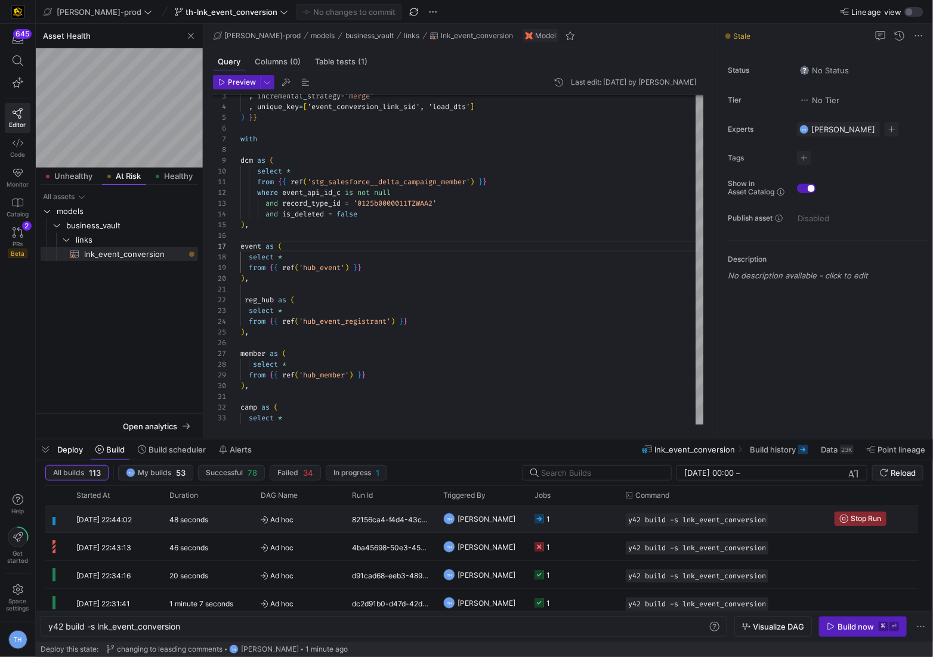
click at [594, 518] on y42-job-status-cell-renderer "1" at bounding box center [573, 519] width 77 height 26
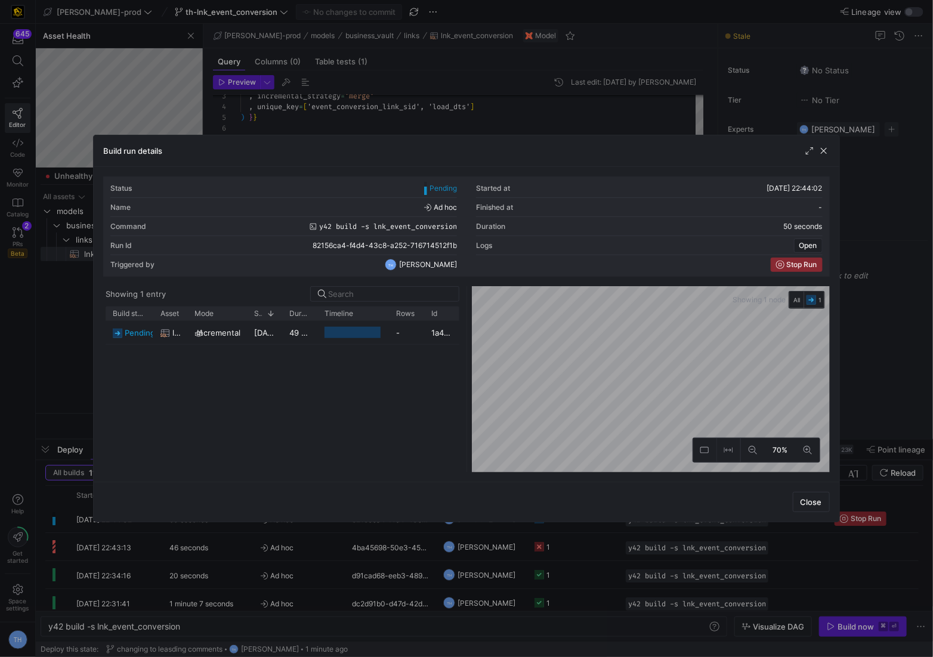
click at [569, 89] on div at bounding box center [466, 328] width 933 height 657
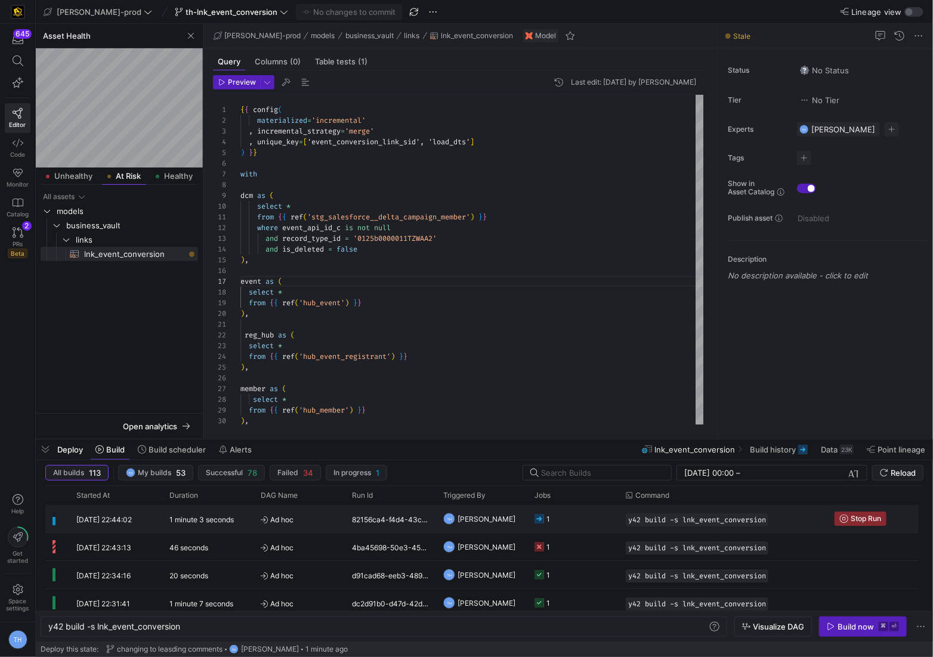
click at [557, 510] on y42-job-status-cell-renderer "1" at bounding box center [573, 519] width 77 height 26
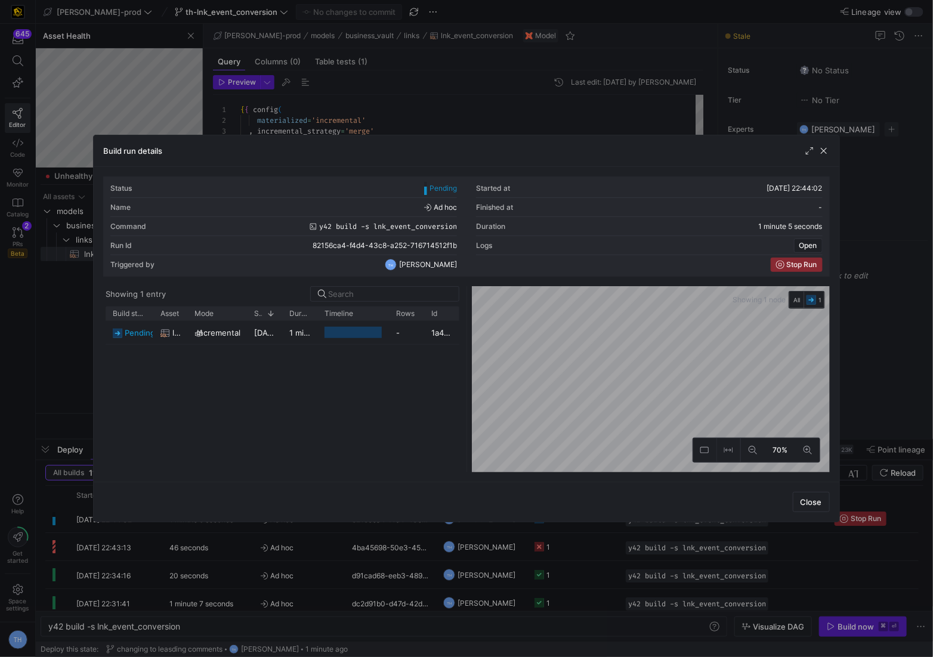
click at [556, 114] on div at bounding box center [466, 328] width 933 height 657
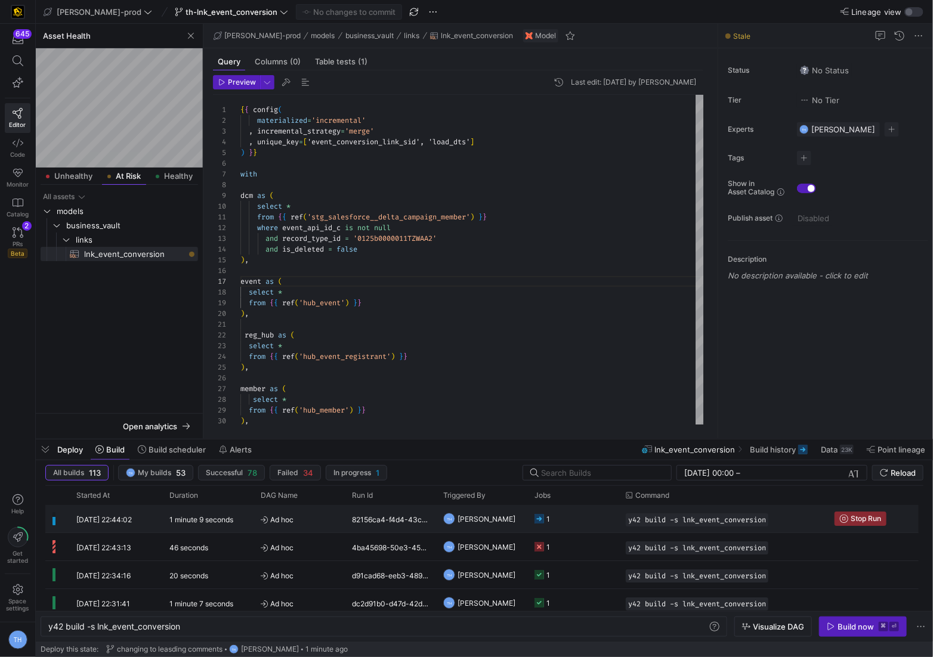
click at [566, 525] on y42-job-status-cell-renderer "1" at bounding box center [573, 519] width 77 height 26
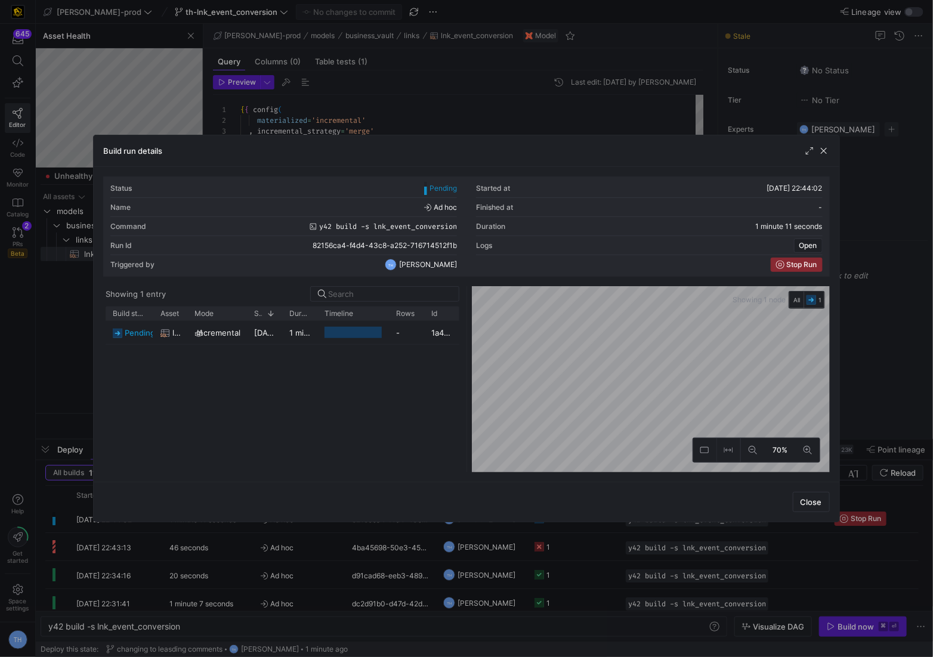
click at [490, 76] on div at bounding box center [466, 328] width 933 height 657
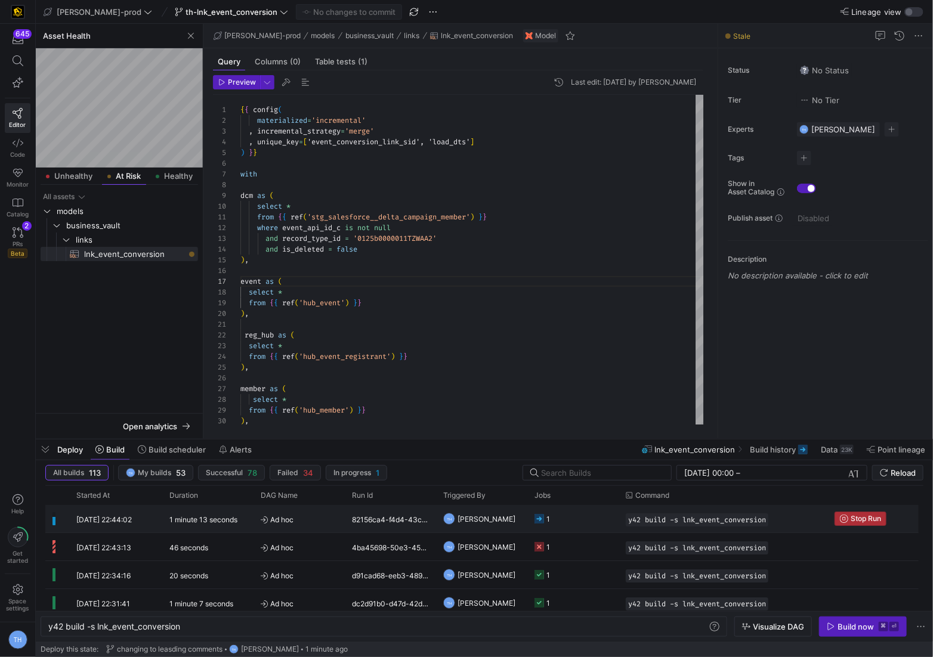
click at [634, 518] on span "Stop Run" at bounding box center [866, 519] width 30 height 8
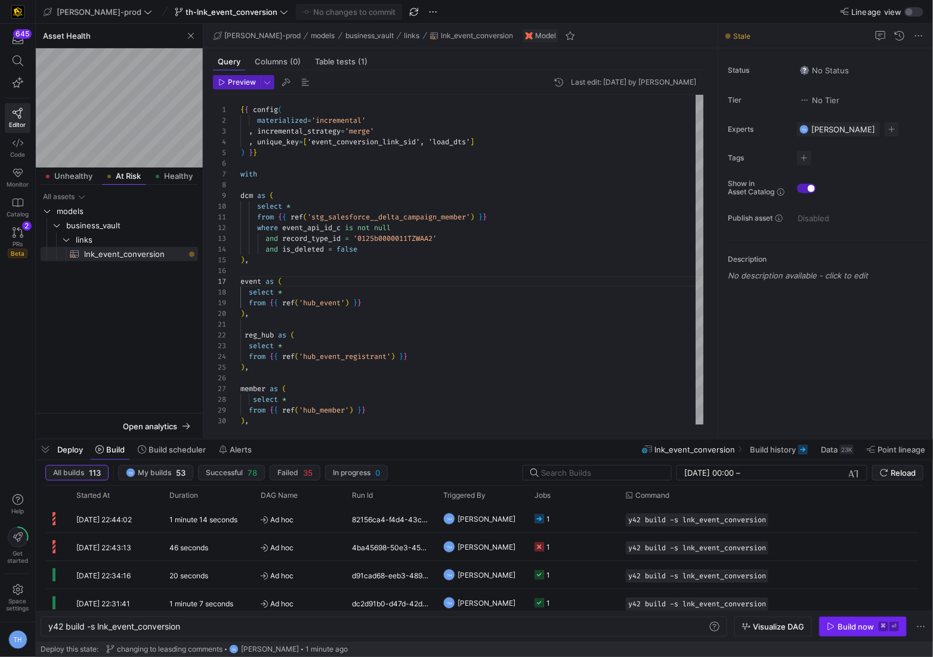
click at [634, 626] on kbd "⌘" at bounding box center [884, 627] width 10 height 10
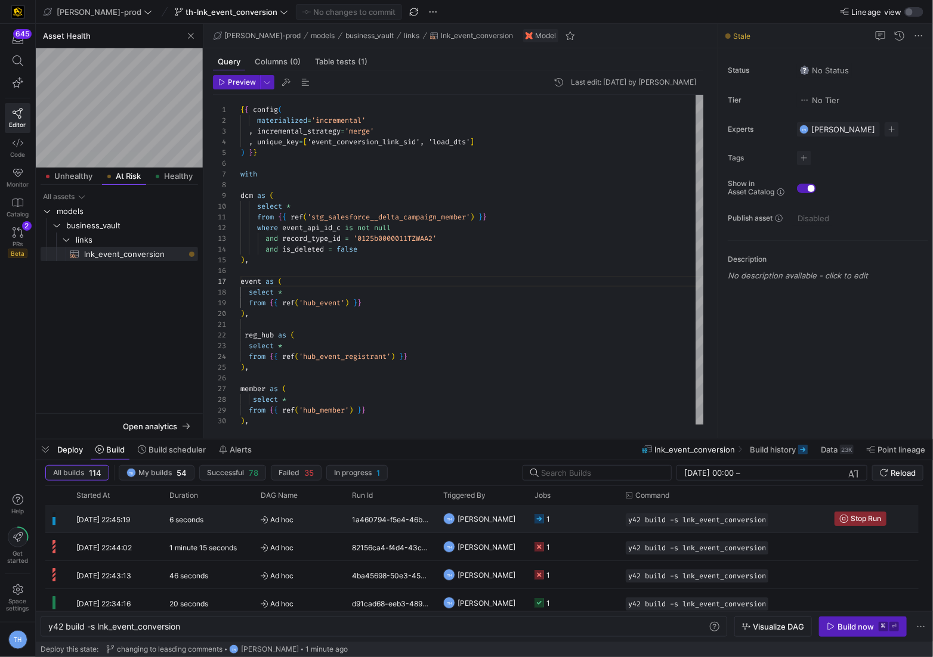
click at [247, 518] on div "6 seconds" at bounding box center [207, 518] width 91 height 27
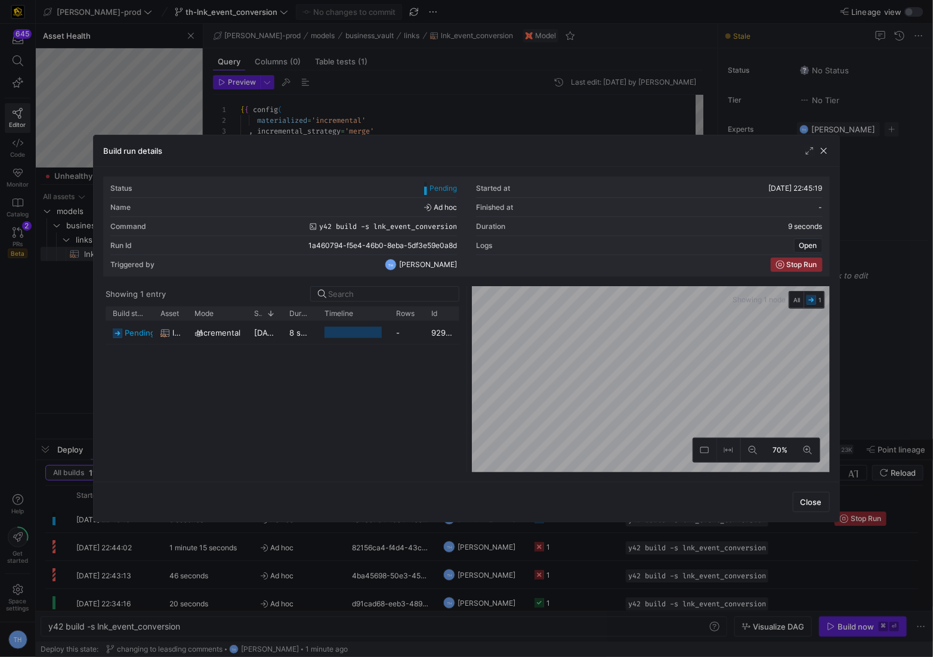
click at [397, 76] on div at bounding box center [466, 328] width 933 height 657
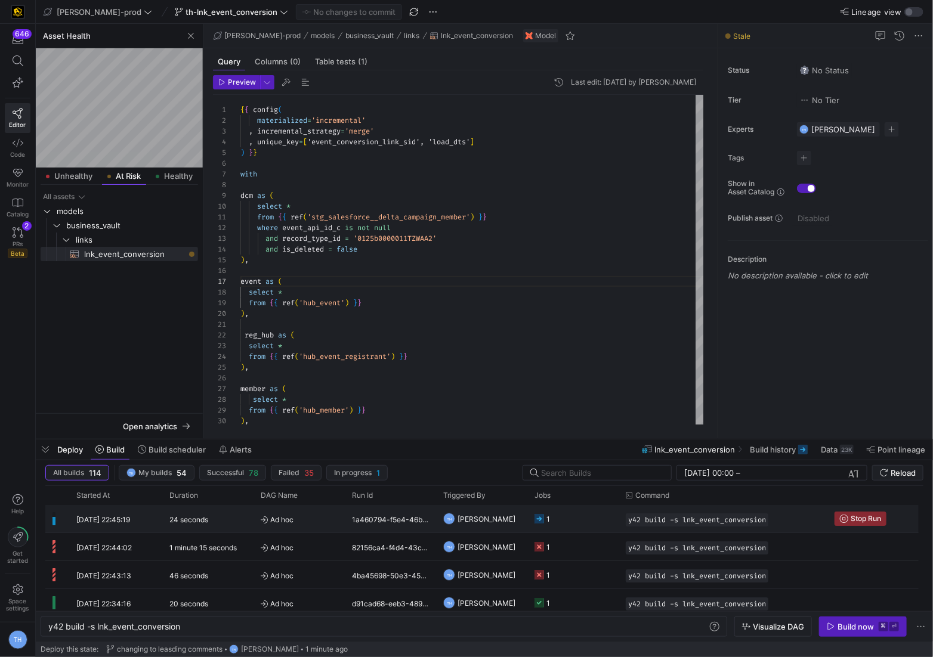
click at [325, 512] on span "Ad hoc" at bounding box center [299, 520] width 77 height 28
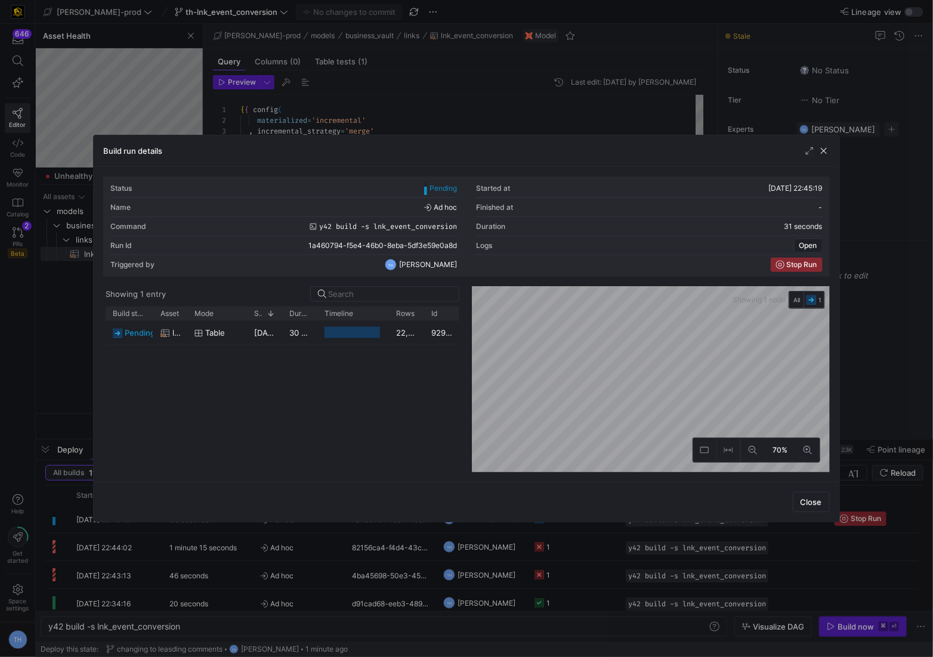
click at [549, 100] on div at bounding box center [466, 328] width 933 height 657
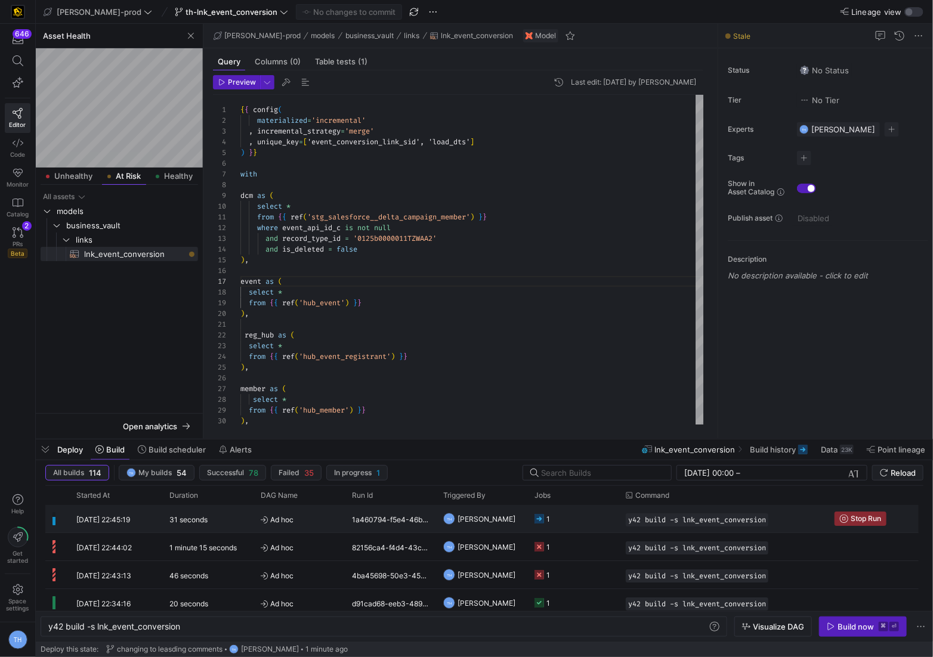
click at [558, 521] on y42-job-status-cell-renderer "1" at bounding box center [573, 519] width 77 height 26
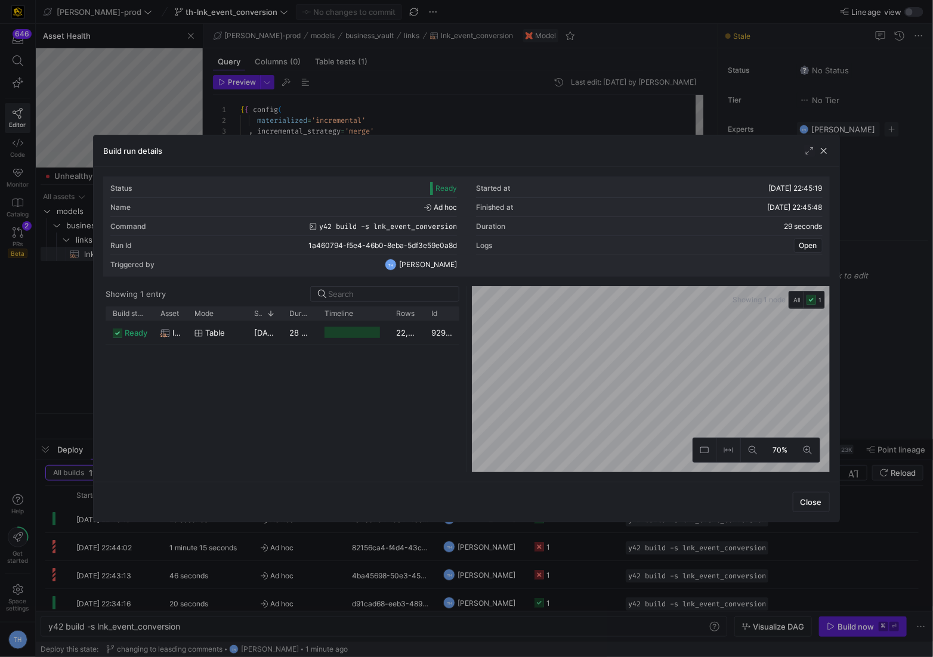
click at [539, 76] on div at bounding box center [466, 328] width 933 height 657
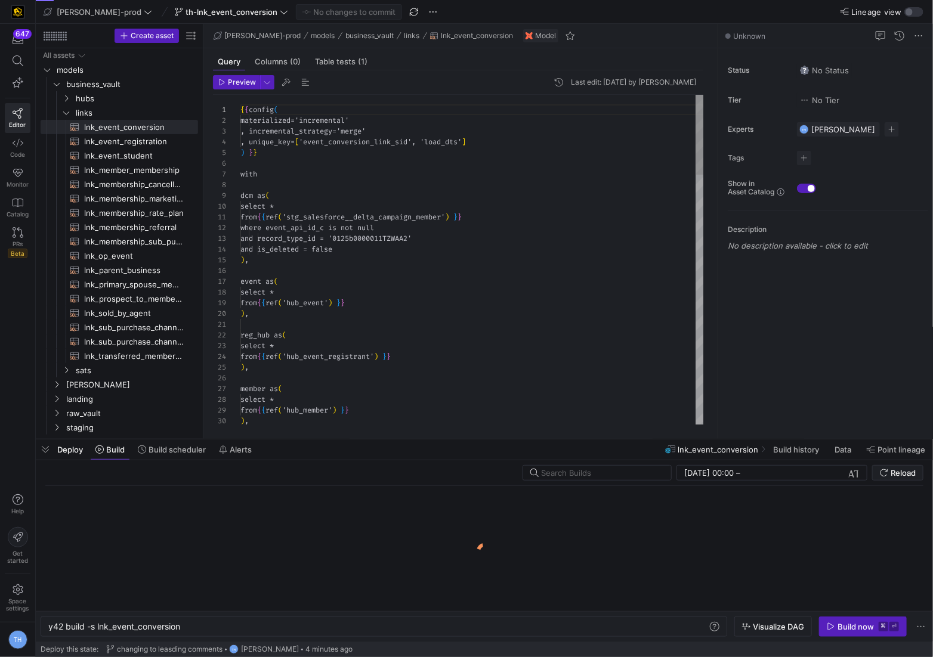
scroll to position [0, 132]
